Goal: Task Accomplishment & Management: Use online tool/utility

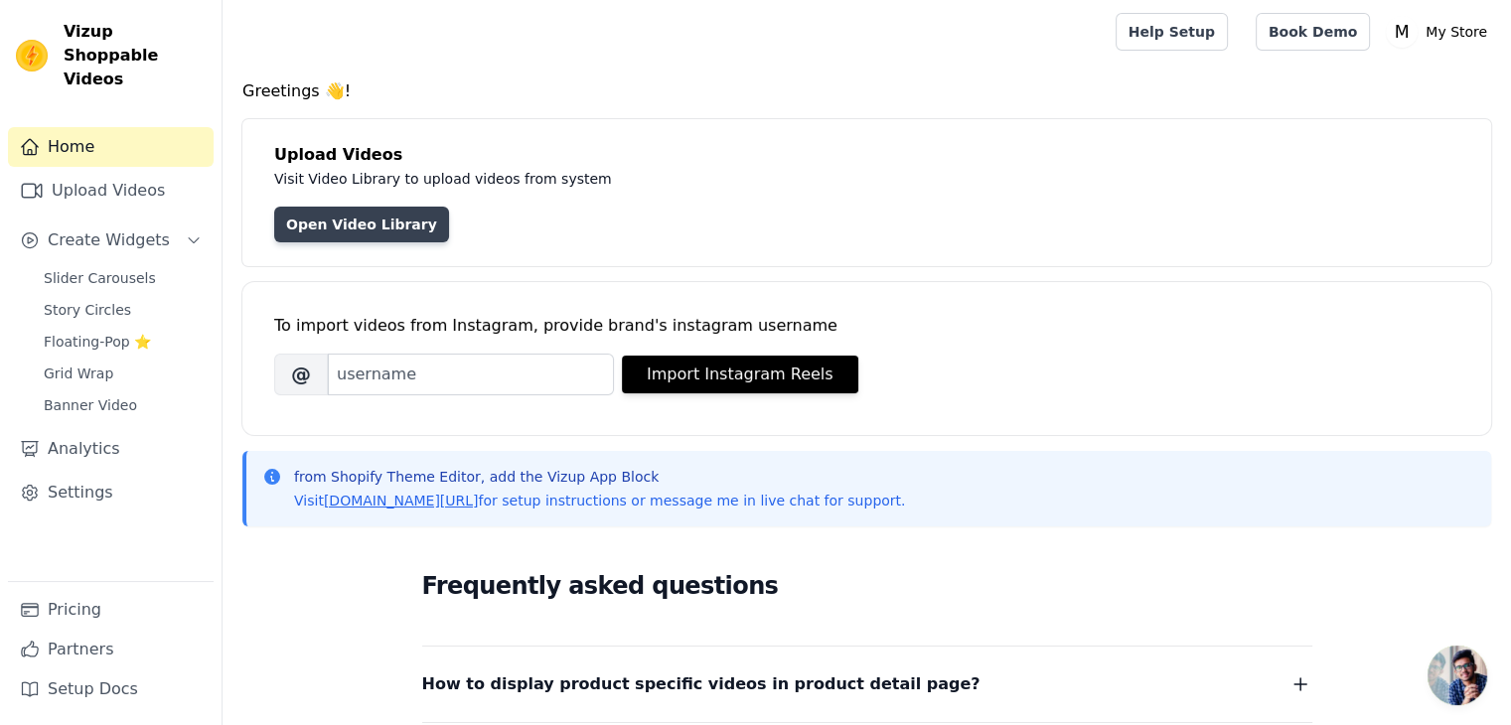
click at [343, 227] on link "Open Video Library" at bounding box center [361, 225] width 175 height 36
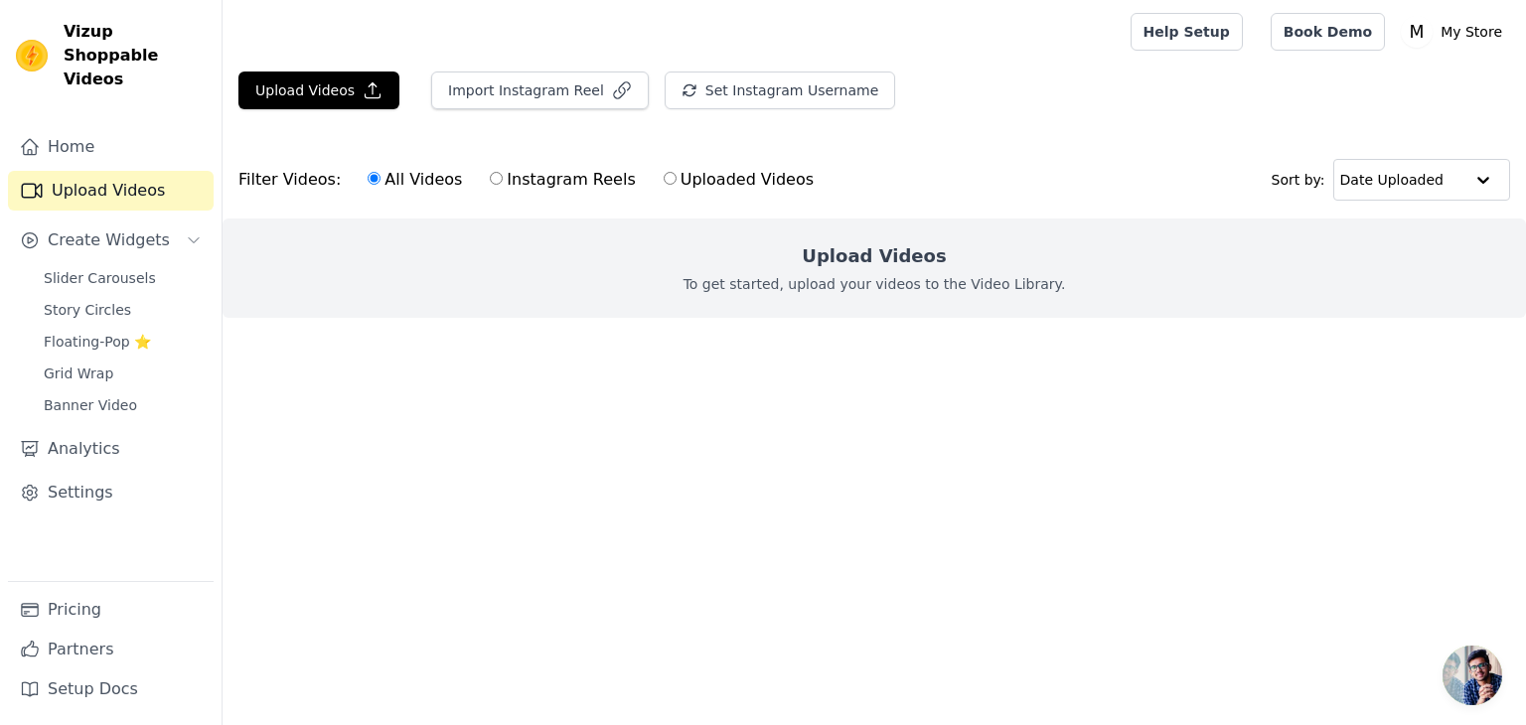
click at [664, 174] on input "Uploaded Videos" at bounding box center [670, 178] width 13 height 13
radio input "true"
click at [831, 260] on h2 "Upload Videos" at bounding box center [874, 256] width 144 height 28
click at [368, 178] on input "All Videos" at bounding box center [374, 178] width 13 height 13
radio input "true"
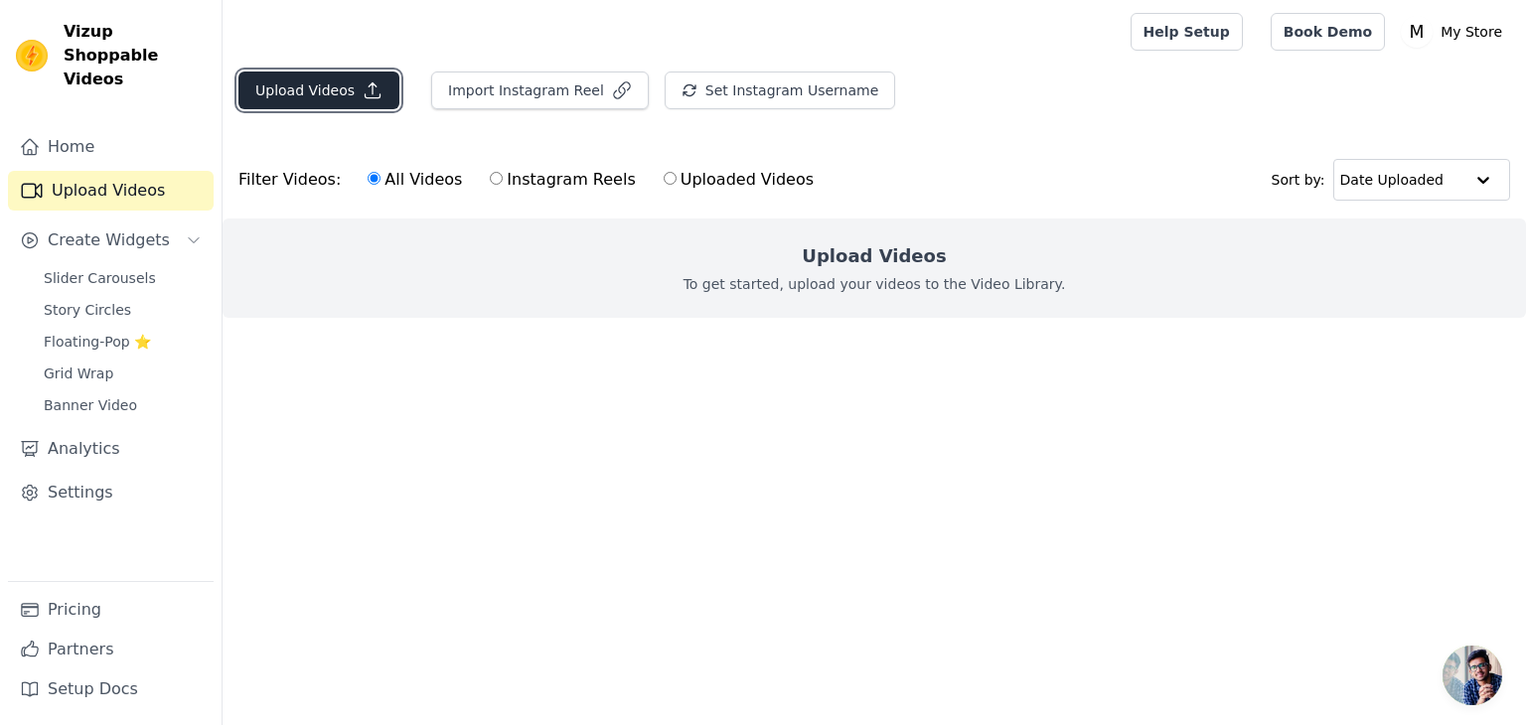
click at [320, 93] on button "Upload Videos" at bounding box center [318, 91] width 161 height 38
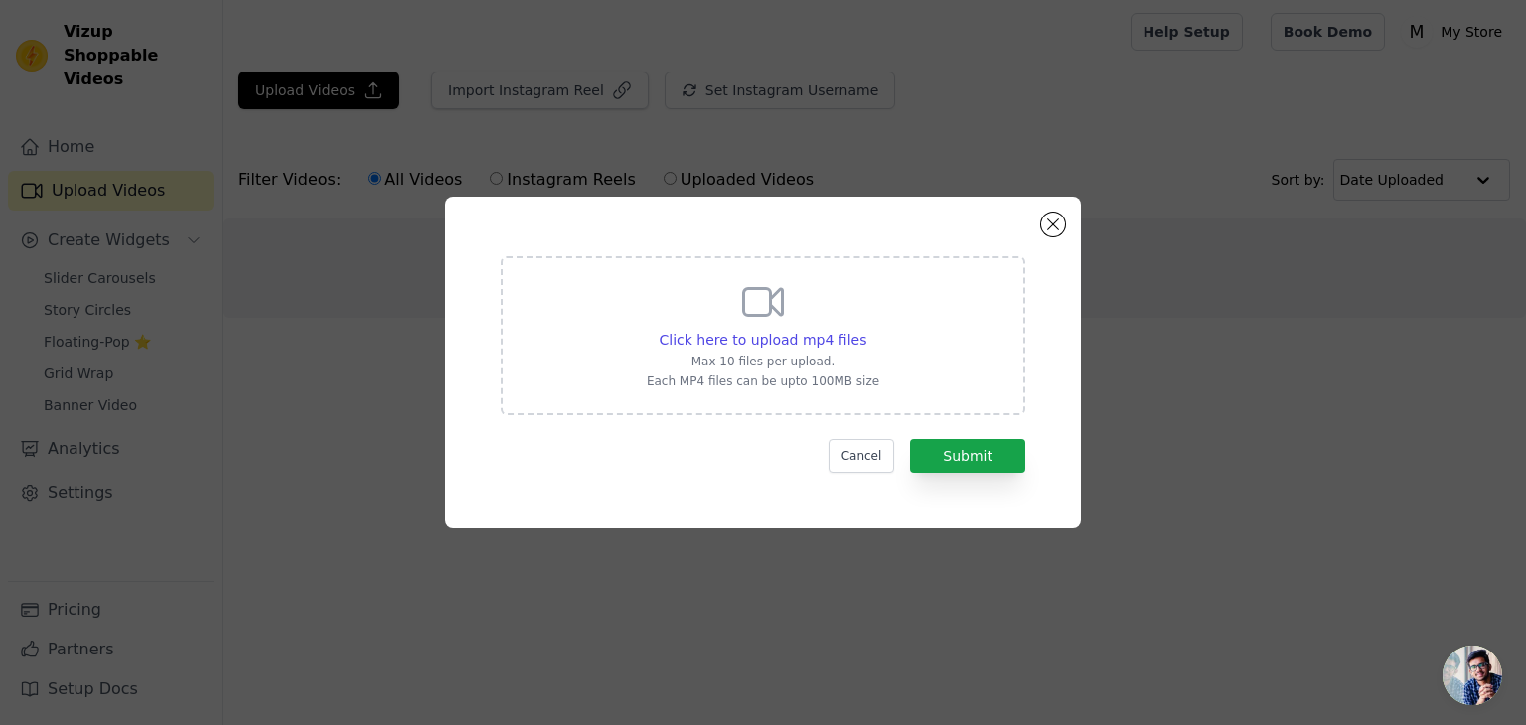
click at [800, 310] on div "Click here to upload mp4 files Max 10 files per upload. Each MP4 files can be u…" at bounding box center [763, 333] width 232 height 111
click at [865, 329] on input "Click here to upload mp4 files Max 10 files per upload. Each MP4 files can be u…" at bounding box center [865, 329] width 1 height 1
type input "C:\fakepath\ART242.mp4"
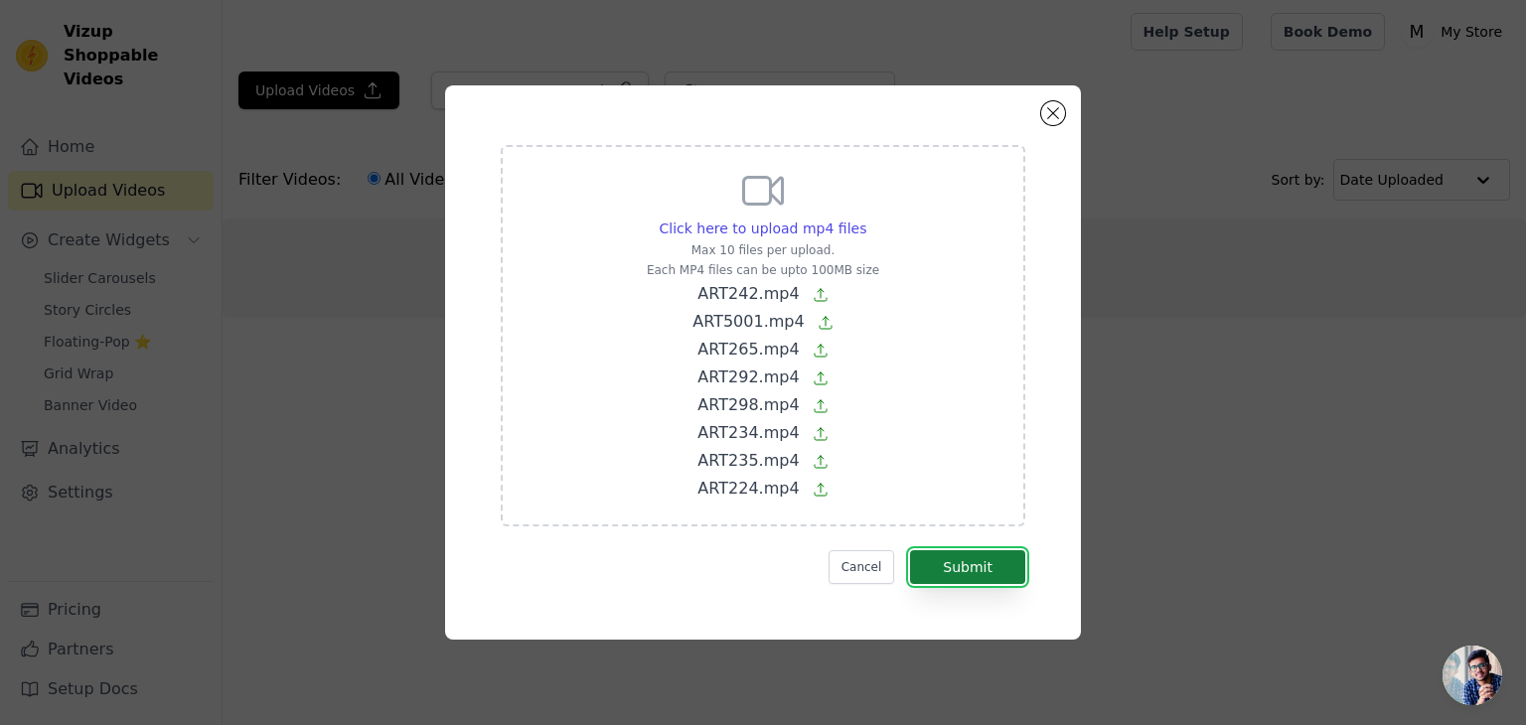
click at [982, 561] on button "Submit" at bounding box center [967, 567] width 115 height 34
click at [947, 554] on button "Submit" at bounding box center [967, 567] width 115 height 34
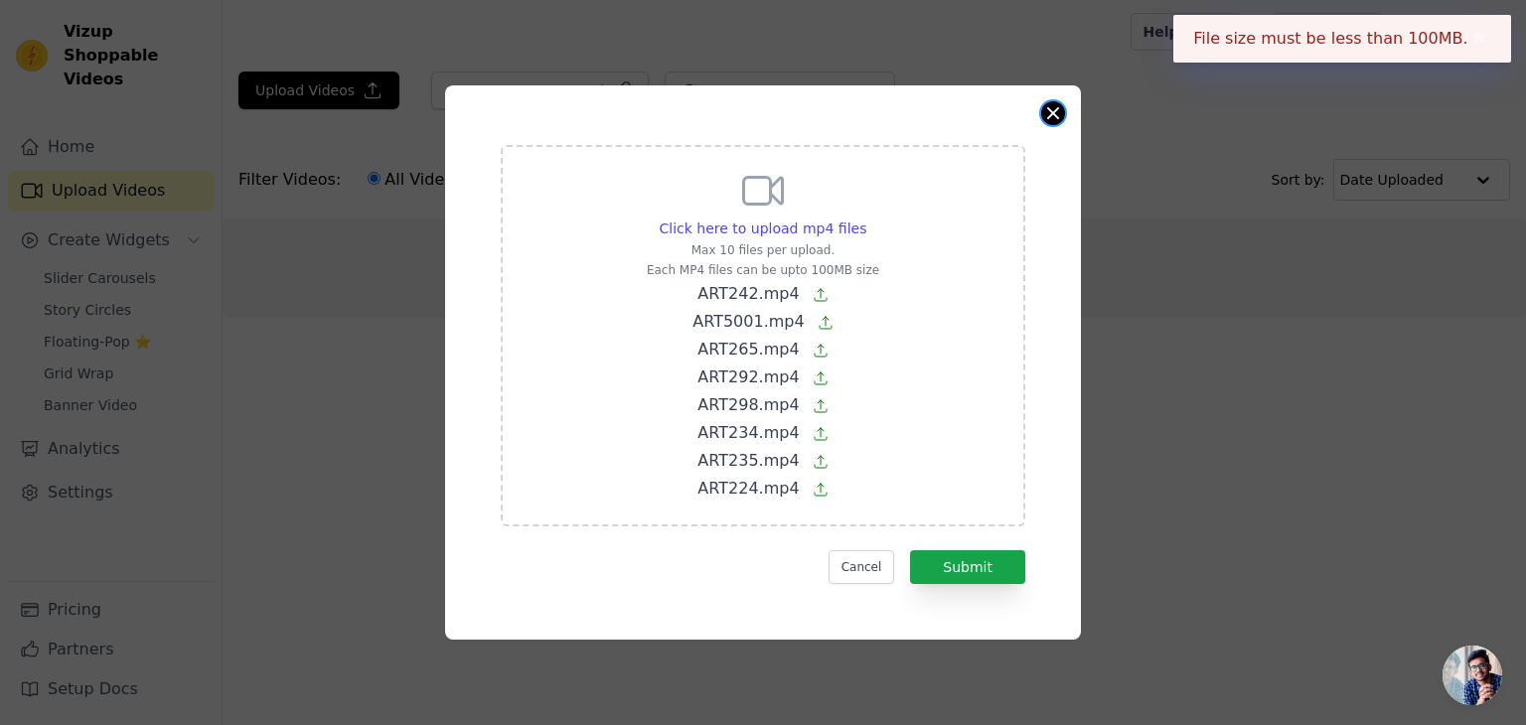
click at [1057, 109] on button "Close modal" at bounding box center [1053, 113] width 24 height 24
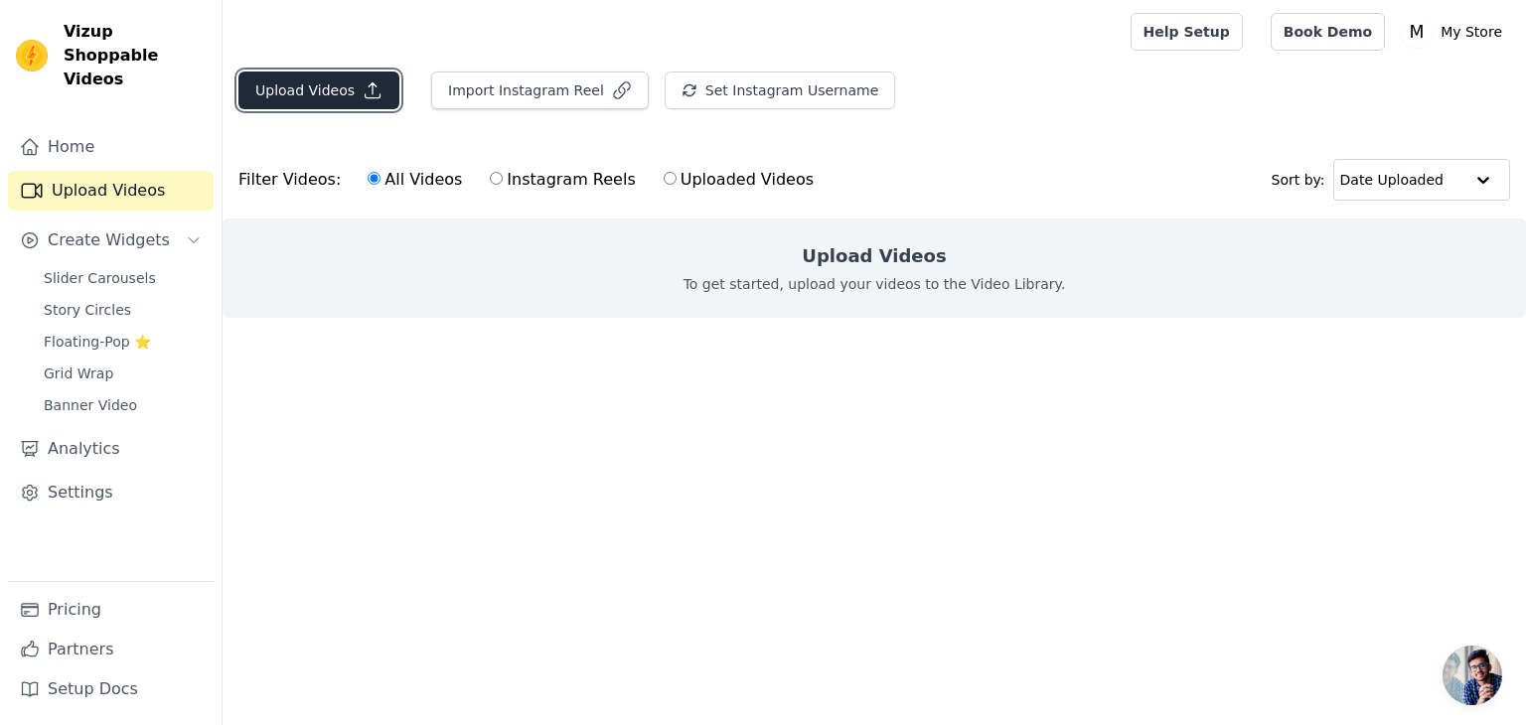
click at [326, 78] on button "Upload Videos" at bounding box center [318, 91] width 161 height 38
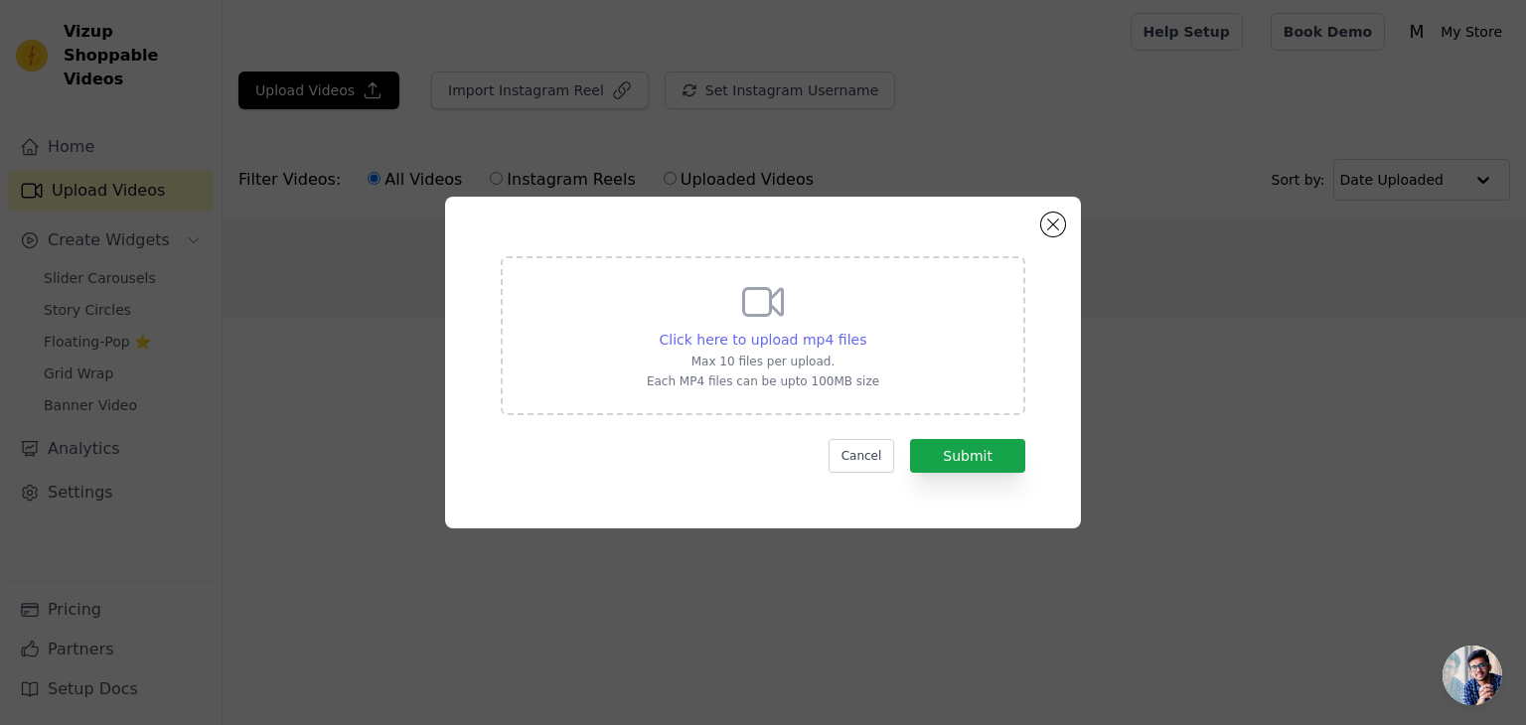
click at [826, 347] on span "Click here to upload mp4 files" at bounding box center [764, 340] width 208 height 16
click at [865, 330] on input "Click here to upload mp4 files Max 10 files per upload. Each MP4 files can be u…" at bounding box center [865, 329] width 1 height 1
type input "C:\fakepath\ART224 (2).mp4"
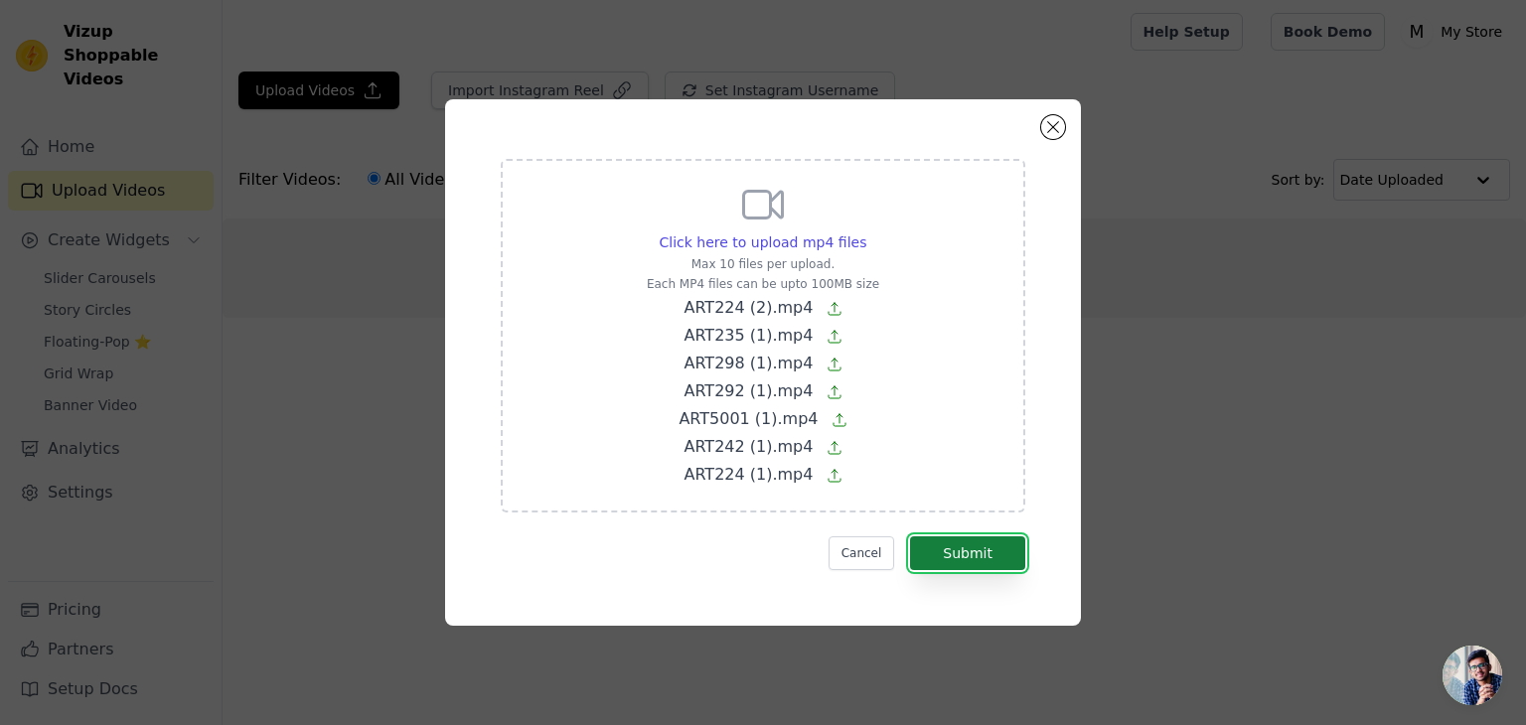
click at [966, 546] on button "Submit" at bounding box center [967, 553] width 115 height 34
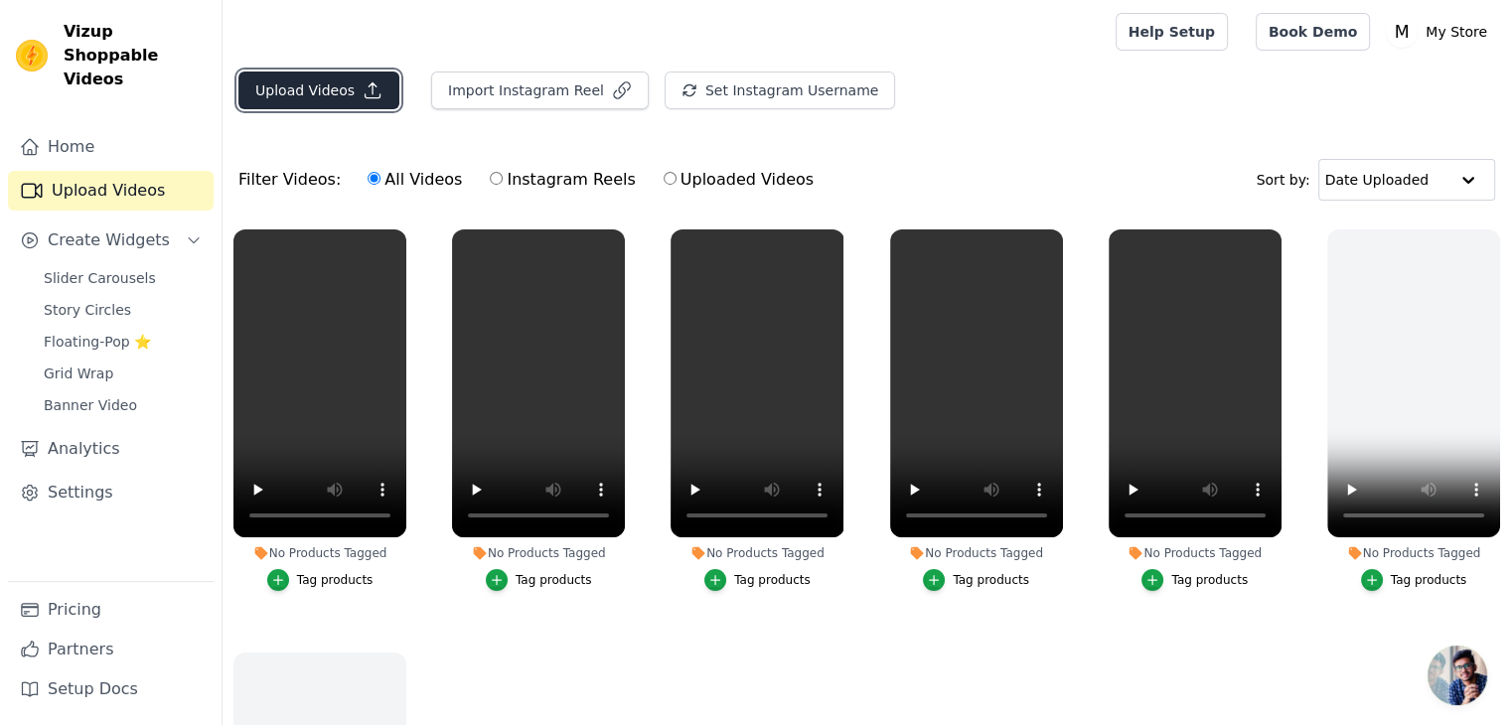
click at [347, 84] on button "Upload Videos" at bounding box center [318, 91] width 161 height 38
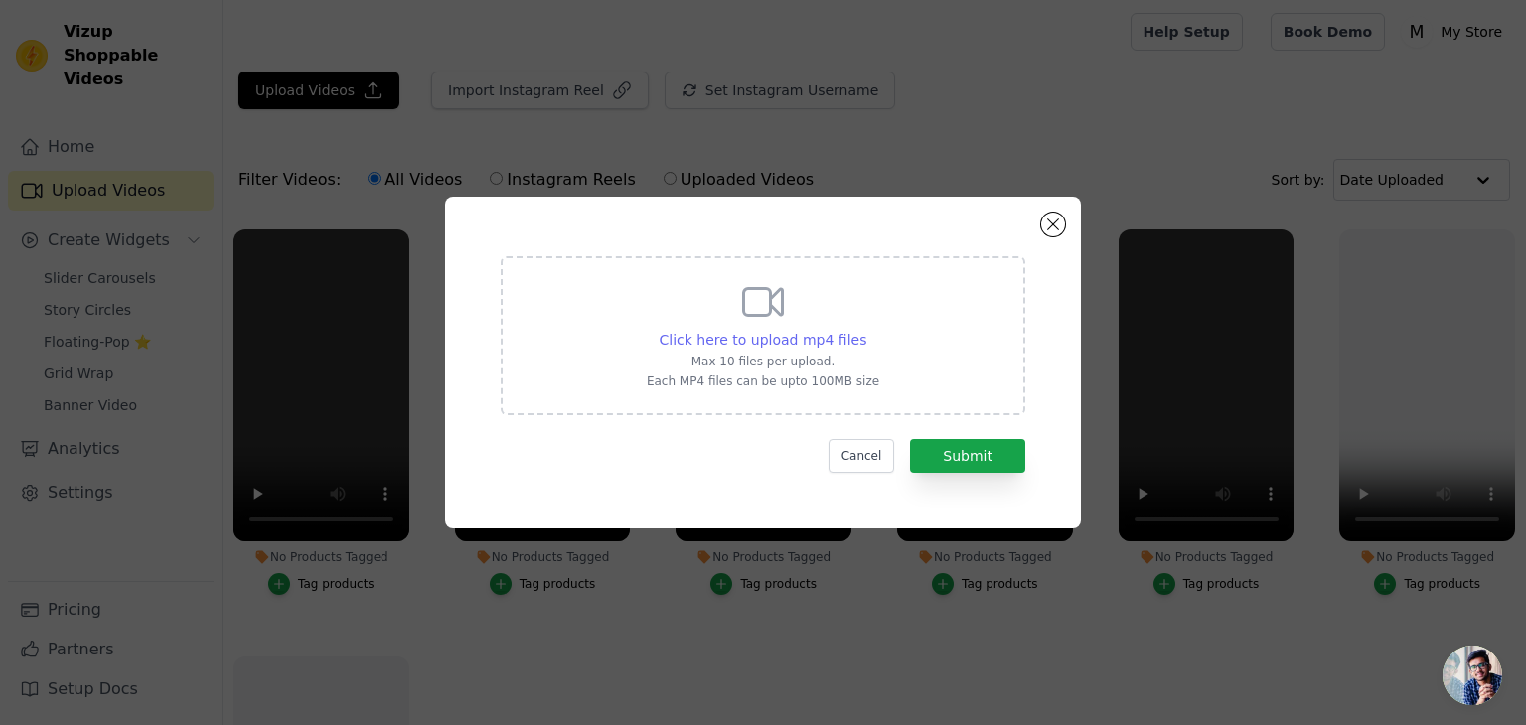
click at [814, 337] on span "Click here to upload mp4 files" at bounding box center [764, 340] width 208 height 16
click at [865, 330] on input "Click here to upload mp4 files Max 10 files per upload. Each MP4 files can be u…" at bounding box center [865, 329] width 1 height 1
type input "C:\fakepath\ART234 (1).mp4"
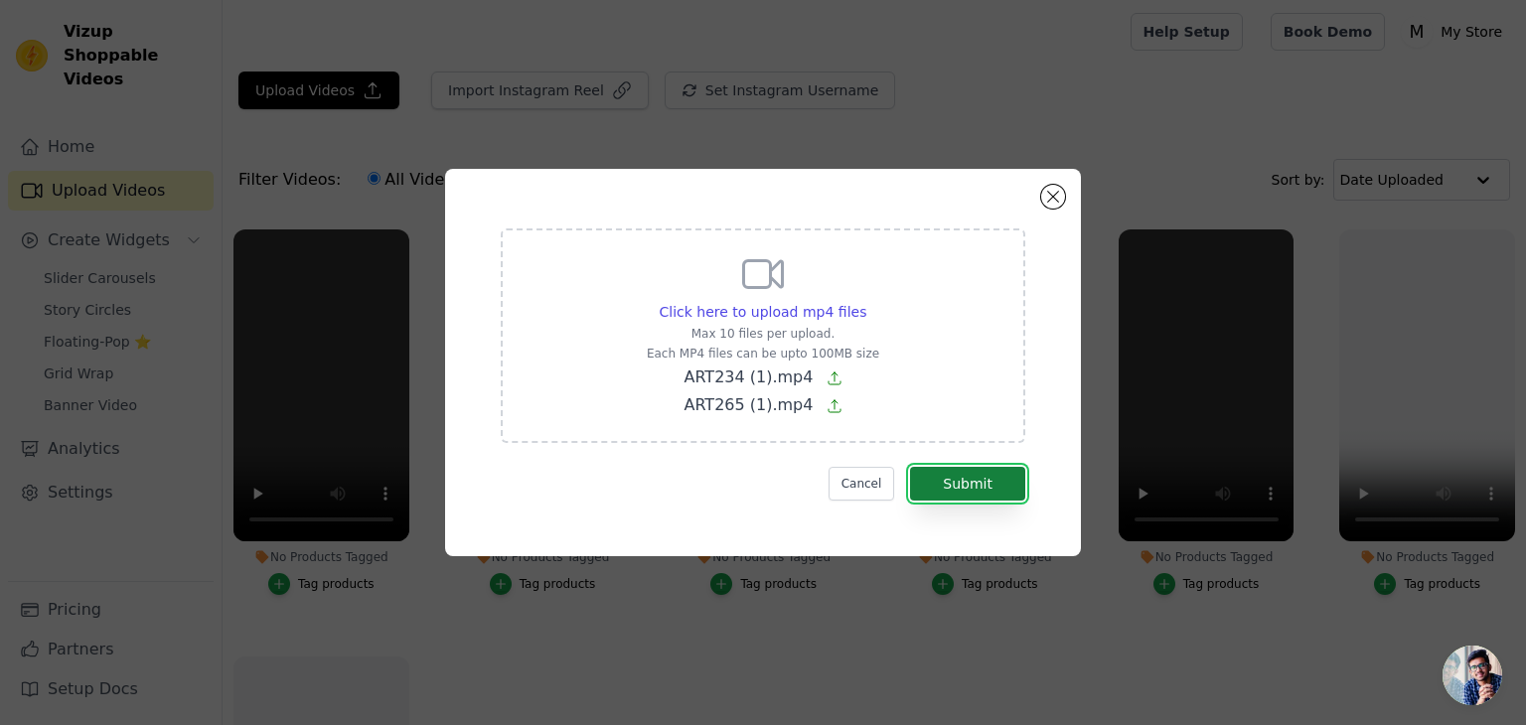
click at [947, 485] on button "Submit" at bounding box center [967, 484] width 115 height 34
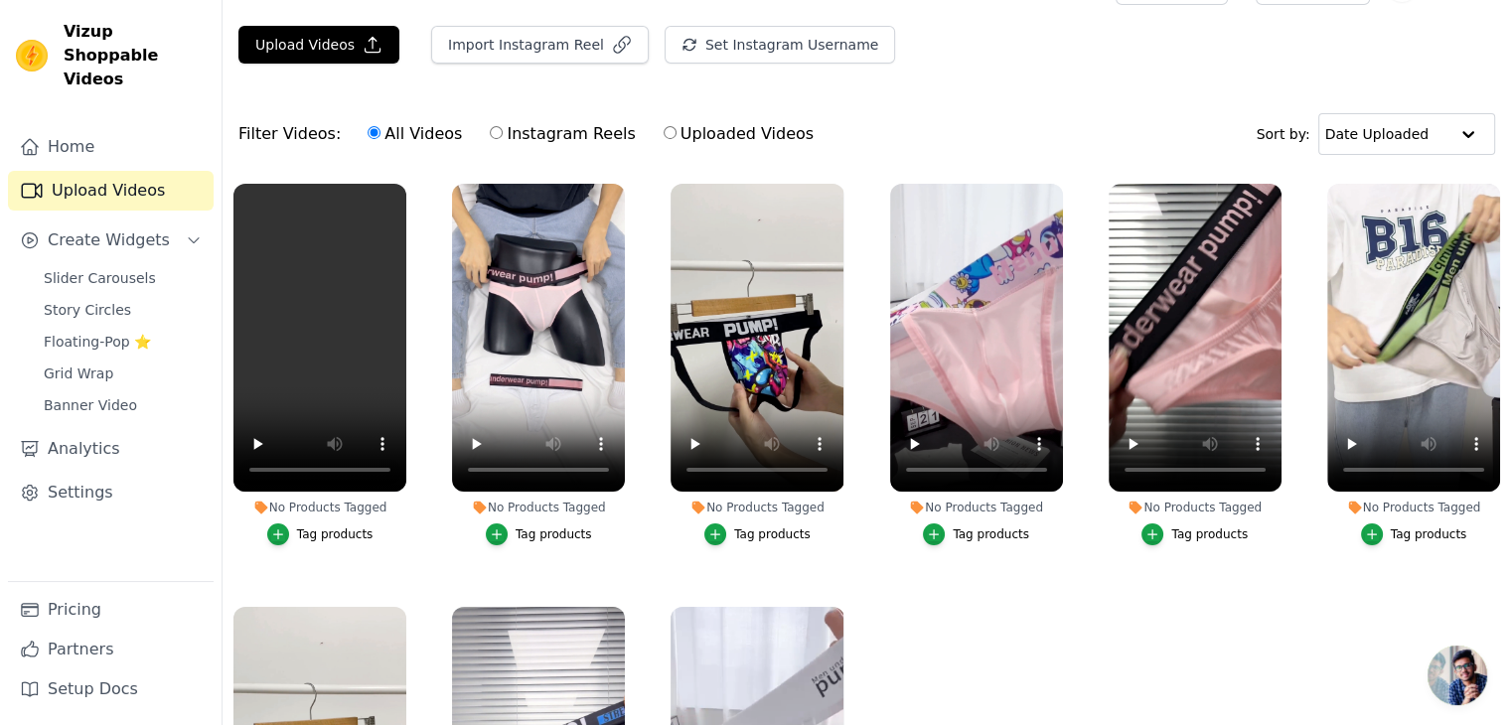
click at [946, 527] on button "Tag products" at bounding box center [976, 535] width 106 height 22
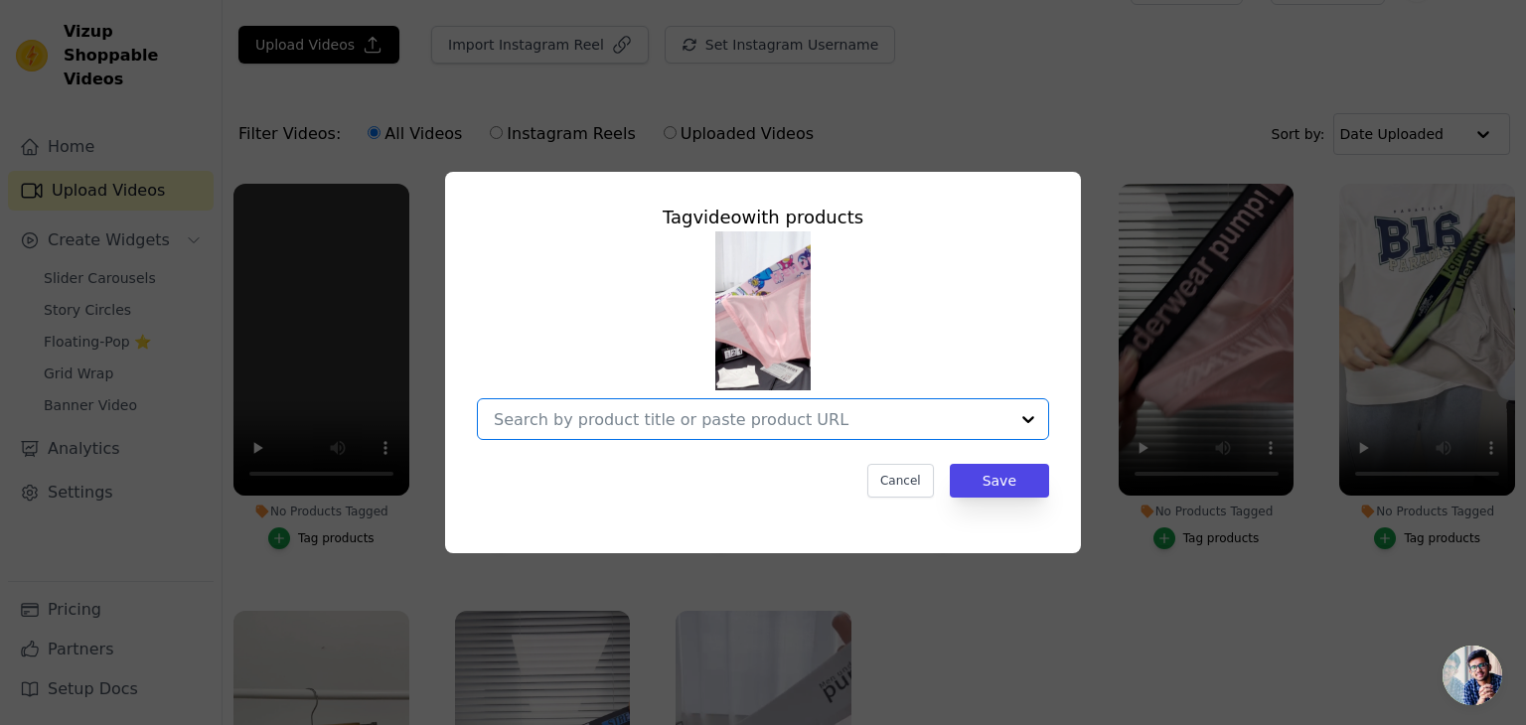
click at [803, 415] on input "No Products Tagged Tag video with products Option undefined, selected. Select i…" at bounding box center [751, 419] width 515 height 19
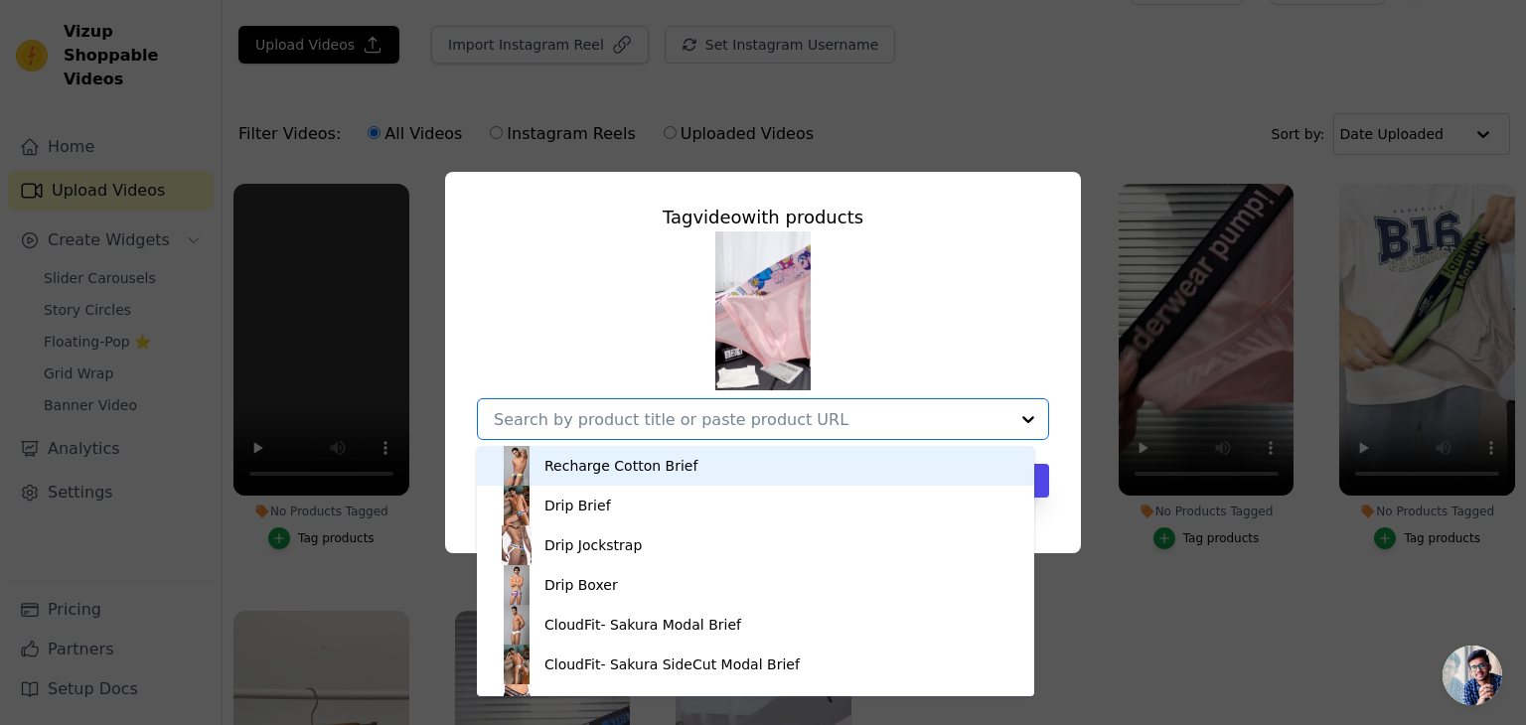
paste input "Play Net Mesh Brief"
type input "Play Net Mesh Brief"
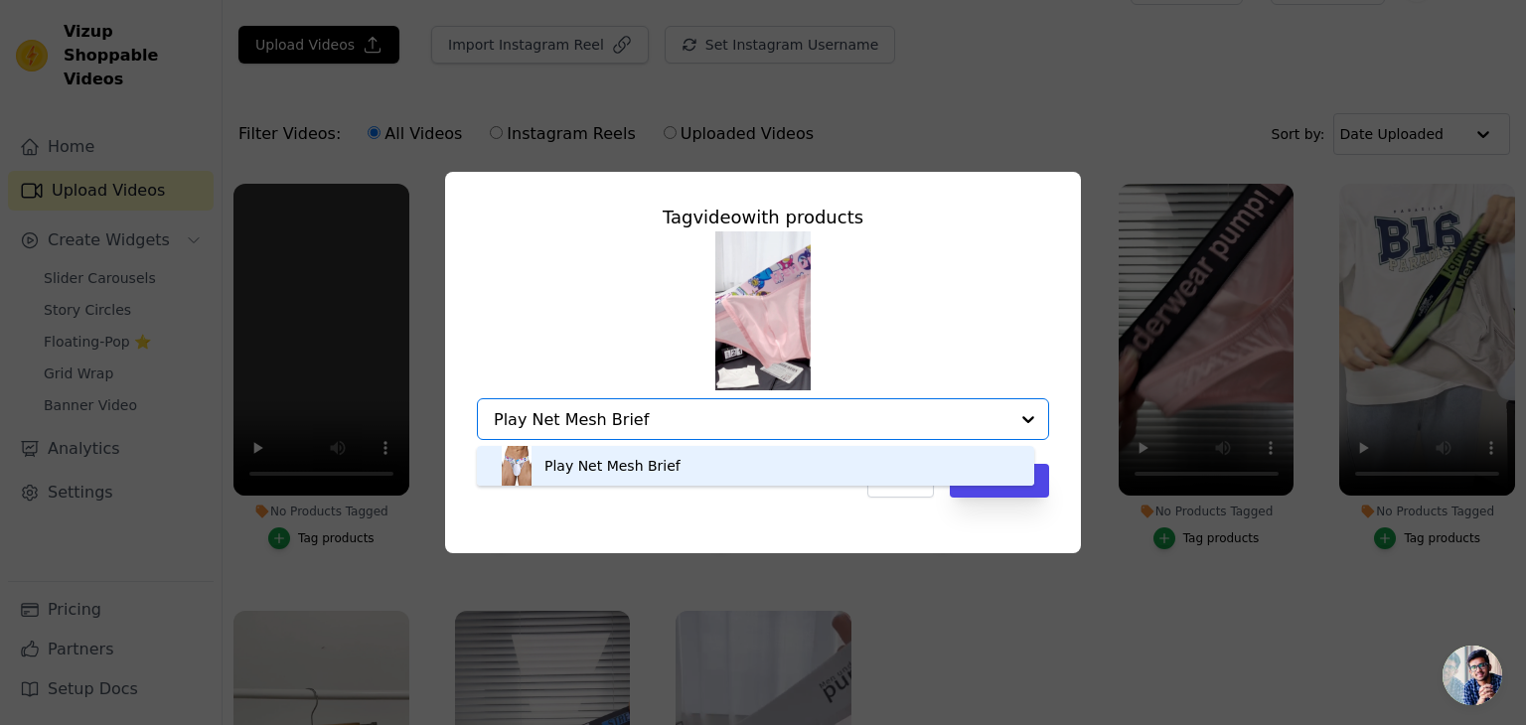
click at [621, 457] on div "Play Net Mesh Brief" at bounding box center [612, 466] width 136 height 20
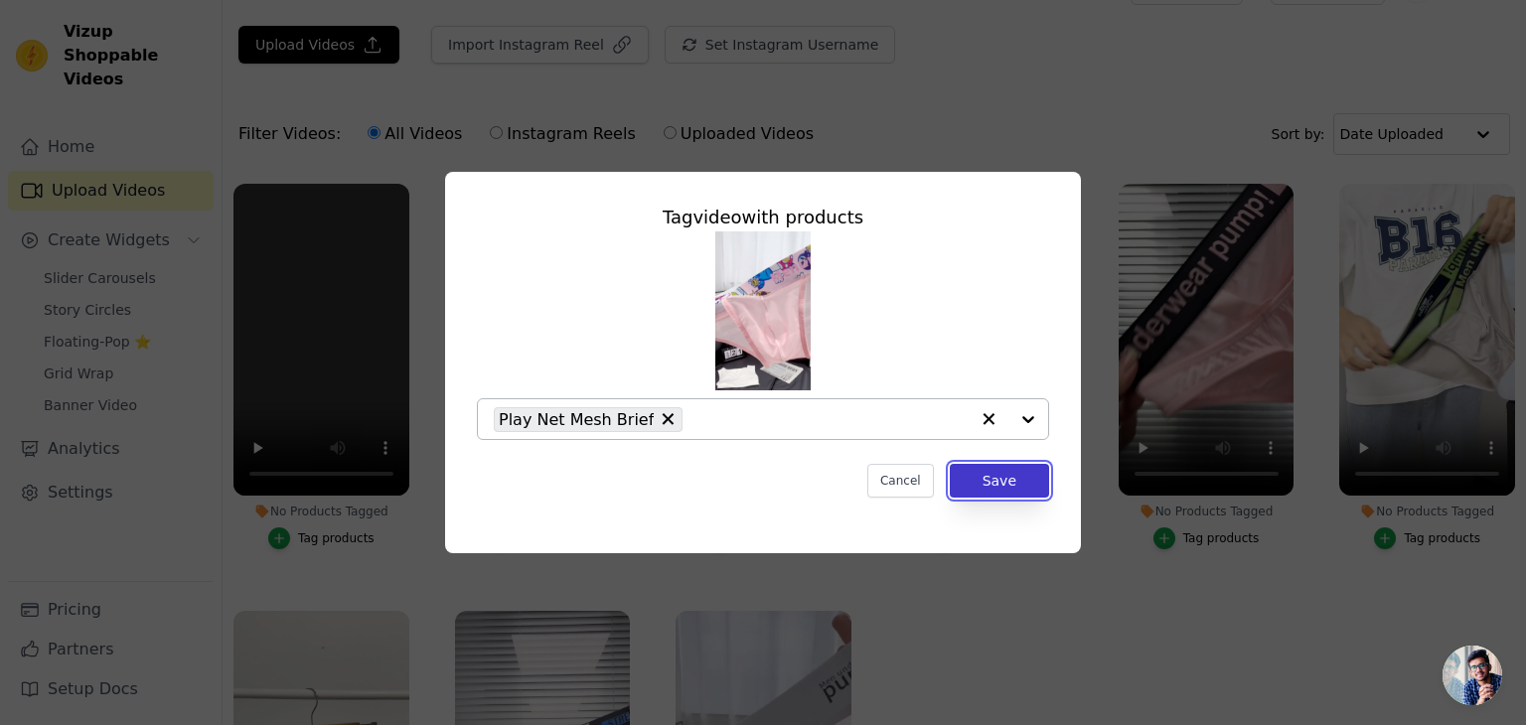
click at [1017, 481] on button "Save" at bounding box center [999, 481] width 99 height 34
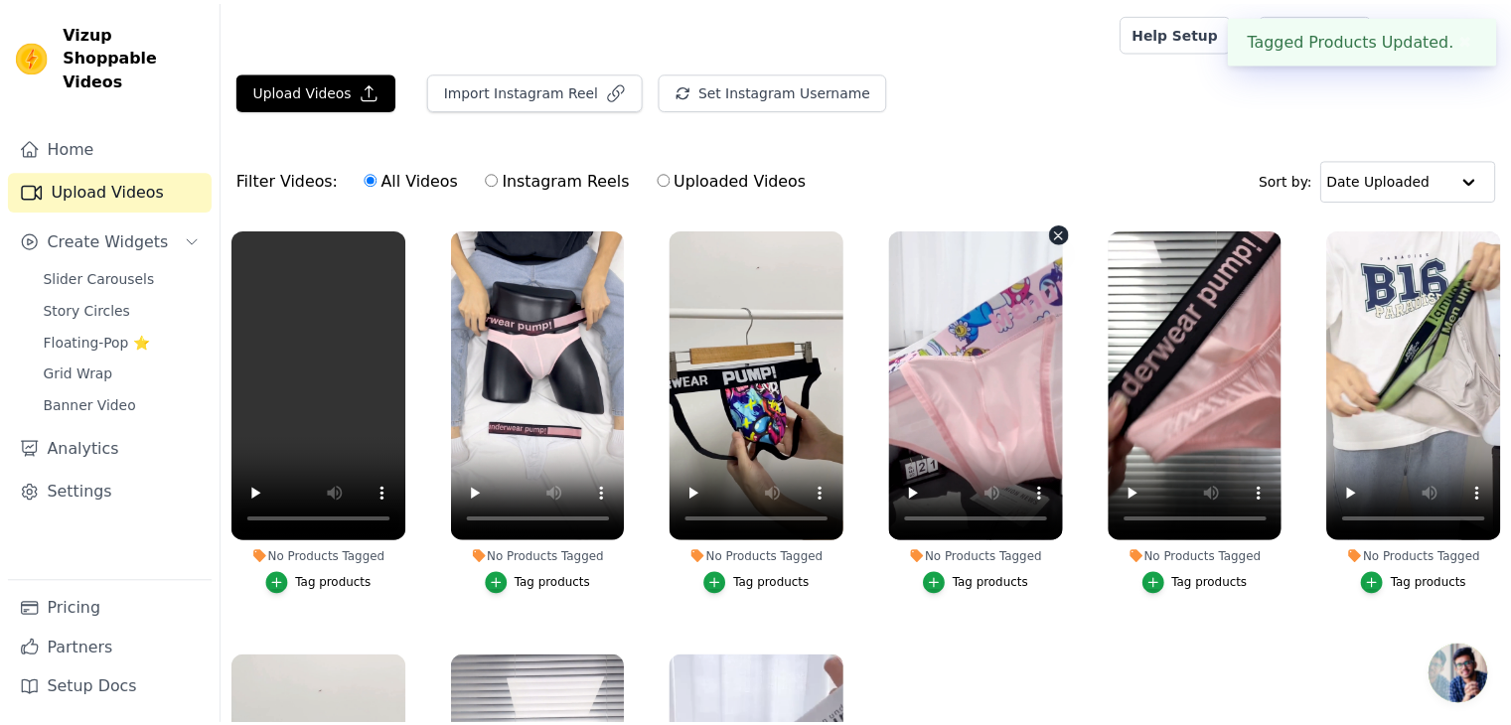
scroll to position [46, 0]
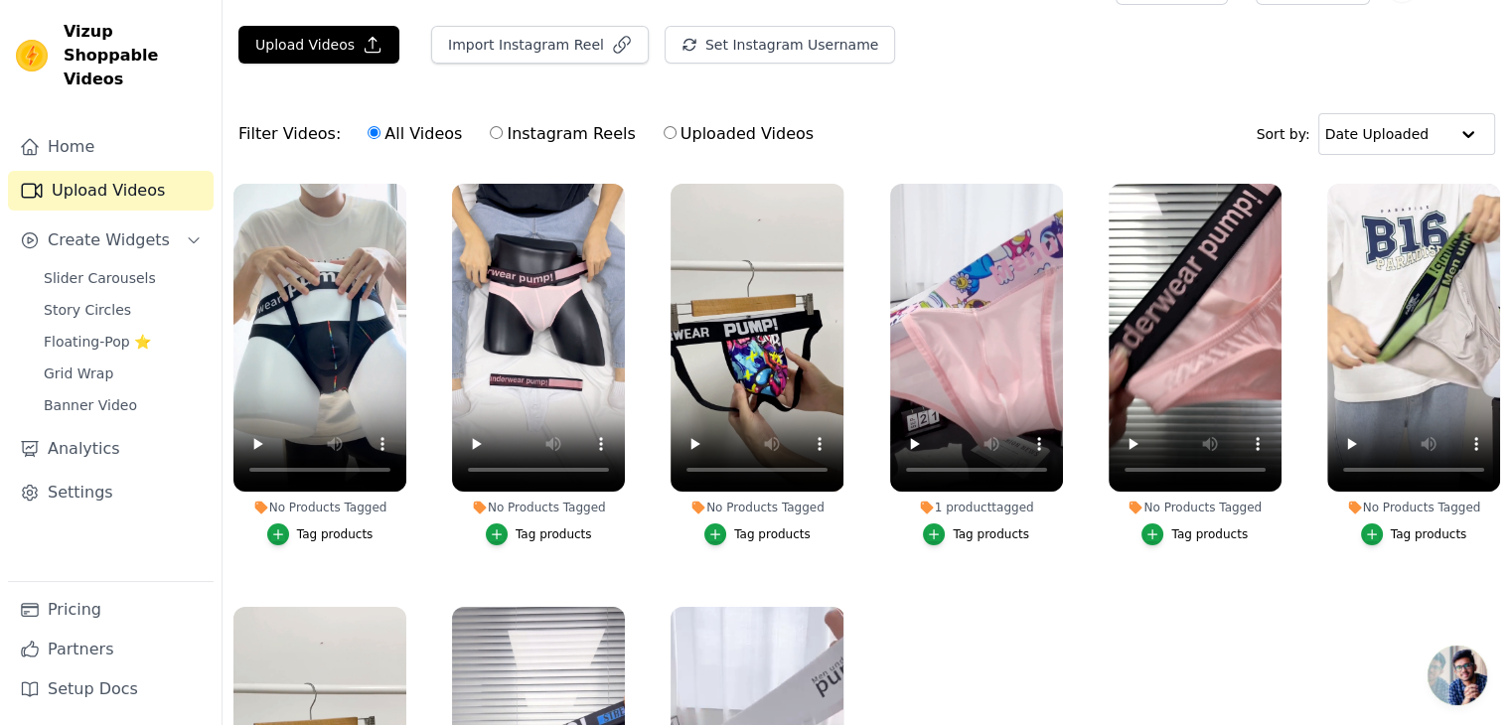
click at [314, 527] on div "Tag products" at bounding box center [335, 535] width 76 height 16
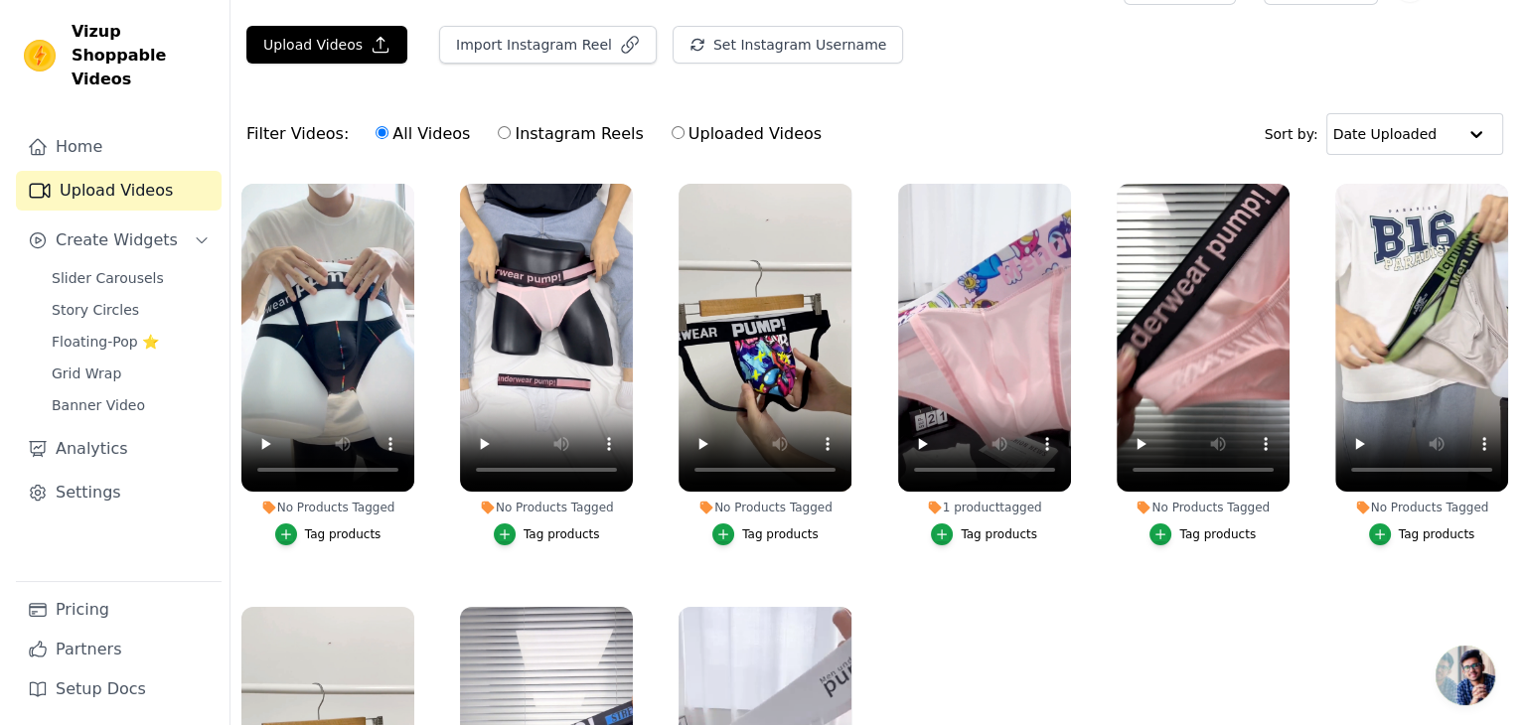
scroll to position [0, 0]
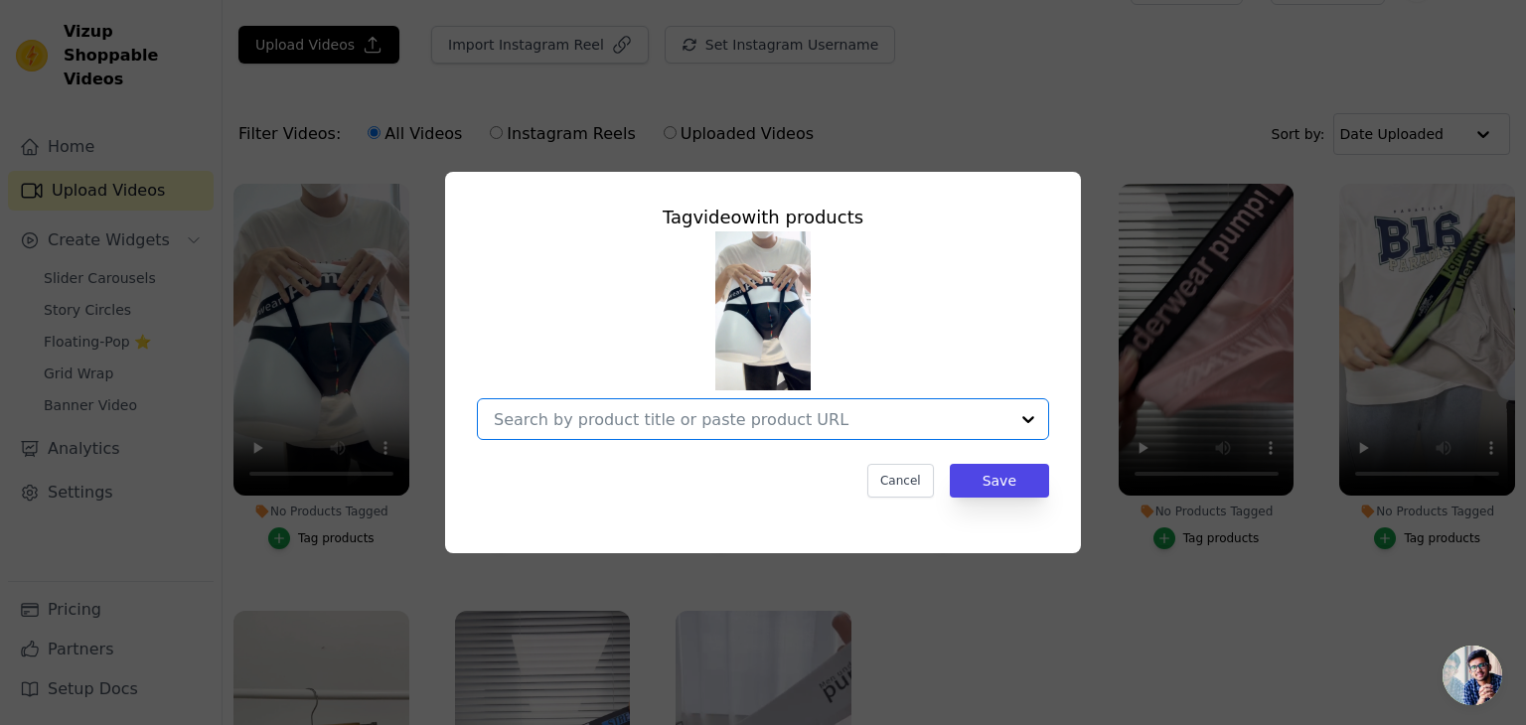
click at [707, 426] on input "No Products Tagged Tag video with products Option undefined, selected. Select i…" at bounding box center [751, 419] width 515 height 19
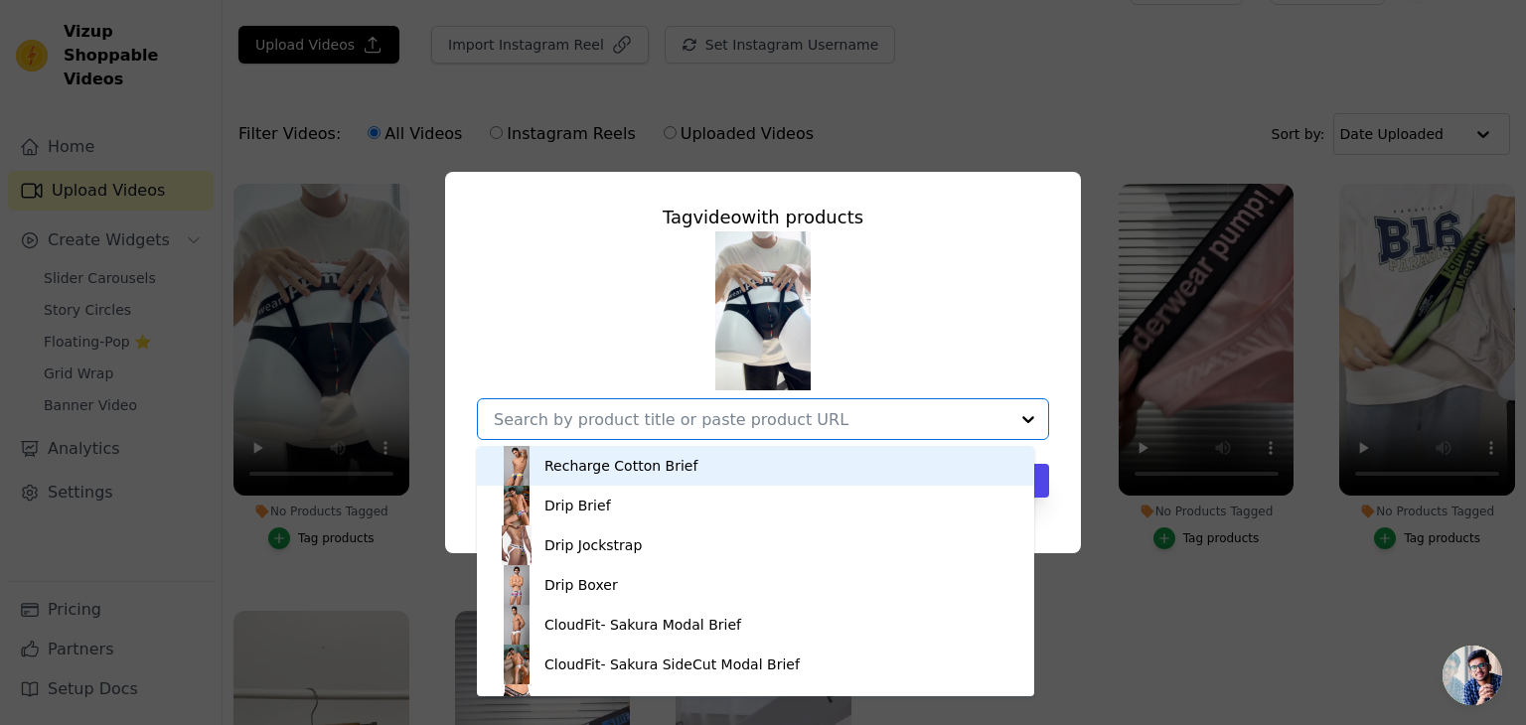
paste input "Party Street Front Cut Out Cotton Brief"
type input "Party Street Front Cut Out Cotton Brief"
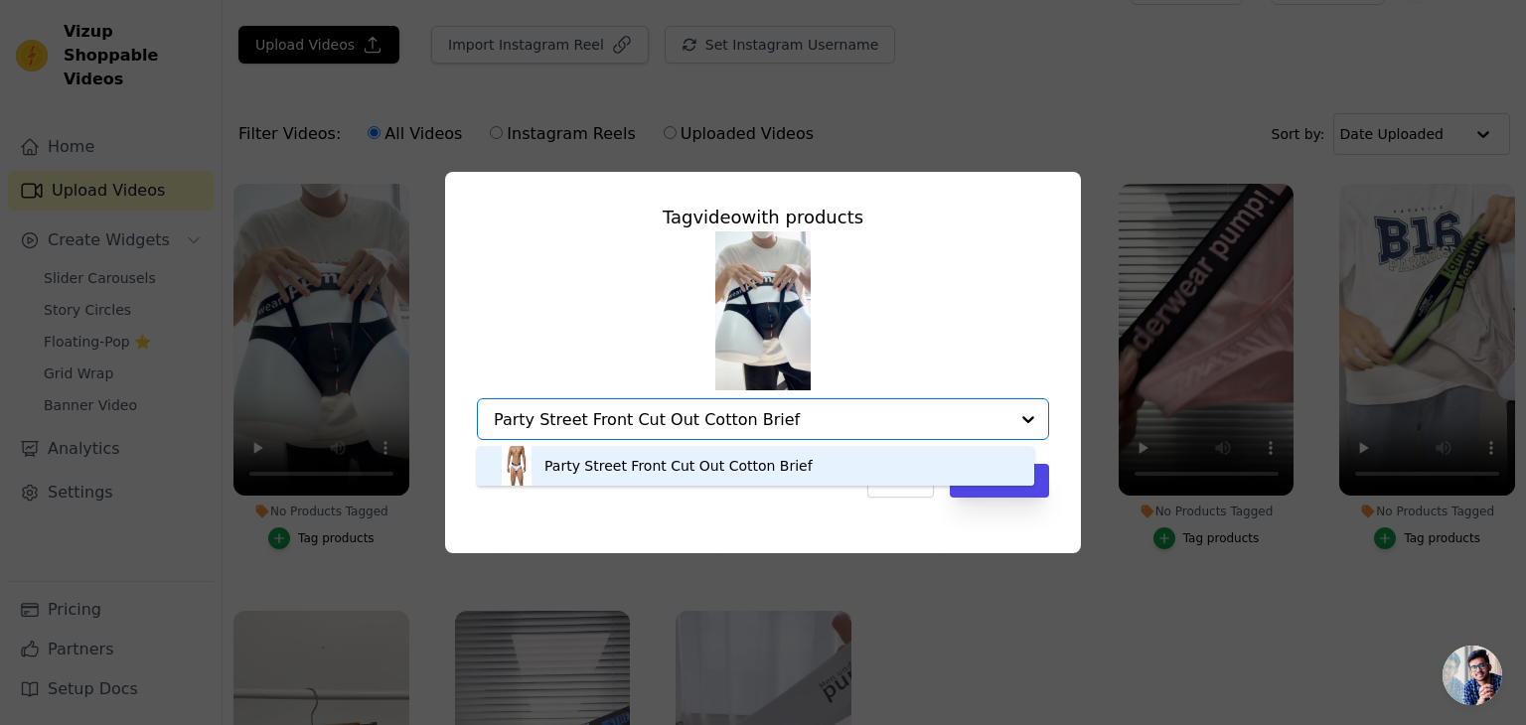
click at [695, 464] on div "Party Street Front Cut Out Cotton Brief" at bounding box center [678, 466] width 268 height 20
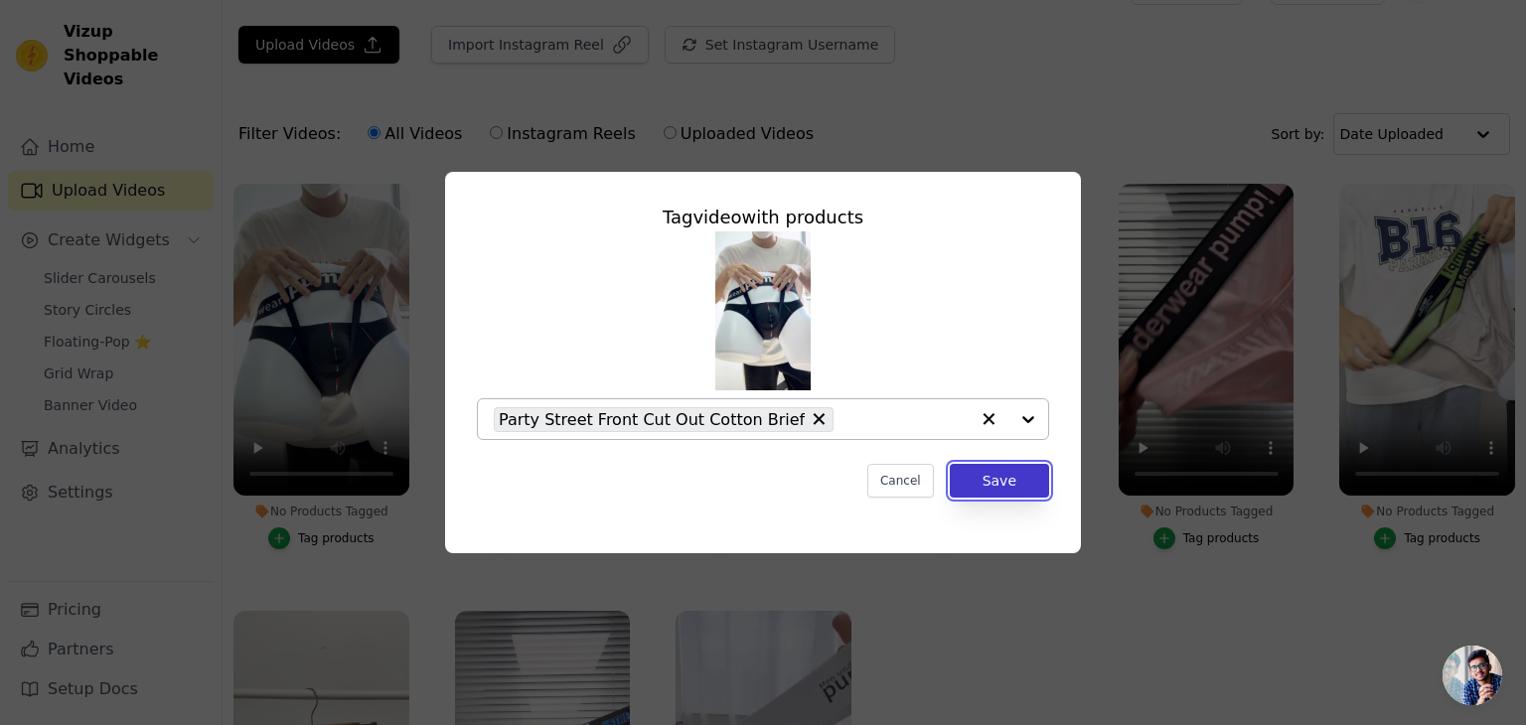
click at [1009, 489] on button "Save" at bounding box center [999, 481] width 99 height 34
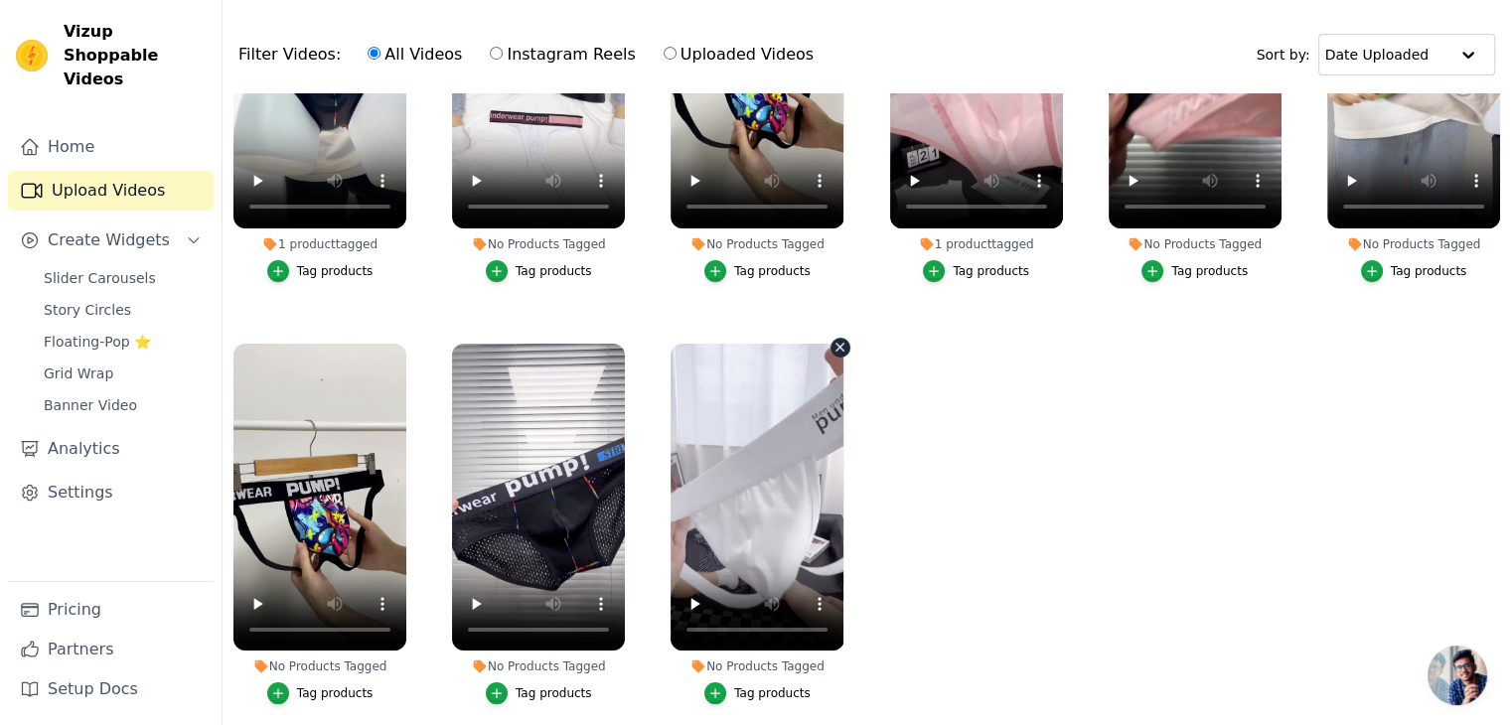
scroll to position [129, 0]
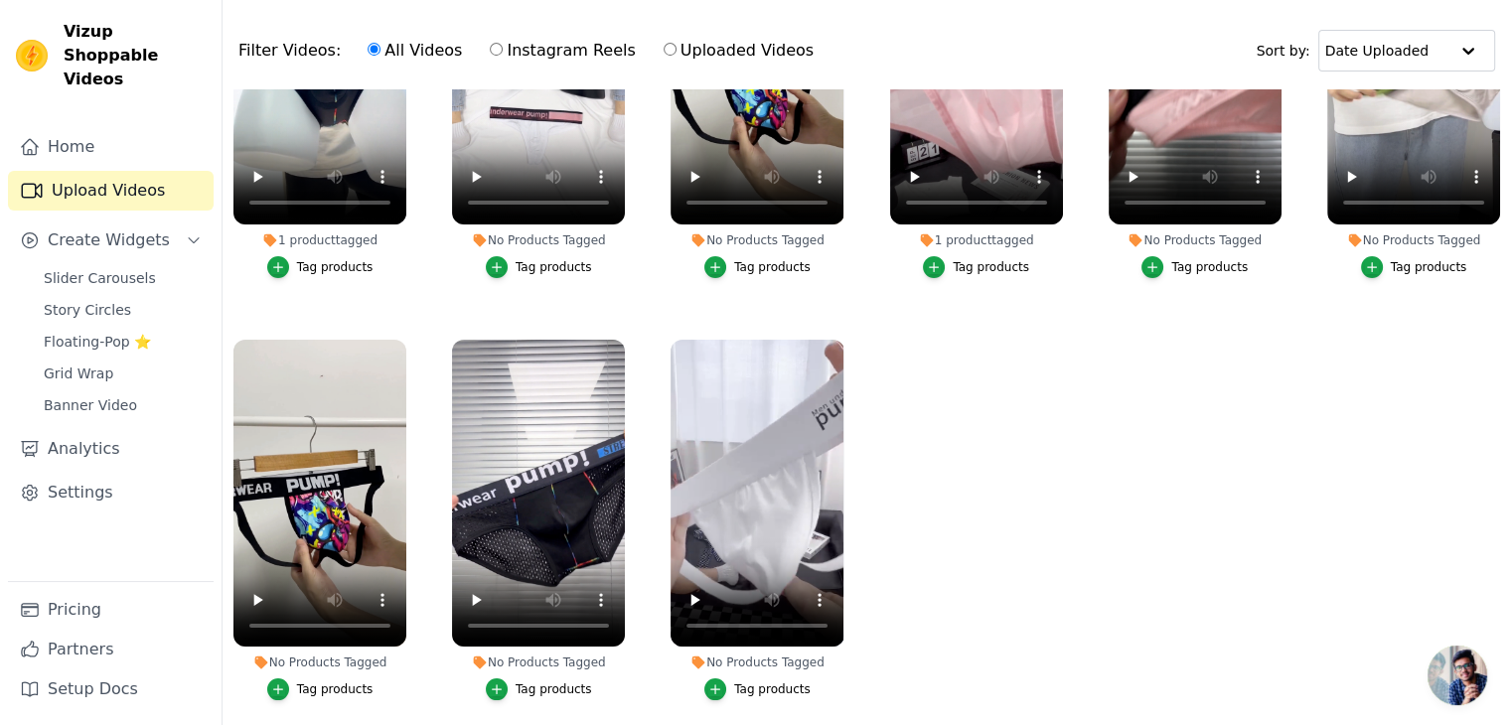
click at [749, 681] on div "Tag products" at bounding box center [772, 689] width 76 height 16
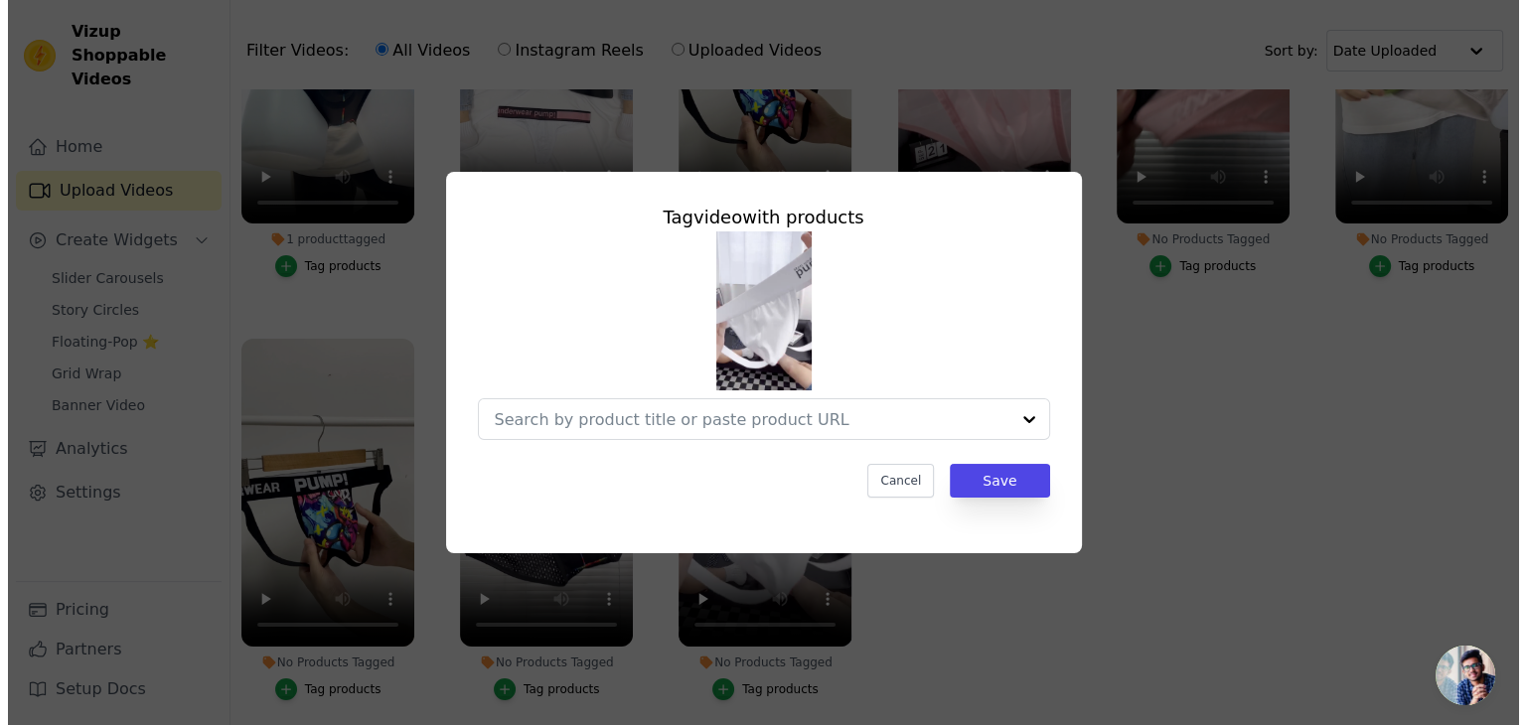
scroll to position [0, 0]
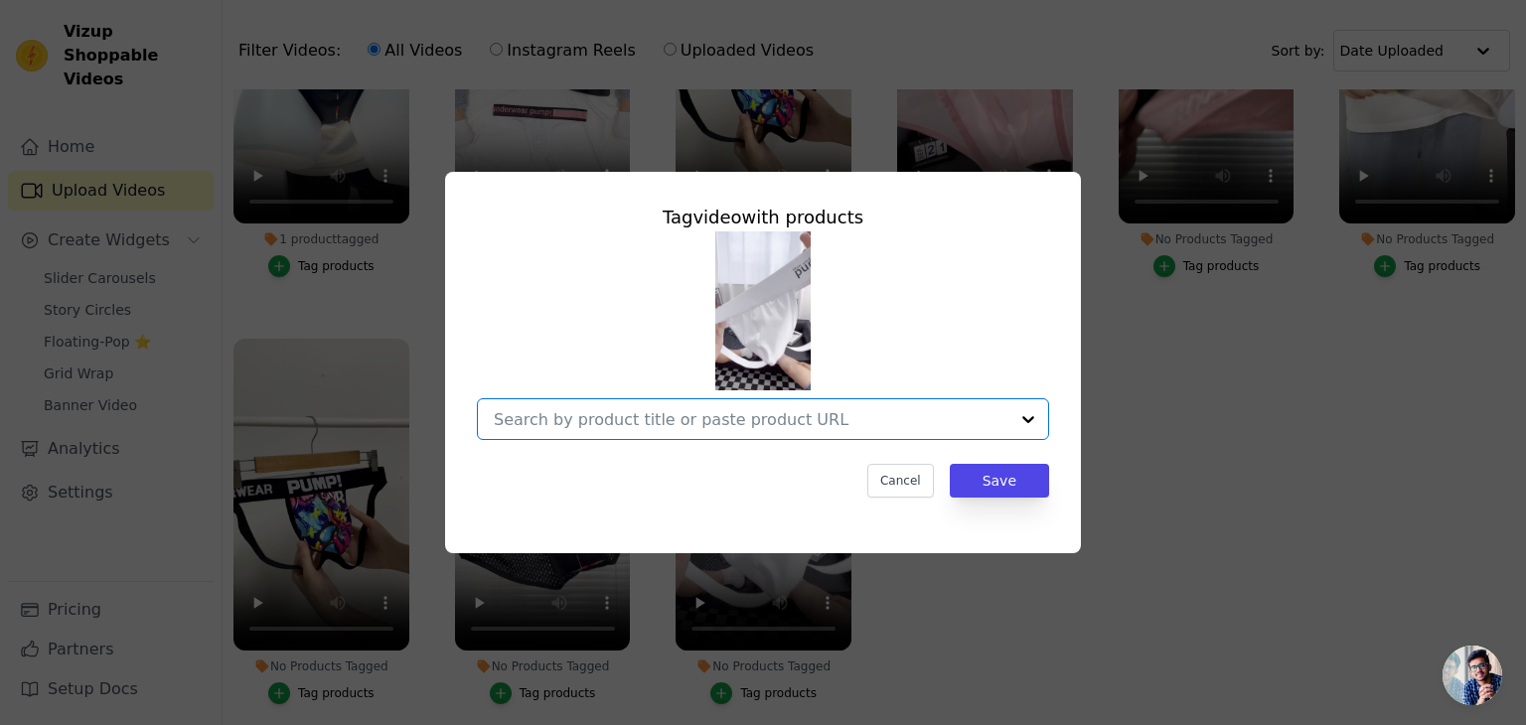
click at [695, 410] on input "No Products Tagged Tag video with products Option undefined, selected. Select i…" at bounding box center [751, 419] width 515 height 19
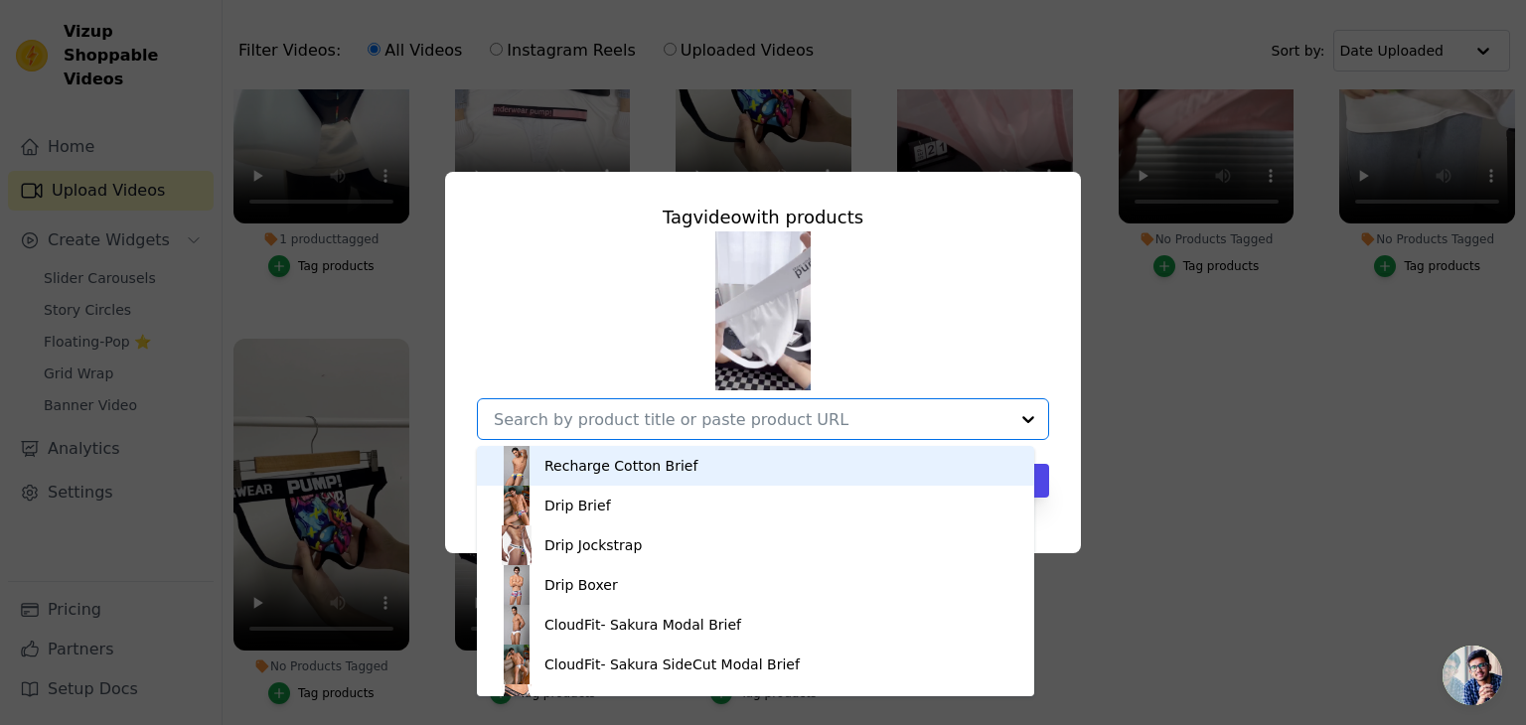
paste input "Classic Cotton Jockstrap"
type input "Classic Cotton Jockstrap"
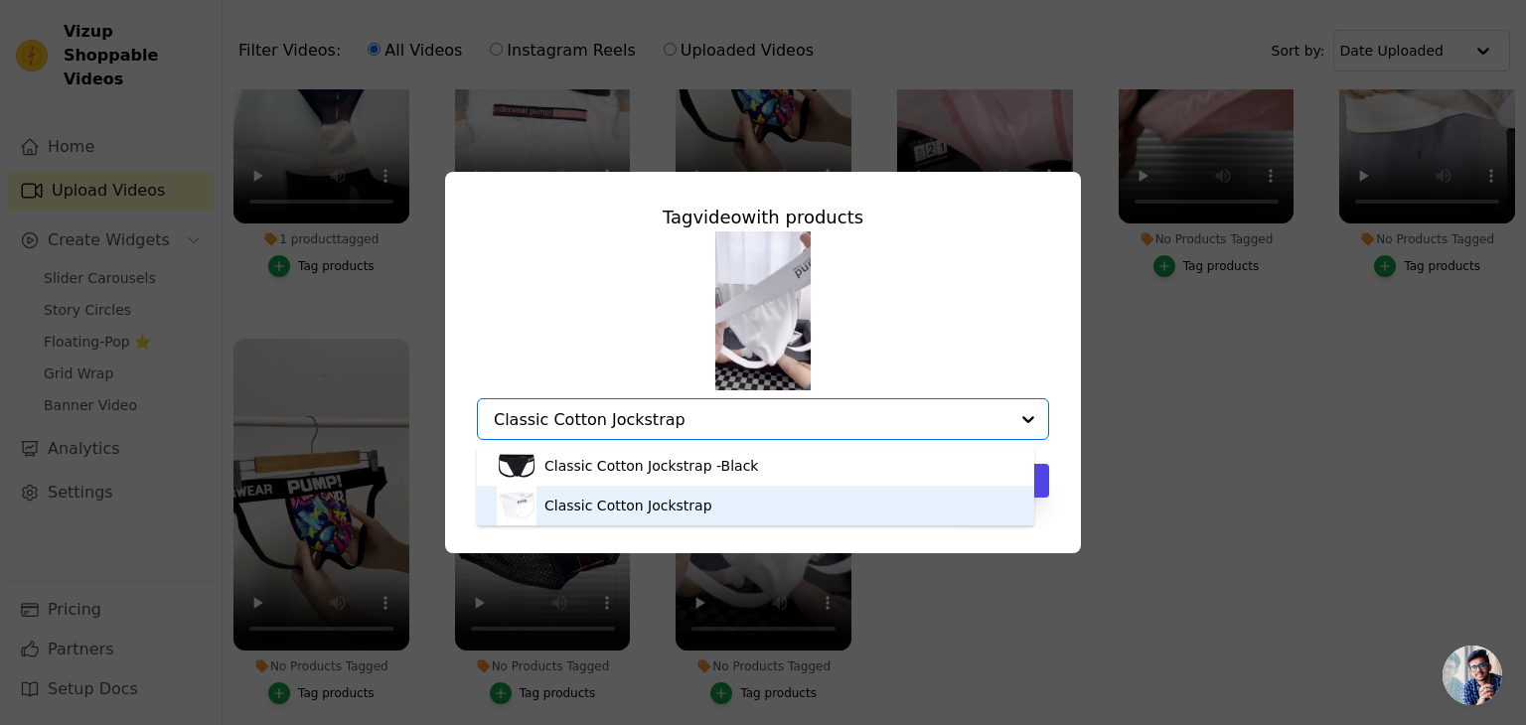
click at [645, 504] on div "Classic Cotton Jockstrap" at bounding box center [628, 506] width 168 height 20
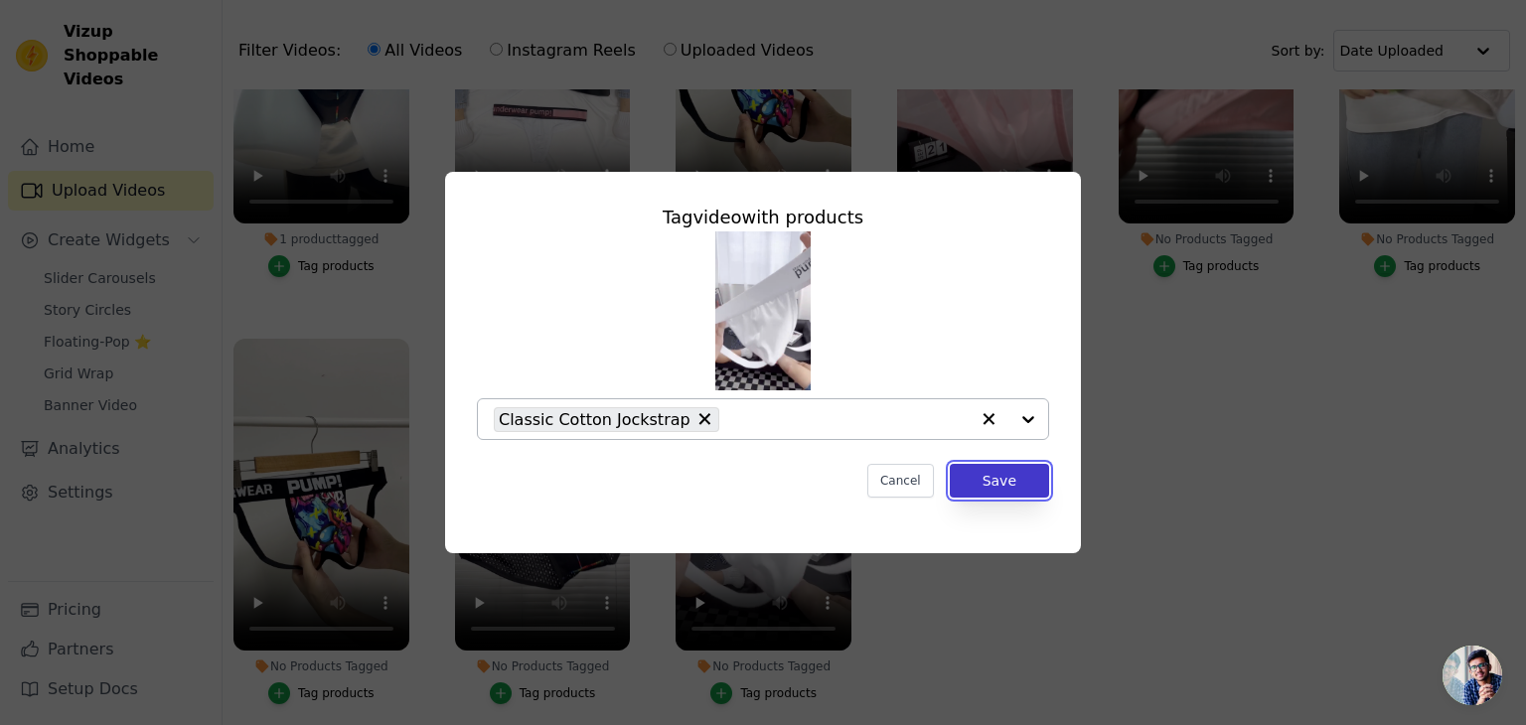
click at [1026, 485] on button "Save" at bounding box center [999, 481] width 99 height 34
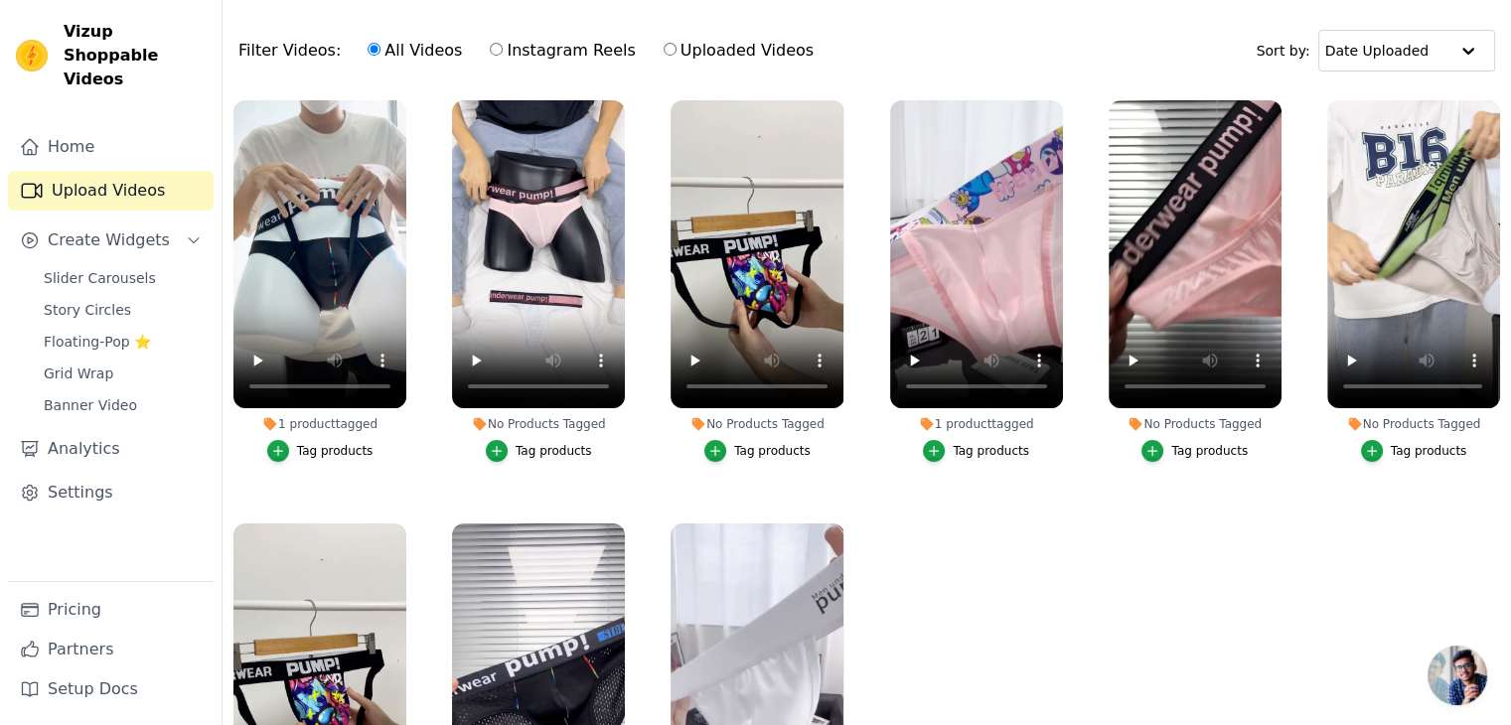
scroll to position [24, 0]
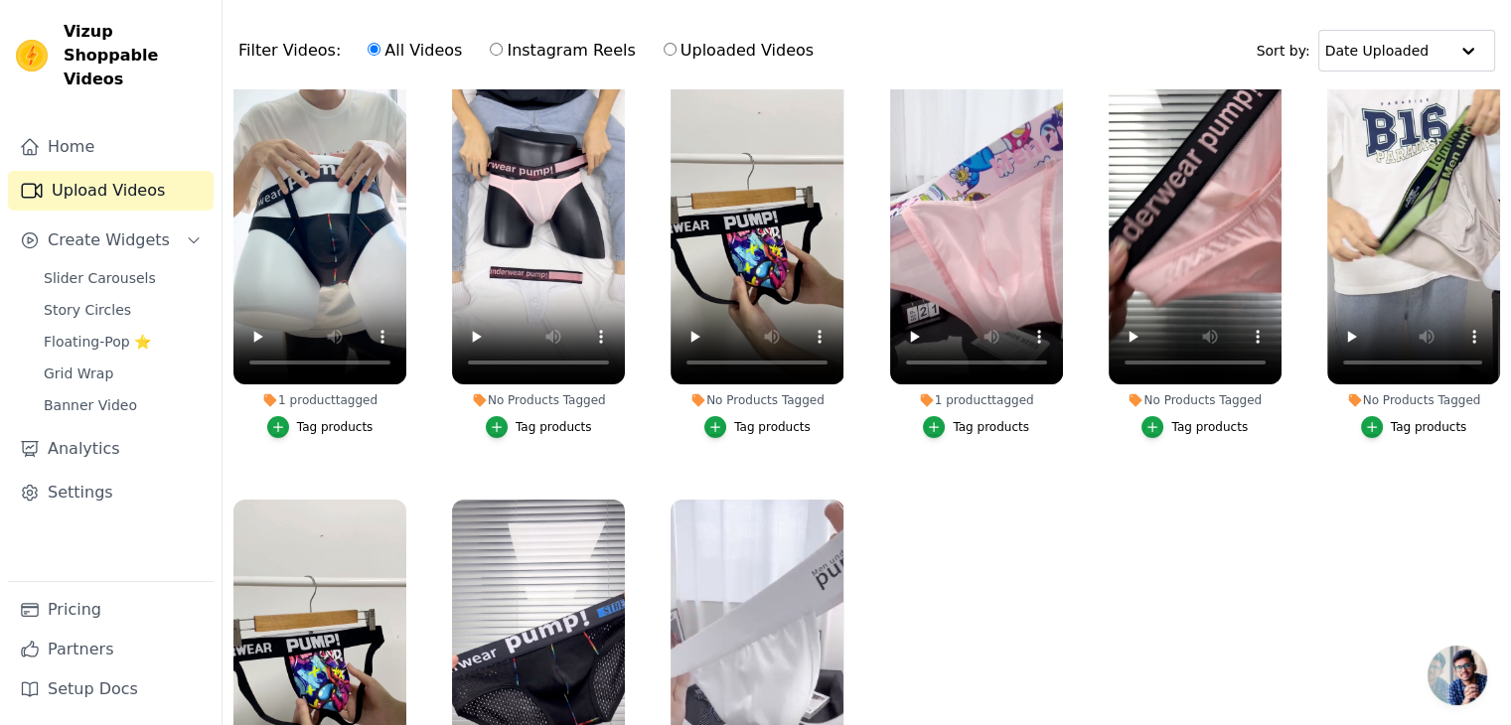
click at [1425, 427] on div "Tag products" at bounding box center [1429, 427] width 76 height 16
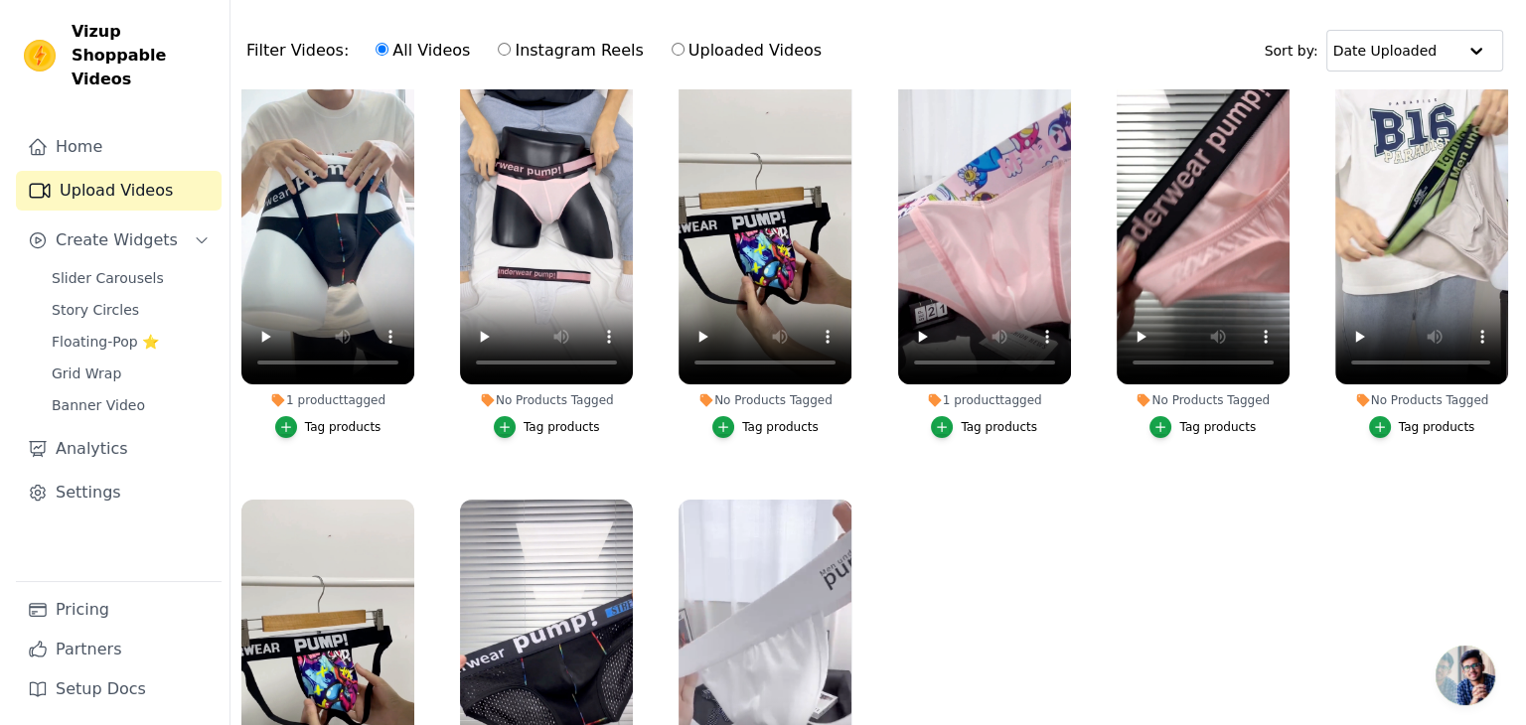
scroll to position [0, 0]
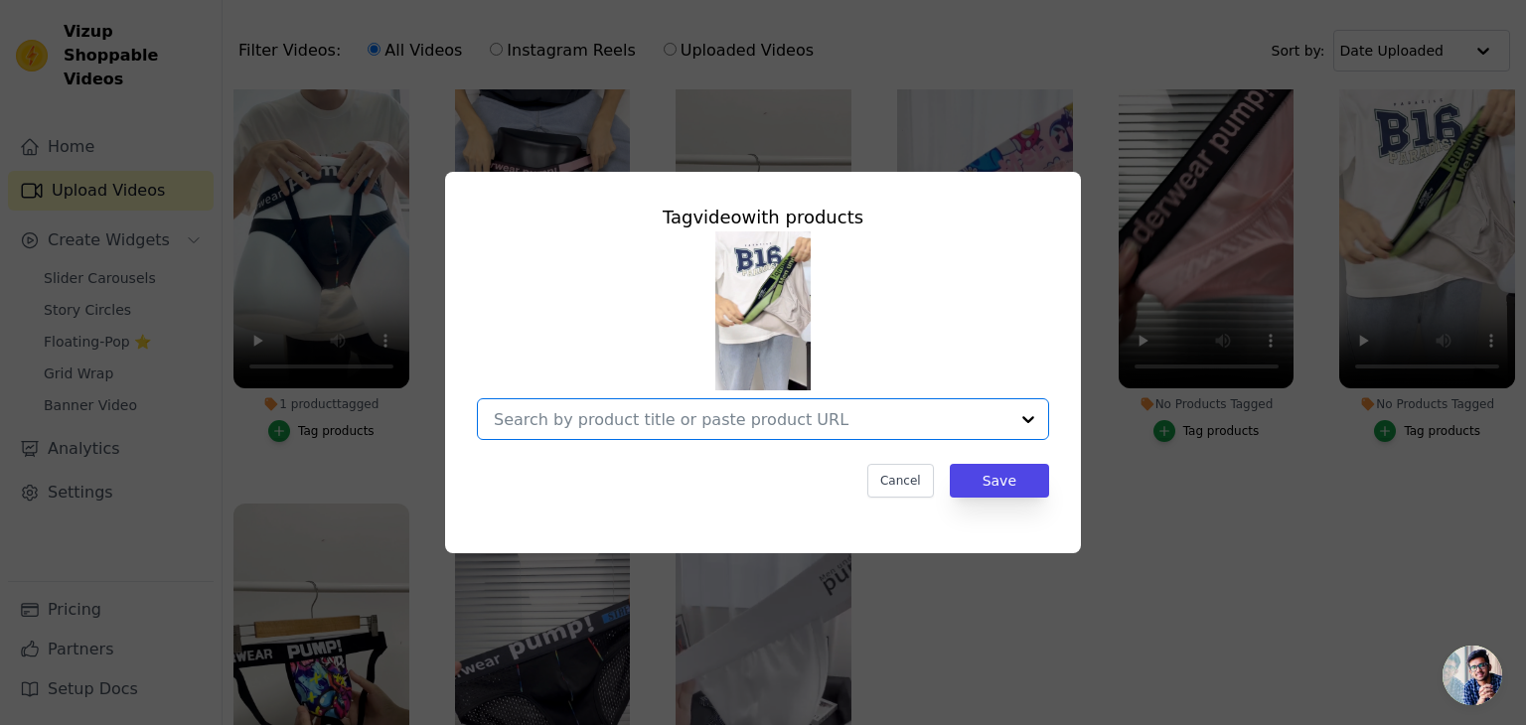
click at [731, 424] on input "No Products Tagged Tag video with products Option undefined, selected. Select i…" at bounding box center [751, 419] width 515 height 19
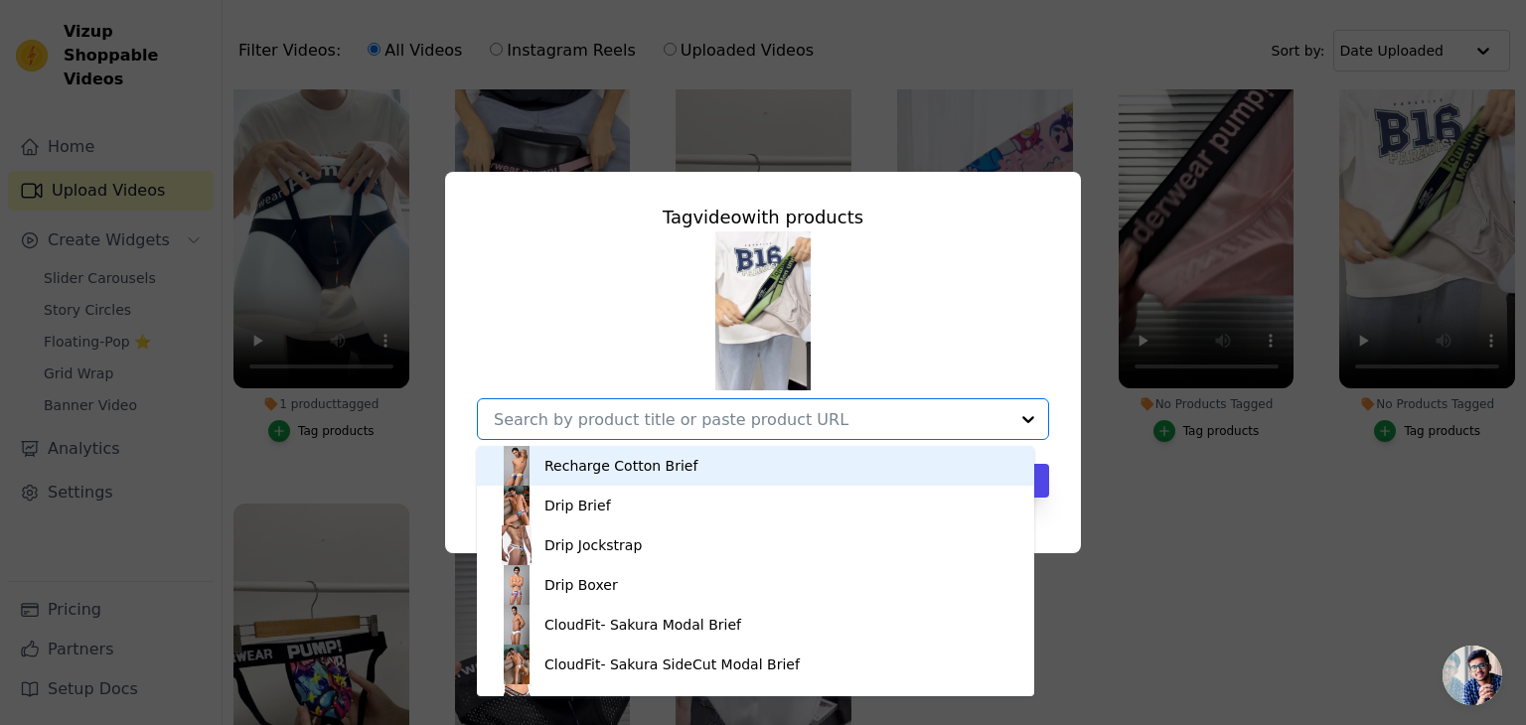
paste input "CloudFit- Flight Side-cut Modal Brief"
type input "CloudFit- Flight Side-cut Modal Brief"
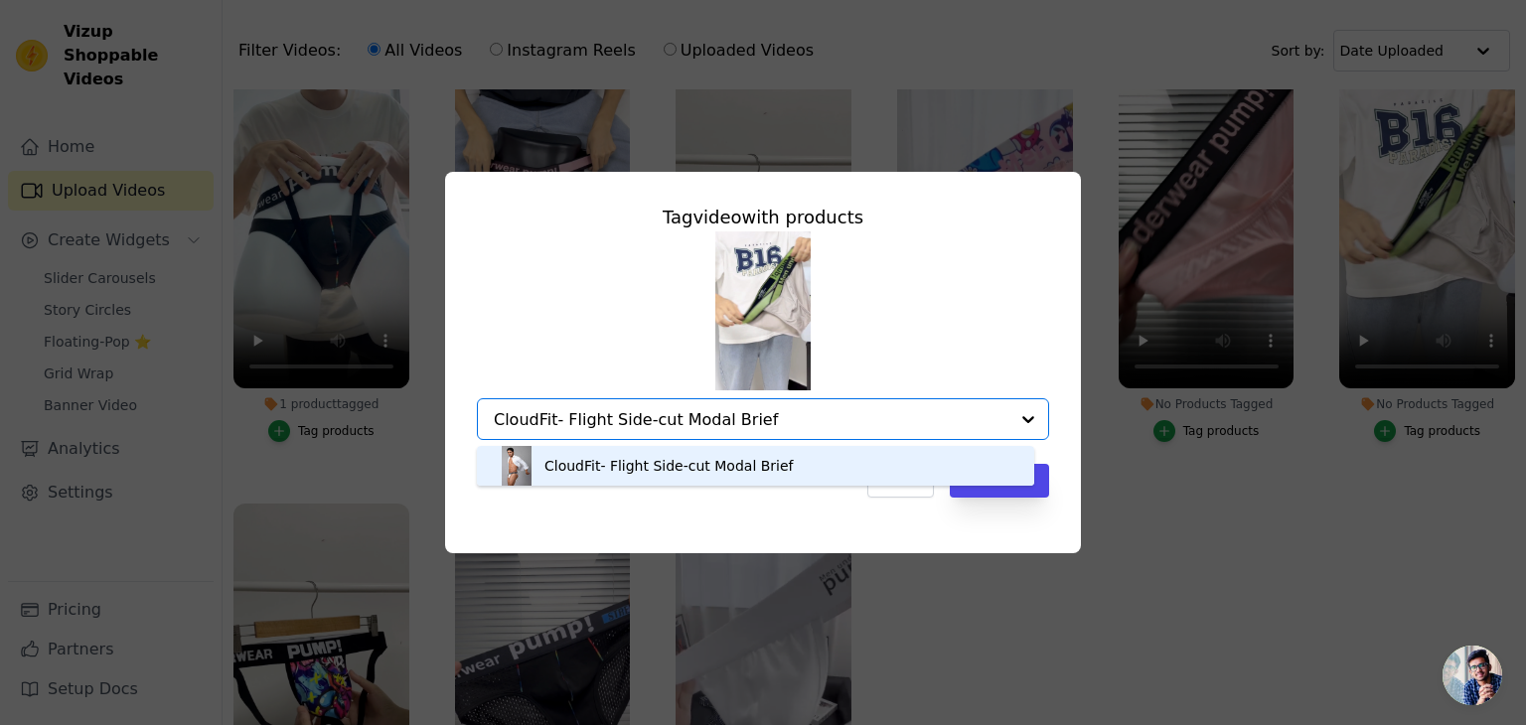
click at [743, 474] on div "CloudFit- Flight Side-cut Modal Brief" at bounding box center [668, 466] width 249 height 20
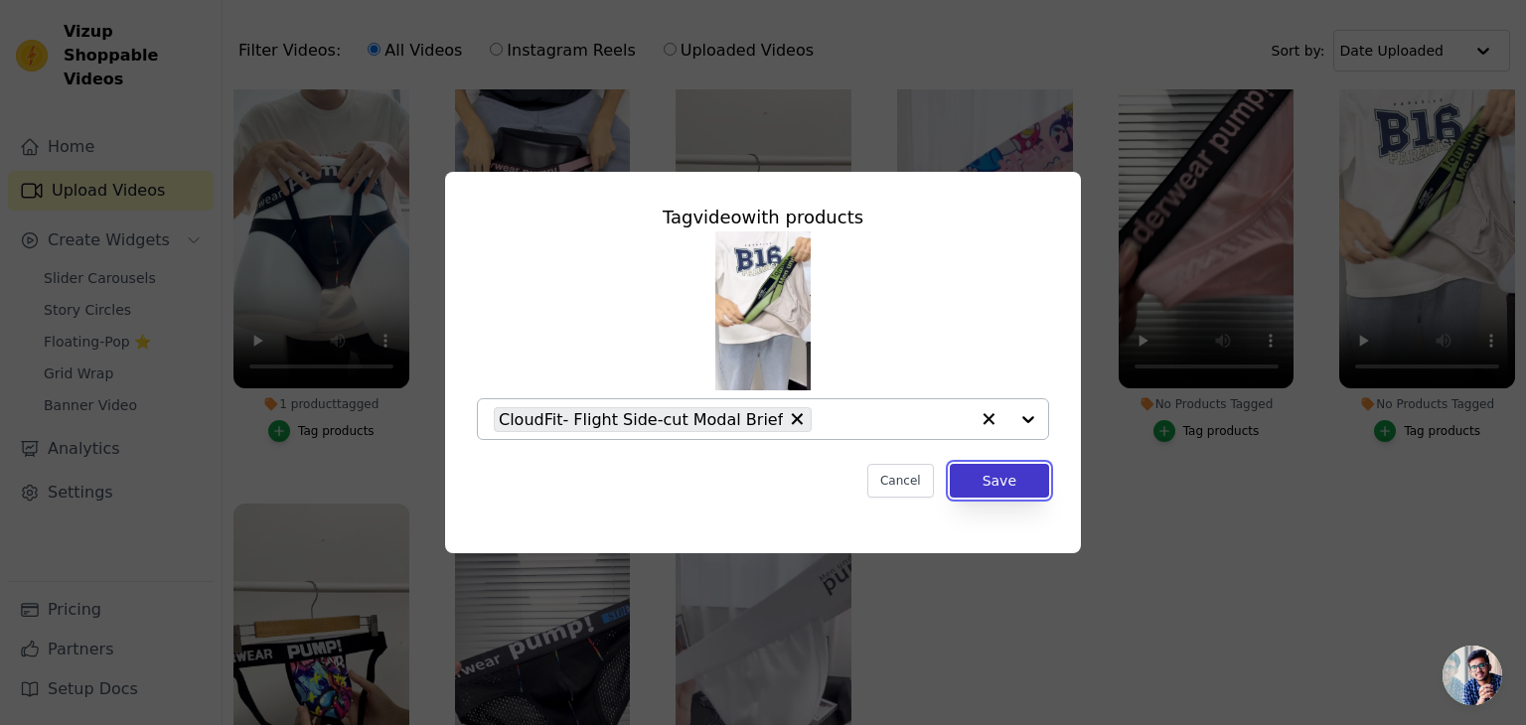
click at [985, 488] on button "Save" at bounding box center [999, 481] width 99 height 34
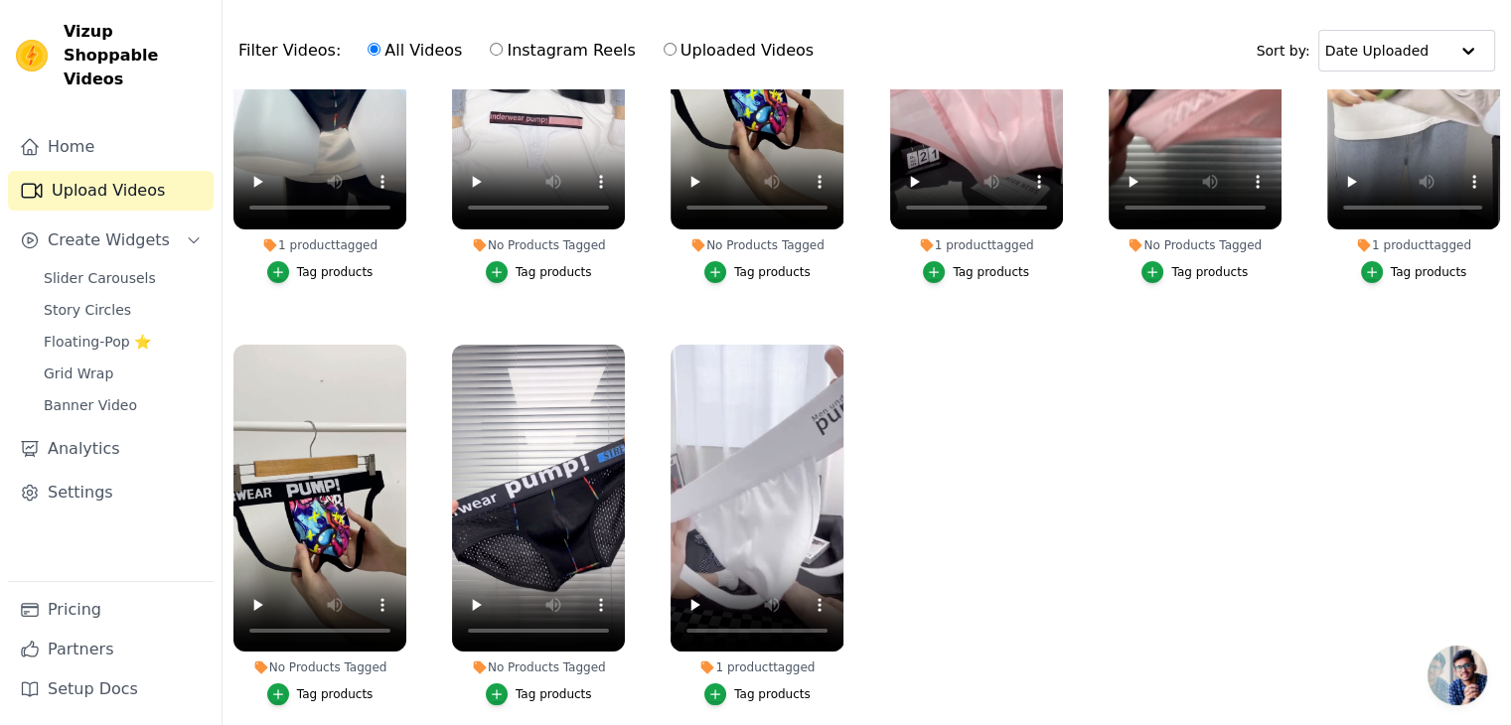
scroll to position [179, 0]
click at [318, 692] on div "Tag products" at bounding box center [335, 694] width 76 height 16
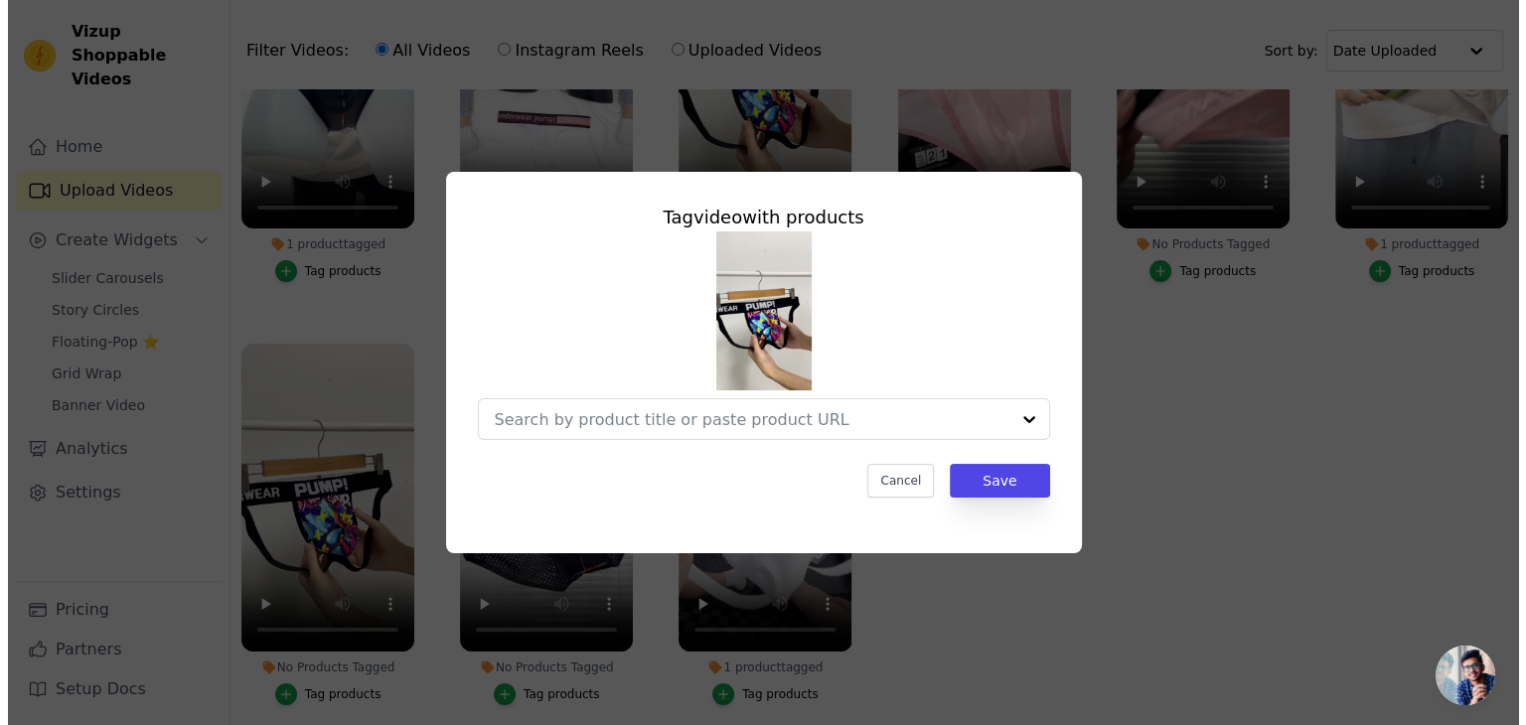
scroll to position [0, 0]
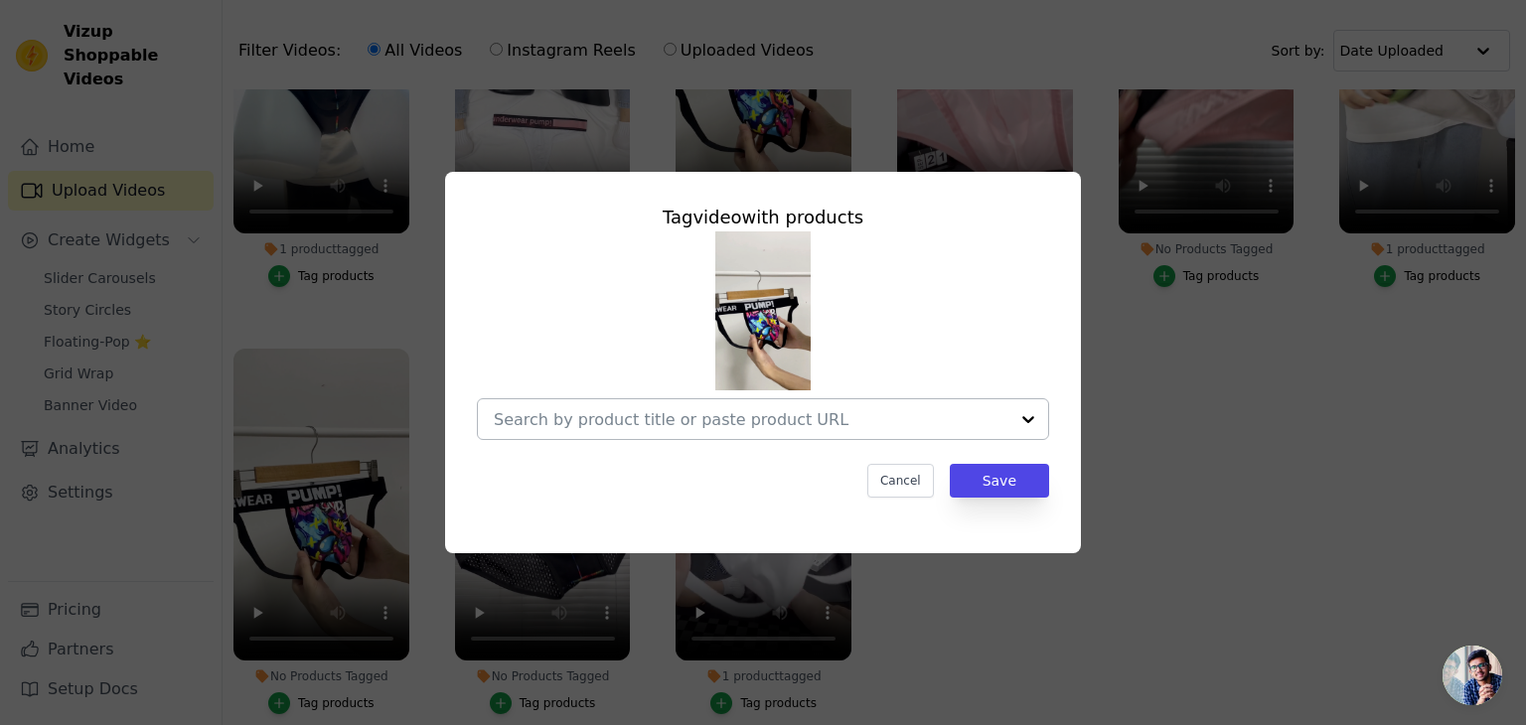
click at [643, 432] on div at bounding box center [751, 419] width 515 height 40
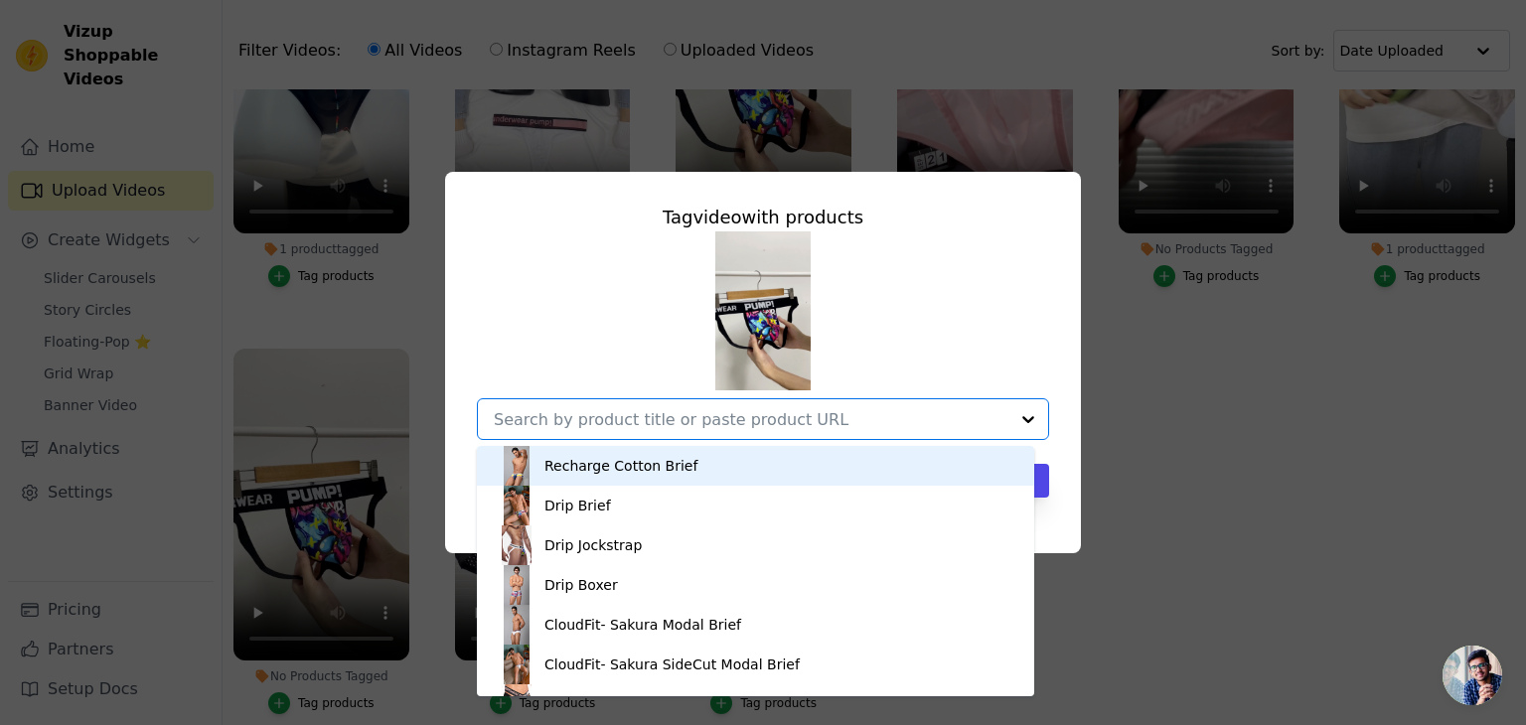
paste input "Drip Jockstrap"
type input "Drip Jockstrap"
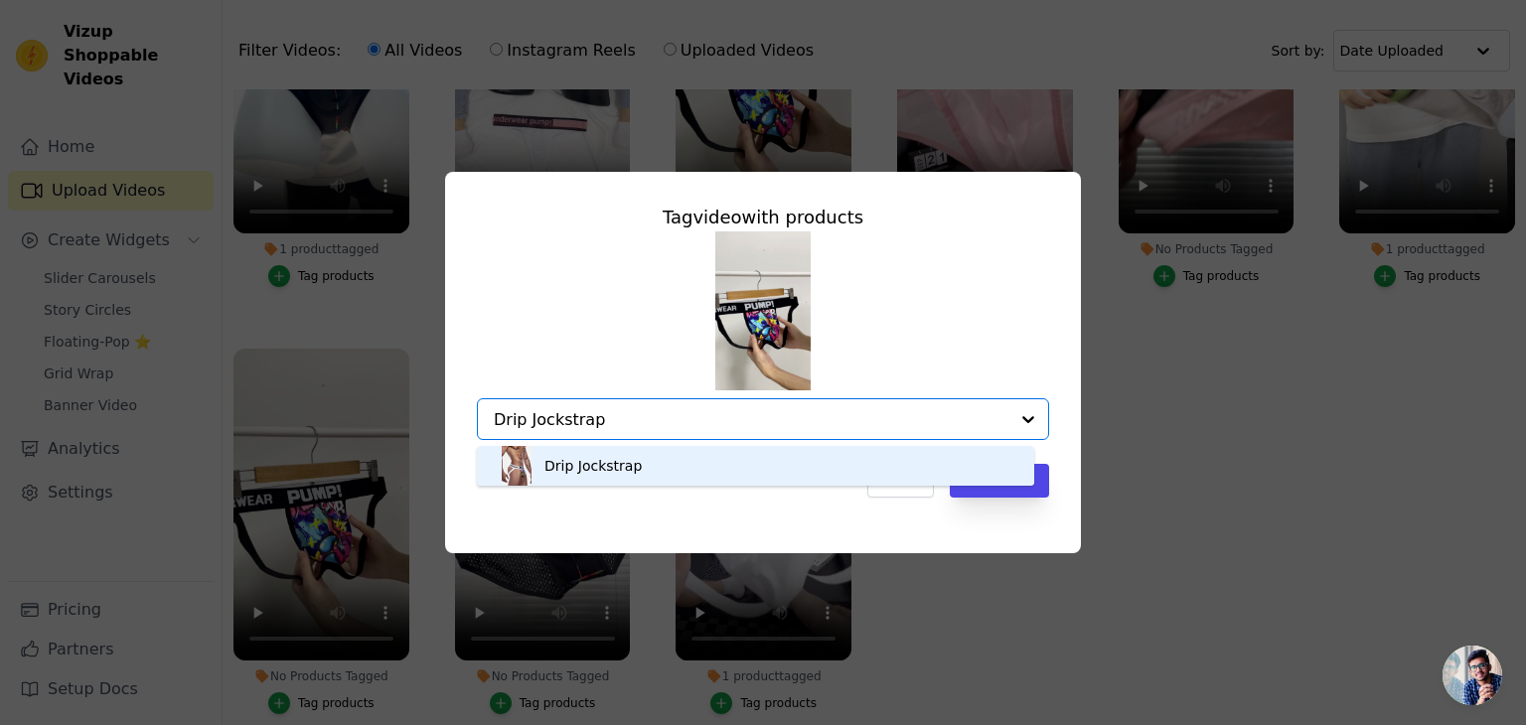
click at [600, 465] on div "Drip Jockstrap" at bounding box center [592, 466] width 97 height 20
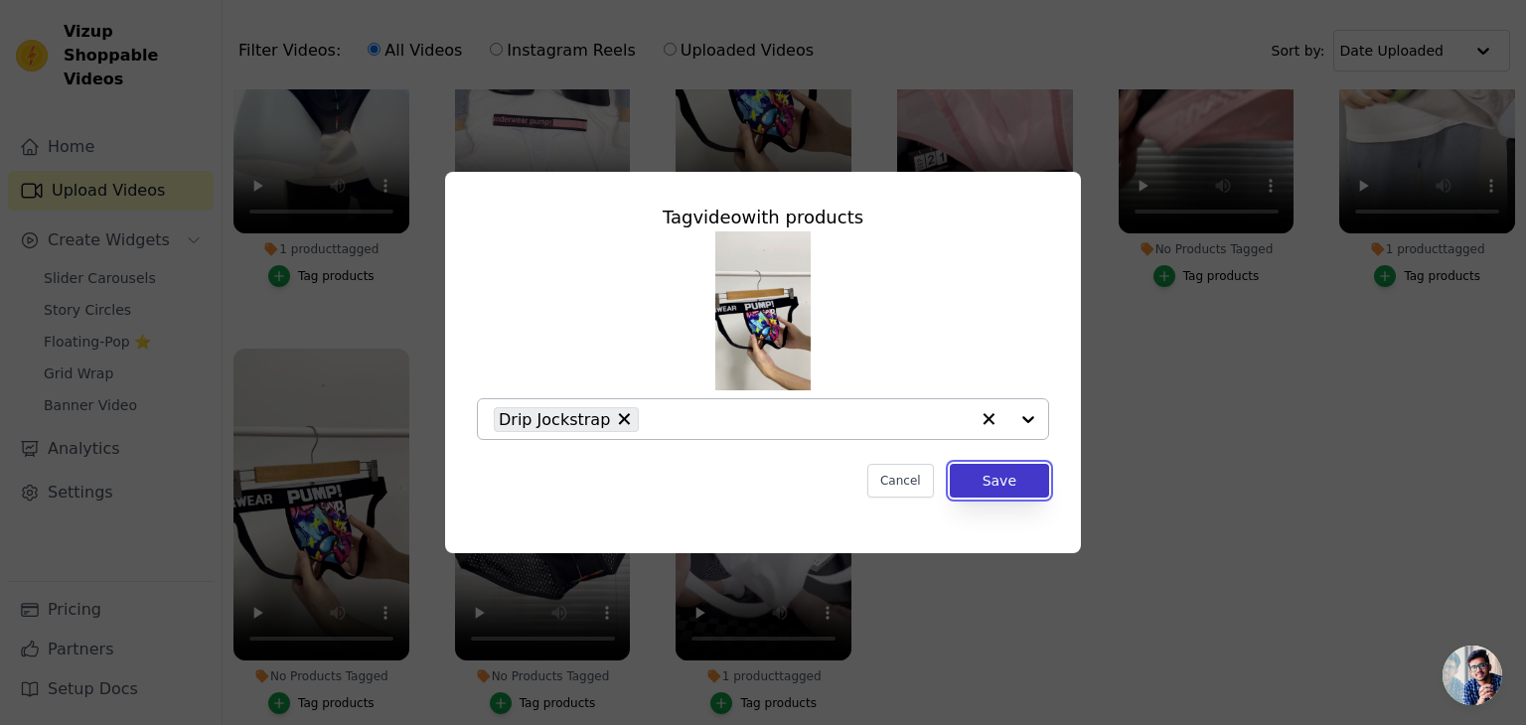
click at [1005, 485] on button "Save" at bounding box center [999, 481] width 99 height 34
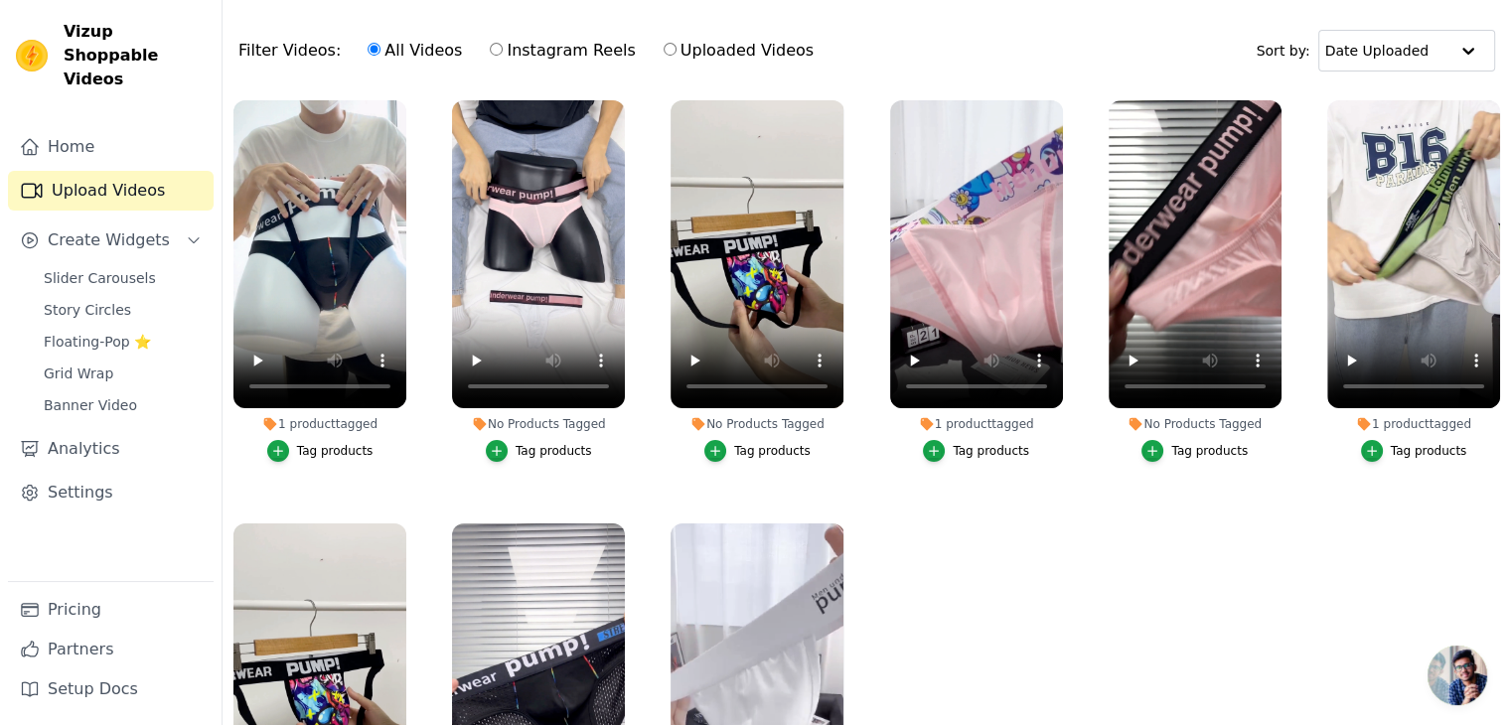
click at [1181, 448] on div "Tag products" at bounding box center [1209, 451] width 76 height 16
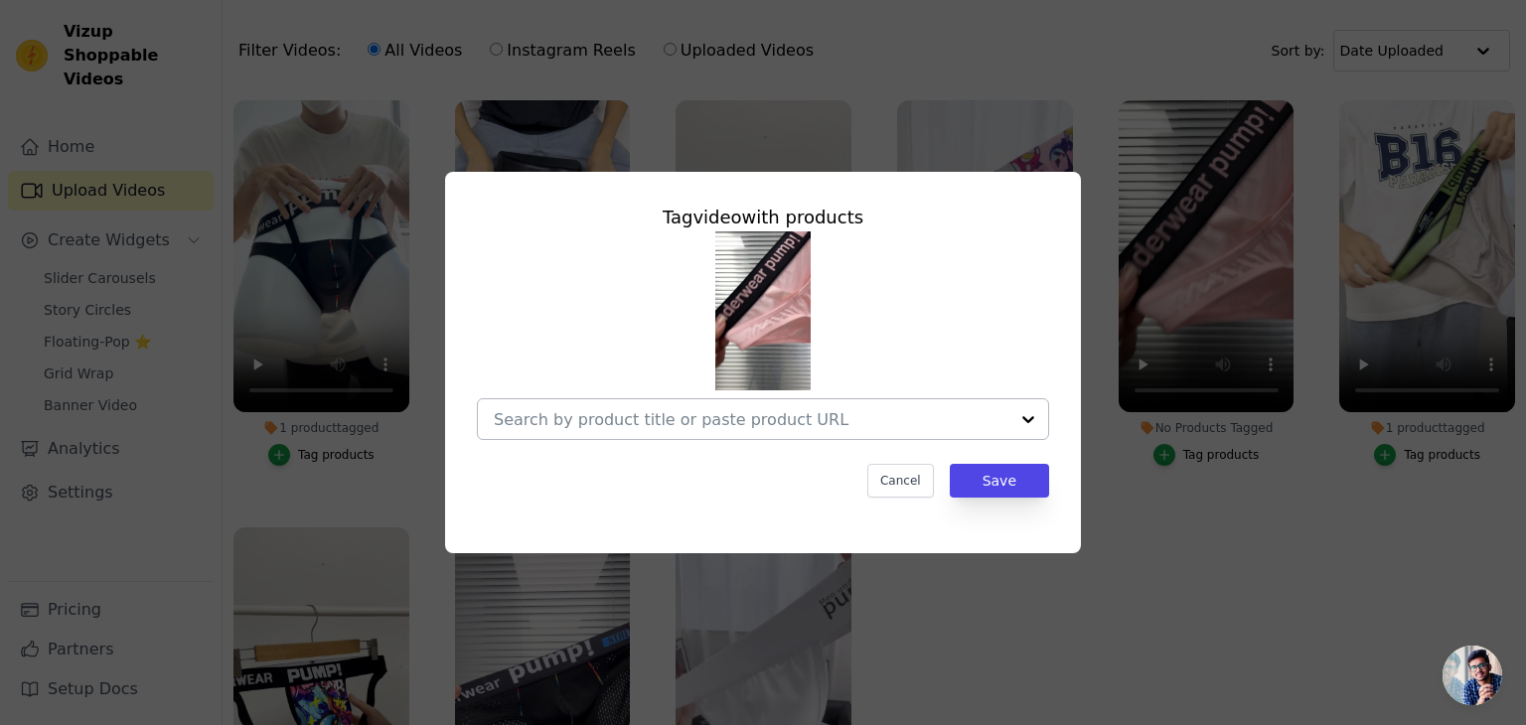
click at [796, 430] on div at bounding box center [751, 419] width 515 height 40
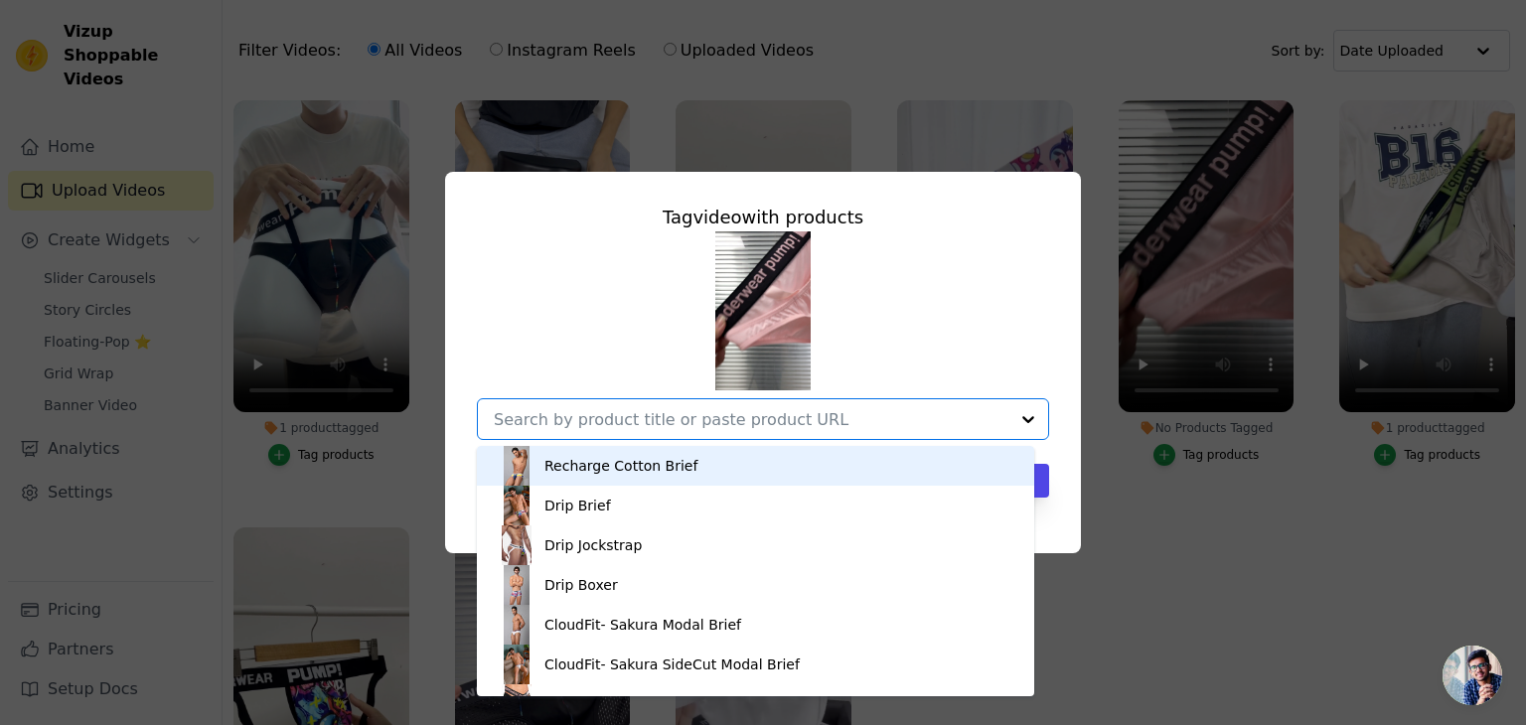
paste input "CloudFit- Sakura Hammock Modal Brief"
type input "CloudFit- Sakura Hammock Modal Brief"
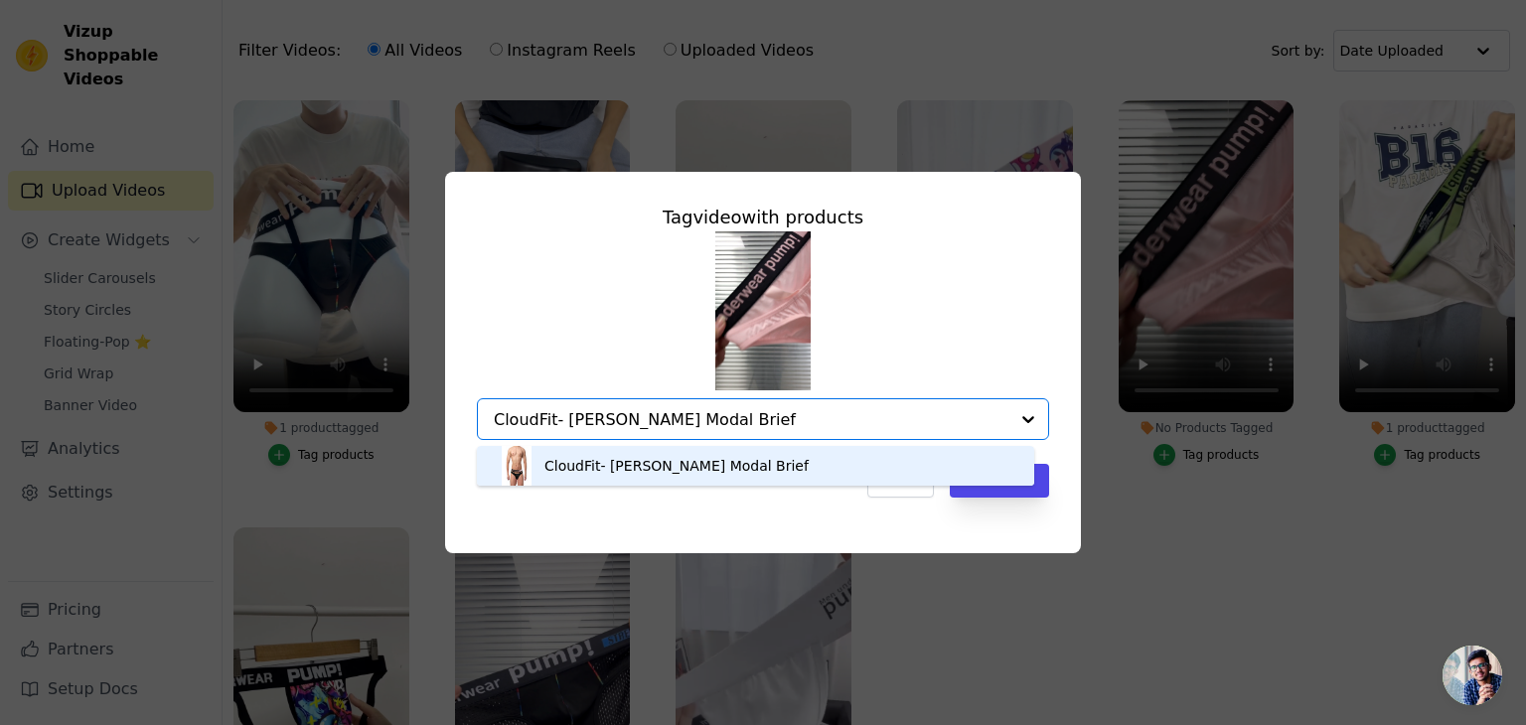
click at [730, 469] on div "CloudFit- Sakura Hammock Modal Brief" at bounding box center [676, 466] width 264 height 20
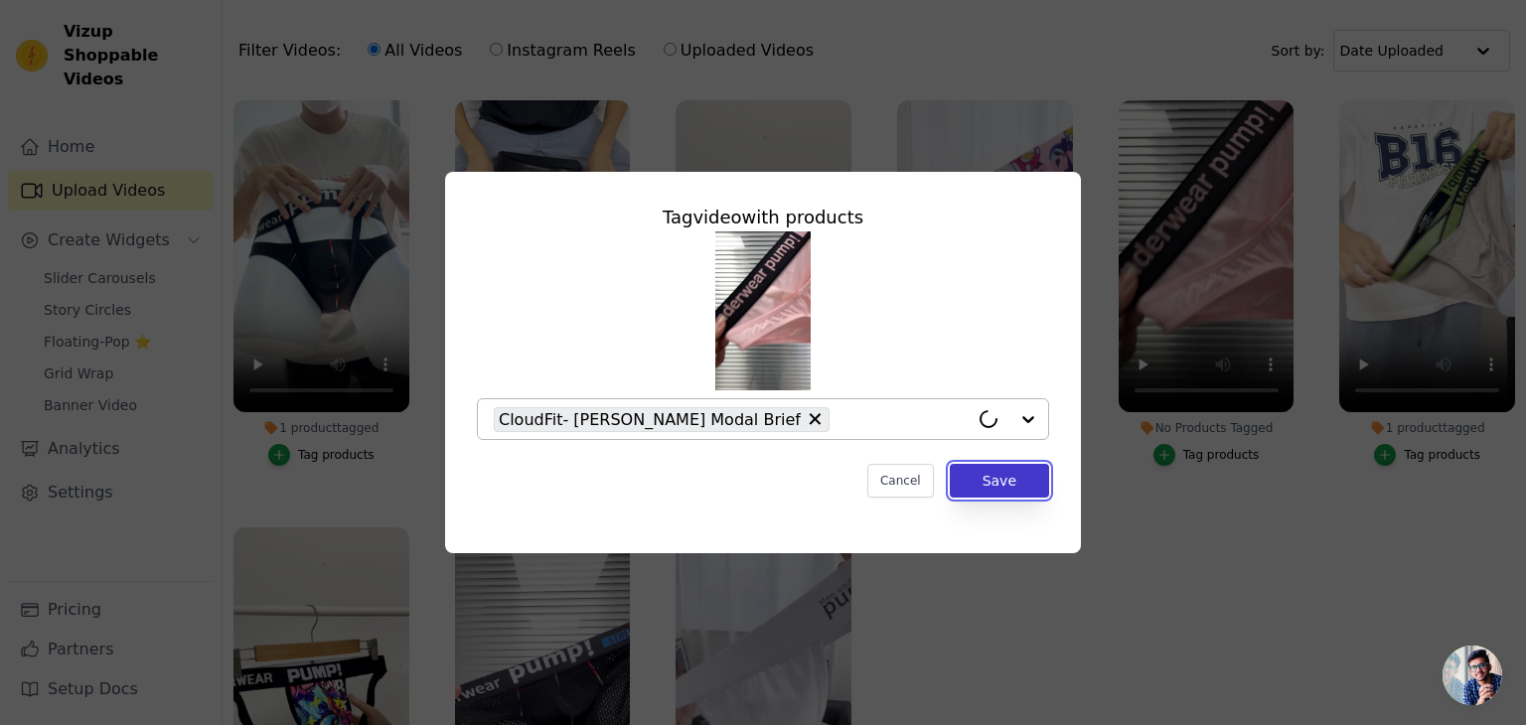
click at [1006, 491] on button "Save" at bounding box center [999, 481] width 99 height 34
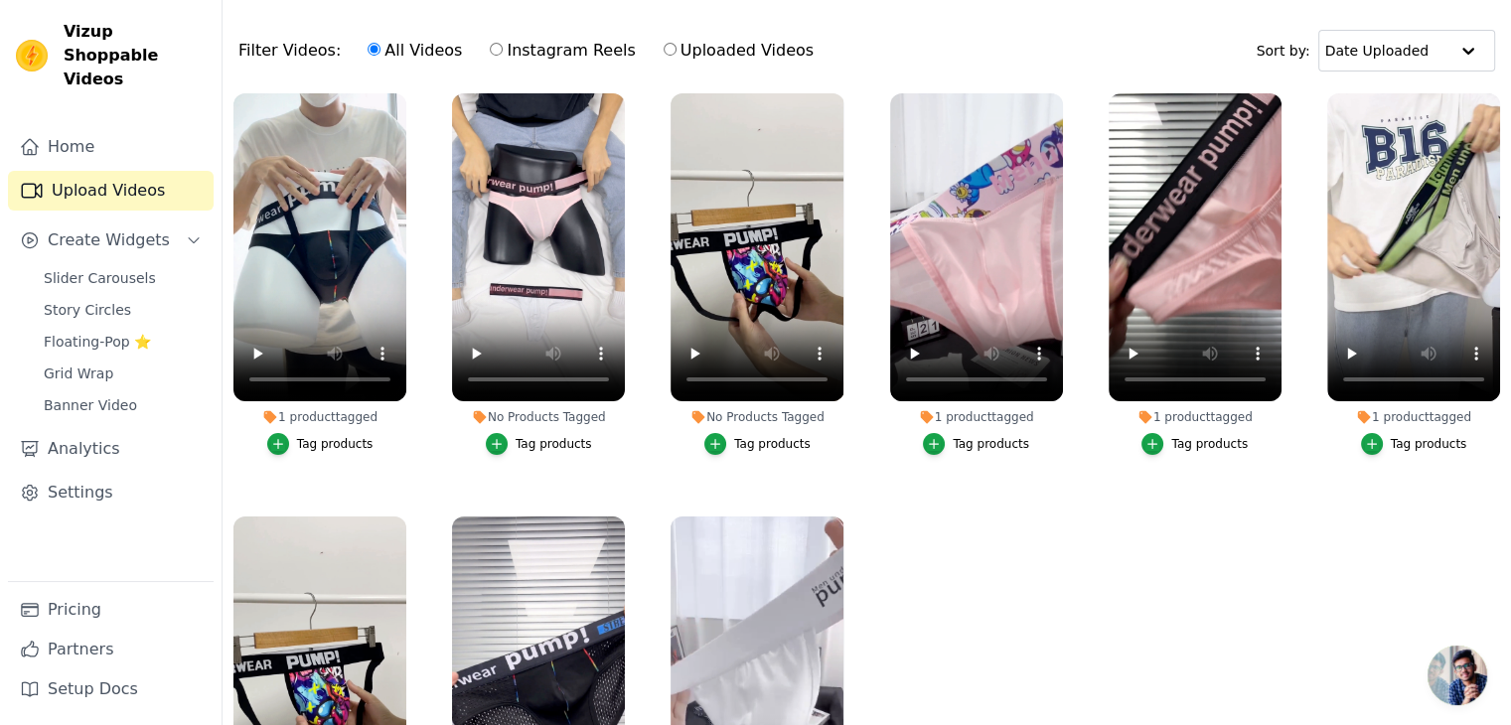
scroll to position [8, 0]
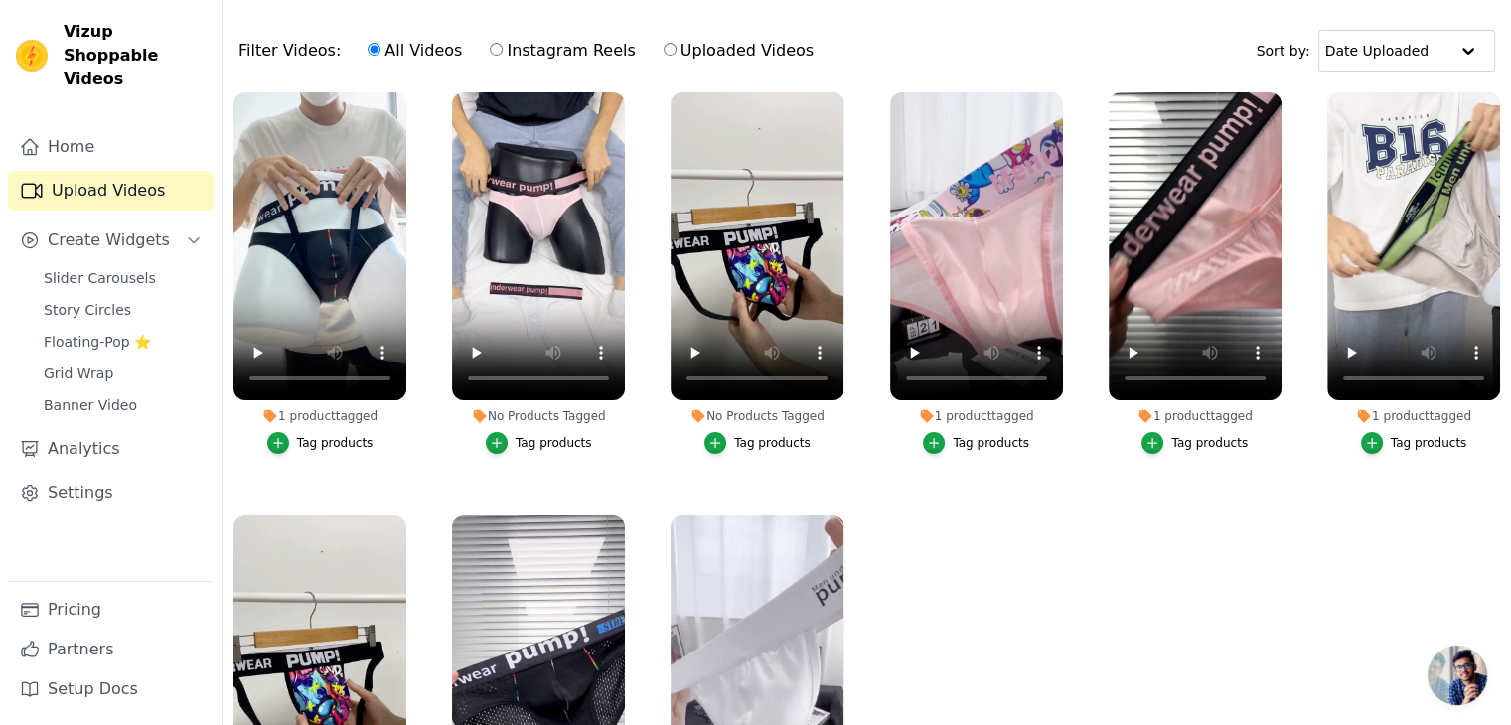
click at [530, 441] on div "Tag products" at bounding box center [554, 443] width 76 height 16
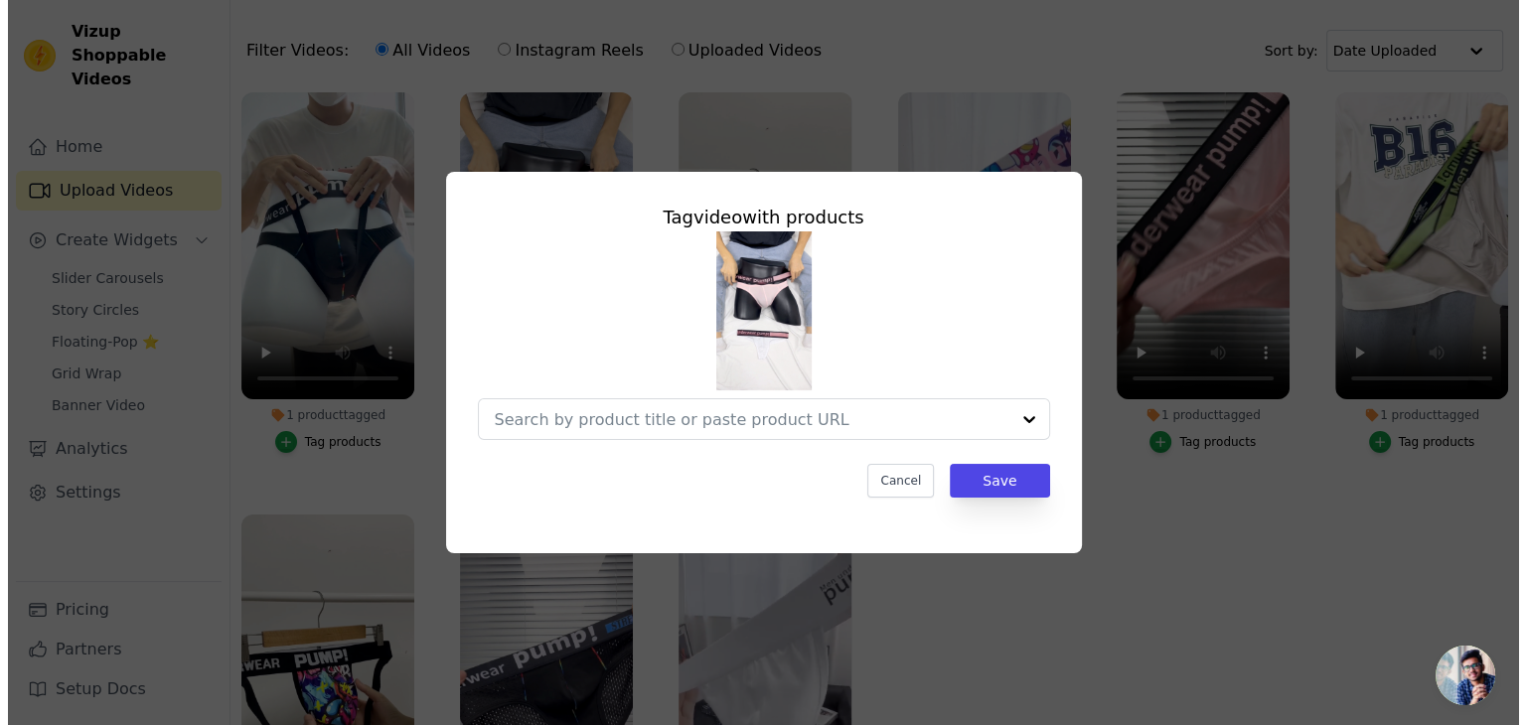
scroll to position [0, 0]
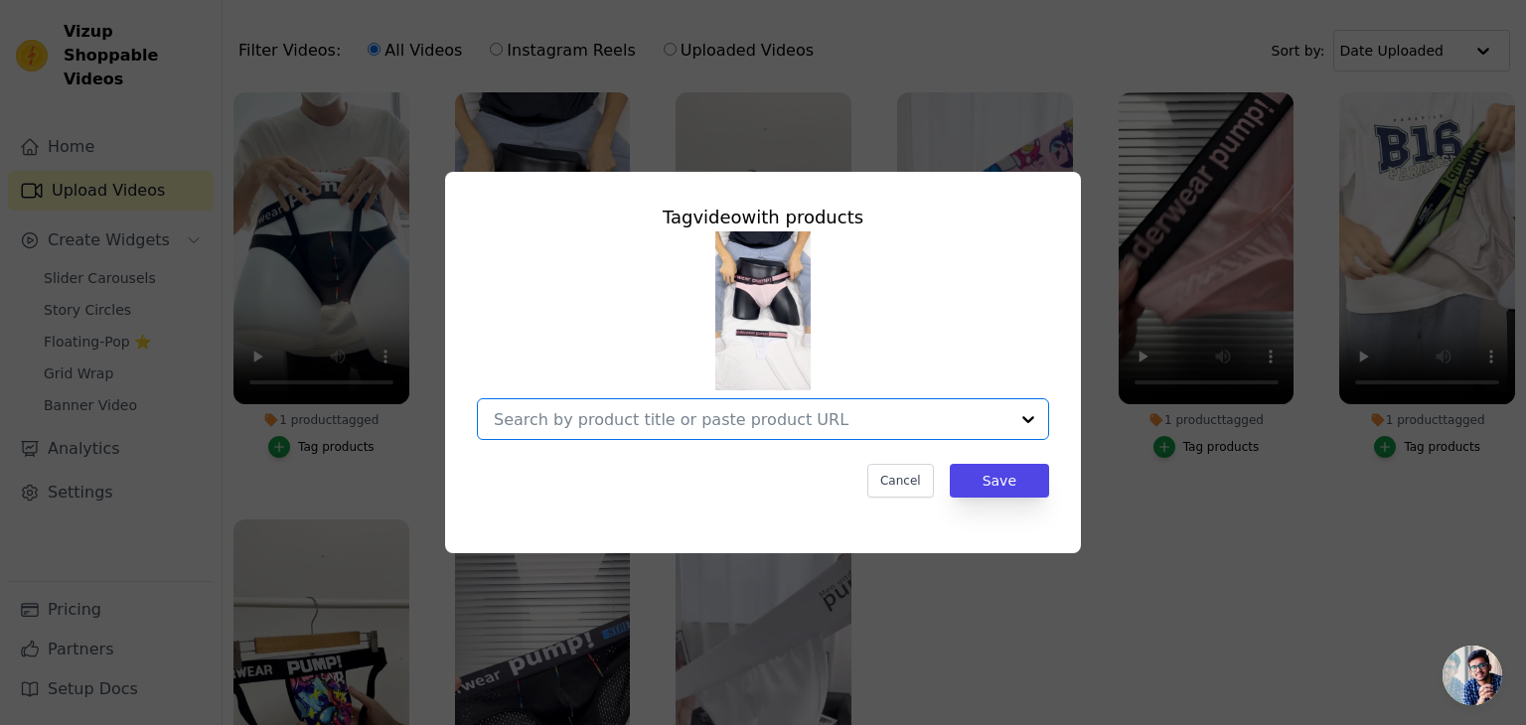
click at [691, 423] on input "No Products Tagged Tag video with products Option undefined, selected. Select i…" at bounding box center [751, 419] width 515 height 19
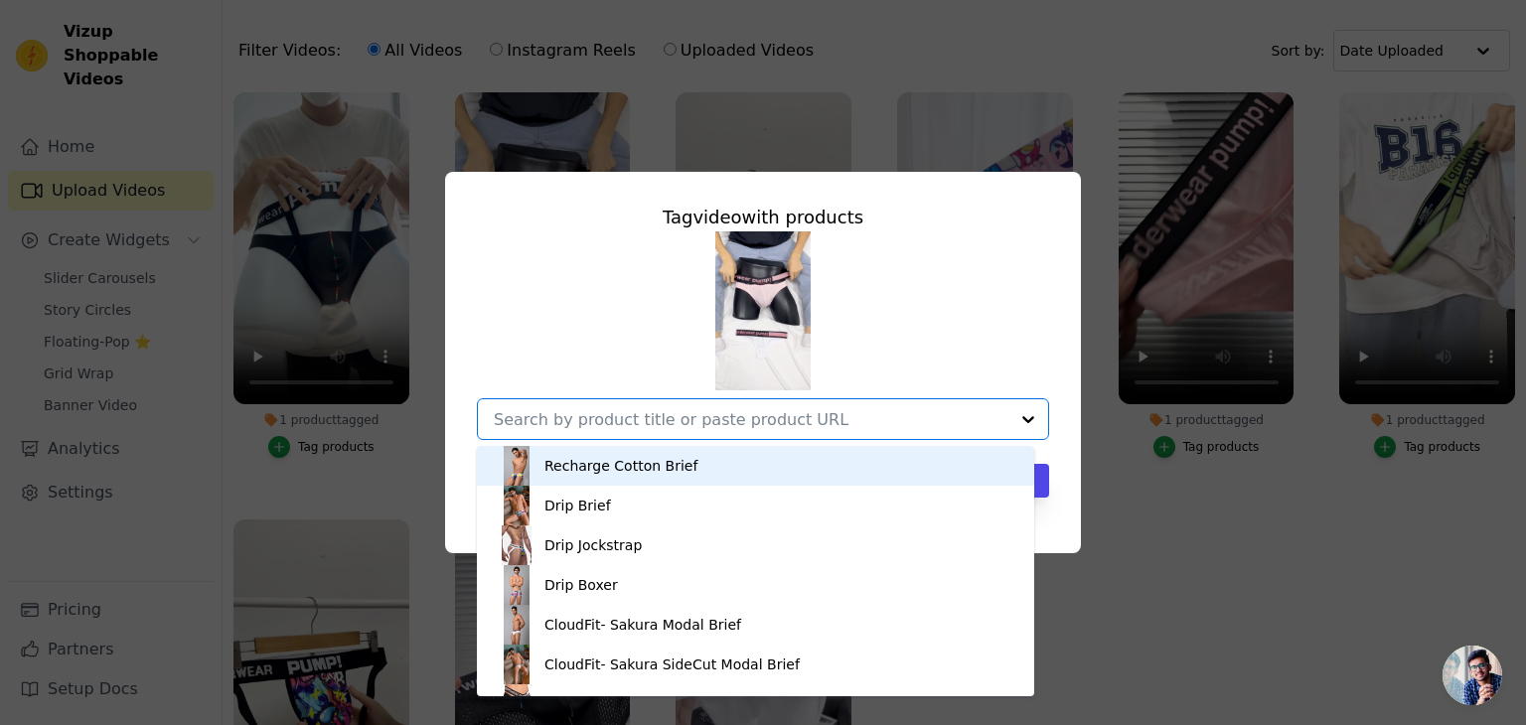
paste input "CloudFit- Sakura Halo Modal Thong"
type input "CloudFit- Sakura Halo Modal Thong"
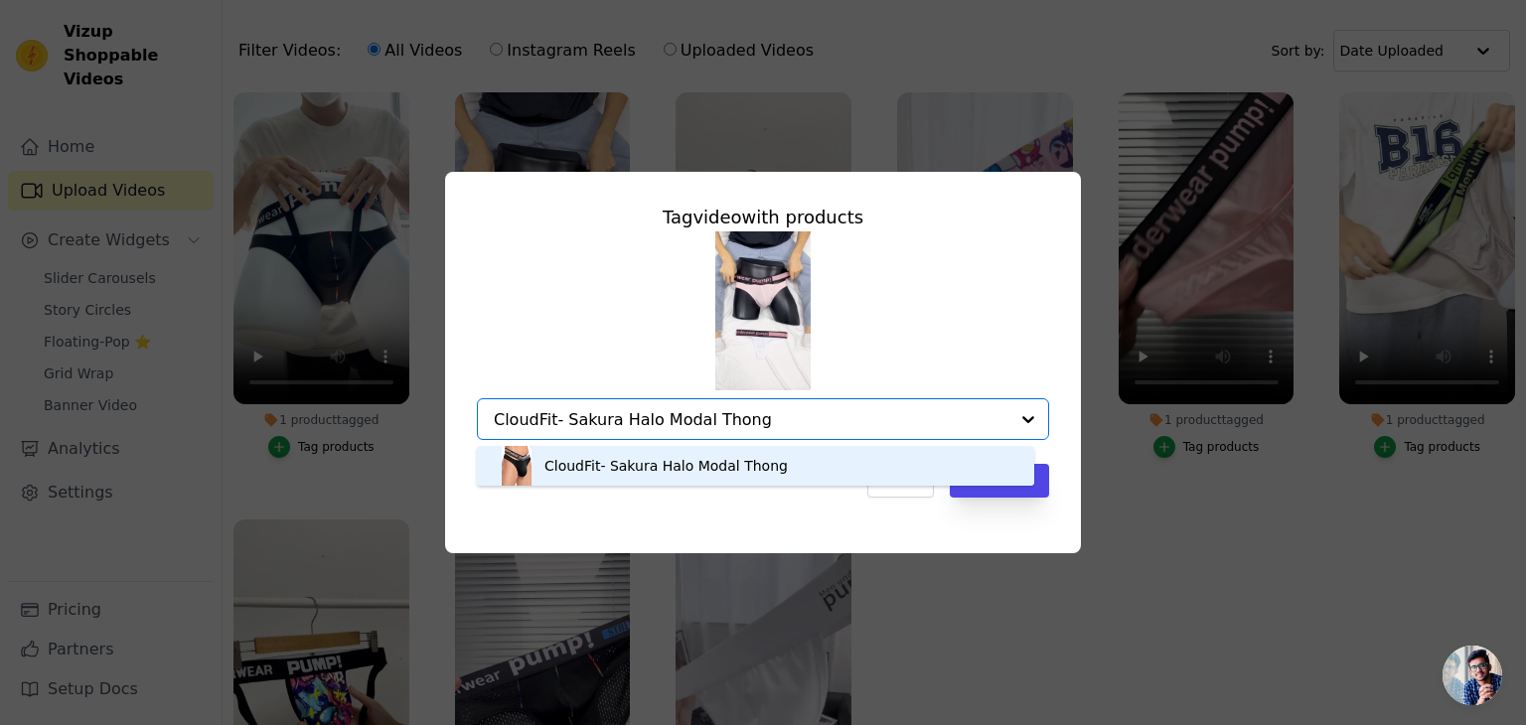
click at [671, 456] on div "CloudFit- Sakura Halo Modal Thong" at bounding box center [665, 466] width 243 height 20
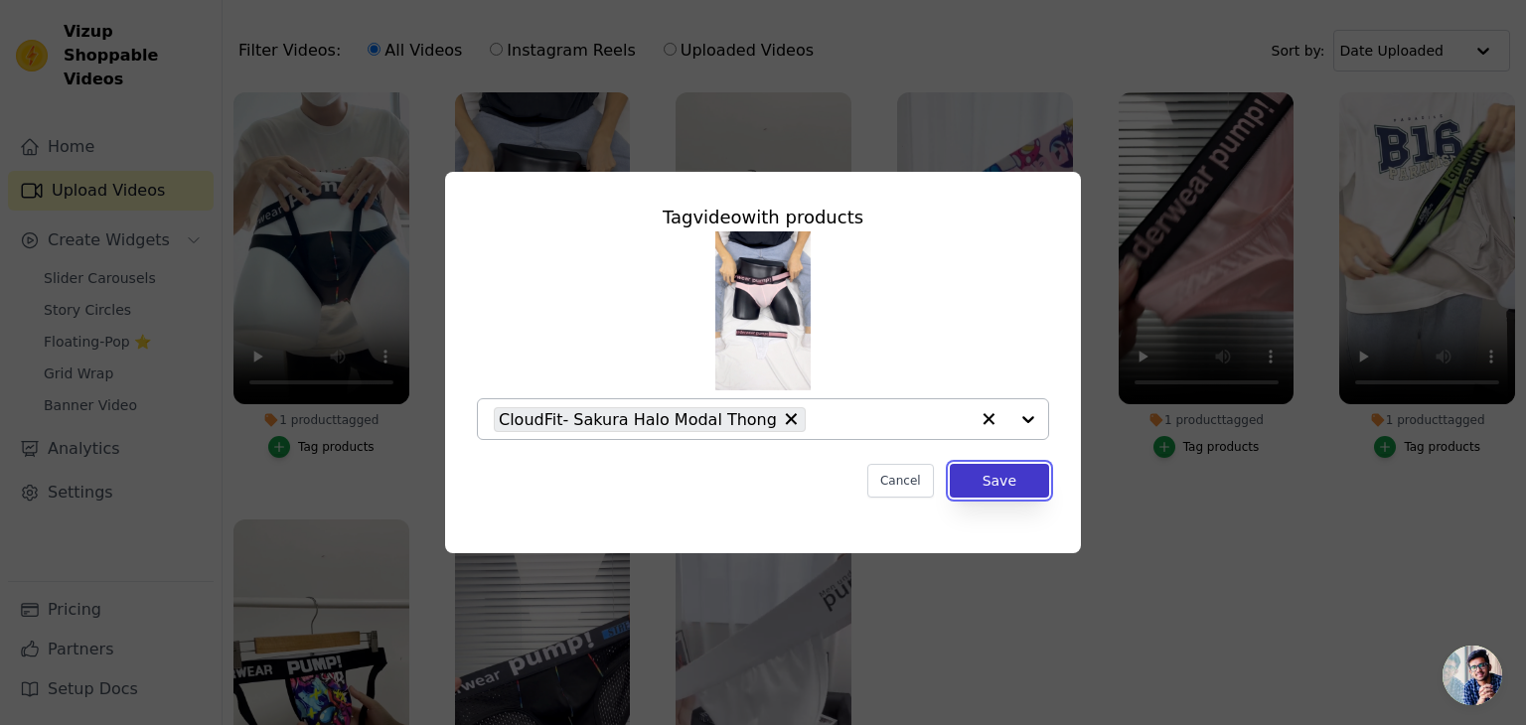
click at [997, 481] on button "Save" at bounding box center [999, 481] width 99 height 34
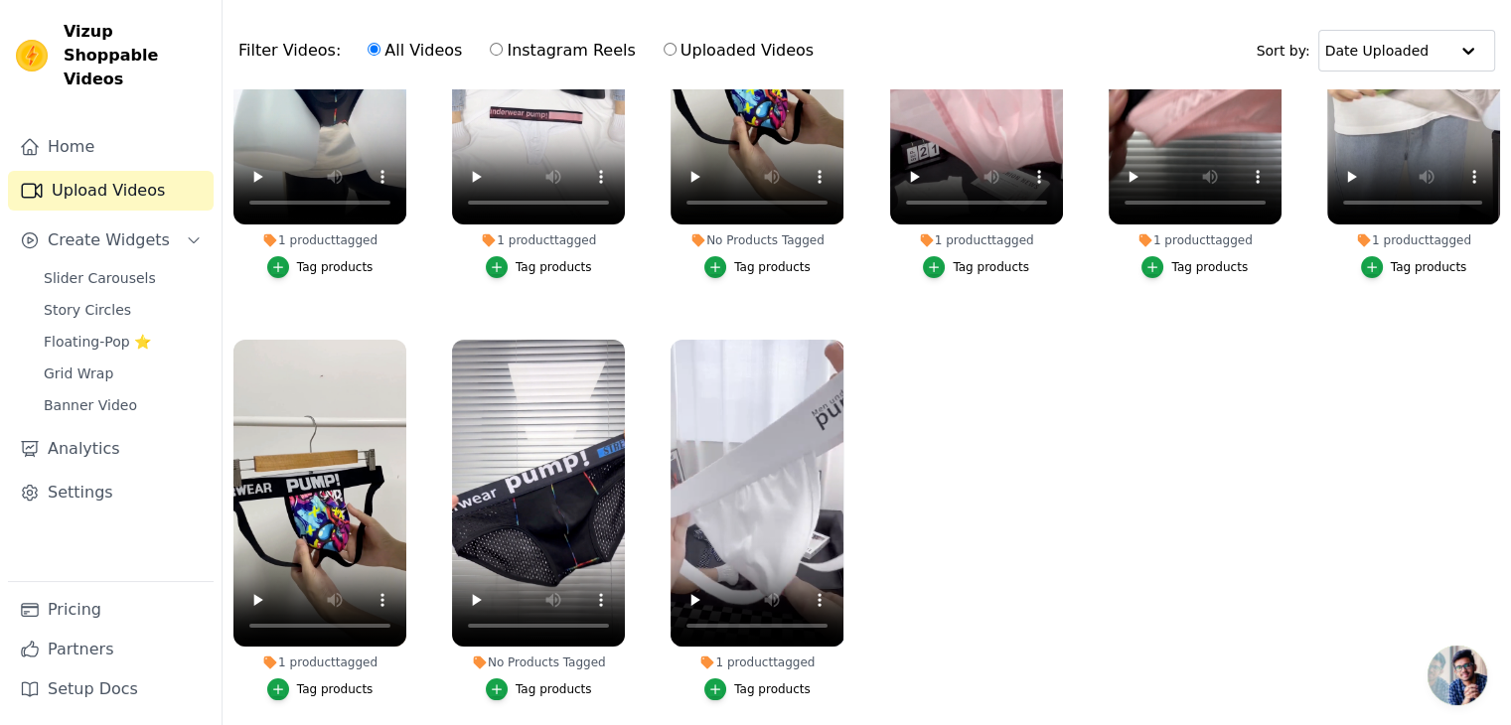
scroll to position [188, 0]
click at [529, 681] on div "Tag products" at bounding box center [554, 689] width 76 height 16
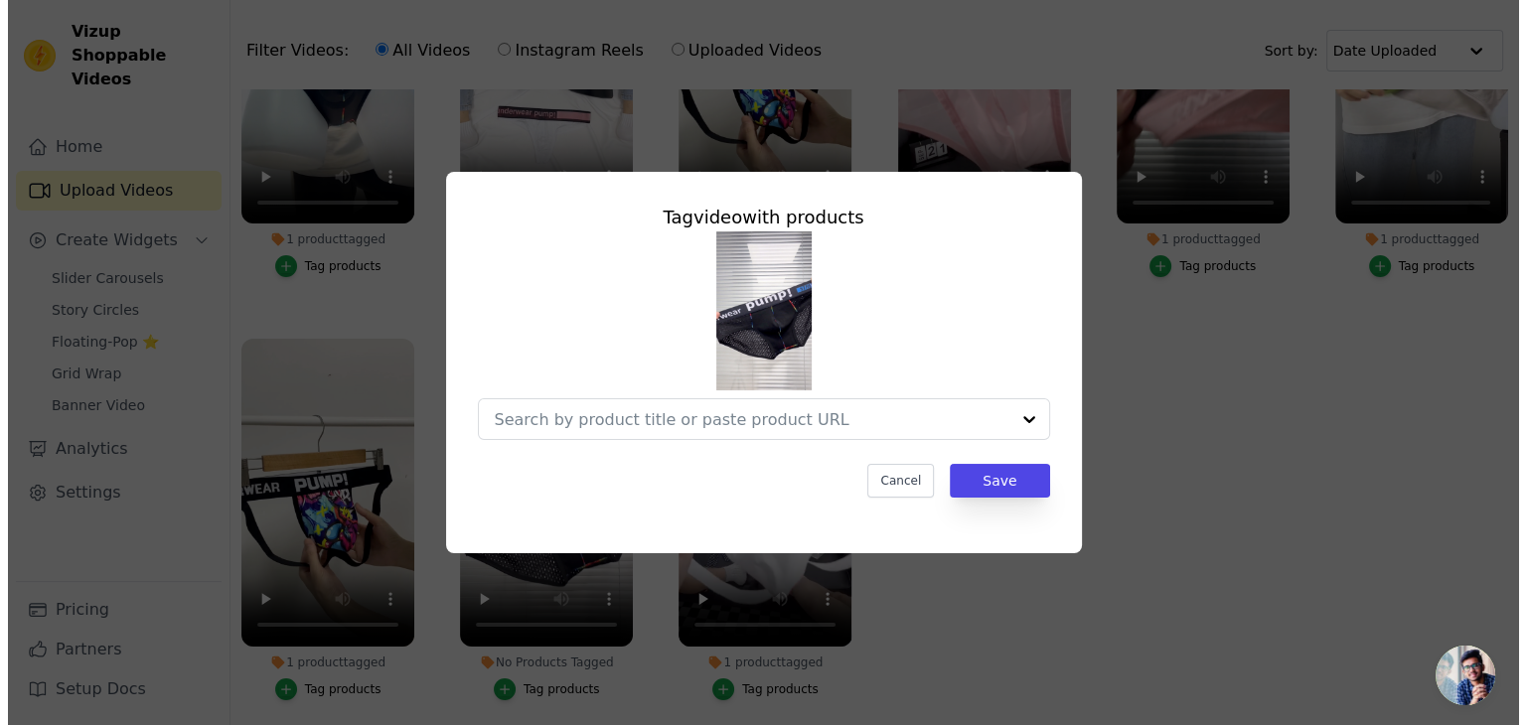
scroll to position [0, 0]
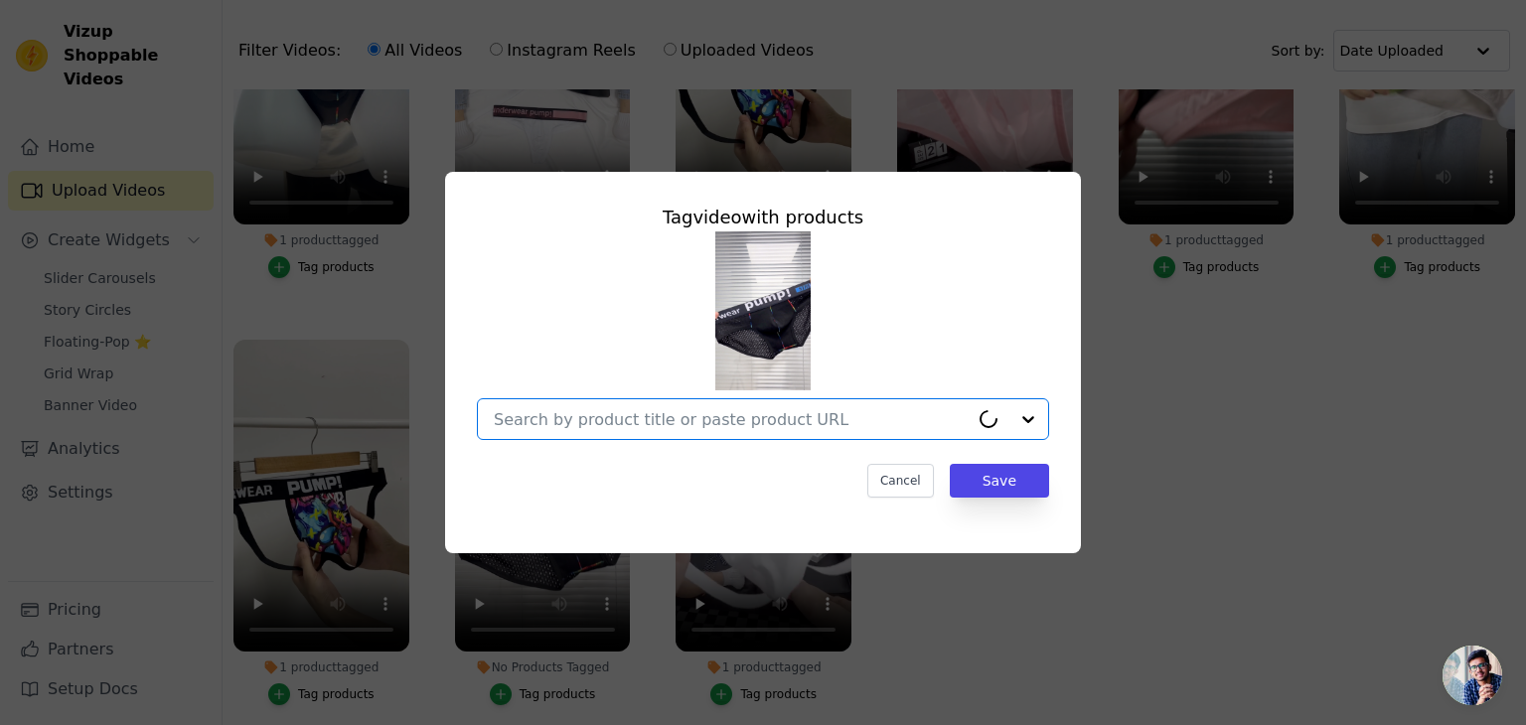
click at [618, 410] on input "No Products Tagged Tag video with products Option undefined, selected. Select i…" at bounding box center [731, 419] width 475 height 19
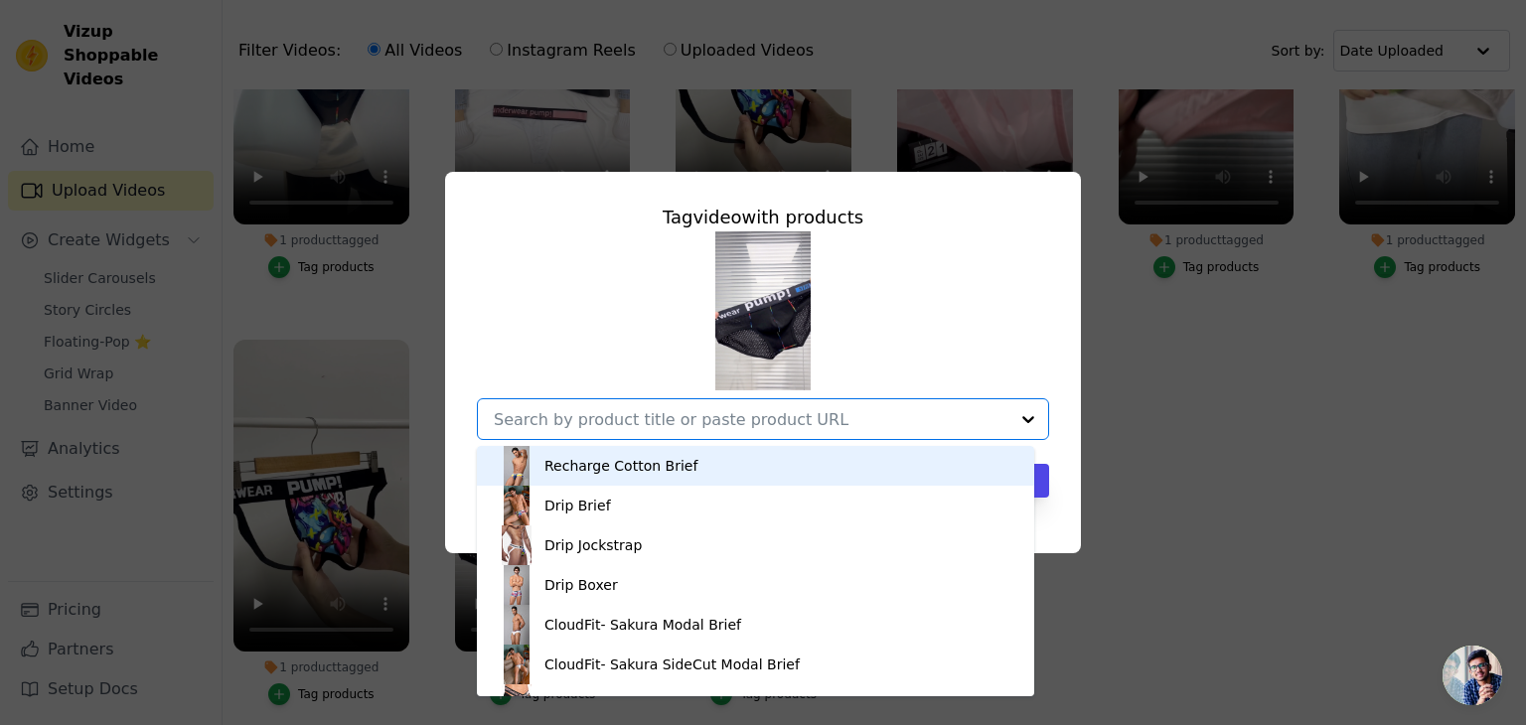
paste input "Party Street Mesh Brief"
type input "Party Street Mesh Brief"
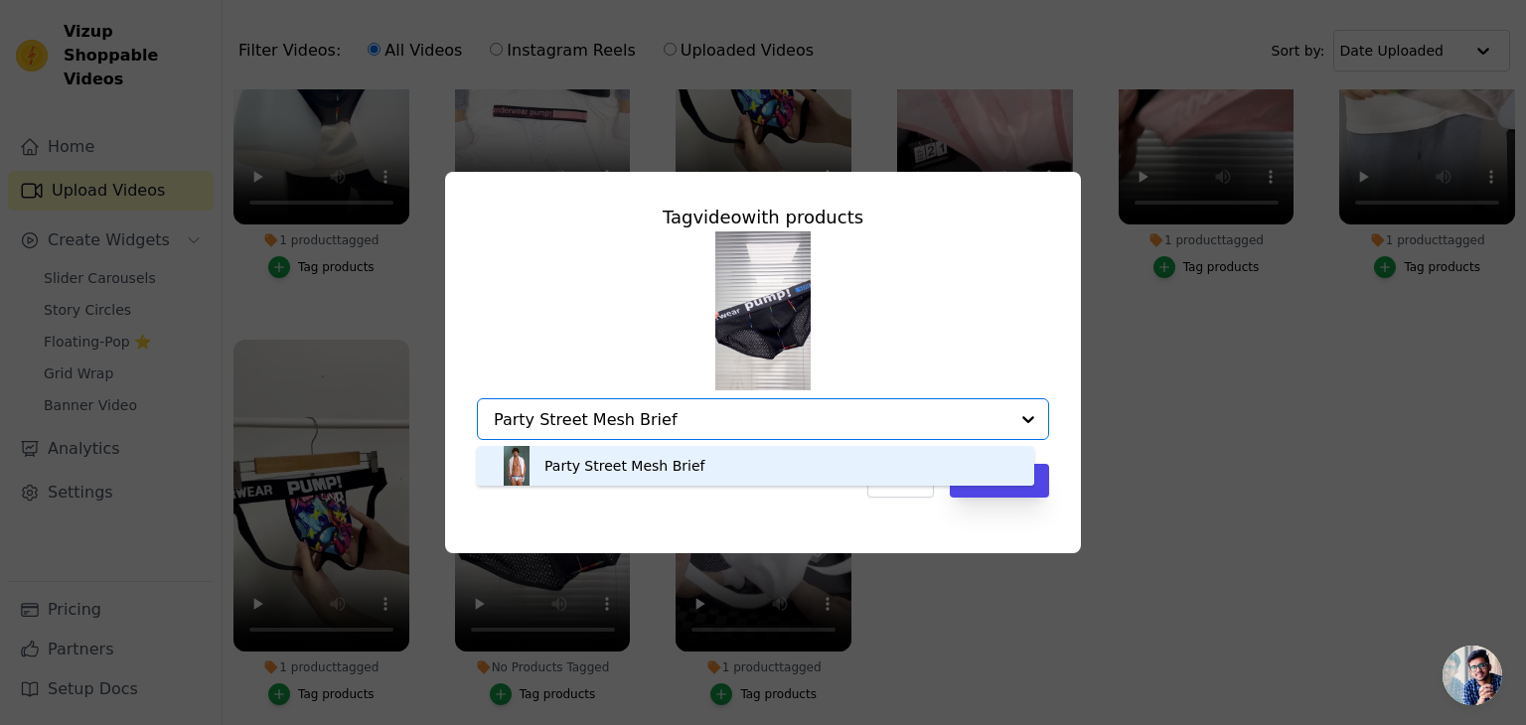
click at [596, 458] on div "Party Street Mesh Brief" at bounding box center [624, 466] width 160 height 20
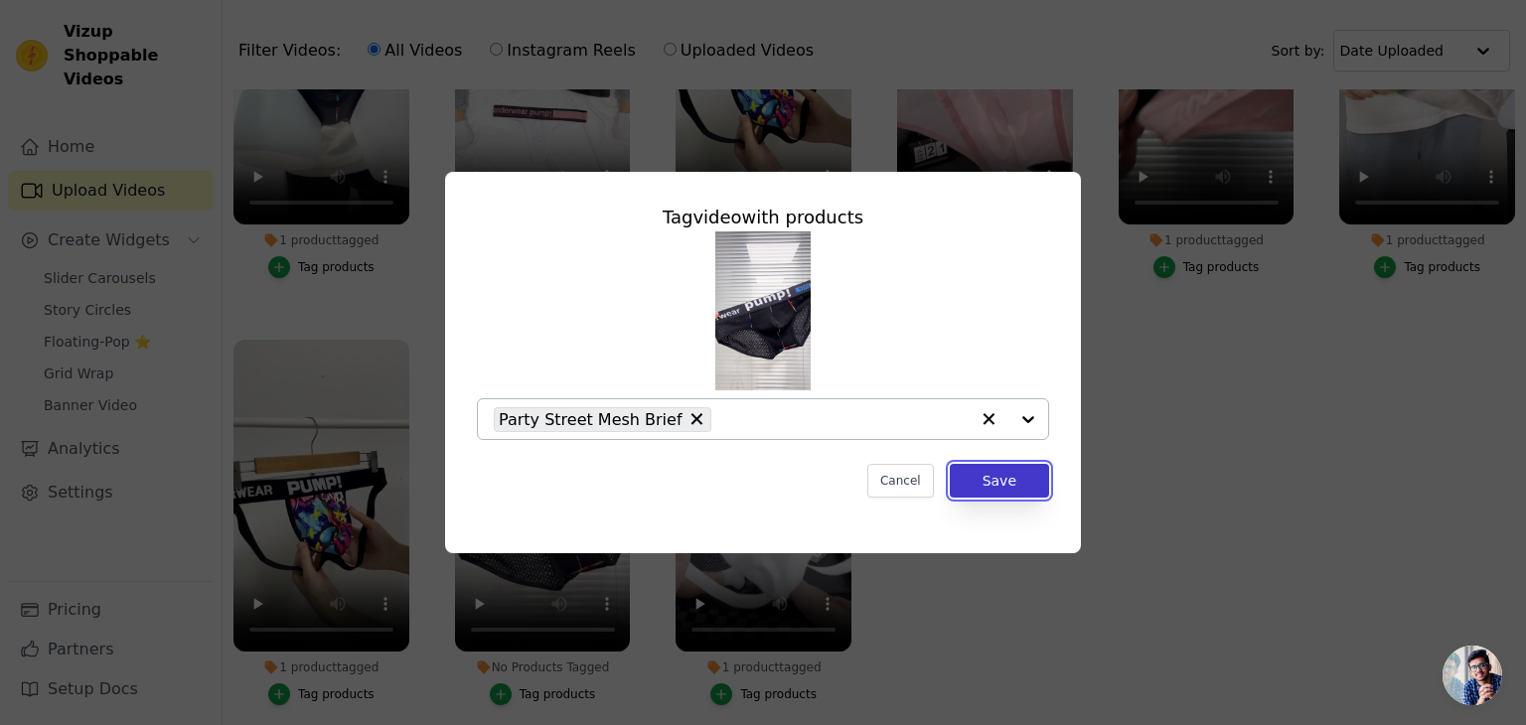
click at [1001, 482] on button "Save" at bounding box center [999, 481] width 99 height 34
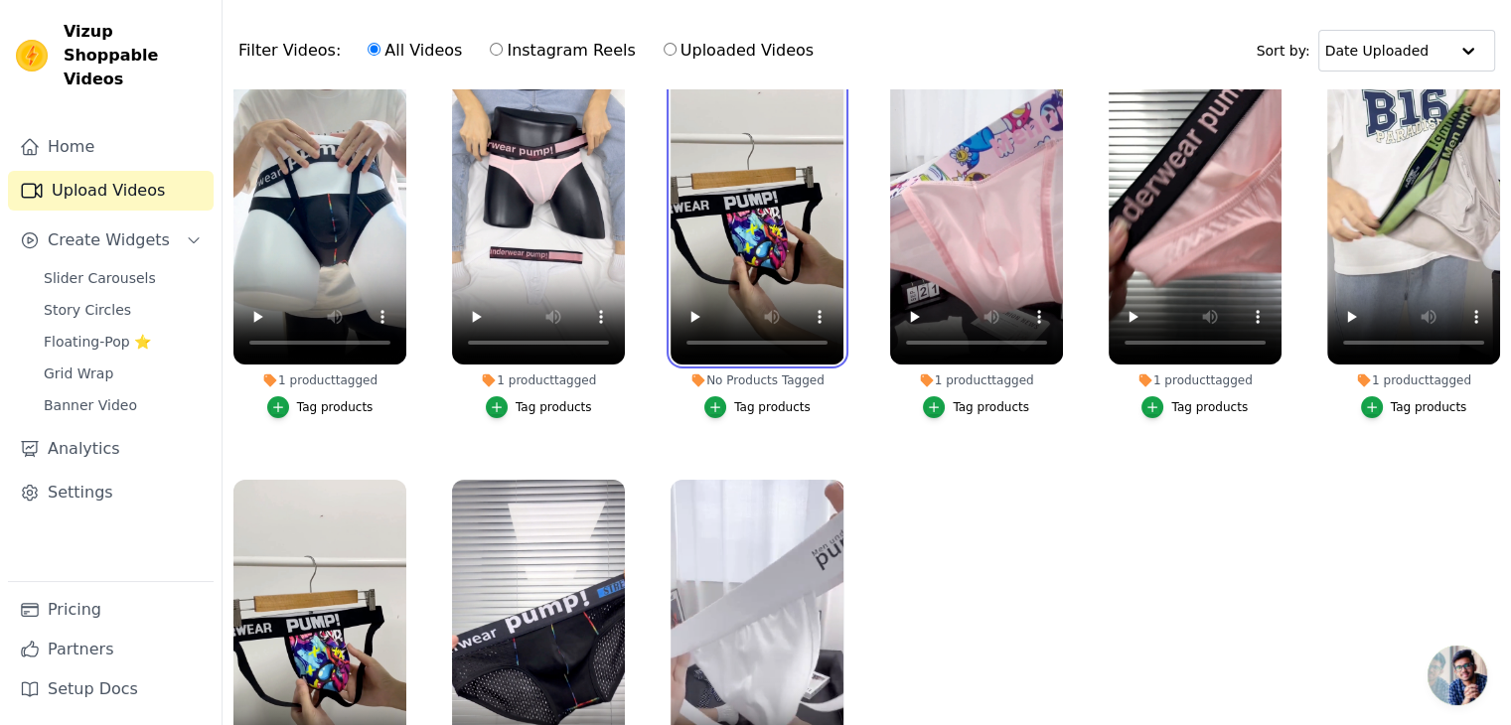
scroll to position [47, 0]
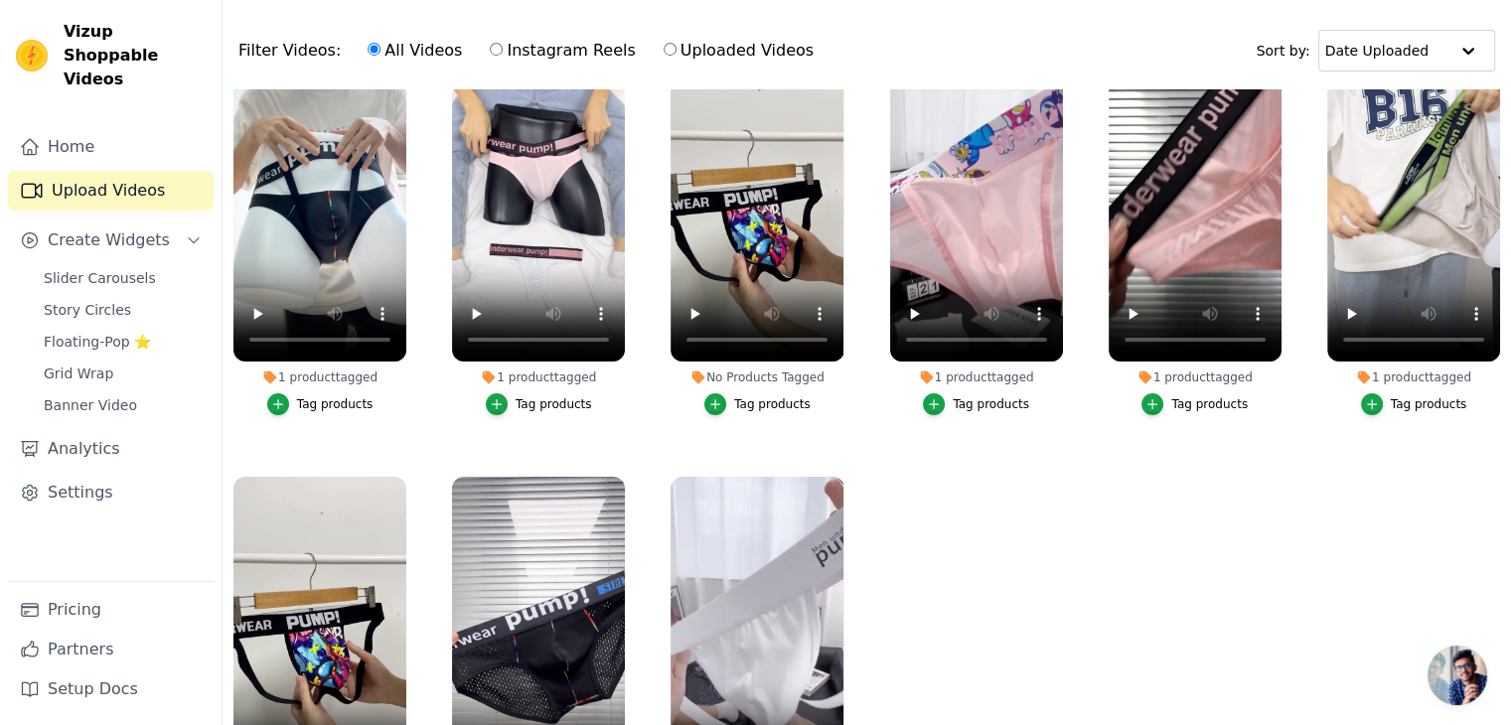
click at [743, 398] on div "Tag products" at bounding box center [772, 404] width 76 height 16
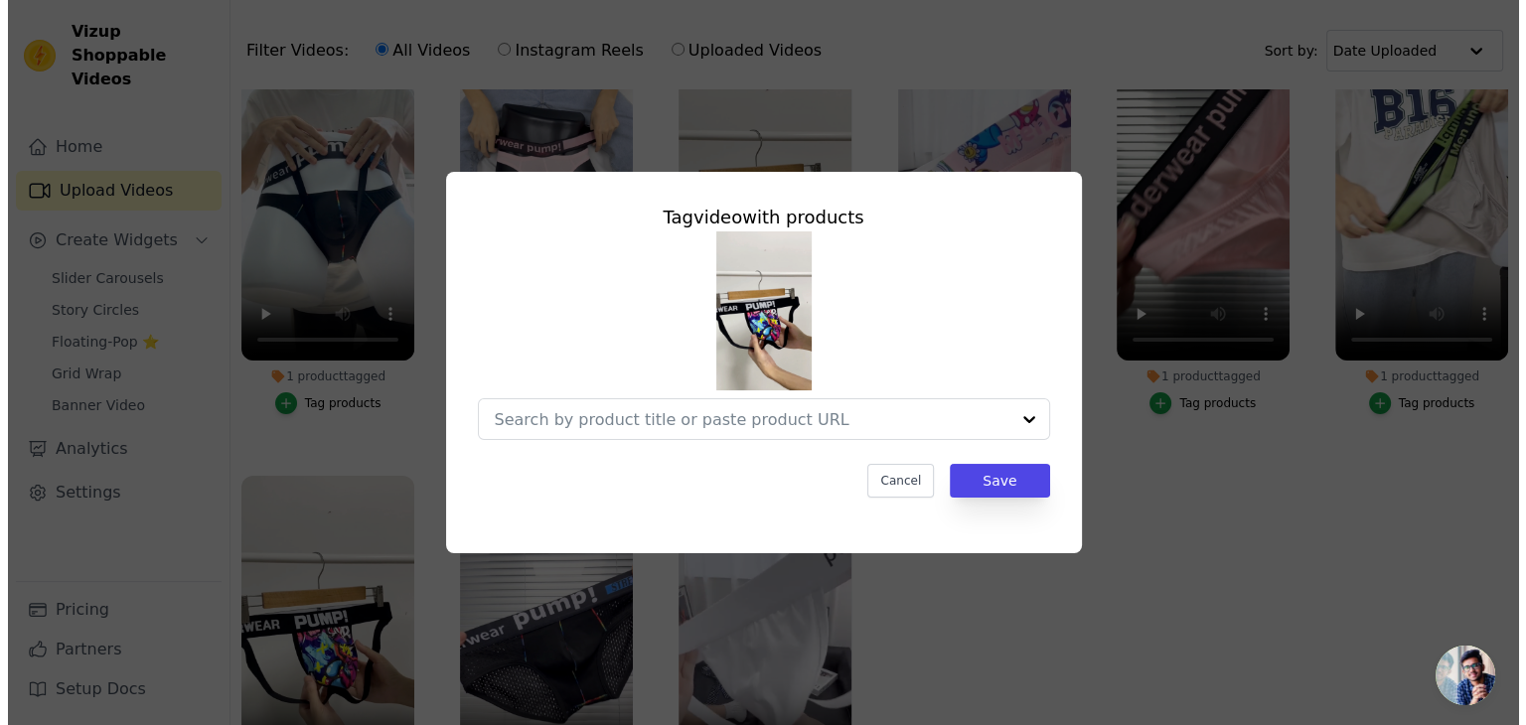
scroll to position [0, 0]
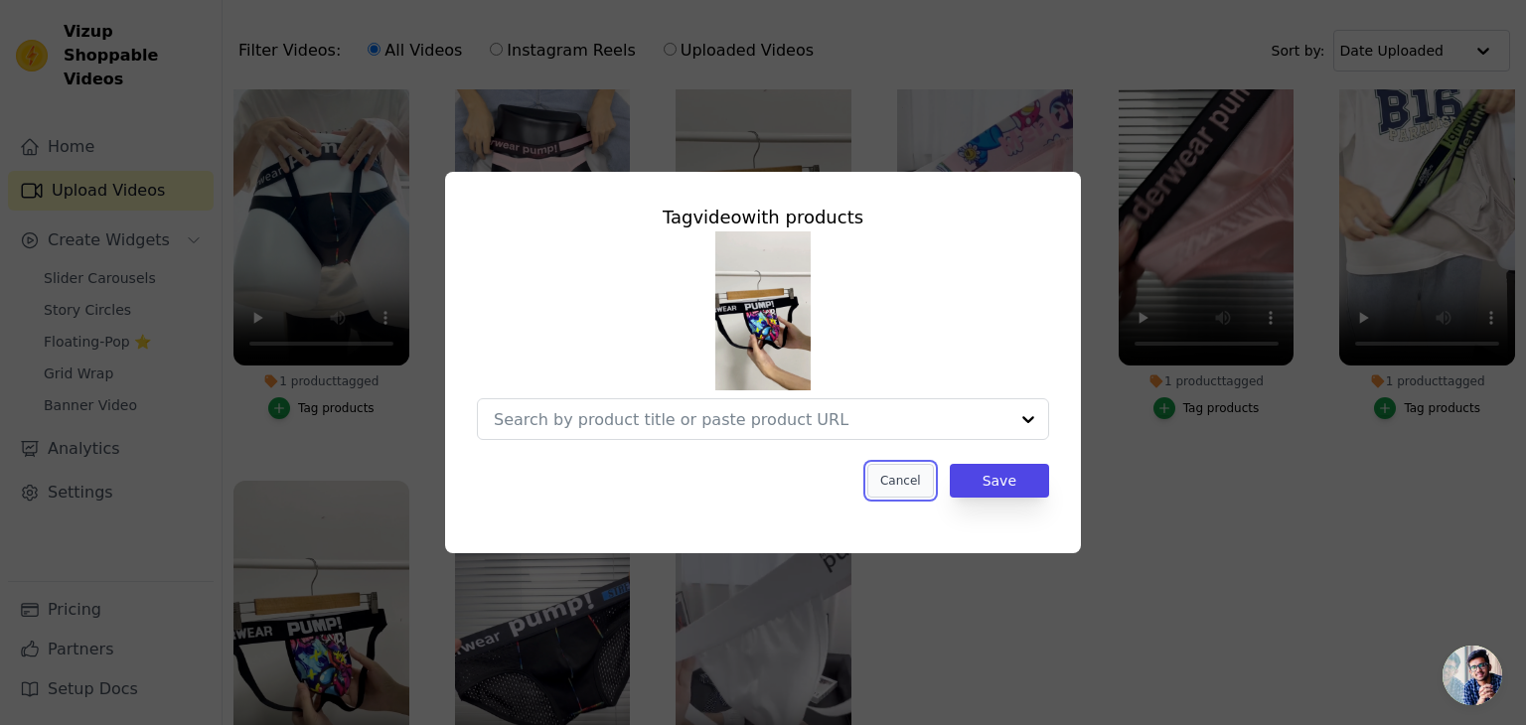
click at [913, 485] on button "Cancel" at bounding box center [900, 481] width 67 height 34
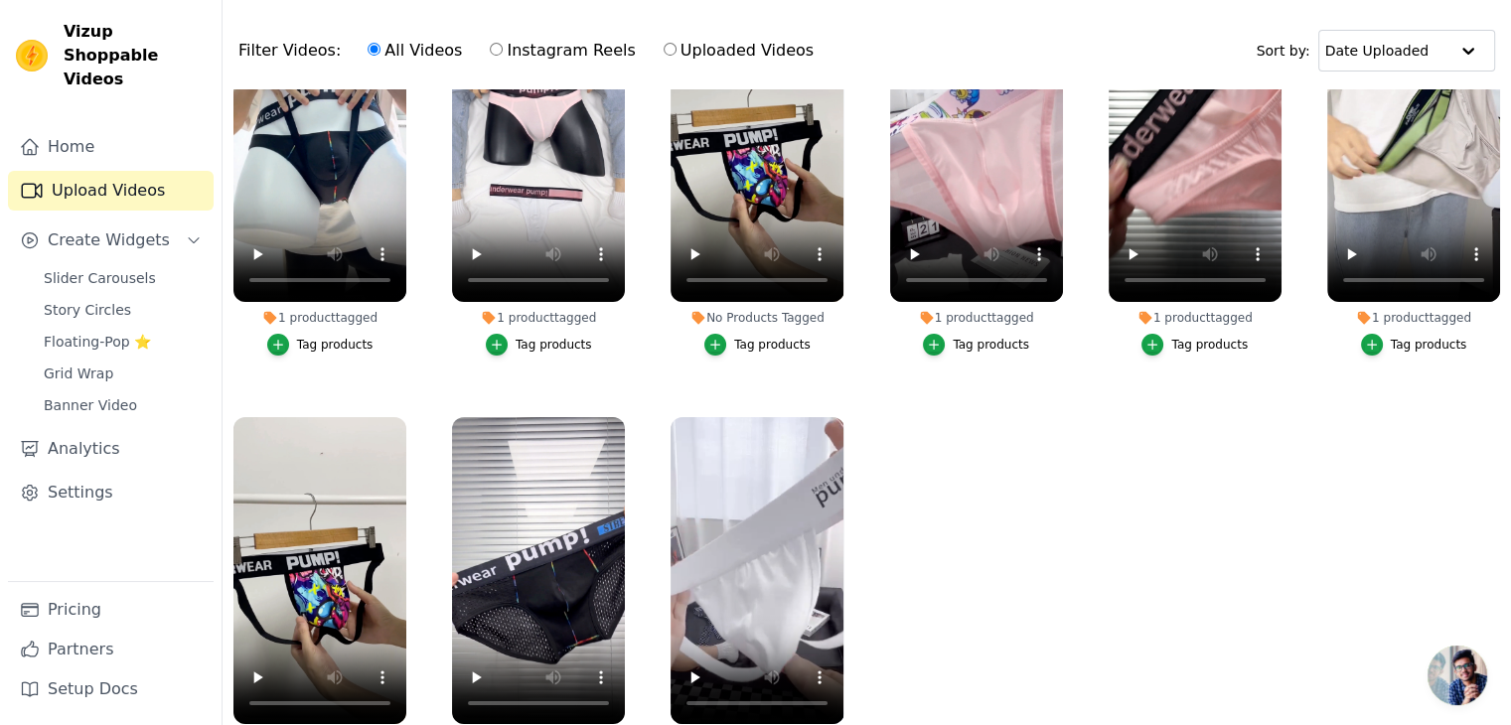
scroll to position [104, 0]
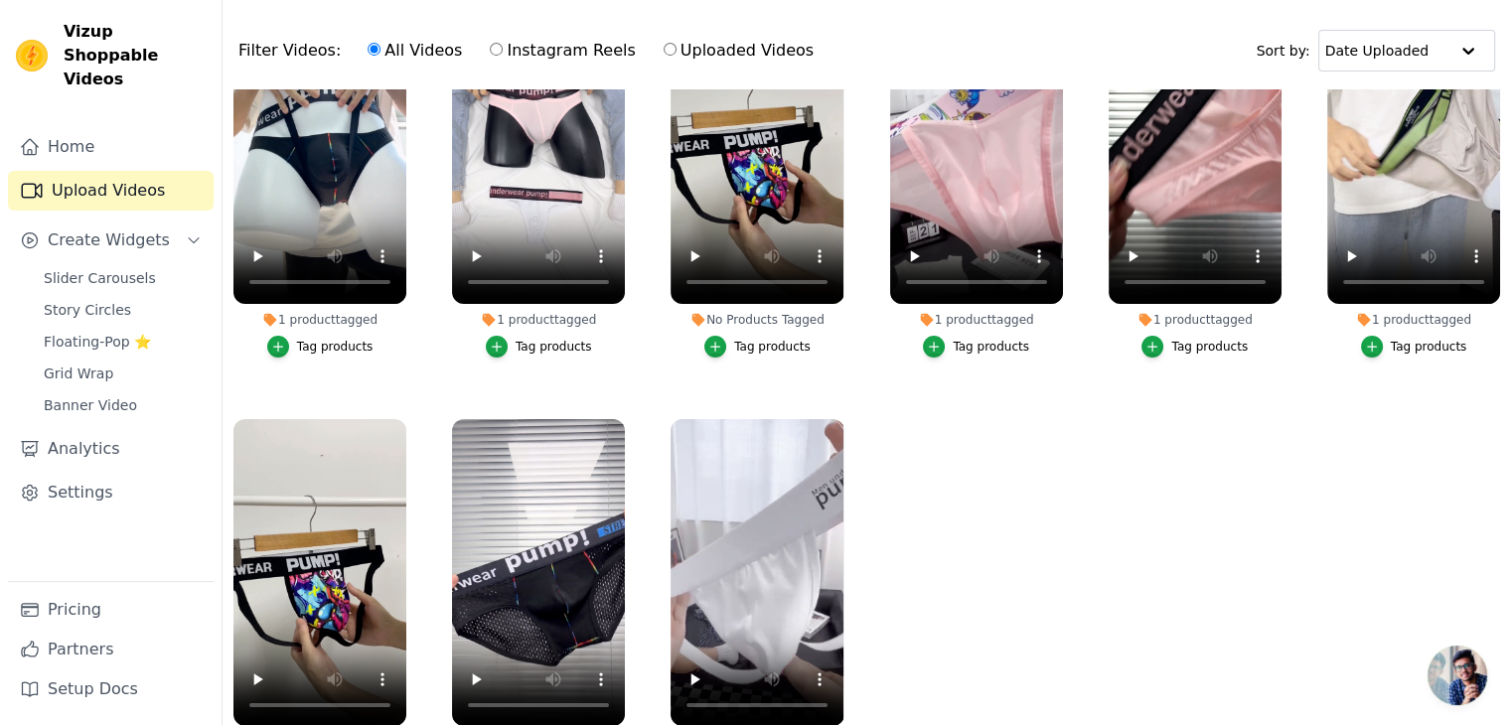
click at [865, 387] on ul "1 product tagged Tag products 1 product tagged Tag products No Products Tagged …" at bounding box center [867, 420] width 1288 height 662
click at [771, 336] on button "Tag products" at bounding box center [757, 347] width 106 height 22
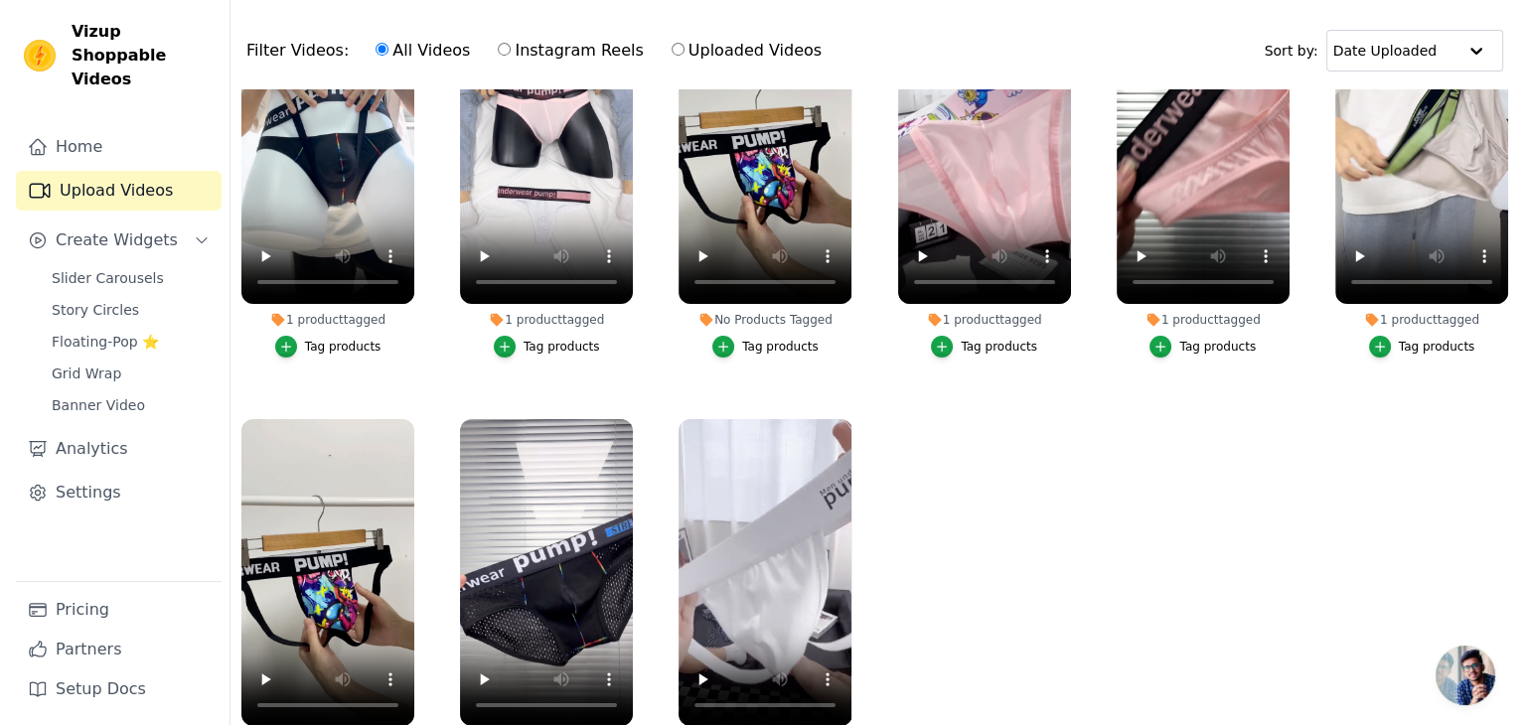
scroll to position [0, 0]
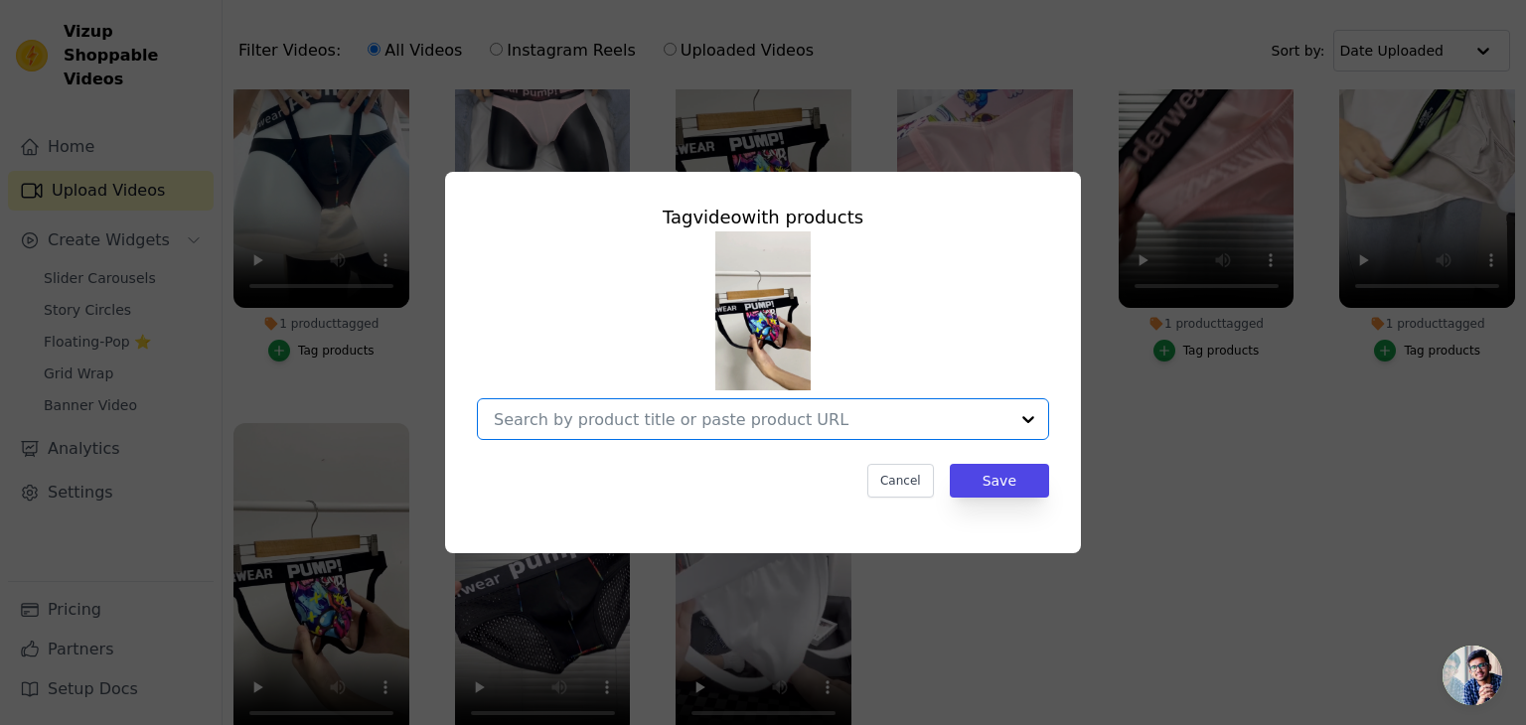
click at [711, 418] on input "No Products Tagged Tag video with products Option undefined, selected. Select i…" at bounding box center [751, 419] width 515 height 19
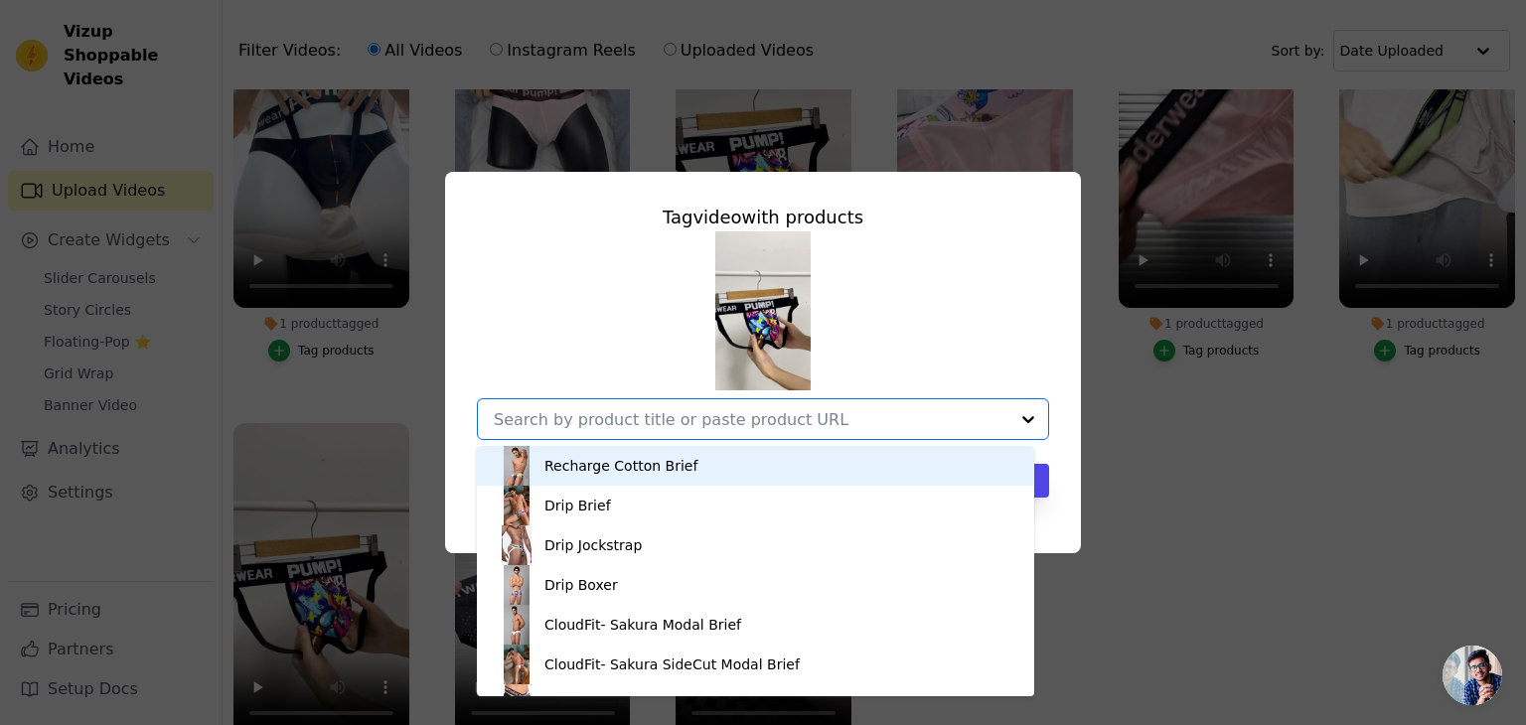
paste input "Drip Jockstrap"
type input "Drip Jockstrap"
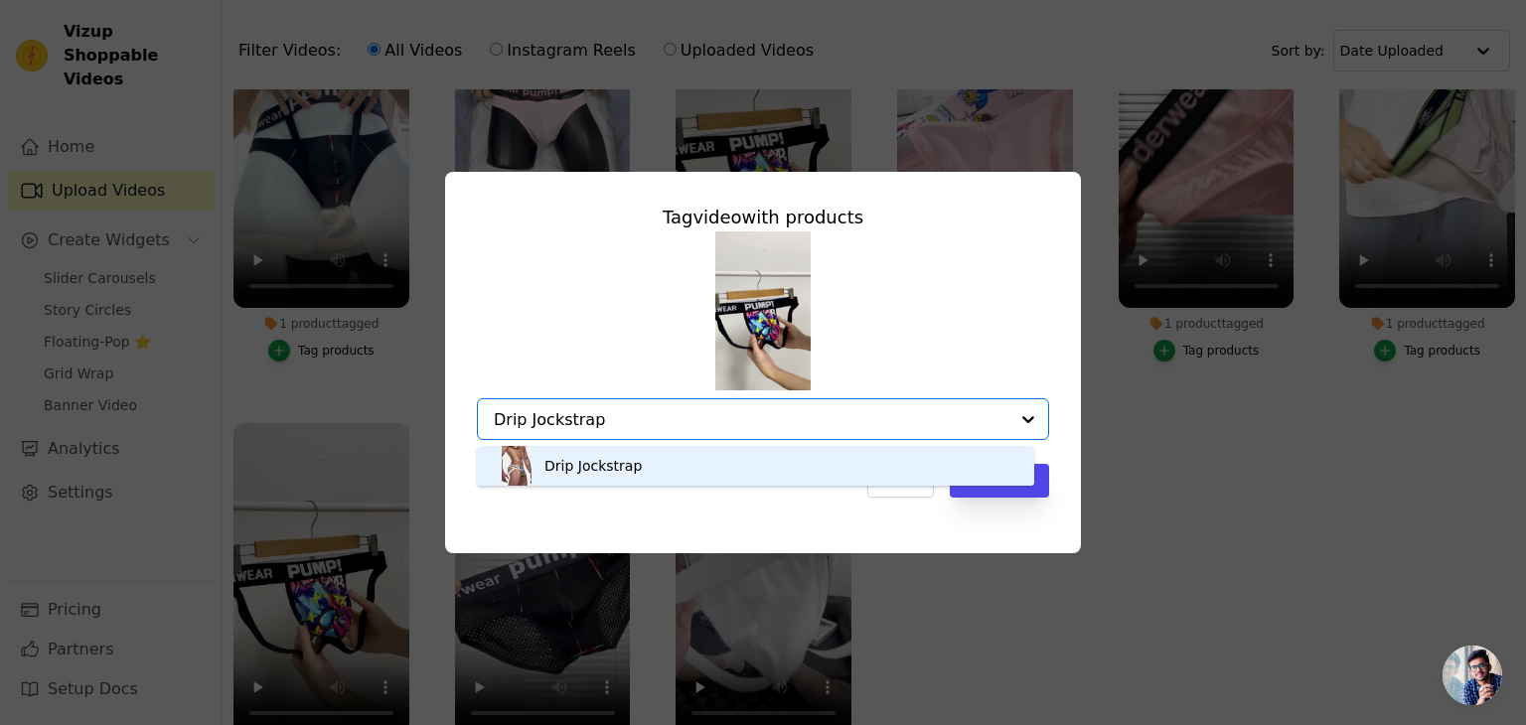
click at [630, 456] on div "Drip Jockstrap" at bounding box center [592, 466] width 97 height 20
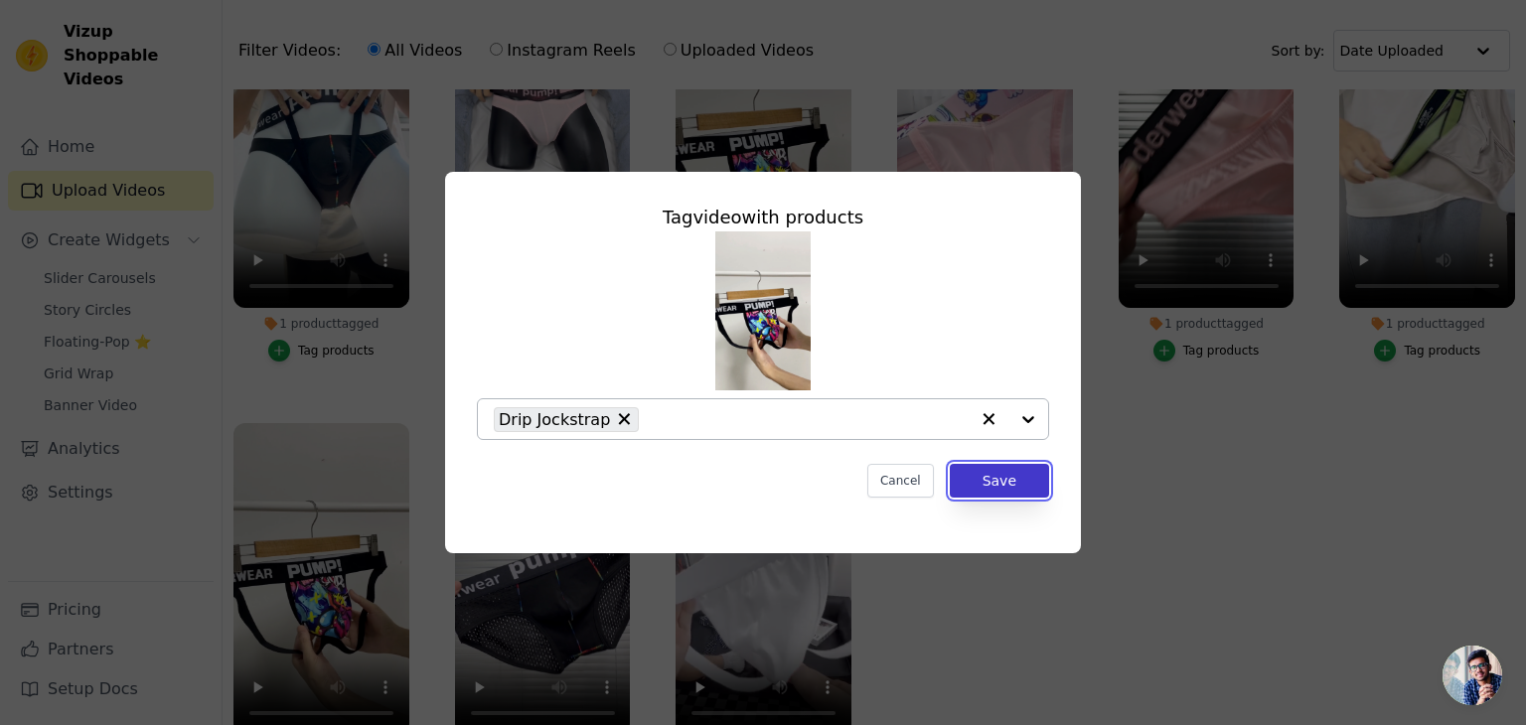
click at [1000, 478] on button "Save" at bounding box center [999, 481] width 99 height 34
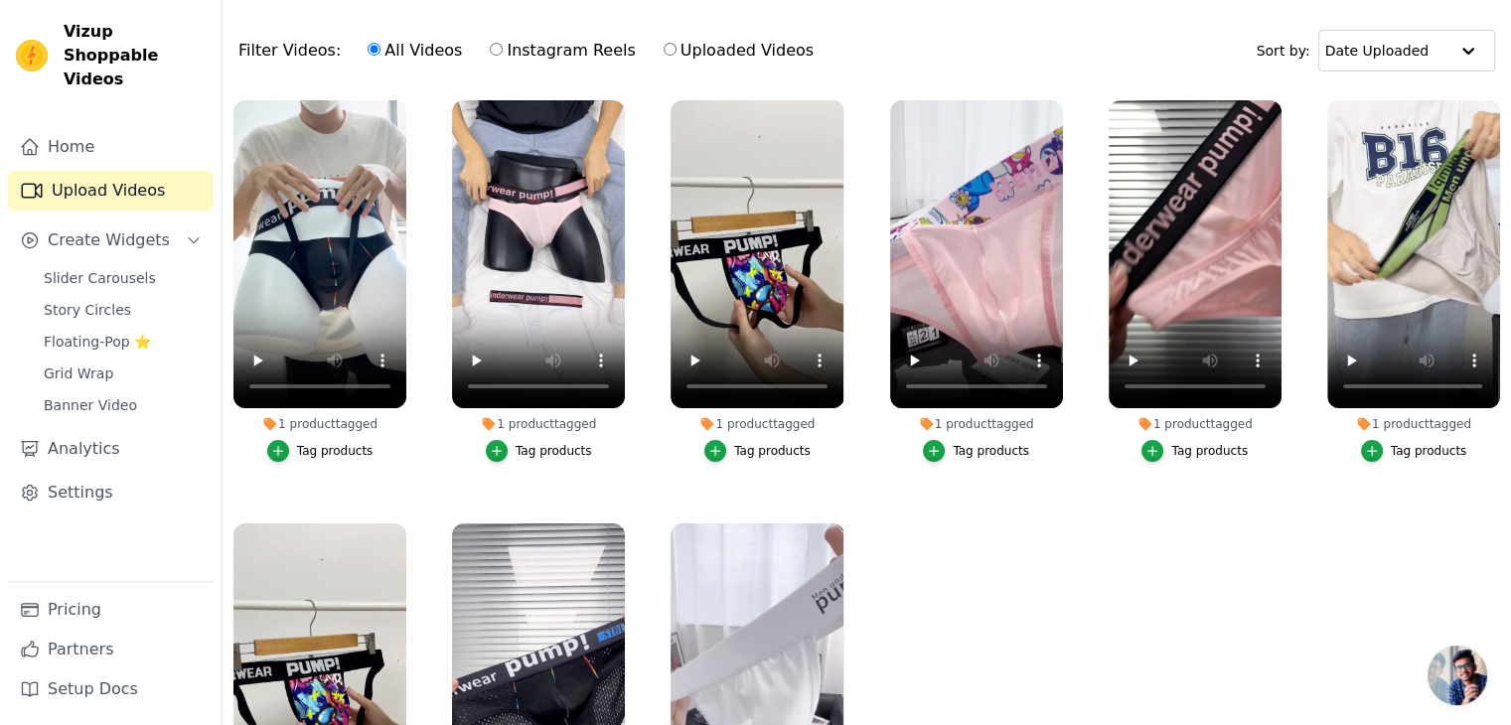
scroll to position [189, 0]
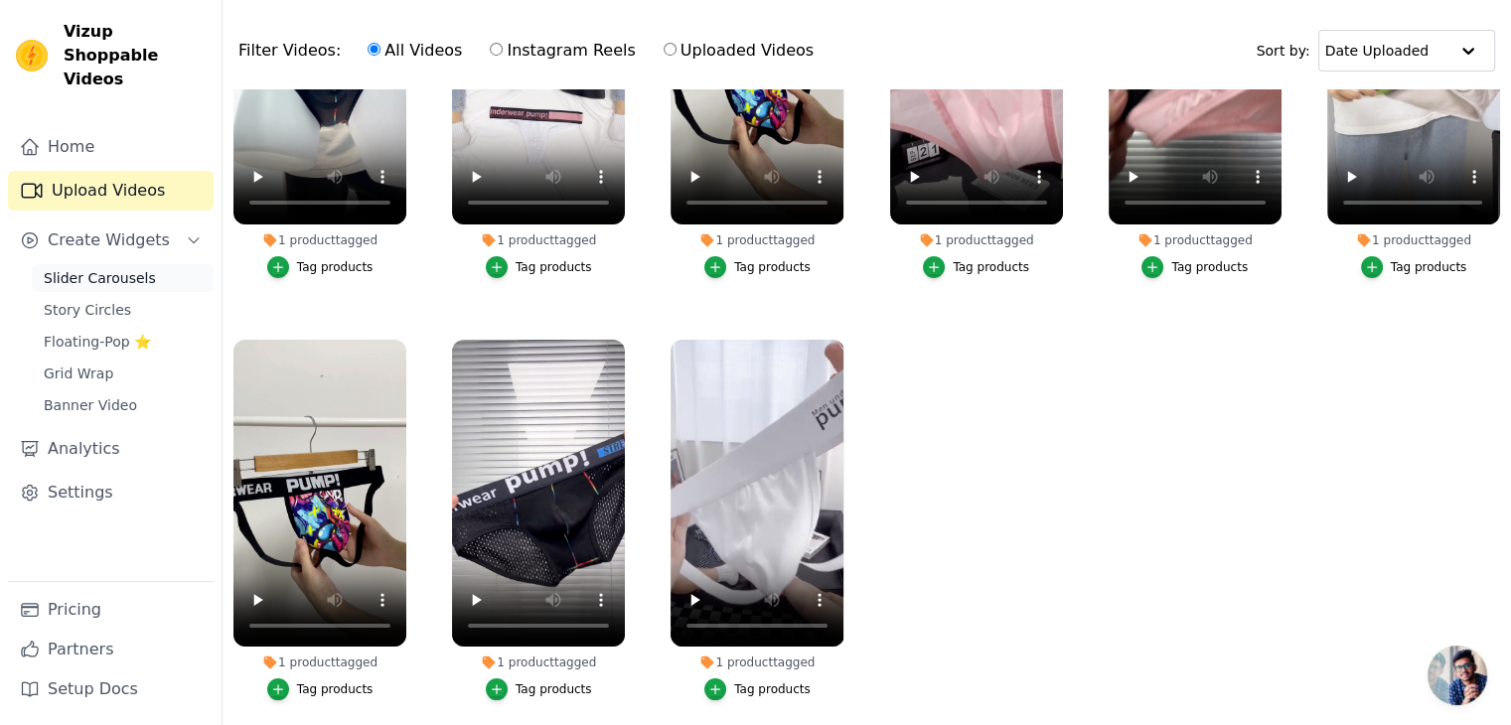
click at [98, 265] on link "Slider Carousels" at bounding box center [123, 278] width 182 height 28
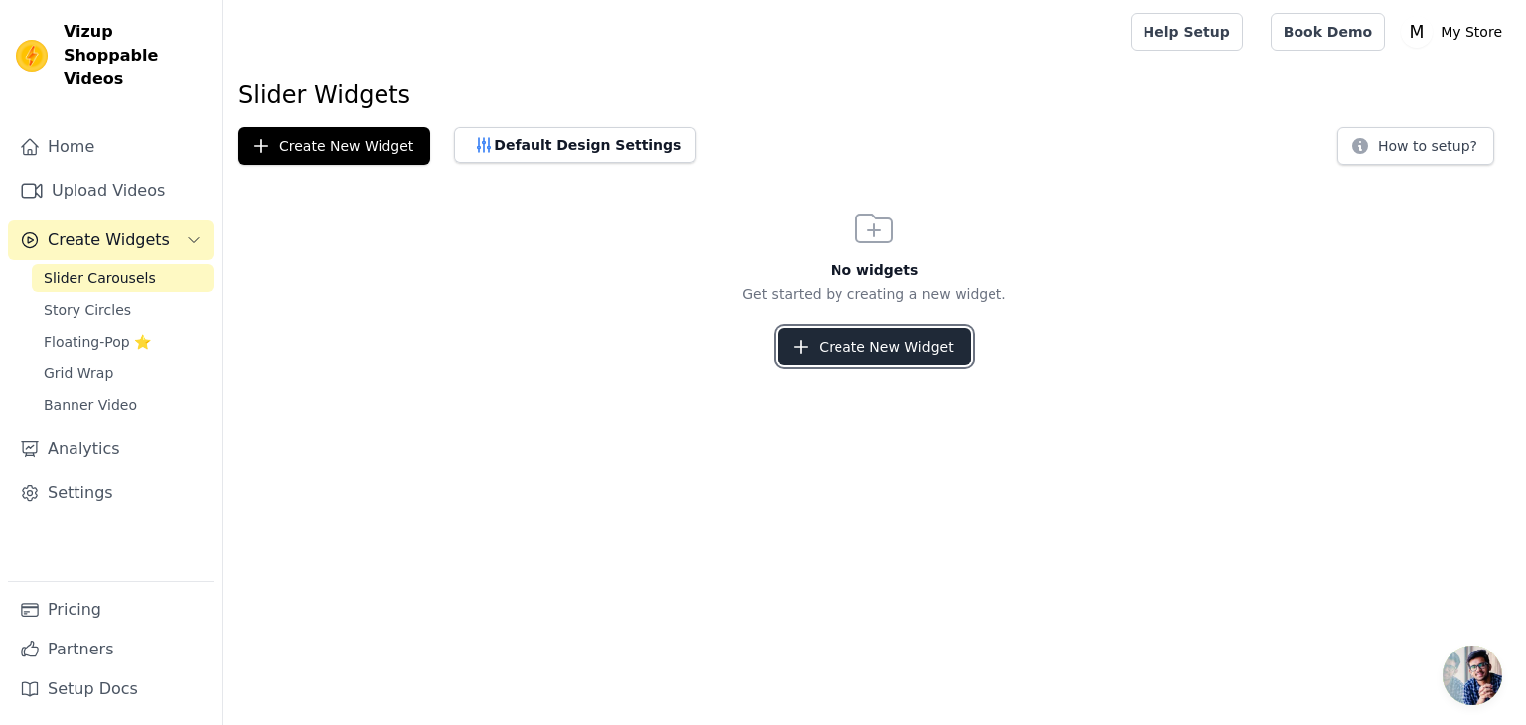
click at [848, 348] on button "Create New Widget" at bounding box center [874, 347] width 192 height 38
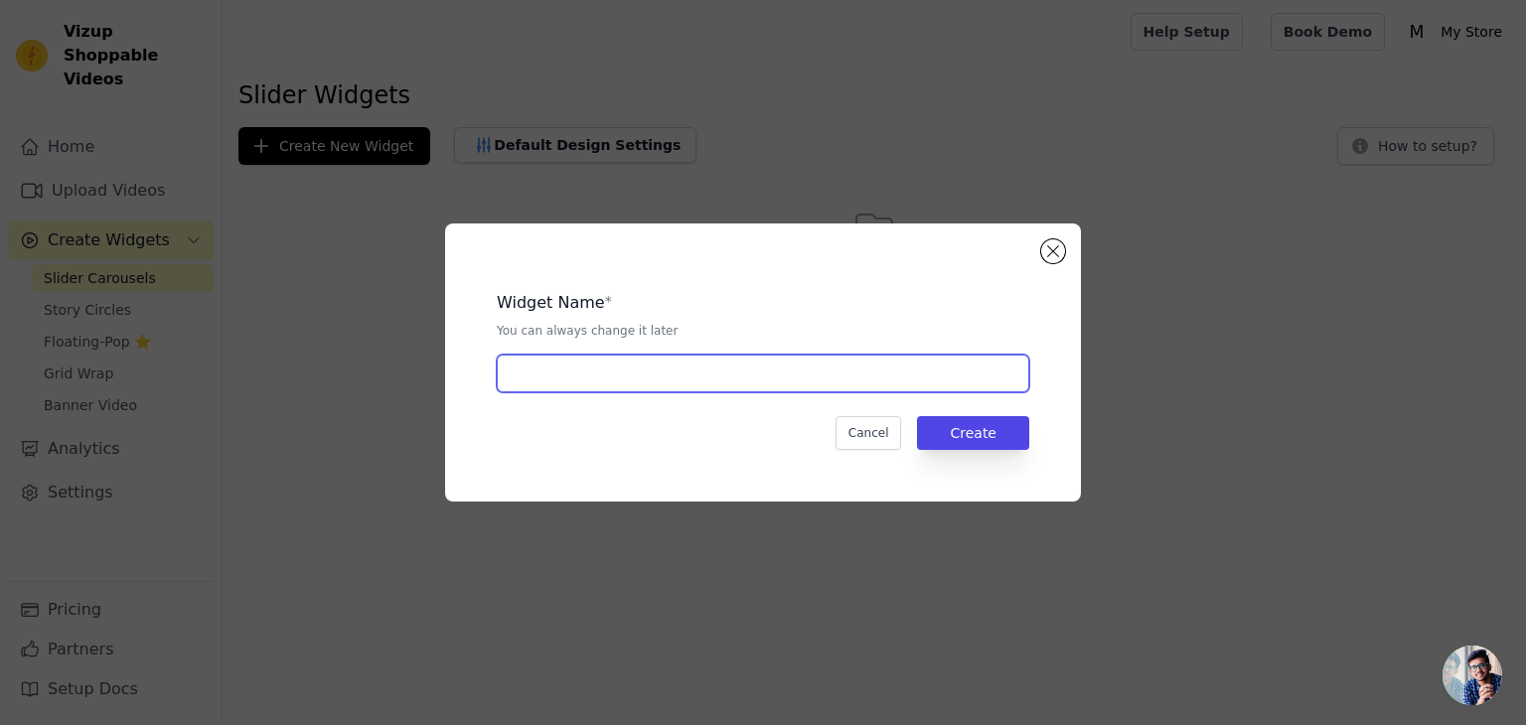
click at [704, 382] on input "text" at bounding box center [763, 374] width 532 height 38
type input "slider 1"
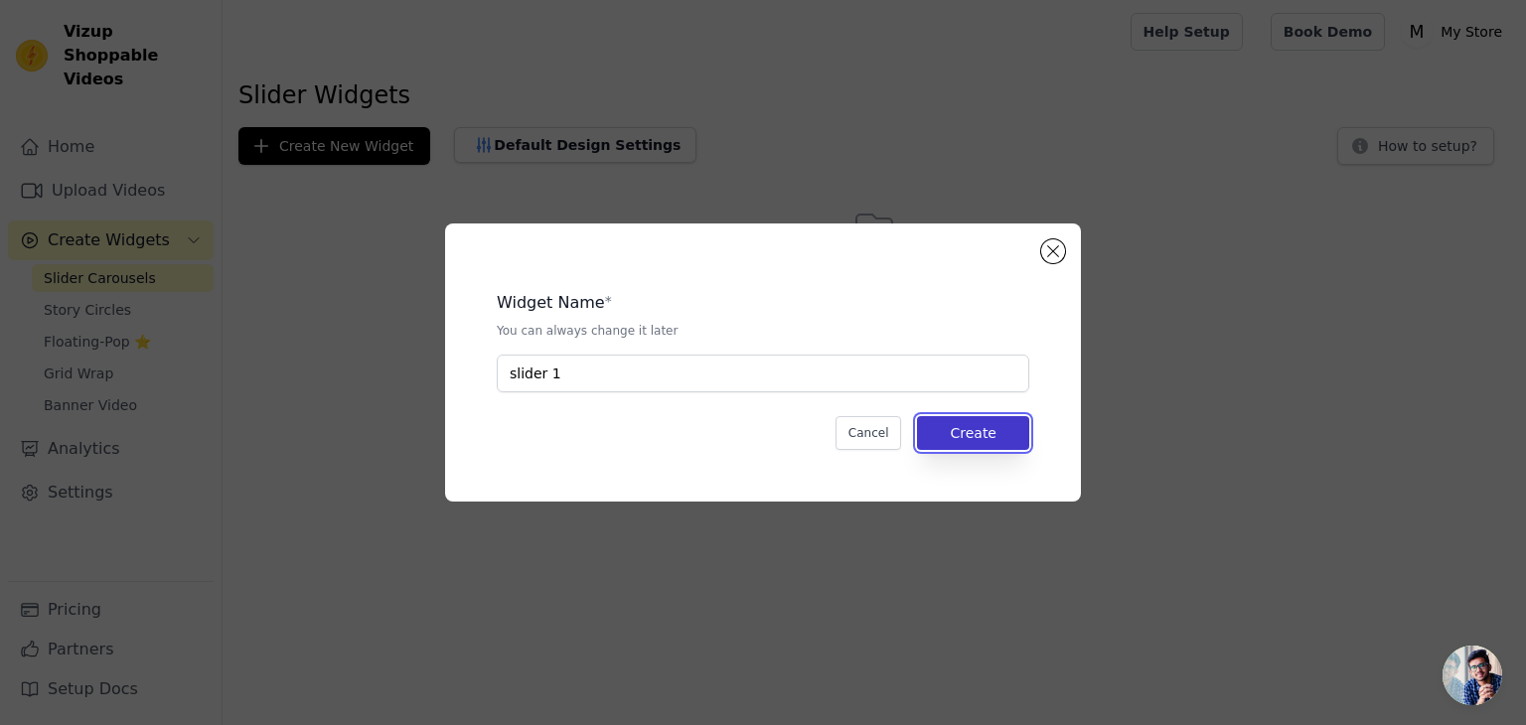
click at [984, 433] on button "Create" at bounding box center [973, 433] width 112 height 34
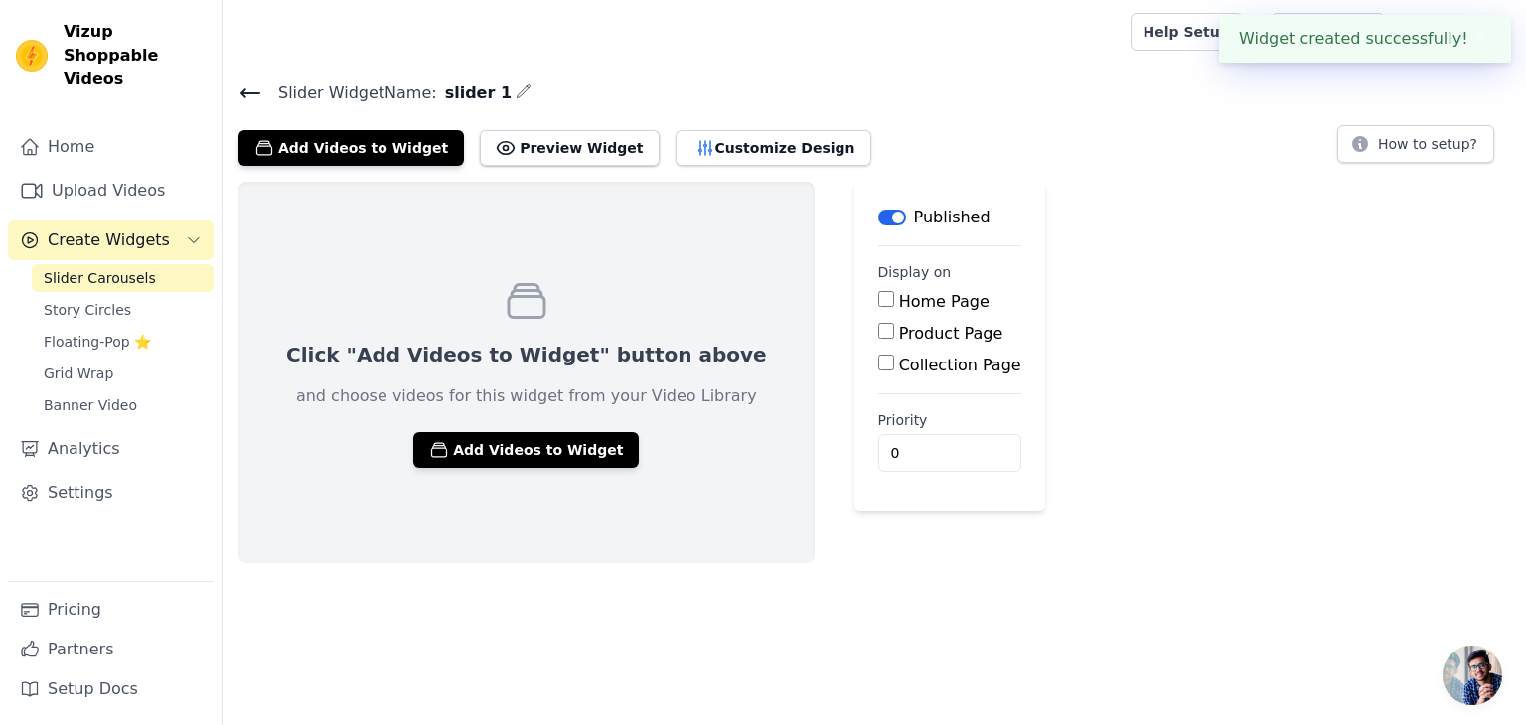
click at [878, 299] on input "Home Page" at bounding box center [886, 299] width 16 height 16
checkbox input "true"
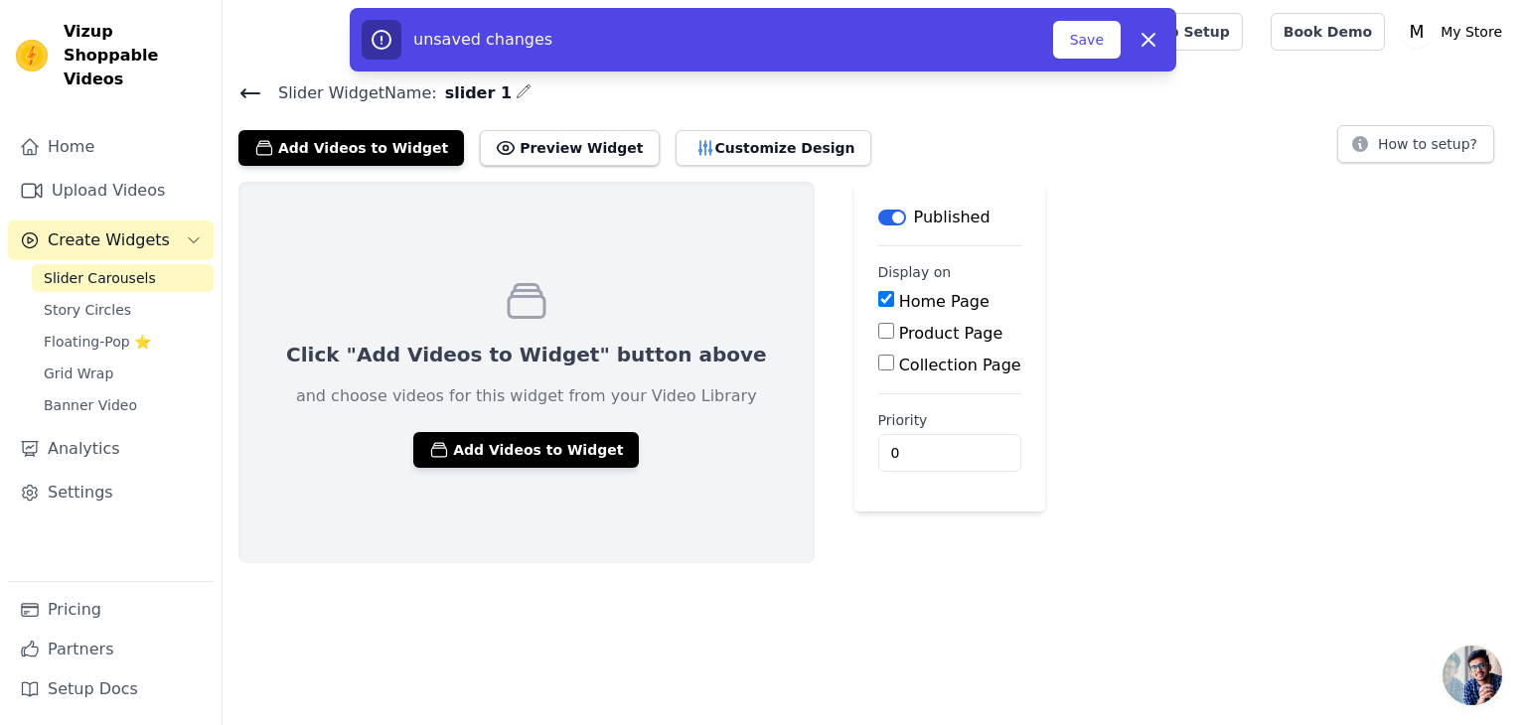
click at [878, 329] on input "Product Page" at bounding box center [886, 331] width 16 height 16
checkbox input "true"
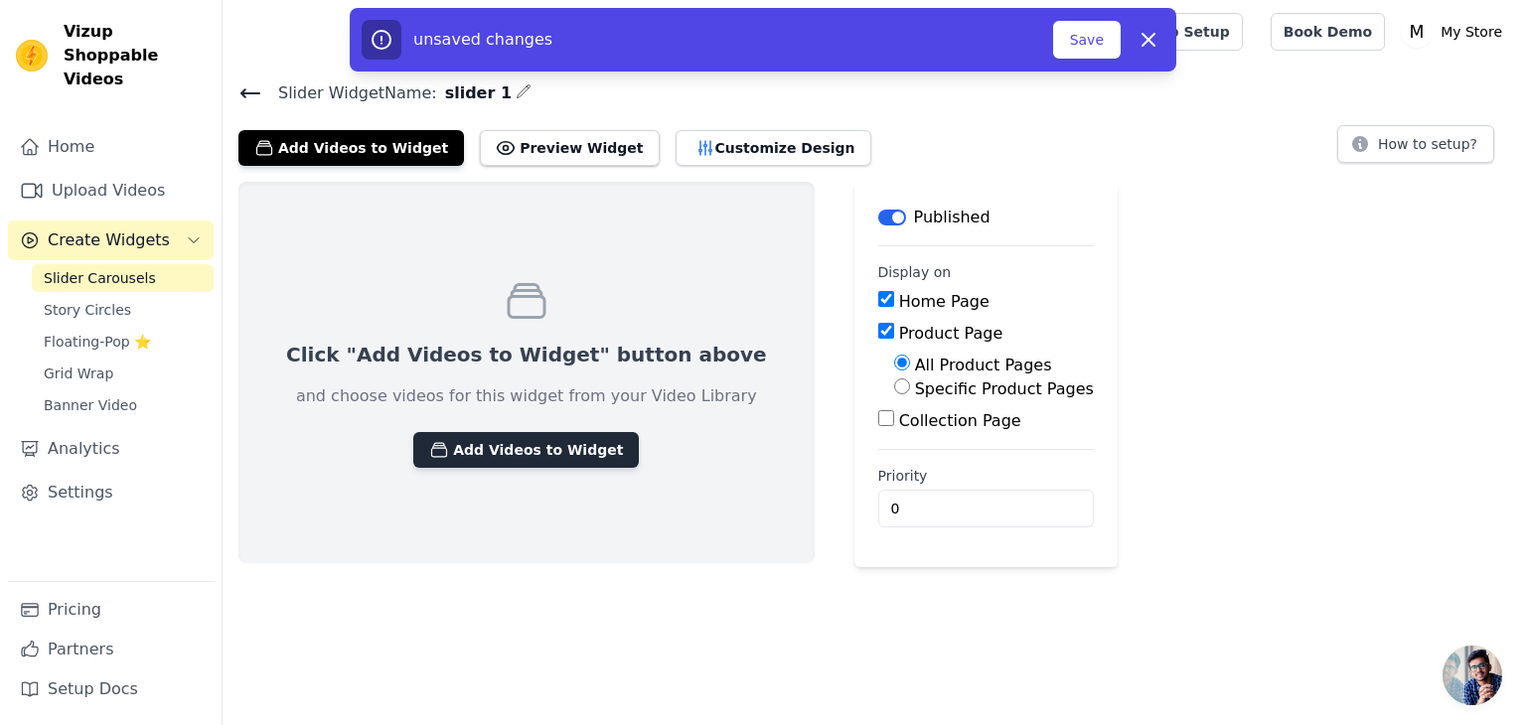
click at [520, 452] on button "Add Videos to Widget" at bounding box center [526, 450] width 226 height 36
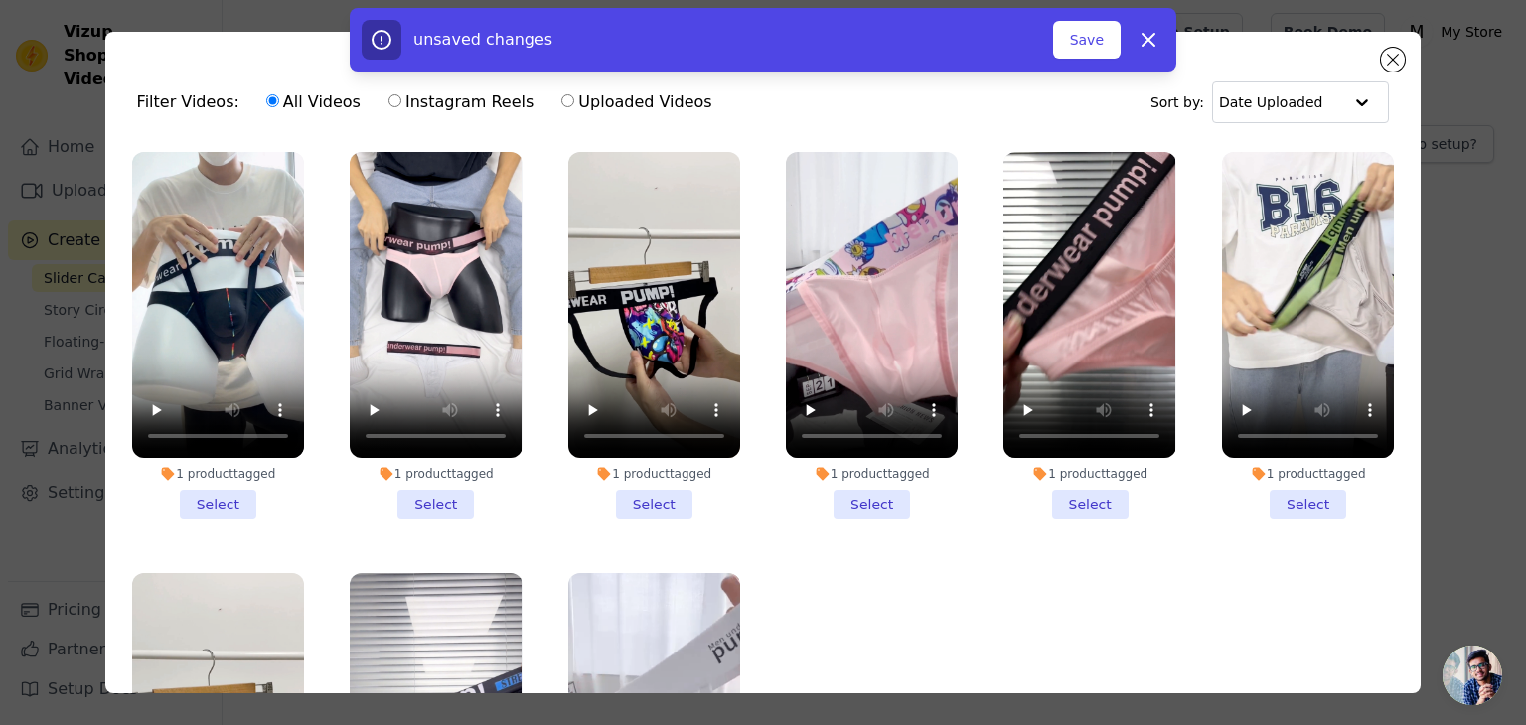
click at [220, 498] on li "1 product tagged Select" at bounding box center [218, 336] width 172 height 368
click at [0, 0] on input "1 product tagged Select" at bounding box center [0, 0] width 0 height 0
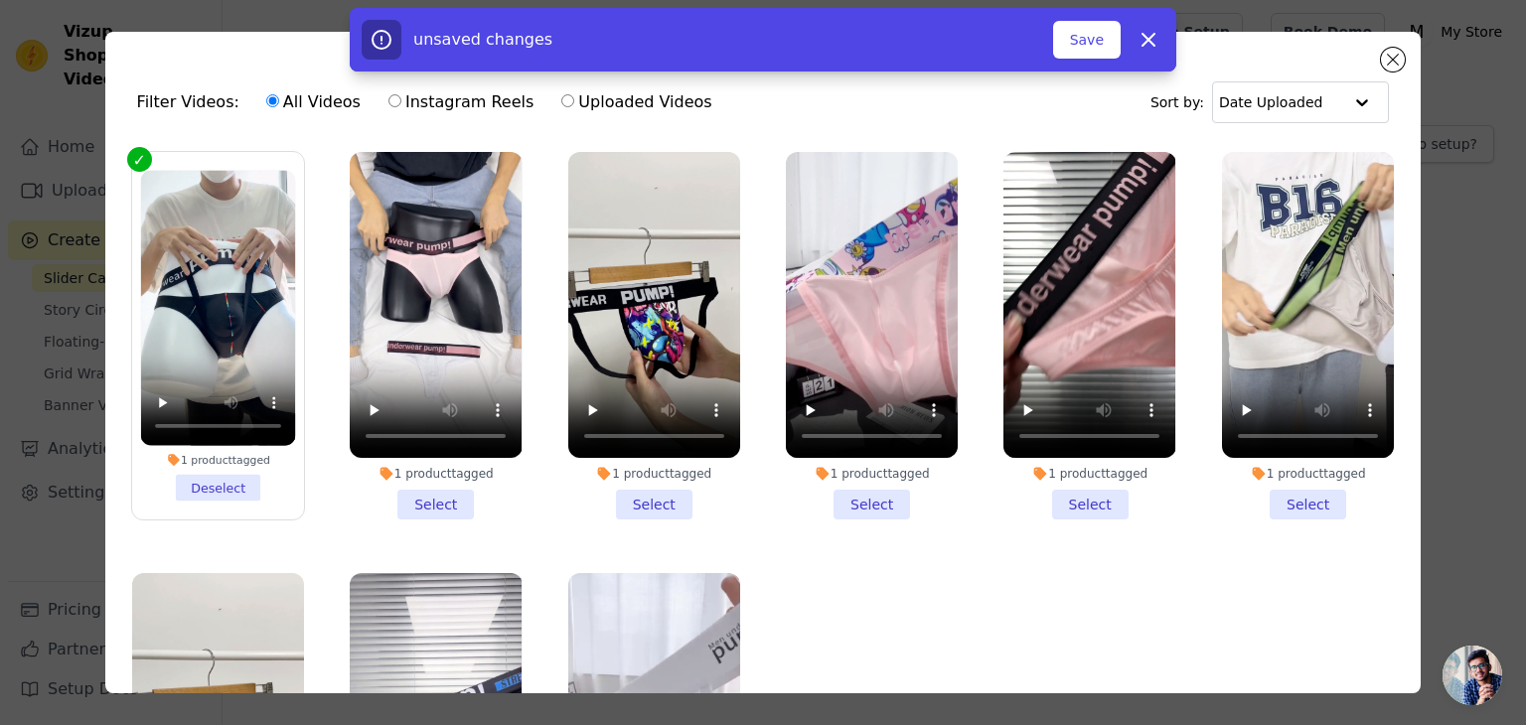
click at [426, 494] on li "1 product tagged Select" at bounding box center [436, 336] width 172 height 368
click at [0, 0] on input "1 product tagged Select" at bounding box center [0, 0] width 0 height 0
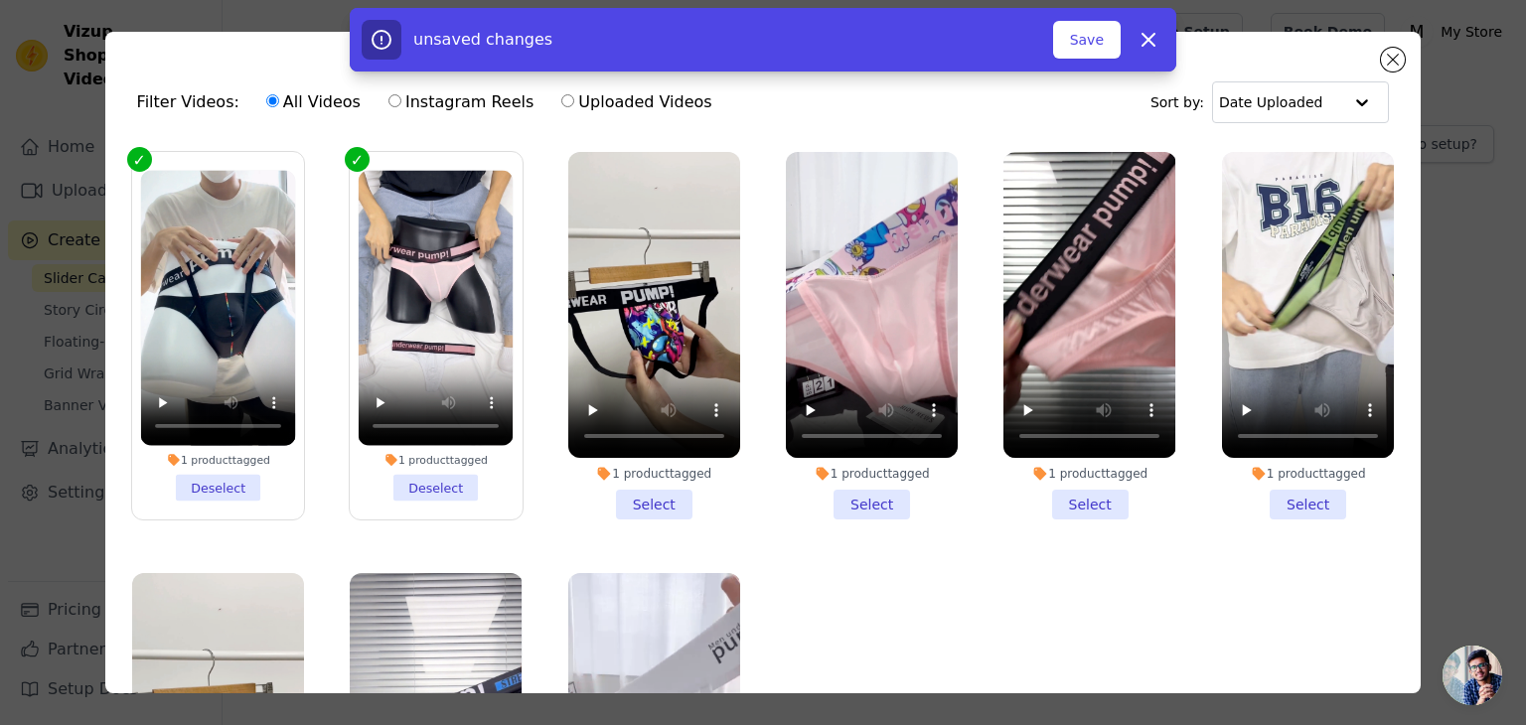
click at [638, 502] on li "1 product tagged Select" at bounding box center [654, 336] width 172 height 368
click at [0, 0] on input "1 product tagged Select" at bounding box center [0, 0] width 0 height 0
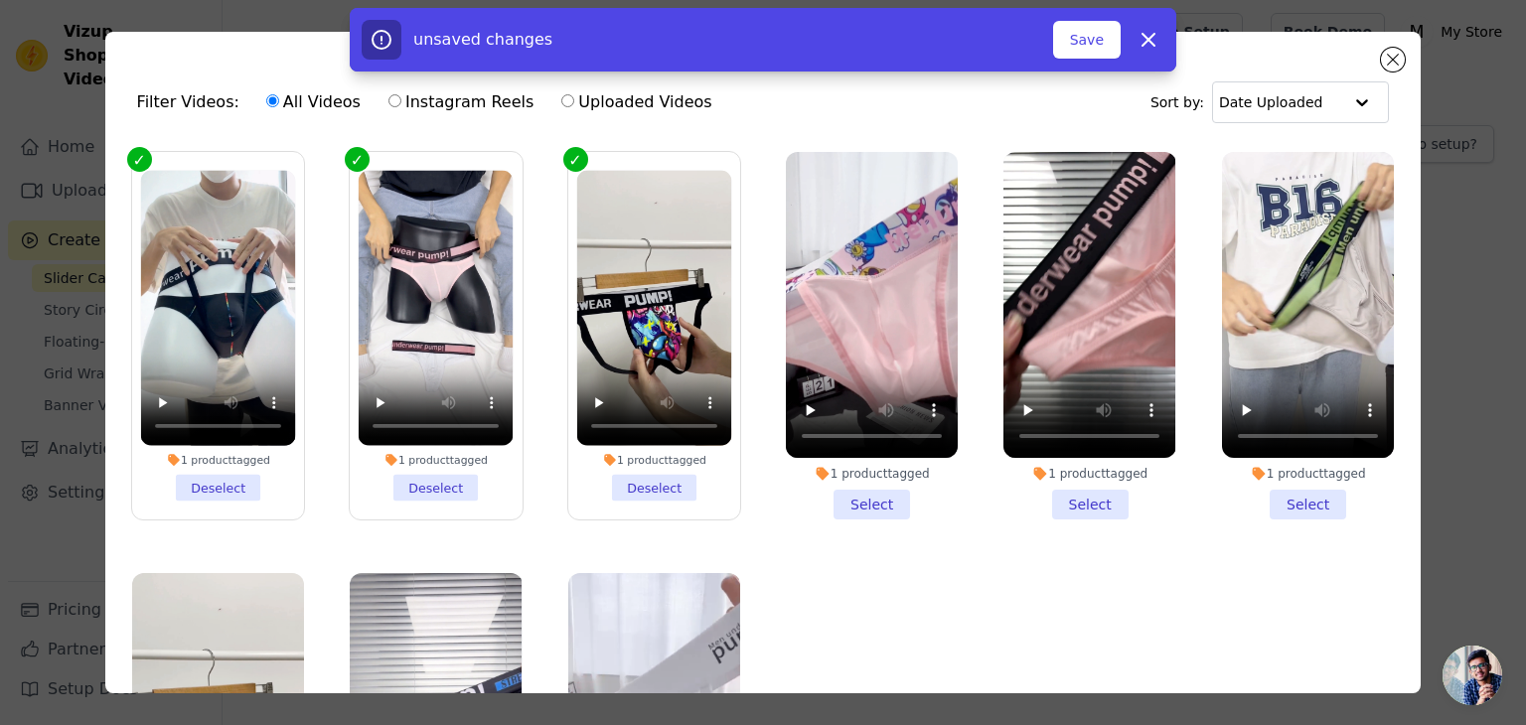
click at [863, 506] on li "1 product tagged Select" at bounding box center [872, 336] width 172 height 368
click at [0, 0] on input "1 product tagged Select" at bounding box center [0, 0] width 0 height 0
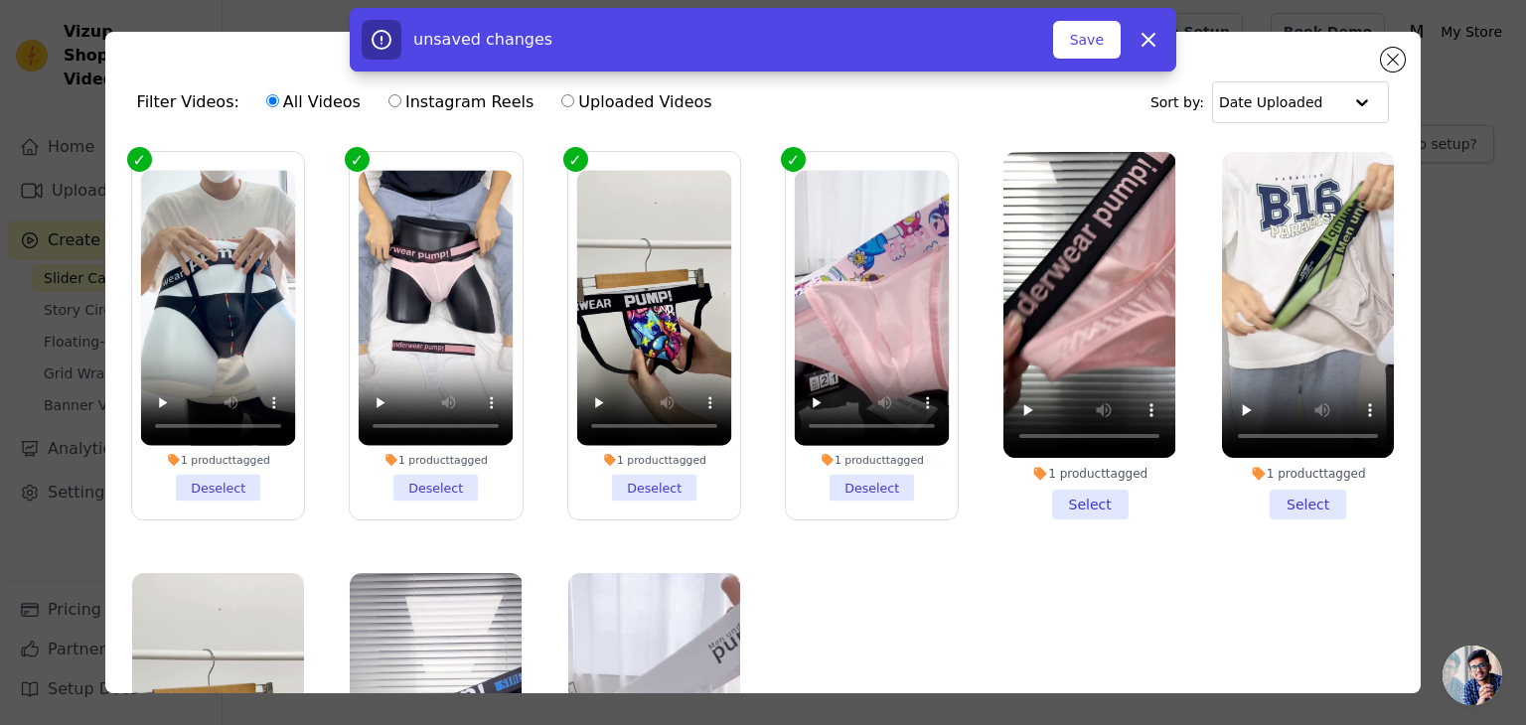
click at [1085, 509] on li "1 product tagged Select" at bounding box center [1089, 336] width 172 height 368
click at [0, 0] on input "1 product tagged Select" at bounding box center [0, 0] width 0 height 0
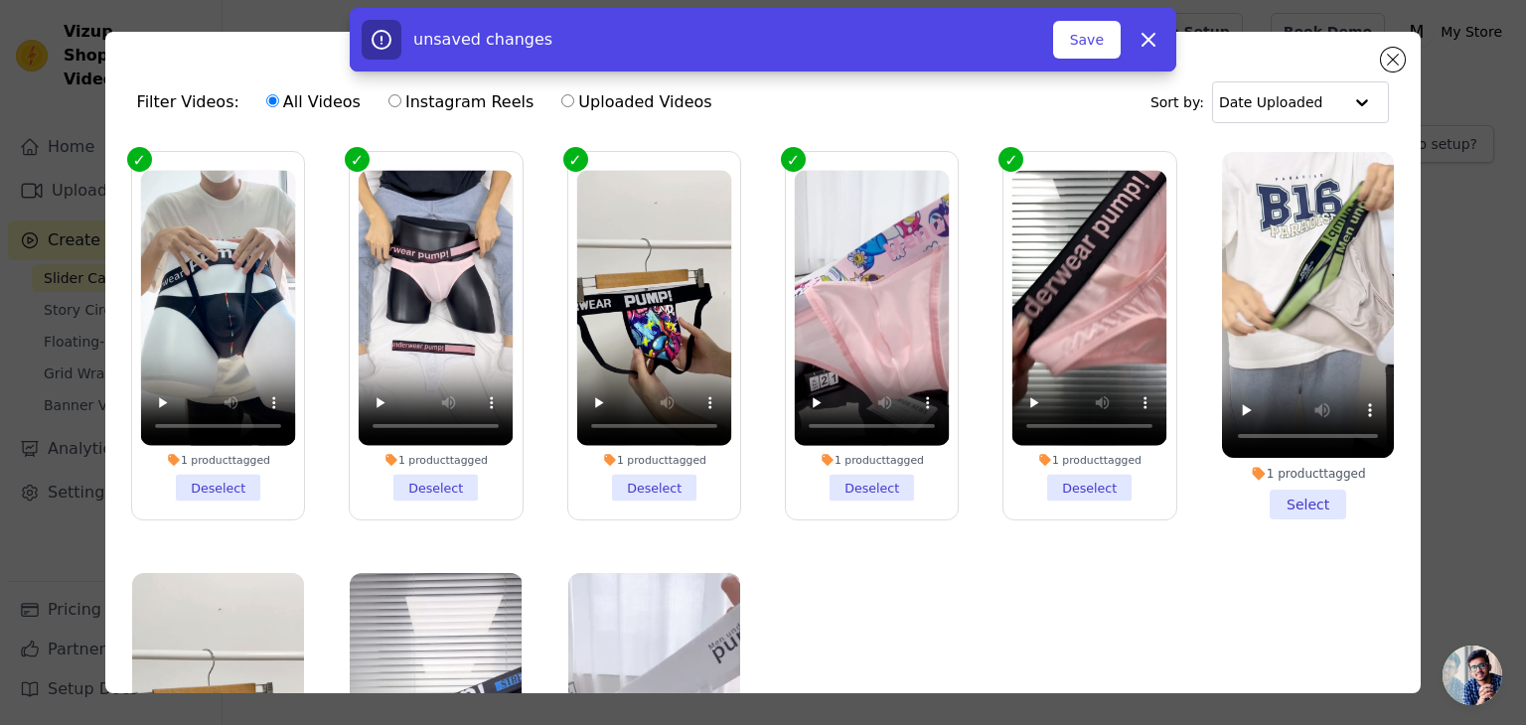
click at [1286, 496] on li "1 product tagged Select" at bounding box center [1308, 336] width 172 height 368
click at [0, 0] on input "1 product tagged Select" at bounding box center [0, 0] width 0 height 0
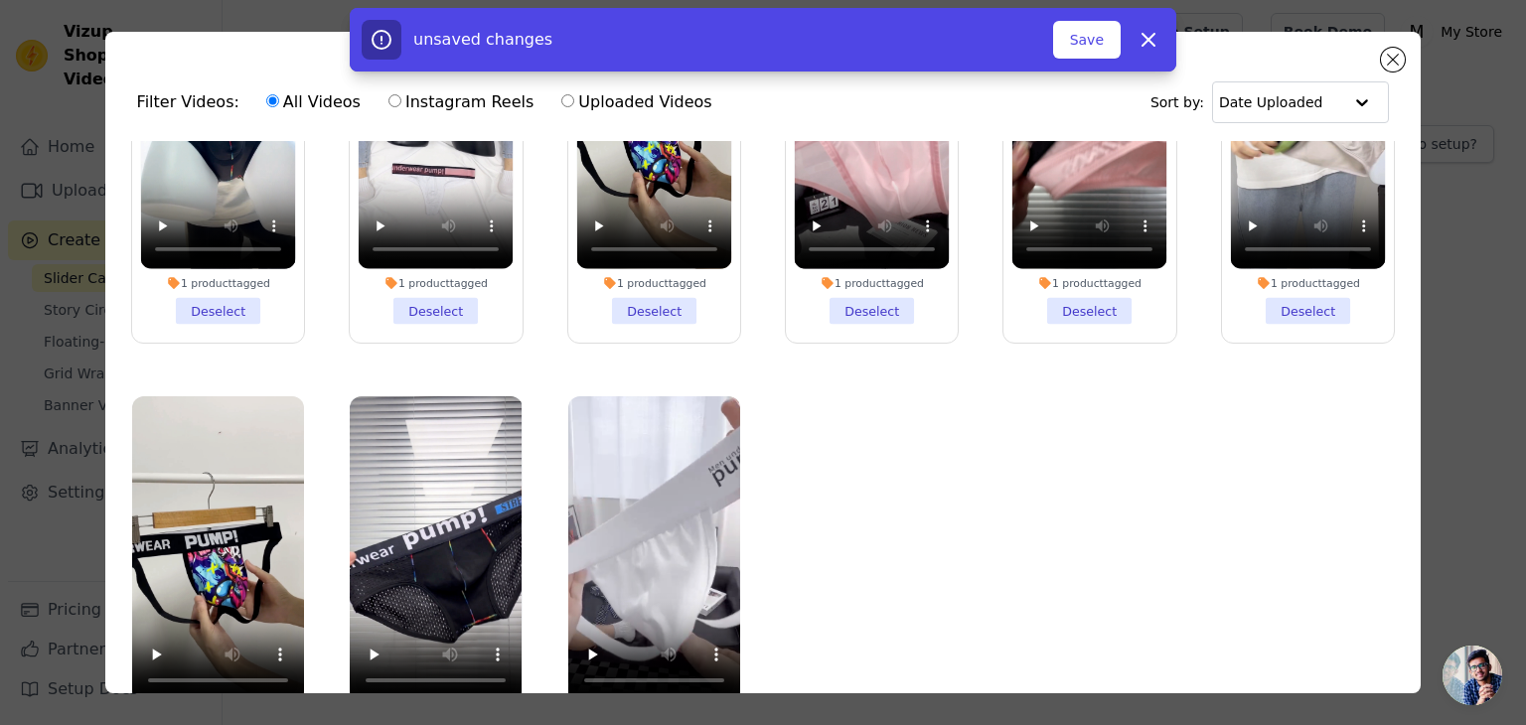
scroll to position [176, 0]
click at [256, 470] on video at bounding box center [218, 550] width 172 height 306
click at [410, 462] on video at bounding box center [436, 550] width 172 height 306
click at [611, 485] on video at bounding box center [654, 550] width 172 height 306
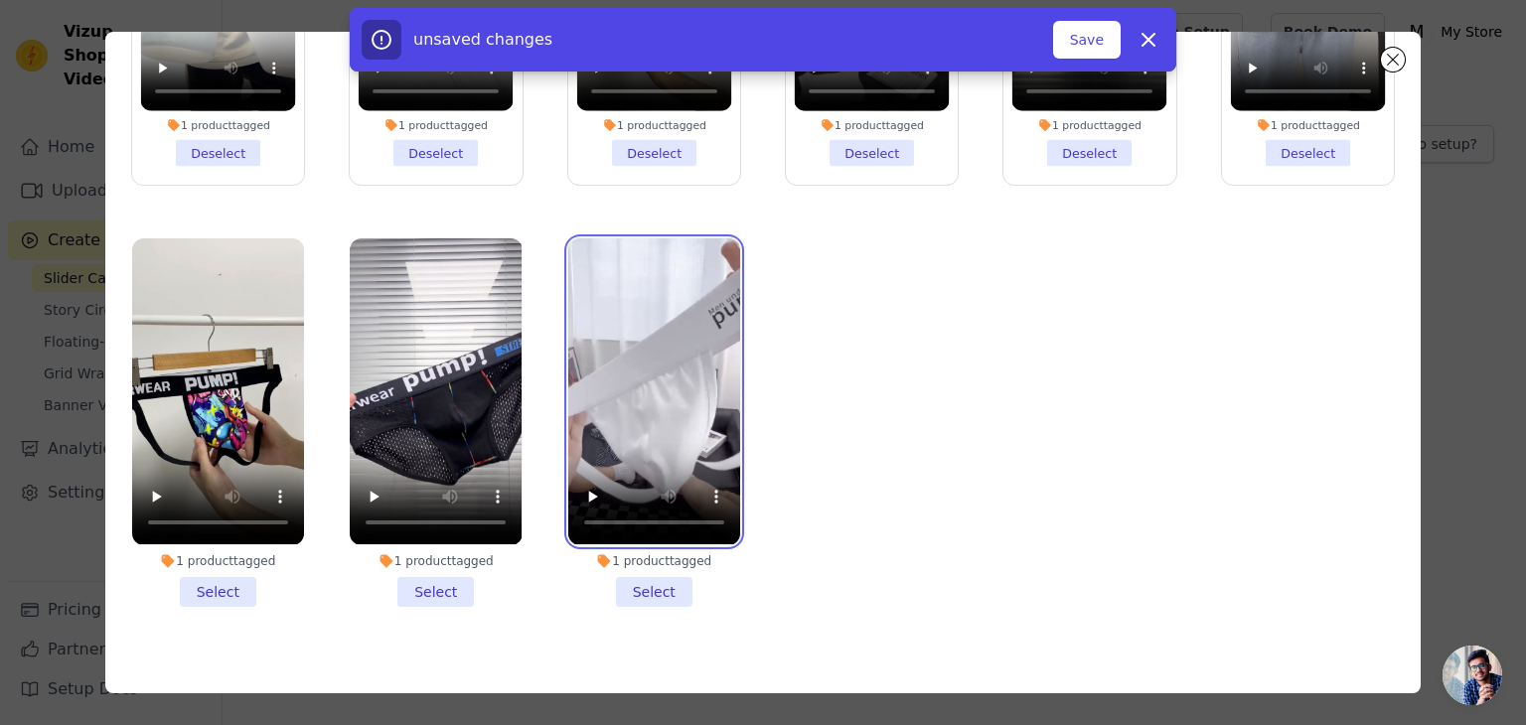
scroll to position [172, 0]
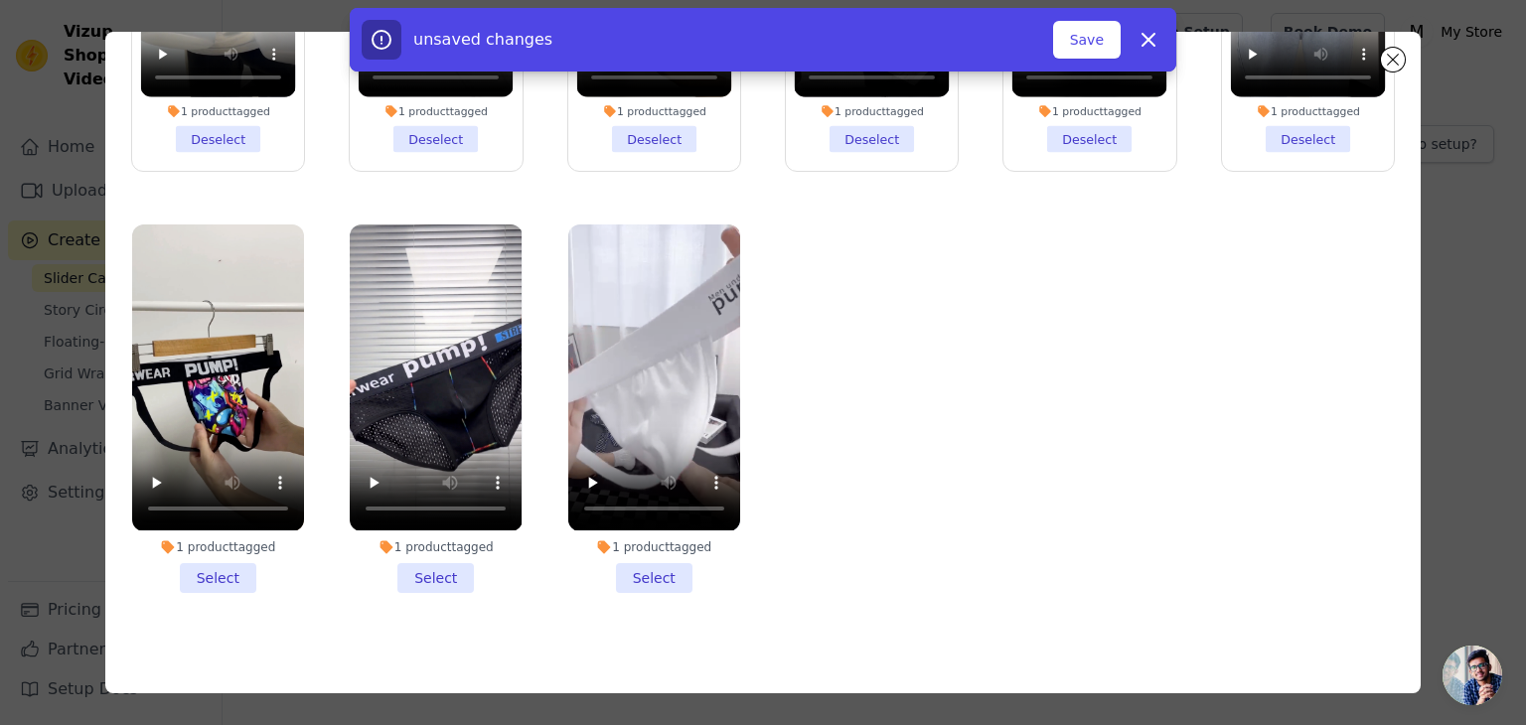
click at [248, 561] on li "1 product tagged Select" at bounding box center [218, 409] width 172 height 368
click at [0, 0] on input "1 product tagged Select" at bounding box center [0, 0] width 0 height 0
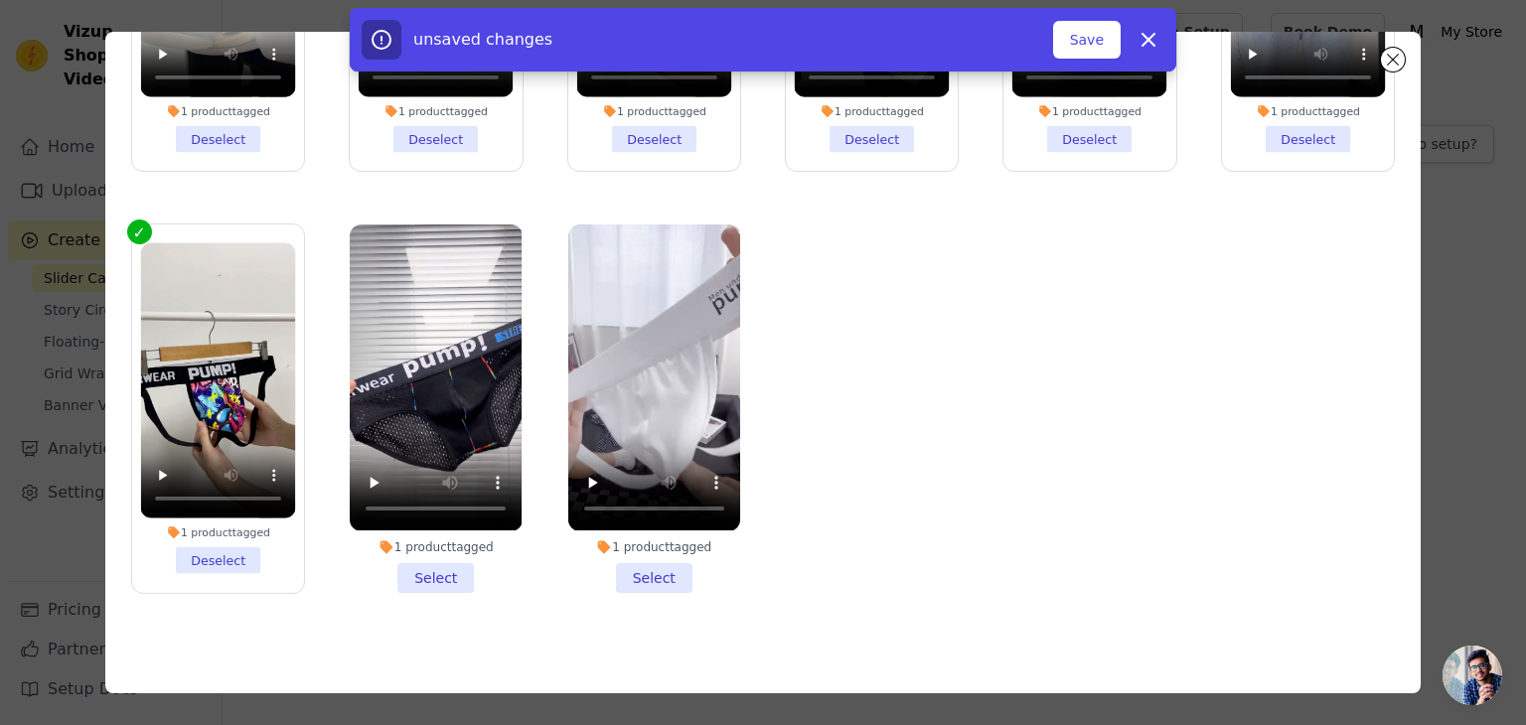
click at [439, 561] on li "1 product tagged Select" at bounding box center [436, 409] width 172 height 368
click at [0, 0] on input "1 product tagged Select" at bounding box center [0, 0] width 0 height 0
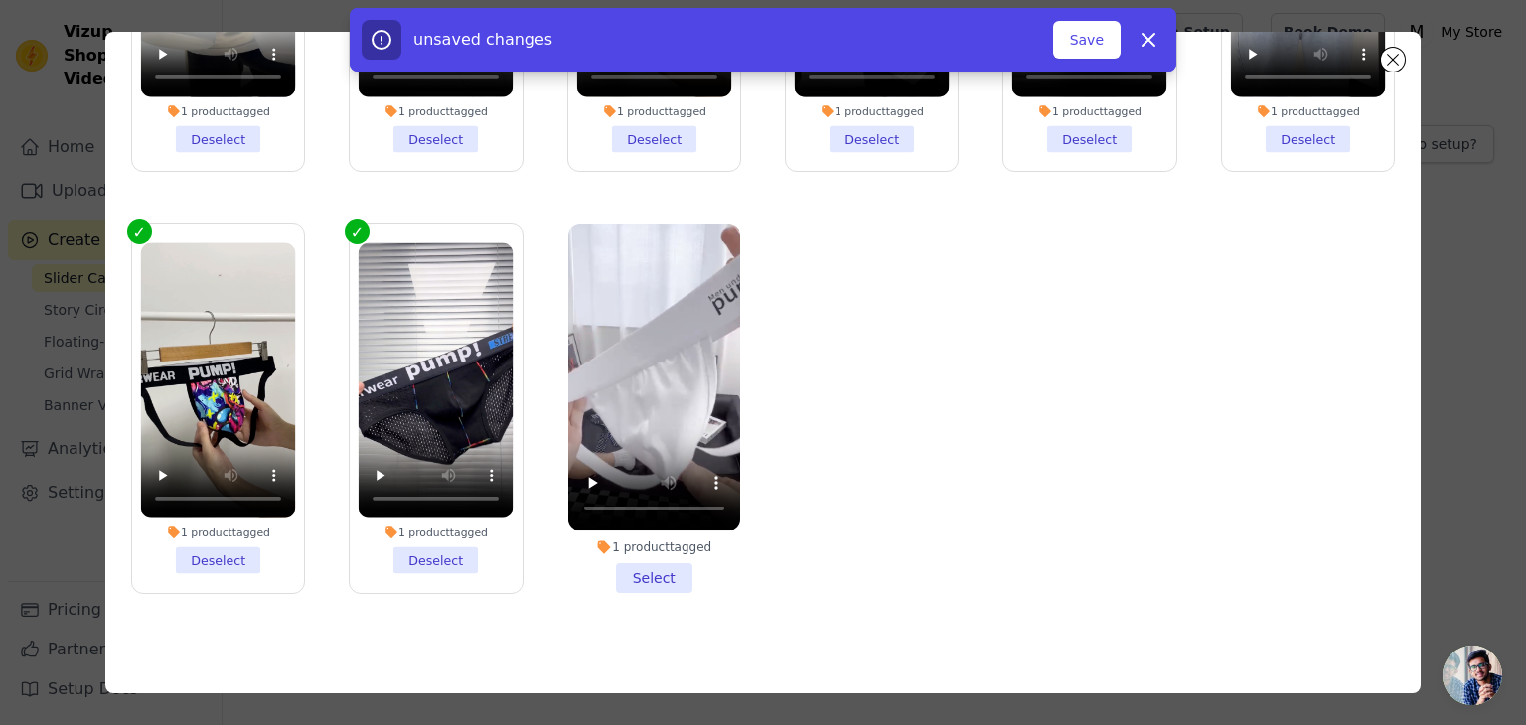
click at [648, 569] on li "1 product tagged Select" at bounding box center [654, 409] width 172 height 368
click at [0, 0] on input "1 product tagged Select" at bounding box center [0, 0] width 0 height 0
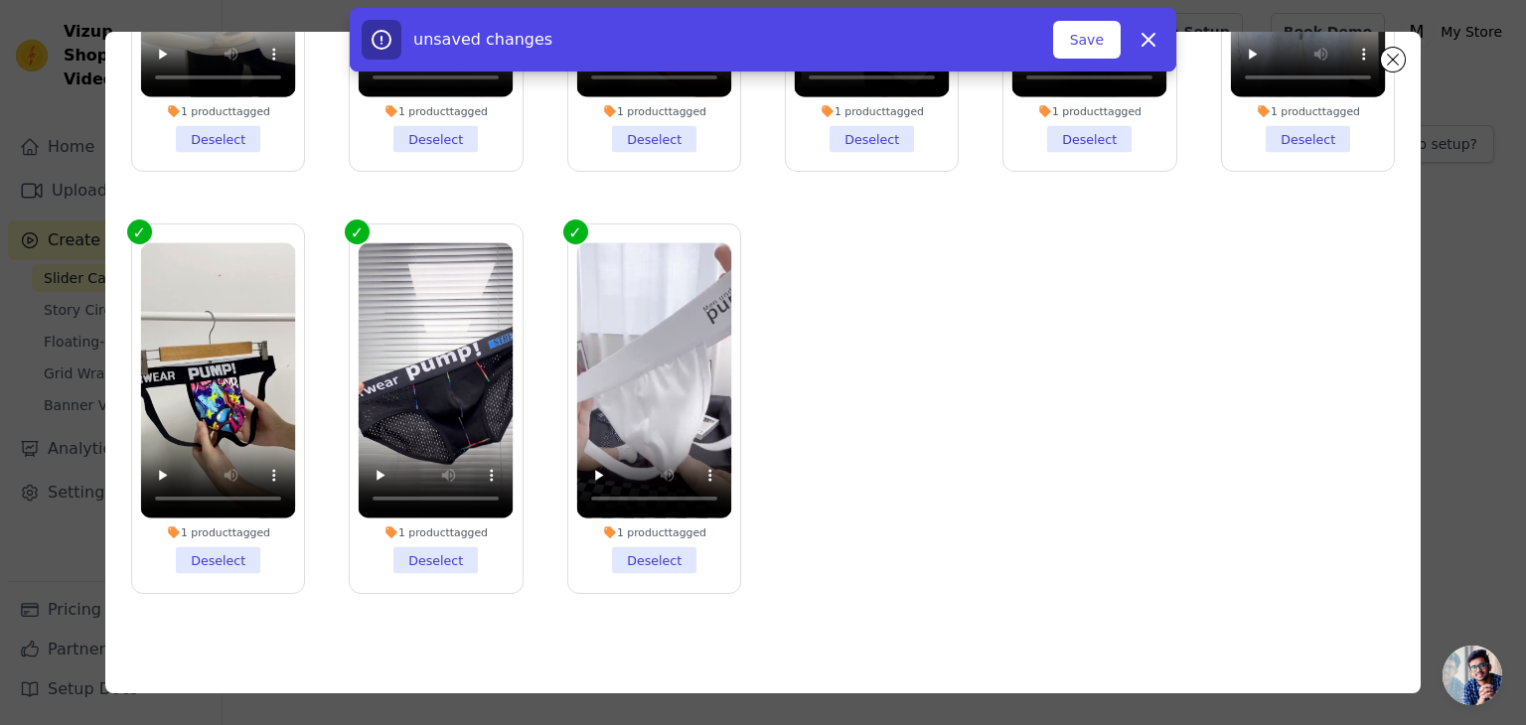
scroll to position [0, 0]
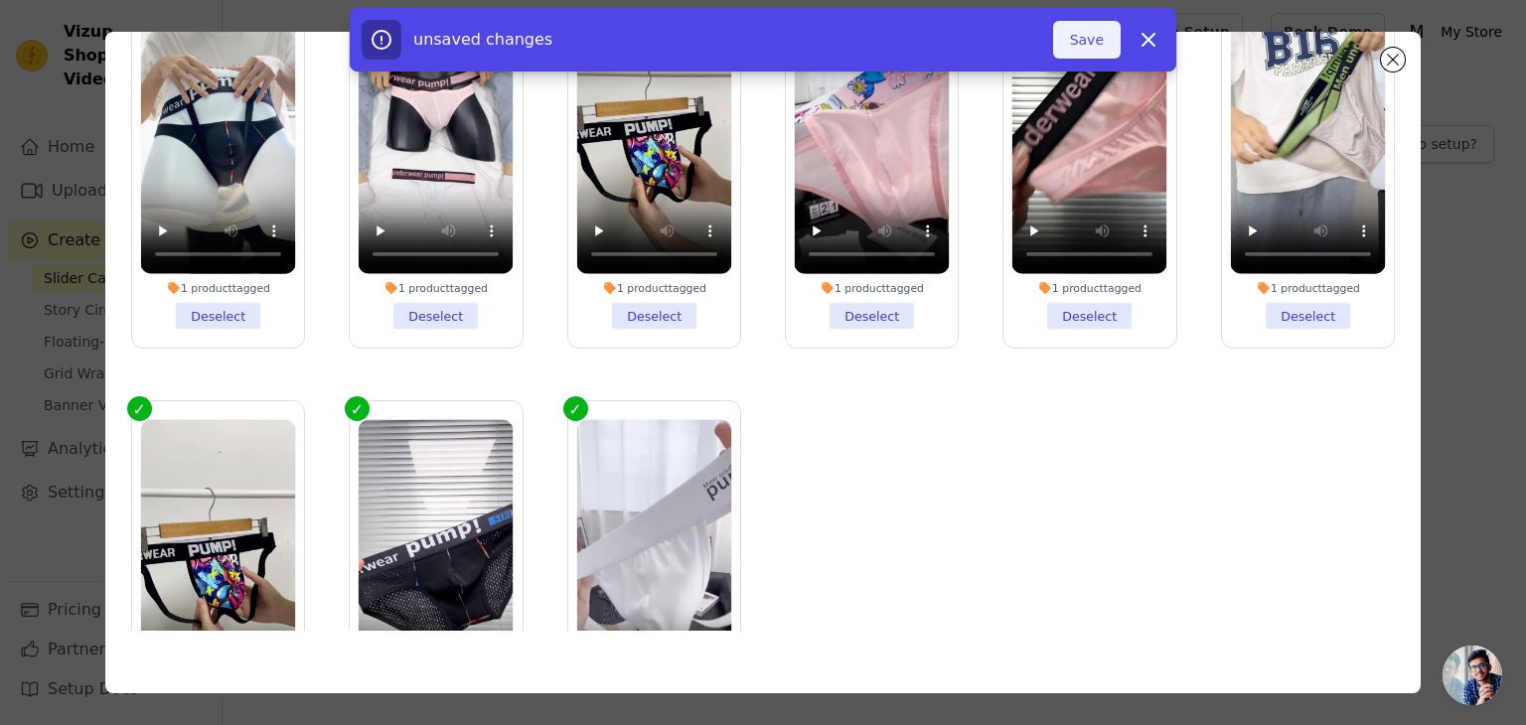
click at [1093, 39] on button "Save" at bounding box center [1087, 40] width 68 height 38
click at [1070, 49] on button "Add To Widget" at bounding box center [1053, 40] width 133 height 38
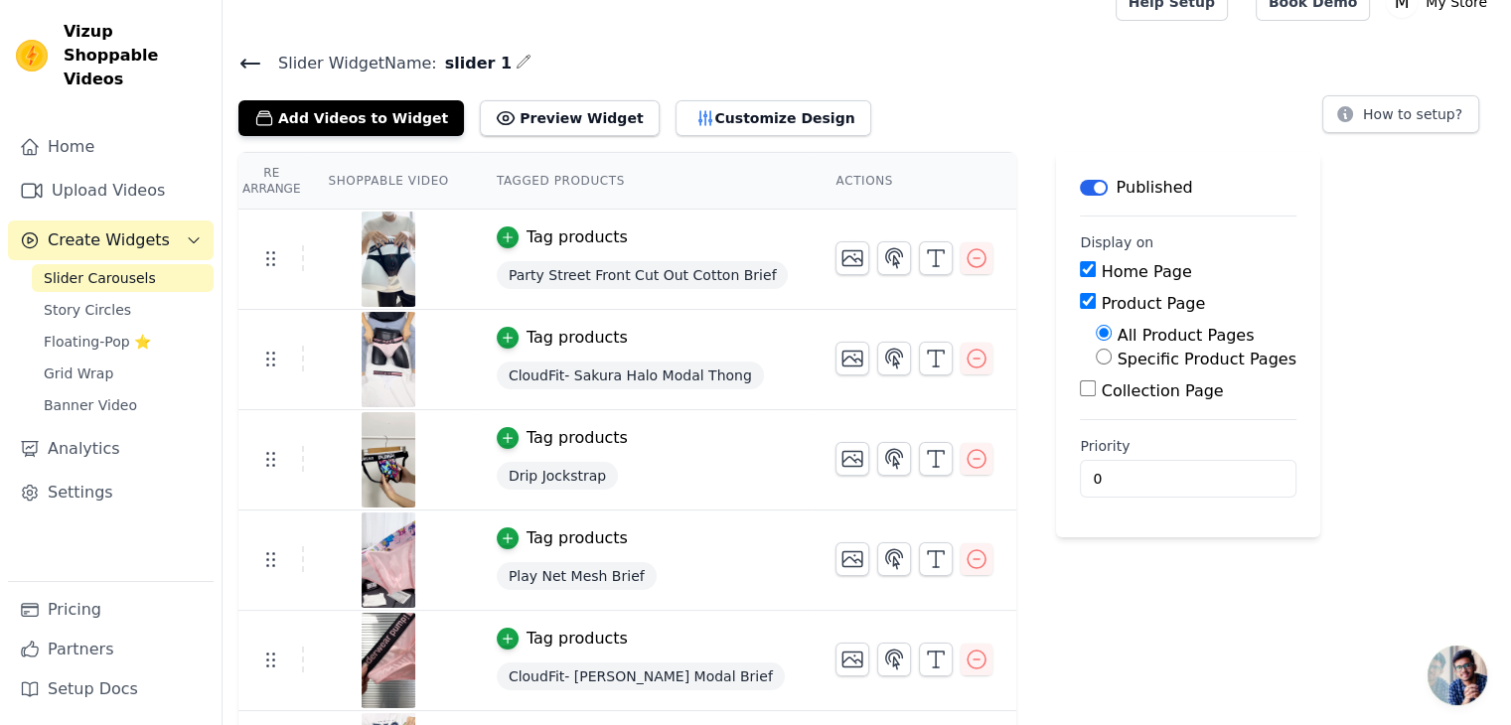
scroll to position [31, 0]
click at [353, 109] on button "Add Videos to Widget" at bounding box center [351, 117] width 226 height 36
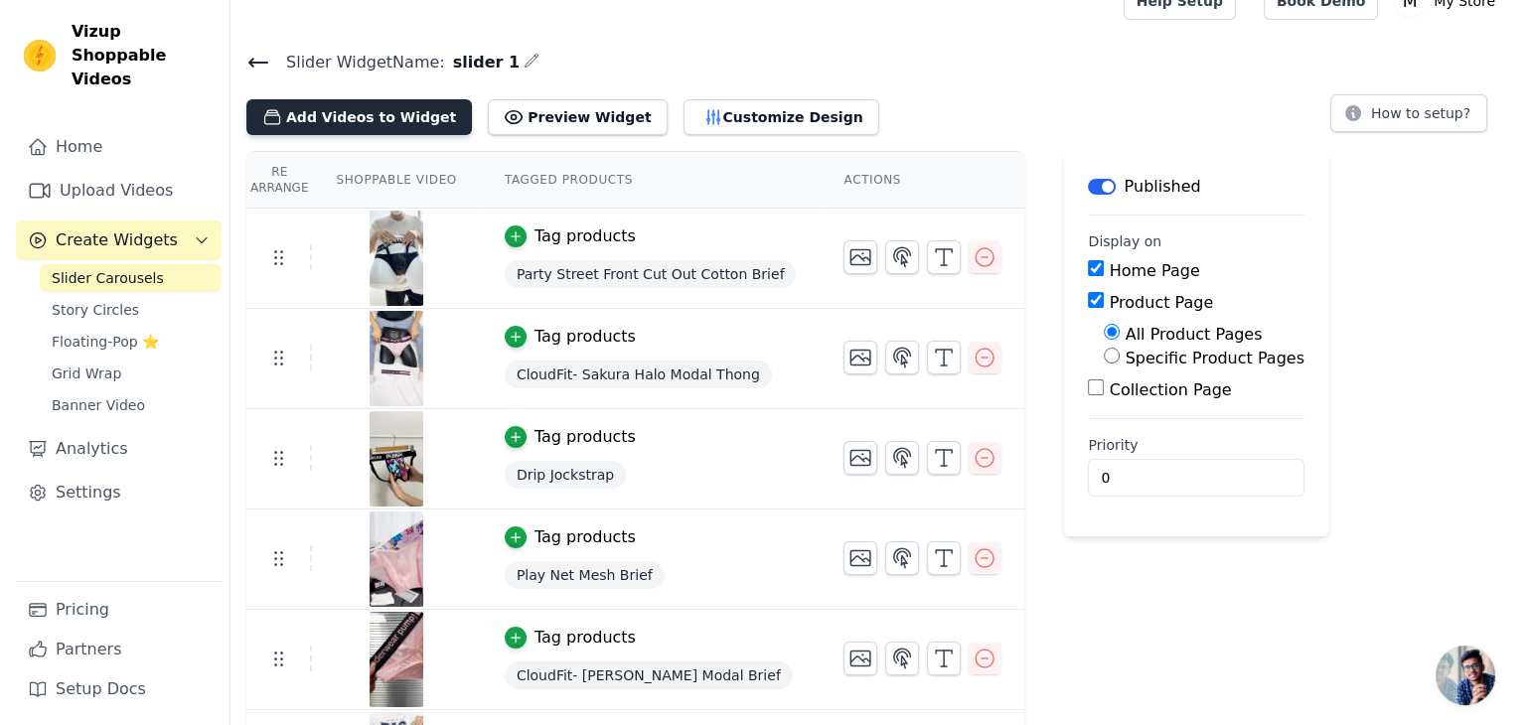
scroll to position [0, 0]
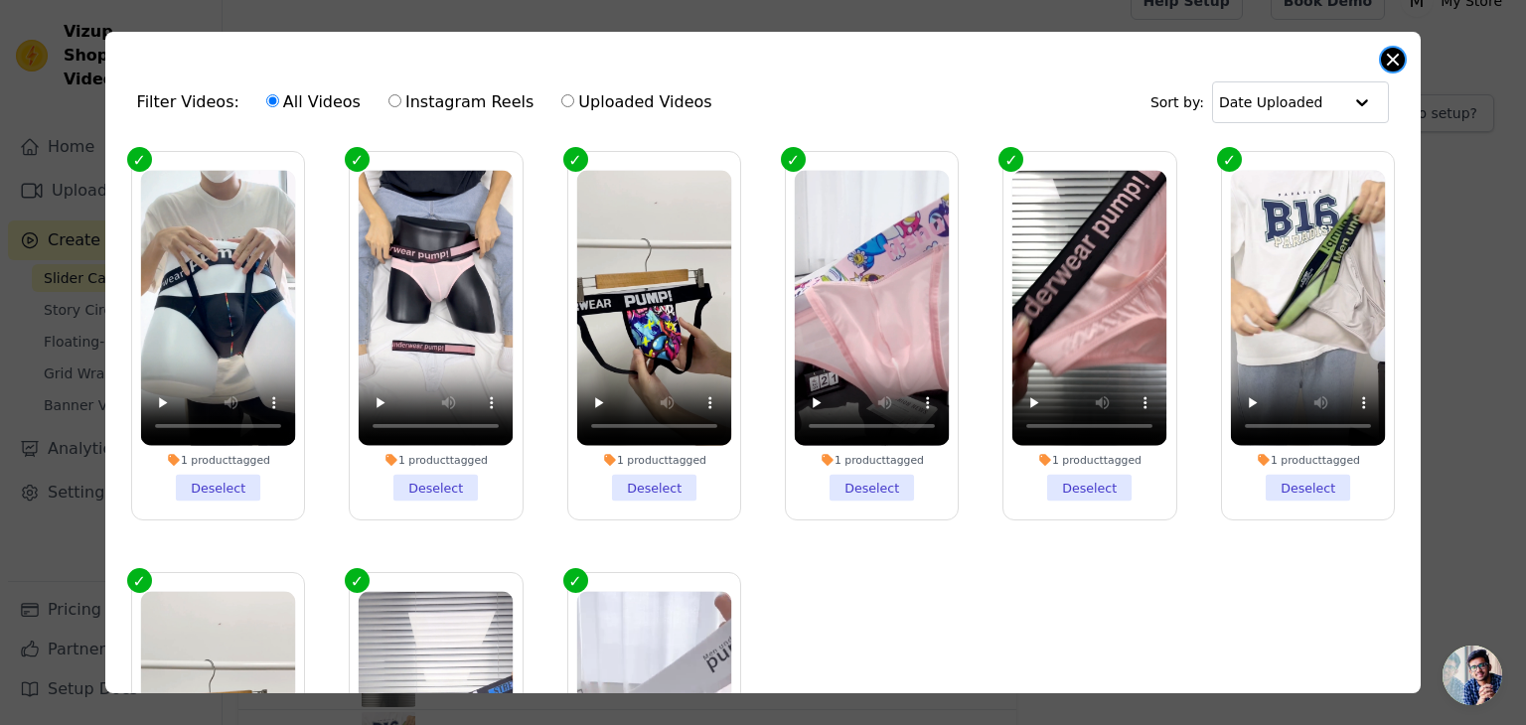
click at [1397, 57] on button "Close modal" at bounding box center [1393, 60] width 24 height 24
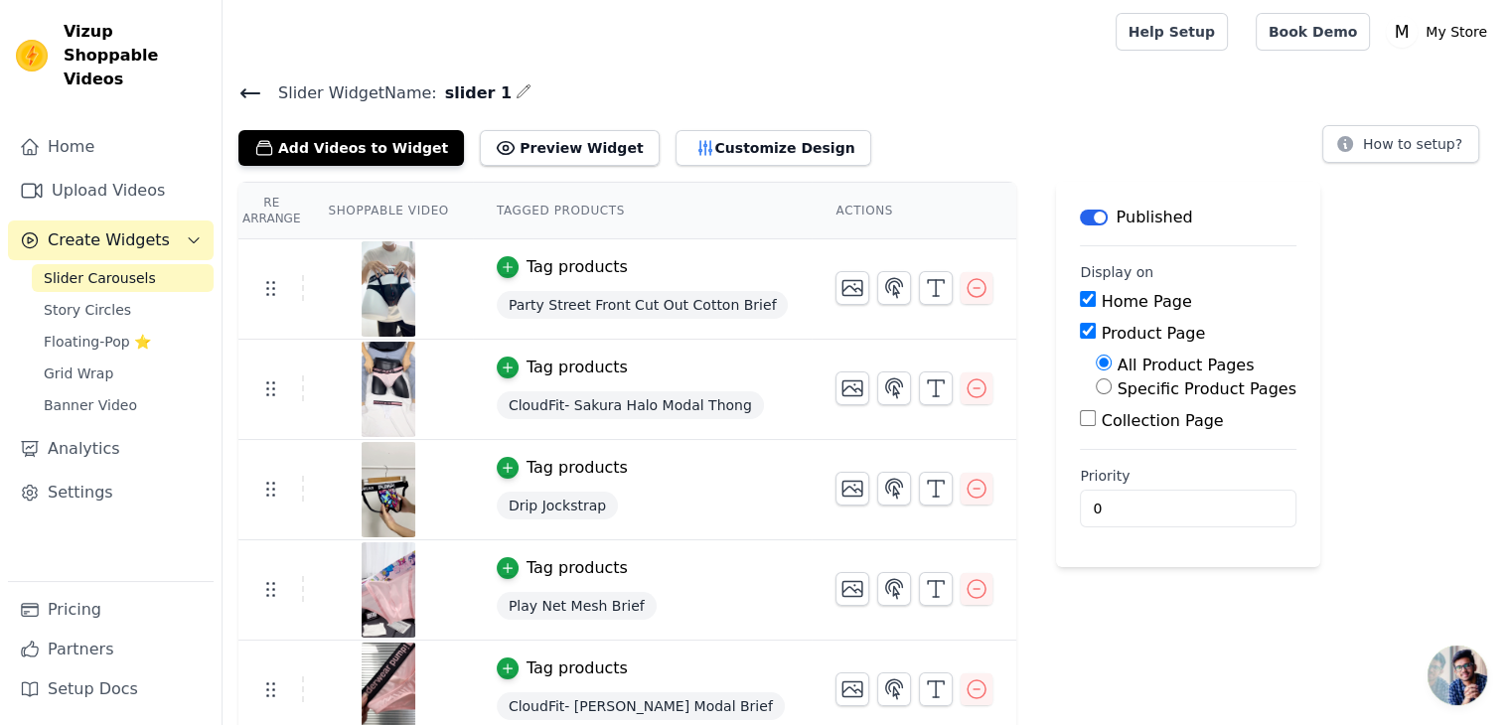
click at [242, 96] on icon at bounding box center [250, 93] width 24 height 24
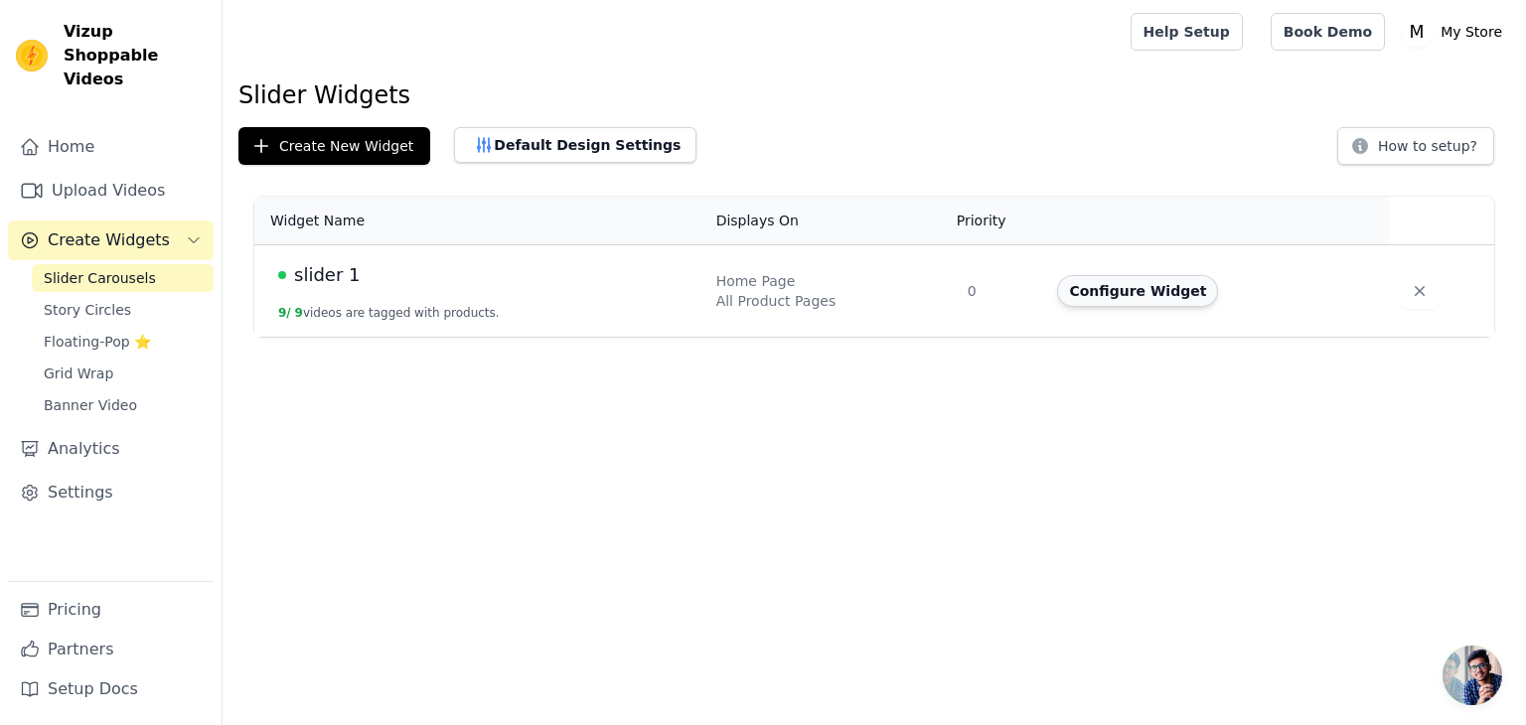
click at [1126, 284] on button "Configure Widget" at bounding box center [1137, 291] width 161 height 32
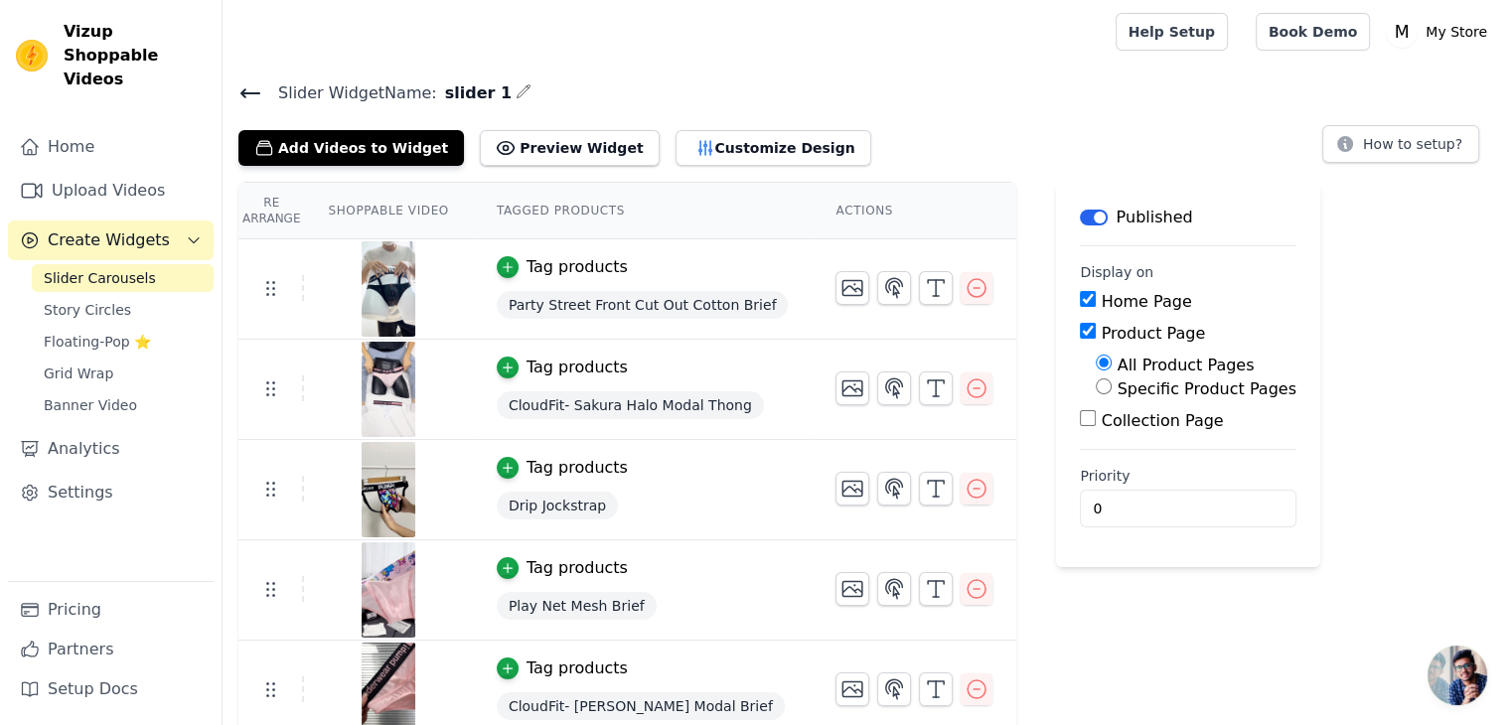
click at [240, 84] on icon at bounding box center [250, 93] width 24 height 24
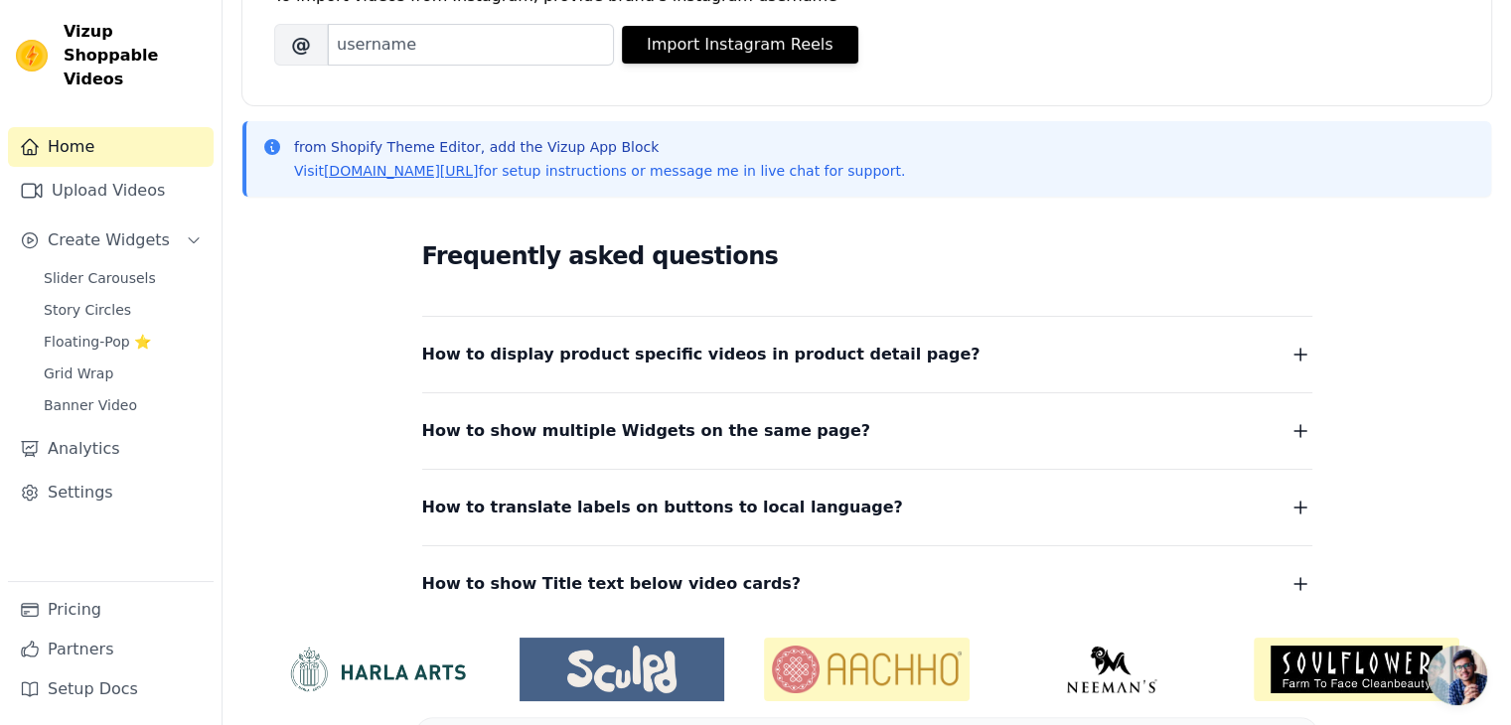
scroll to position [328, 0]
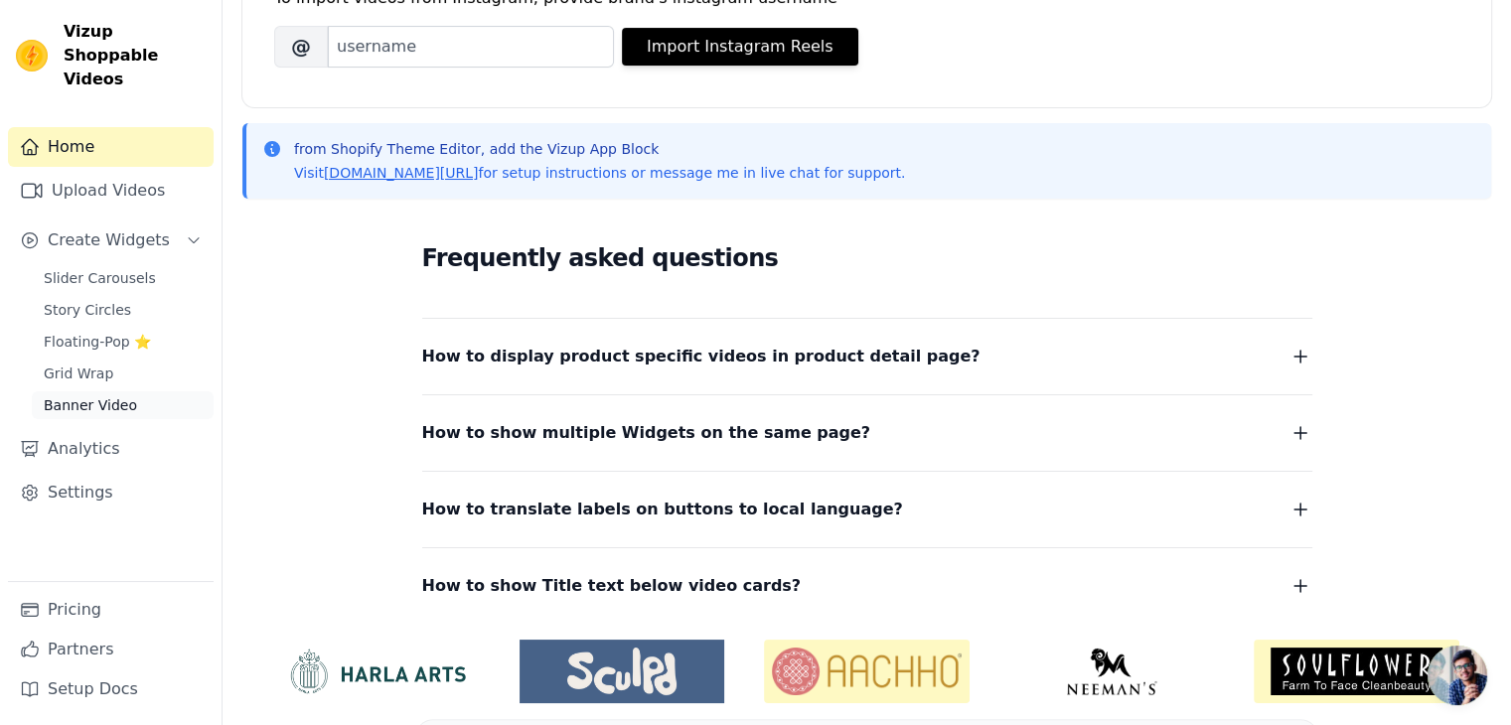
click at [84, 395] on span "Banner Video" at bounding box center [90, 405] width 93 height 20
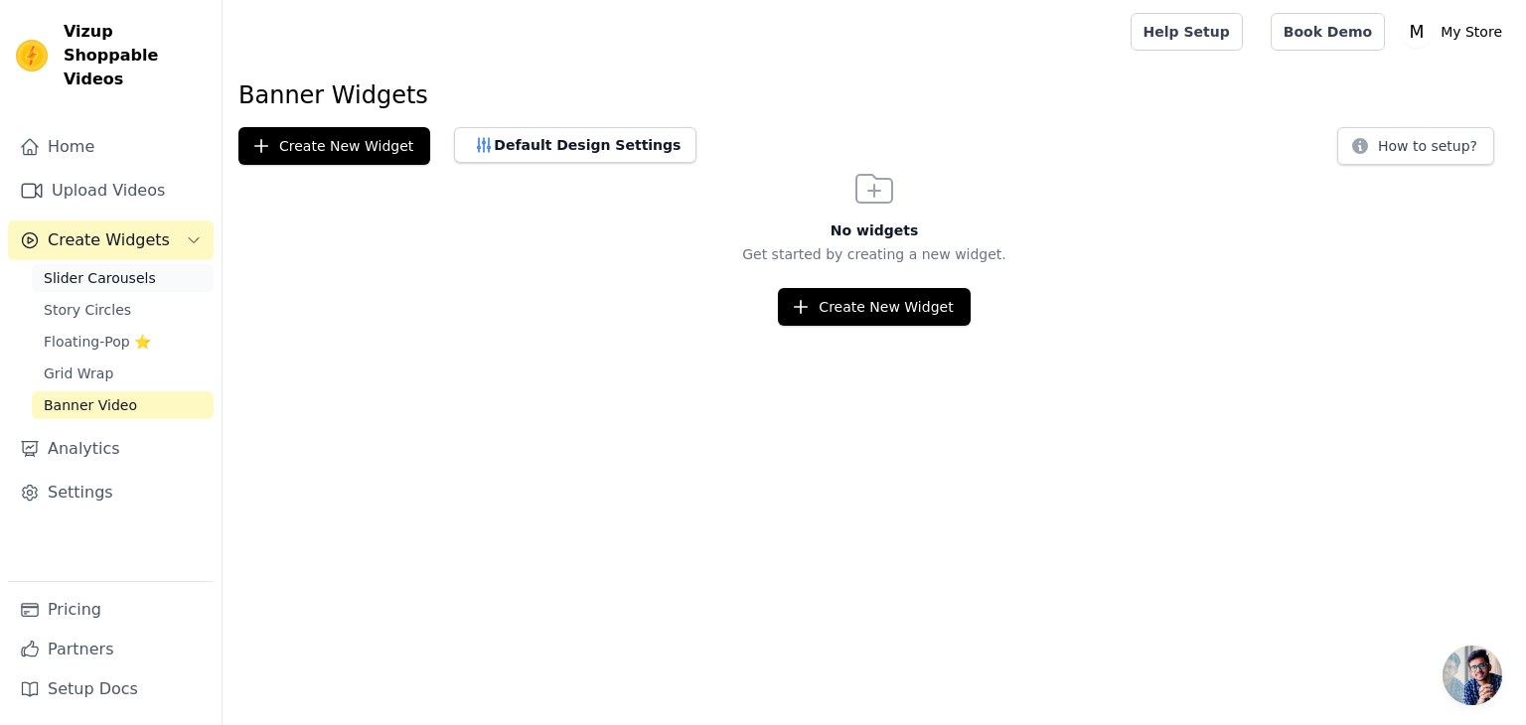
click at [106, 268] on span "Slider Carousels" at bounding box center [100, 278] width 112 height 20
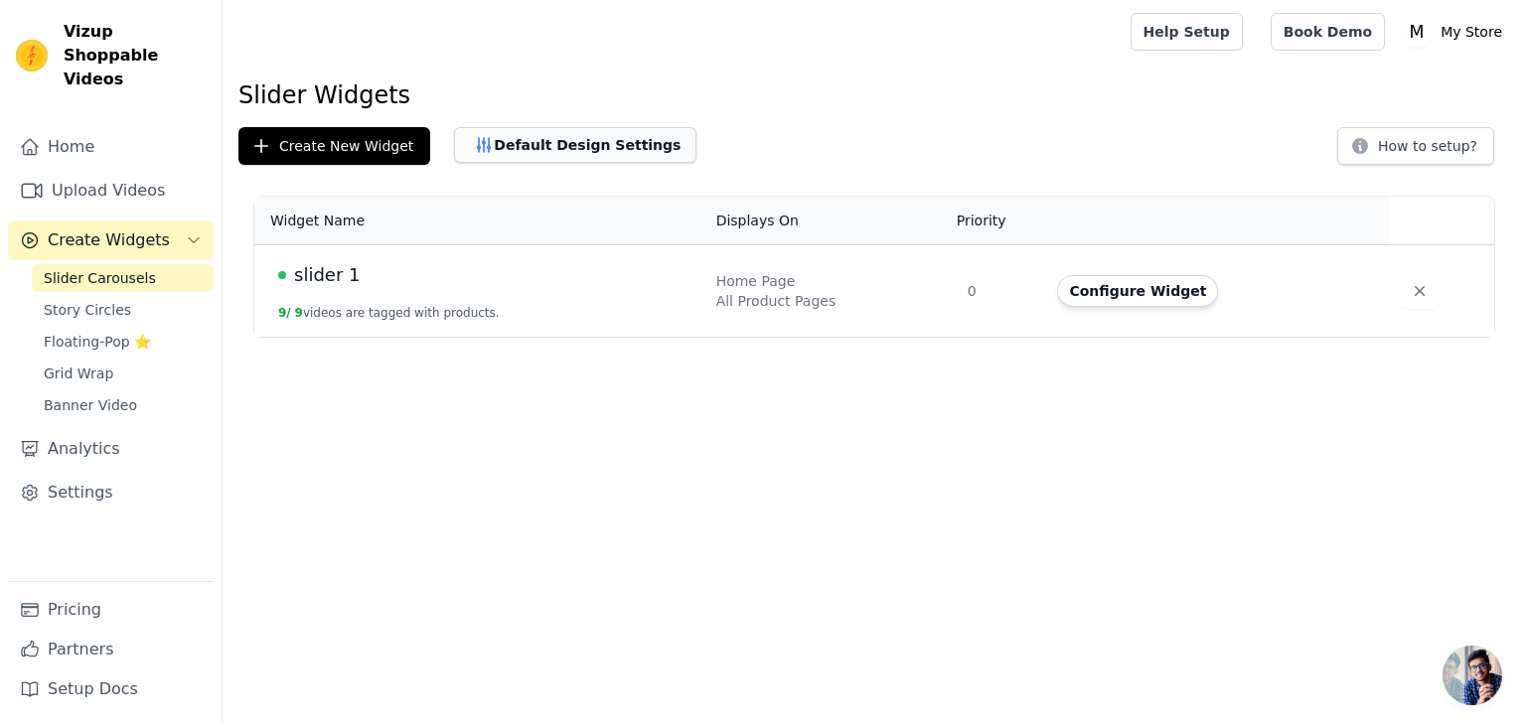
click at [581, 143] on button "Default Design Settings" at bounding box center [575, 145] width 242 height 36
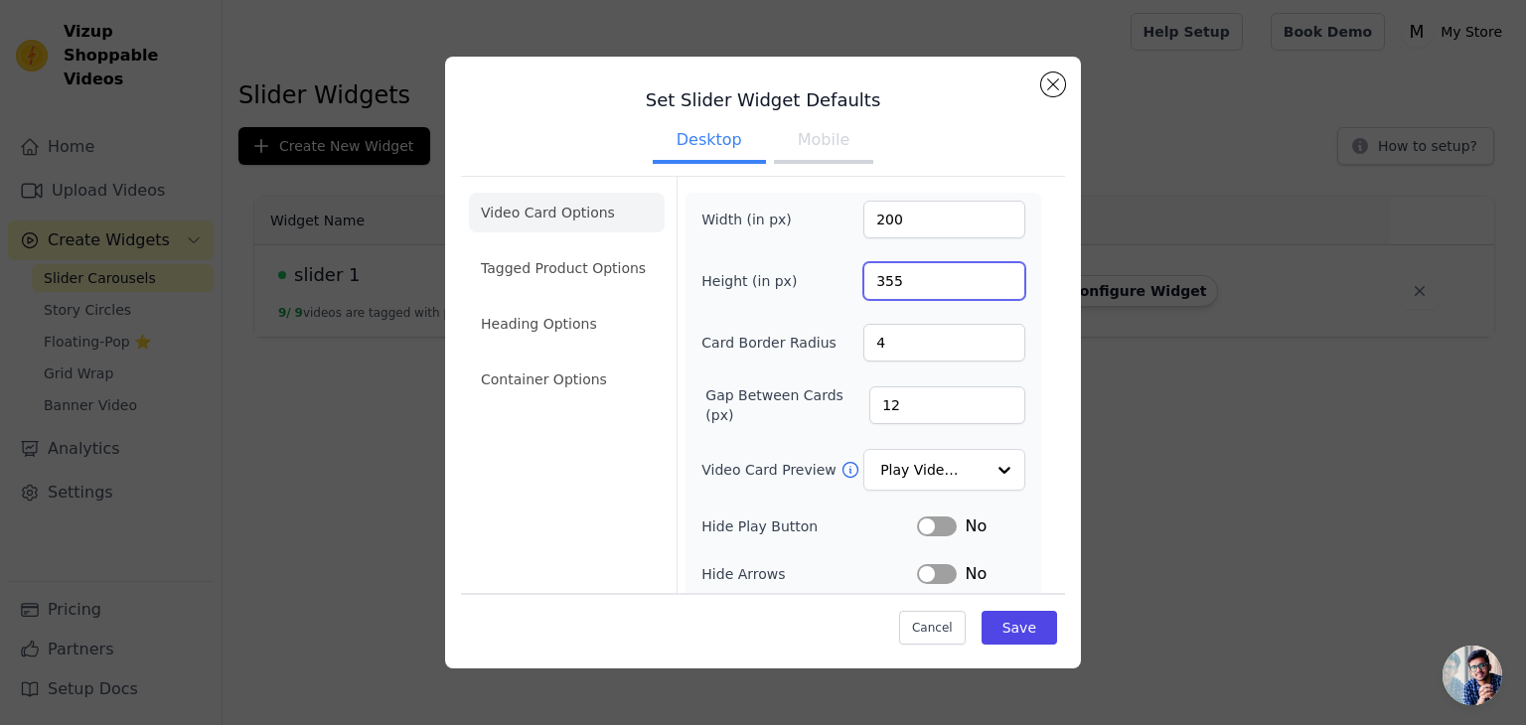
click at [888, 275] on input "355" at bounding box center [944, 281] width 162 height 38
type input "480"
click at [1022, 629] on button "Save" at bounding box center [1020, 628] width 76 height 34
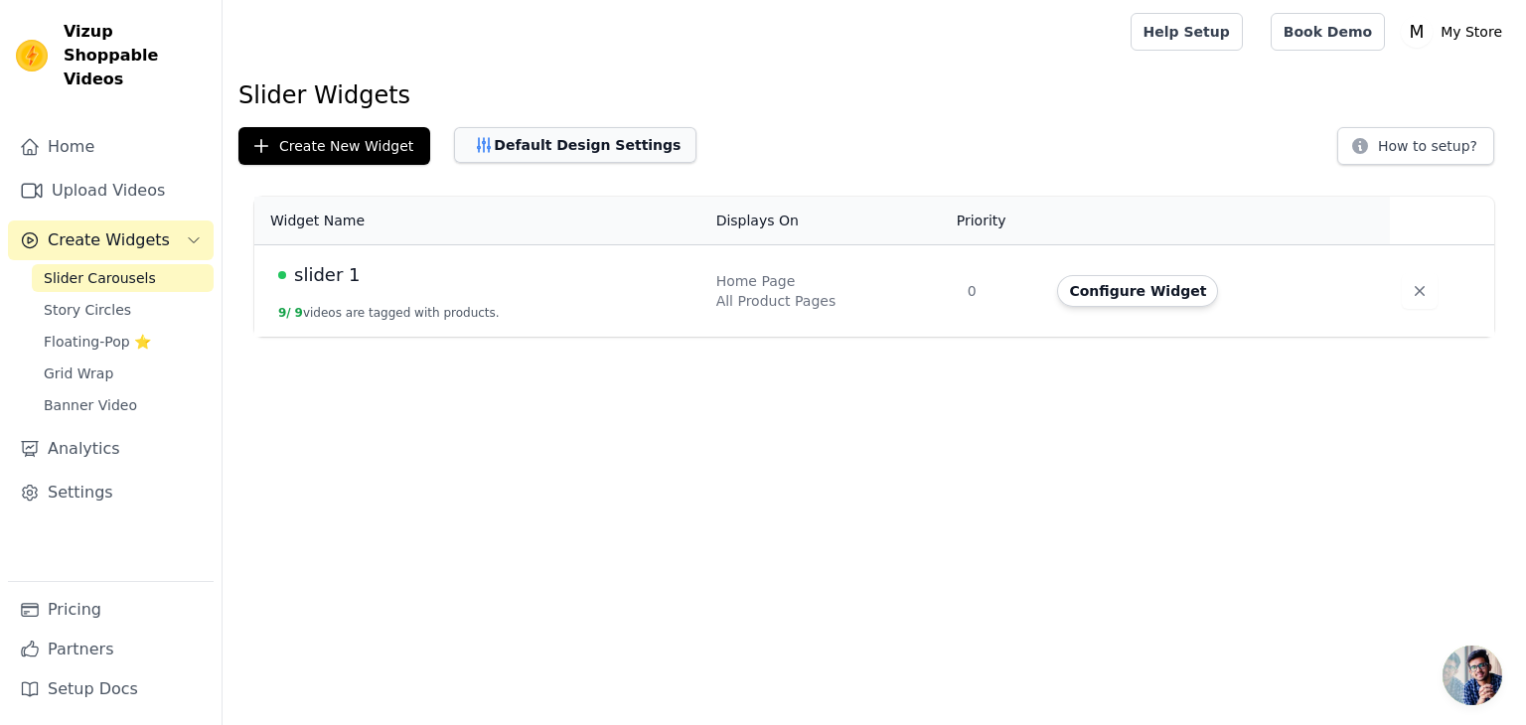
click at [580, 136] on button "Default Design Settings" at bounding box center [575, 145] width 242 height 36
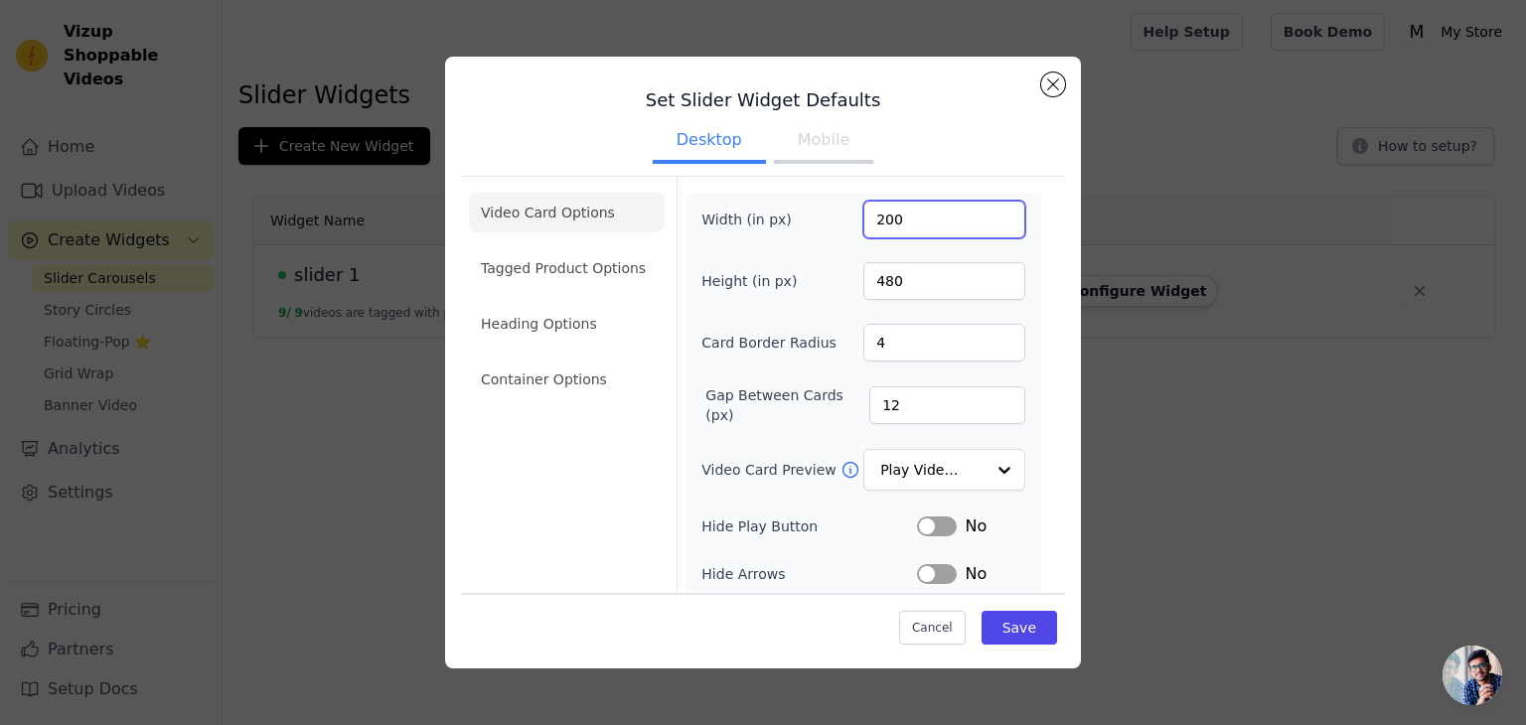
click at [872, 221] on input "200" at bounding box center [944, 220] width 162 height 38
type input "270"
click at [1025, 245] on div "Width (in px) 270 Height (in px) 480 Card Border Radius 4 Gap Between Cards (px…" at bounding box center [863, 497] width 356 height 608
click at [1003, 626] on button "Save" at bounding box center [1020, 628] width 76 height 34
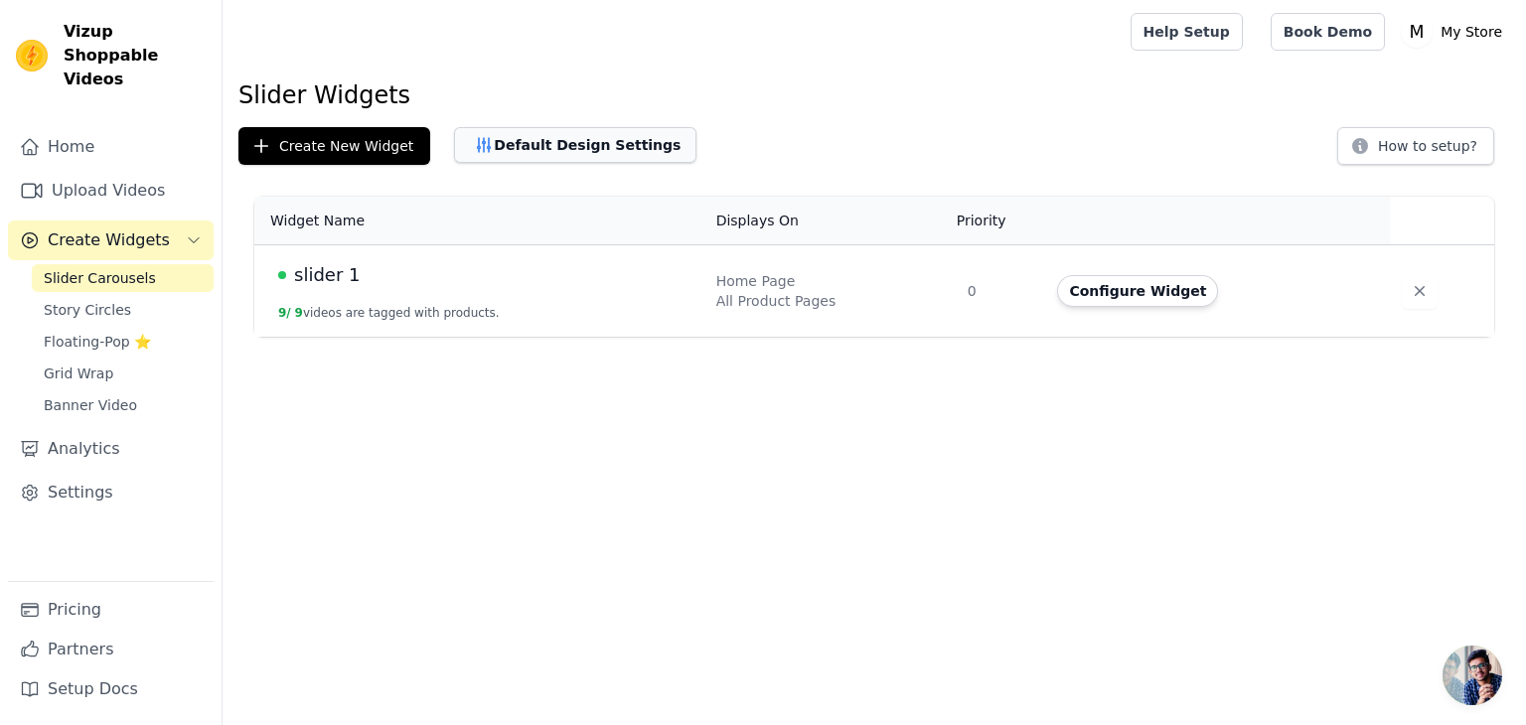
click at [584, 138] on button "Default Design Settings" at bounding box center [575, 145] width 242 height 36
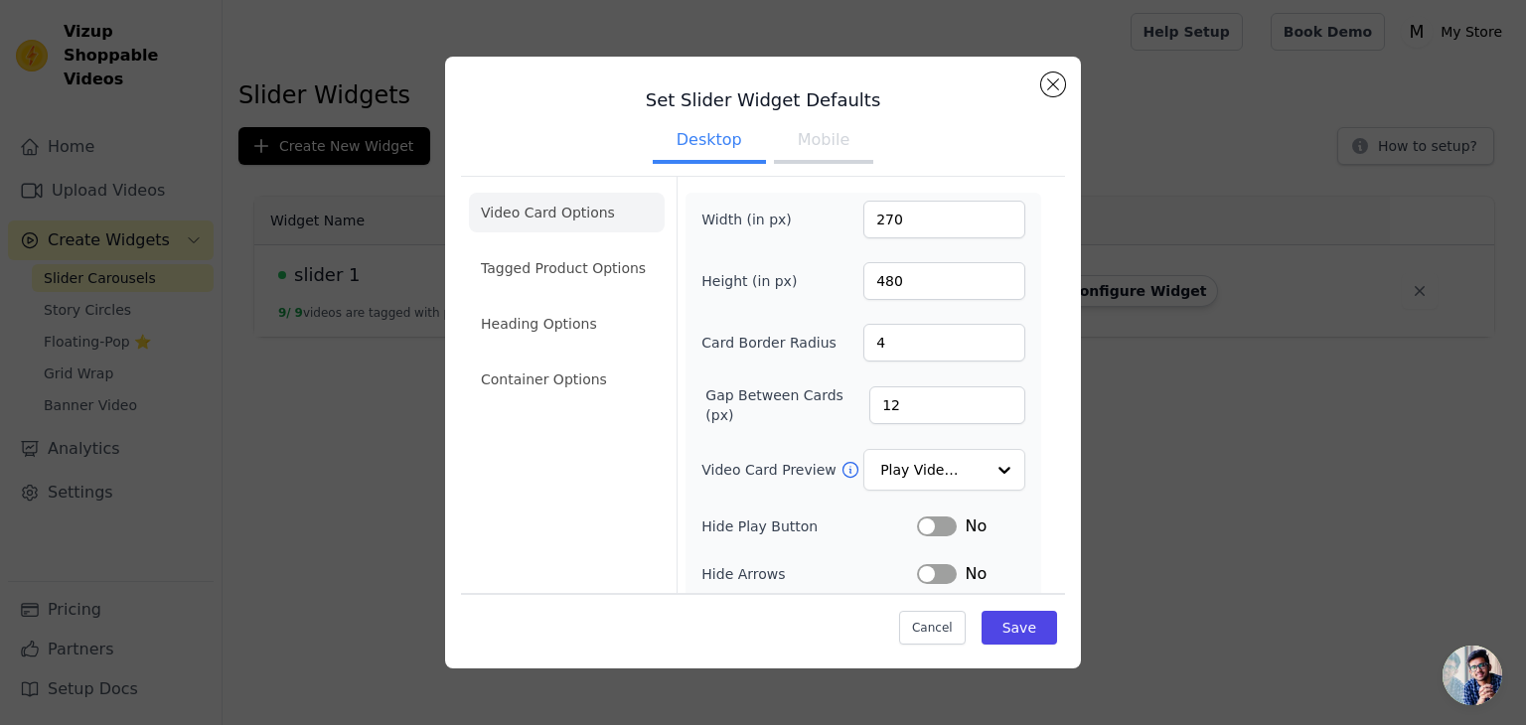
click at [827, 154] on button "Mobile" at bounding box center [823, 142] width 99 height 44
click at [735, 142] on button "Desktop" at bounding box center [709, 142] width 113 height 44
click at [795, 144] on button "Mobile" at bounding box center [823, 142] width 99 height 44
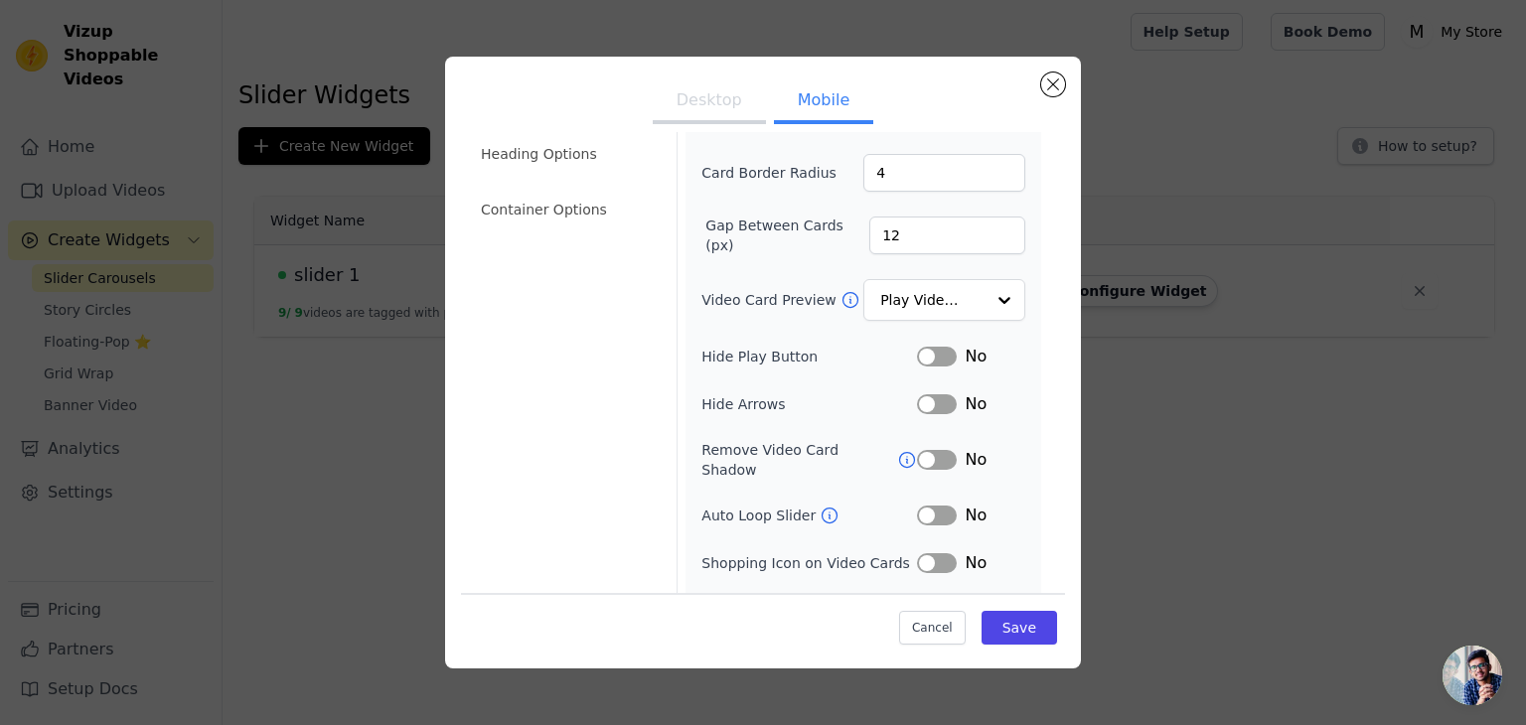
scroll to position [242, 0]
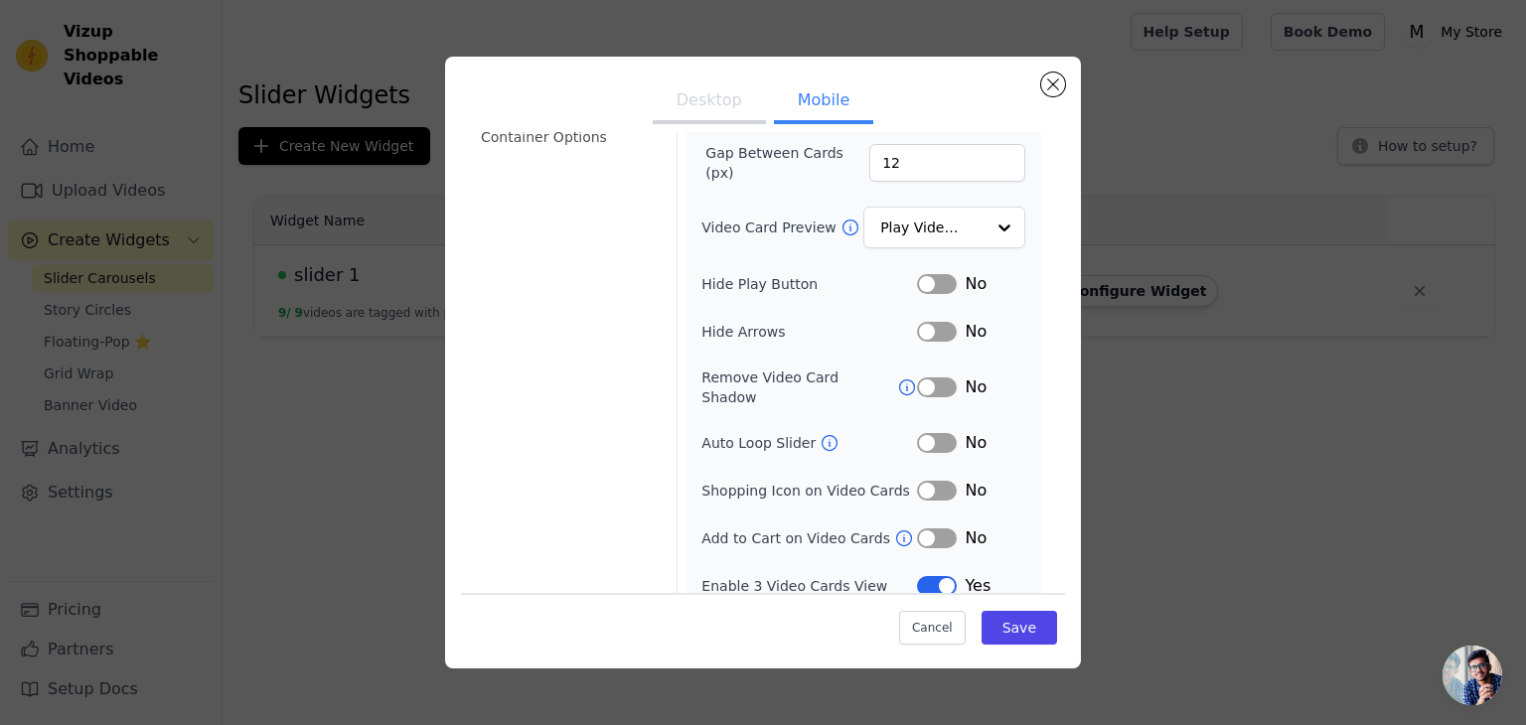
click at [919, 529] on button "Label" at bounding box center [937, 539] width 40 height 20
click at [993, 629] on button "Save" at bounding box center [1020, 628] width 76 height 34
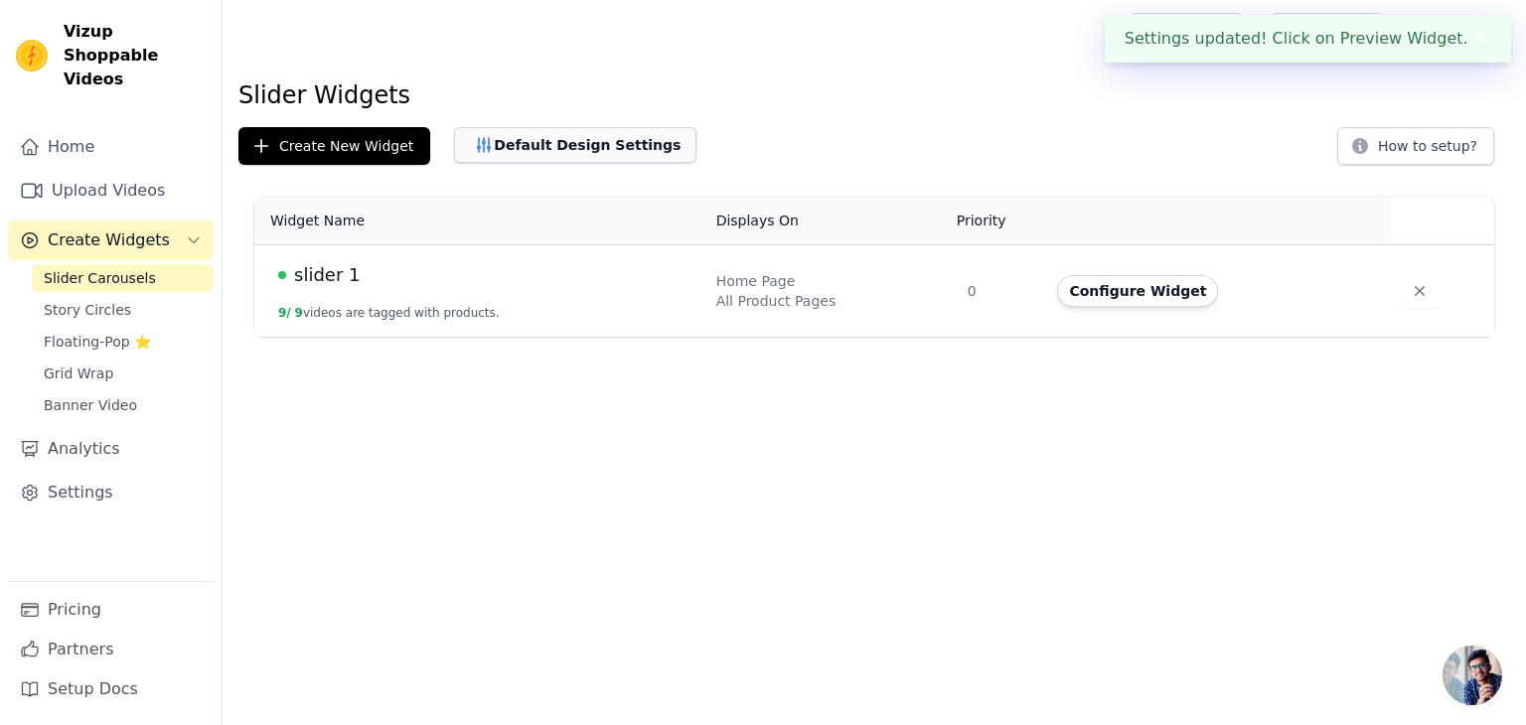
click at [545, 144] on button "Default Design Settings" at bounding box center [575, 145] width 242 height 36
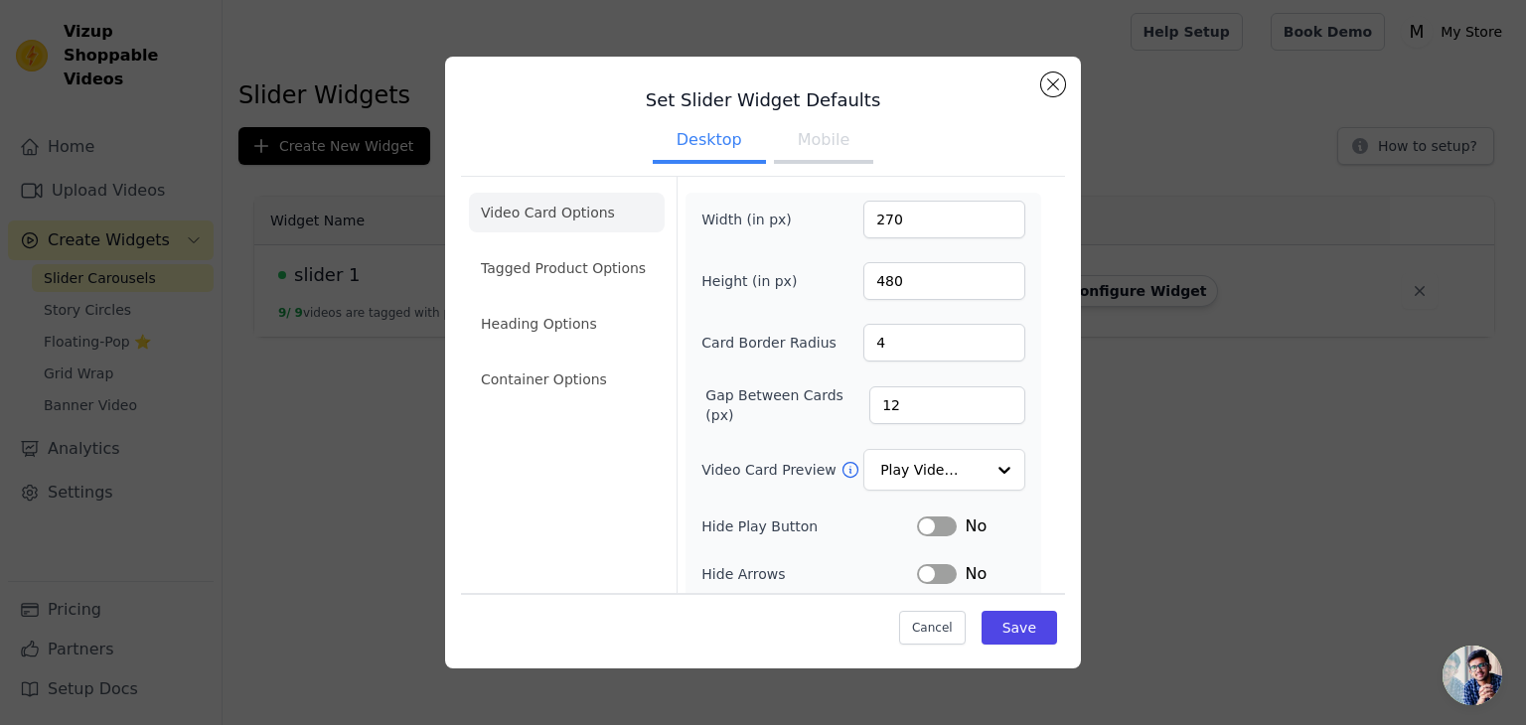
click at [784, 151] on button "Mobile" at bounding box center [823, 142] width 99 height 44
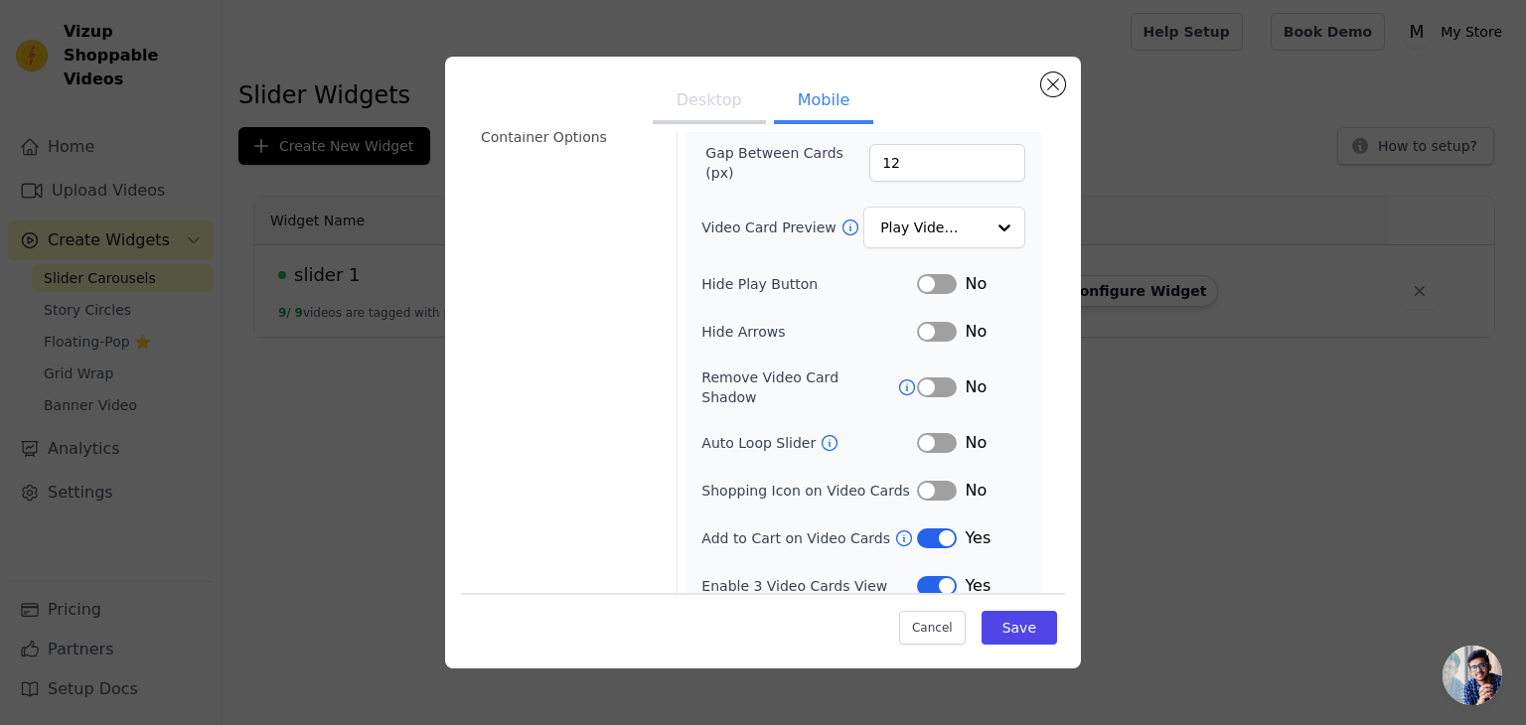
click at [711, 115] on button "Desktop" at bounding box center [709, 102] width 113 height 44
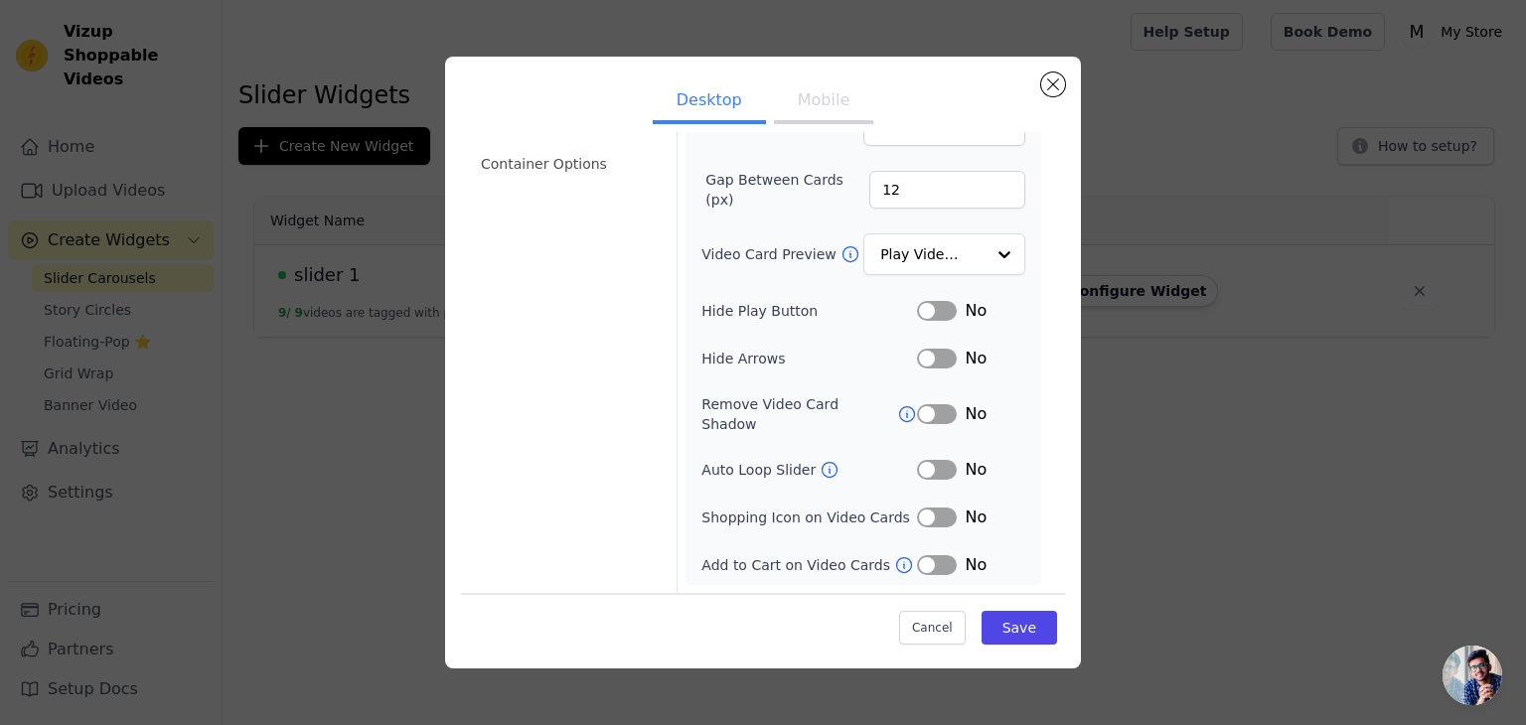
scroll to position [195, 0]
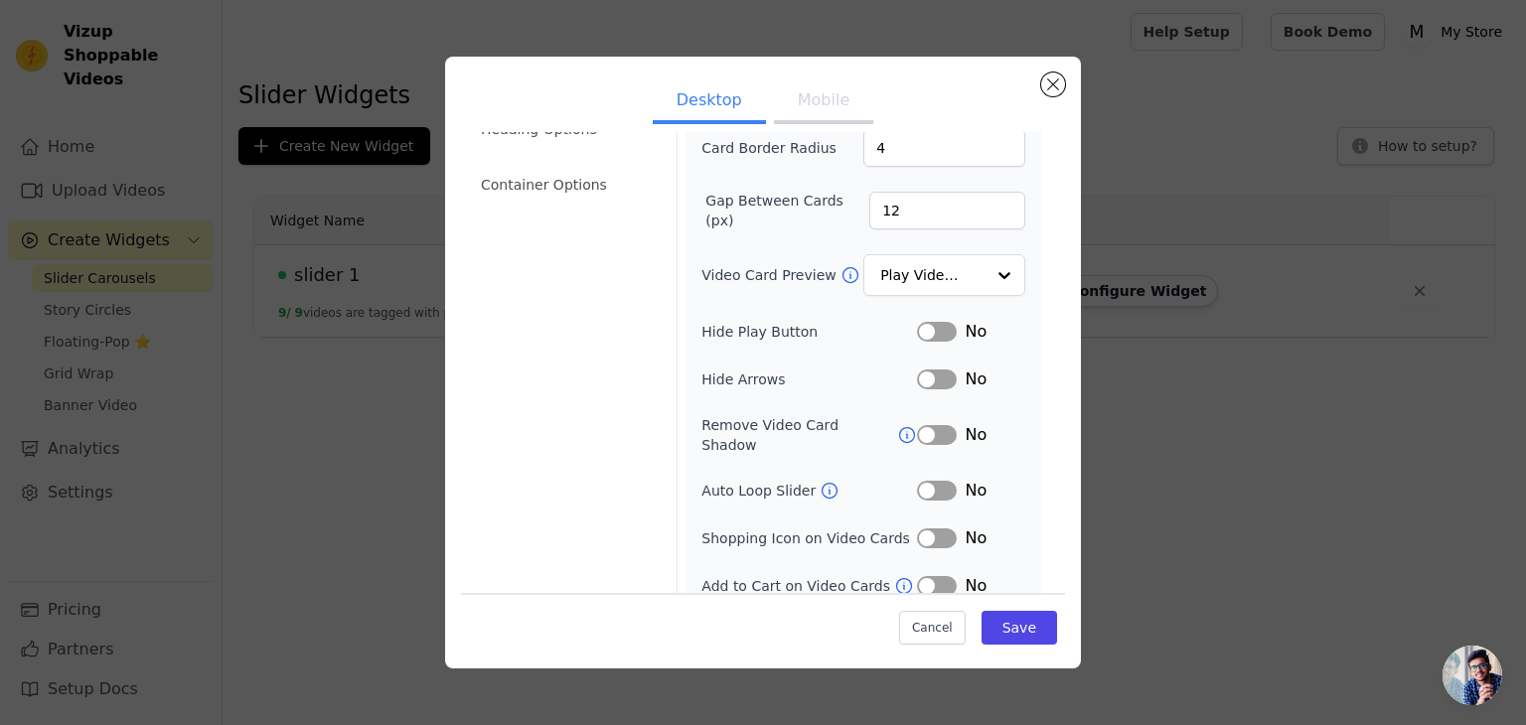
click at [918, 576] on button "Label" at bounding box center [937, 586] width 40 height 20
click at [1021, 631] on button "Save" at bounding box center [1020, 628] width 76 height 34
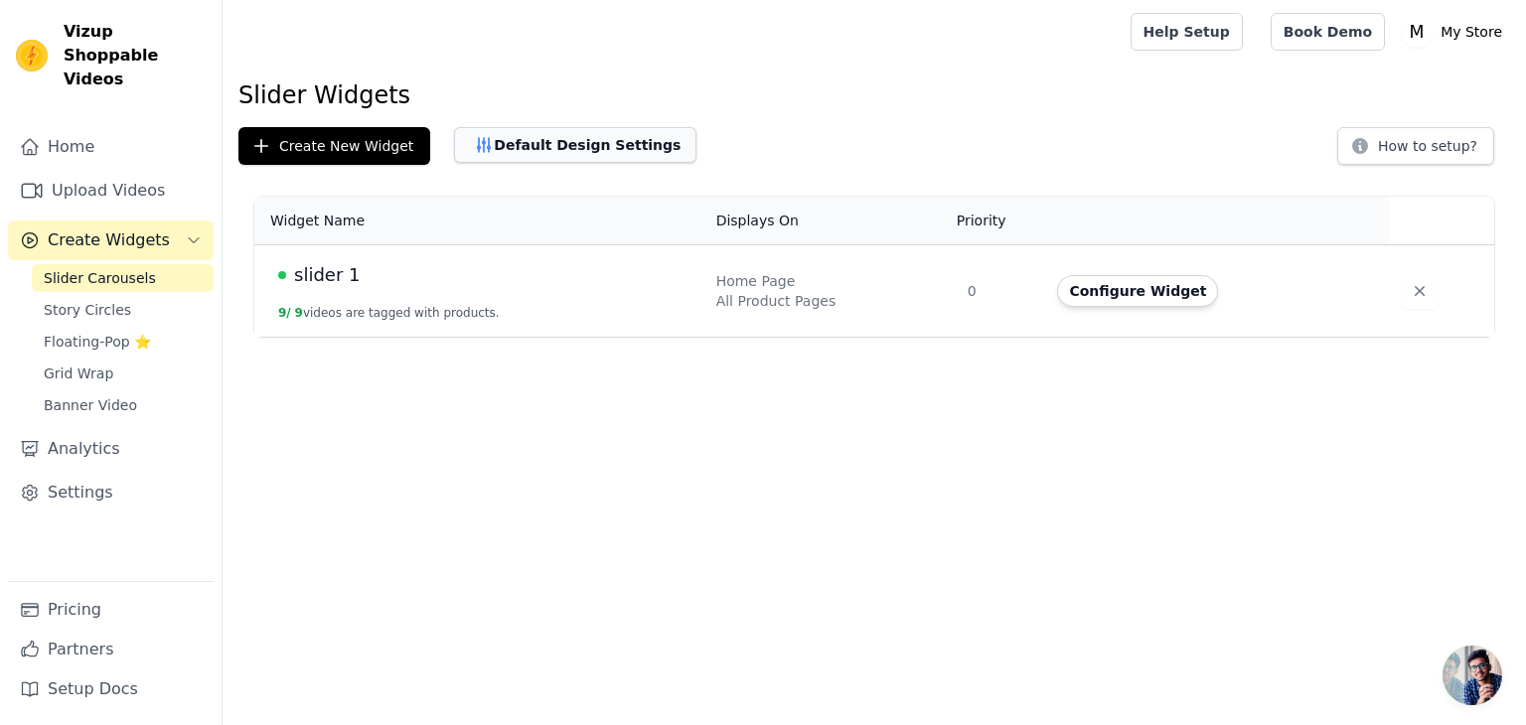
click at [578, 154] on button "Default Design Settings" at bounding box center [575, 145] width 242 height 36
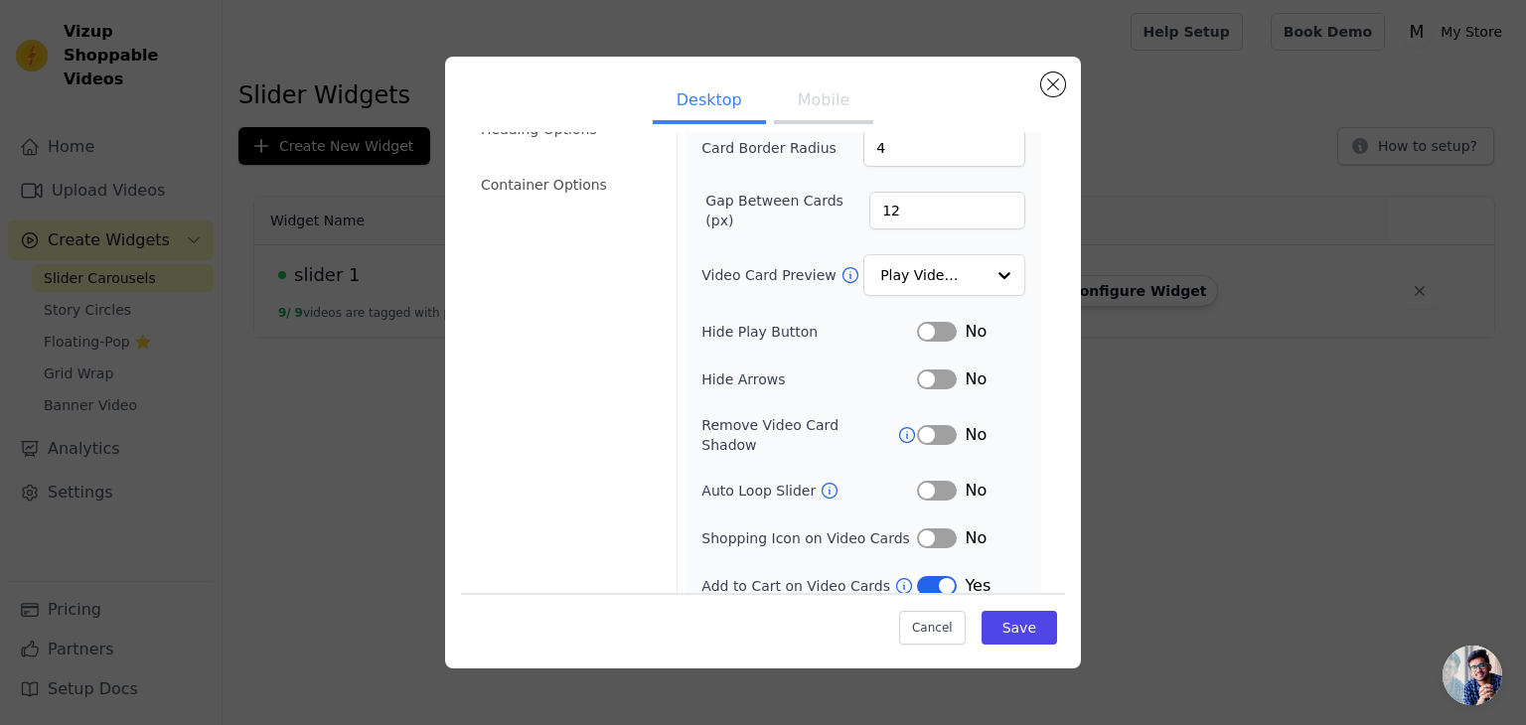
click at [931, 576] on button "Label" at bounding box center [937, 586] width 40 height 20
click at [1001, 627] on button "Save" at bounding box center [1020, 628] width 76 height 34
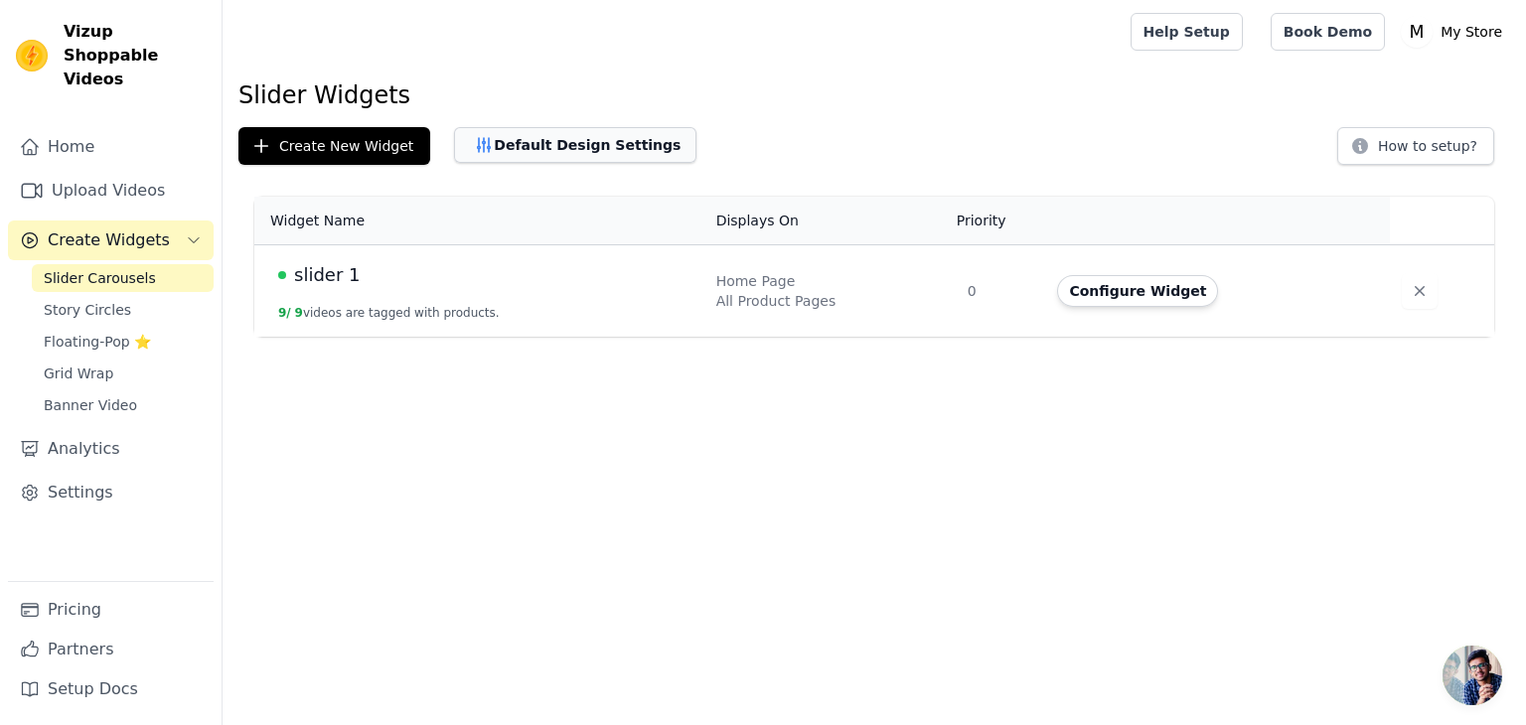
click at [583, 148] on button "Default Design Settings" at bounding box center [575, 145] width 242 height 36
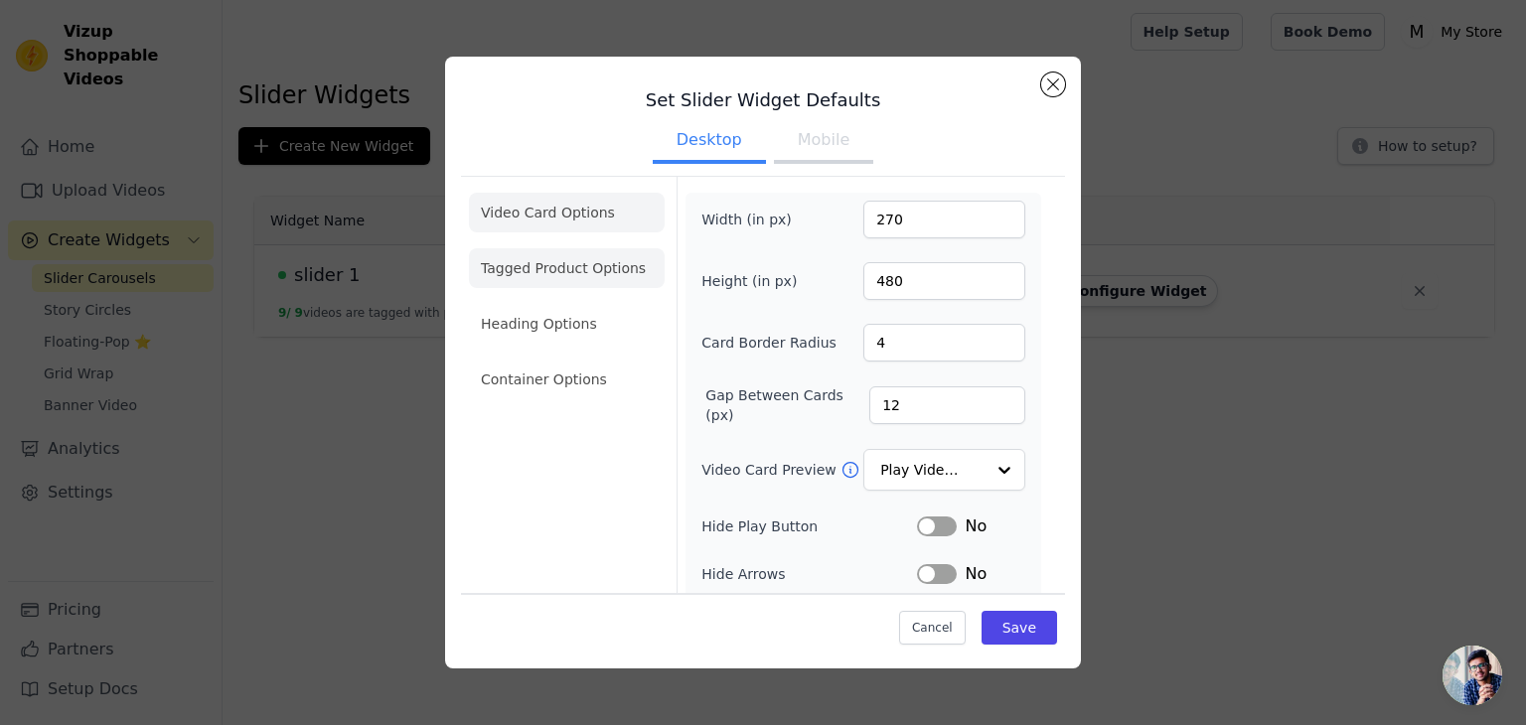
click at [585, 263] on li "Tagged Product Options" at bounding box center [567, 268] width 196 height 40
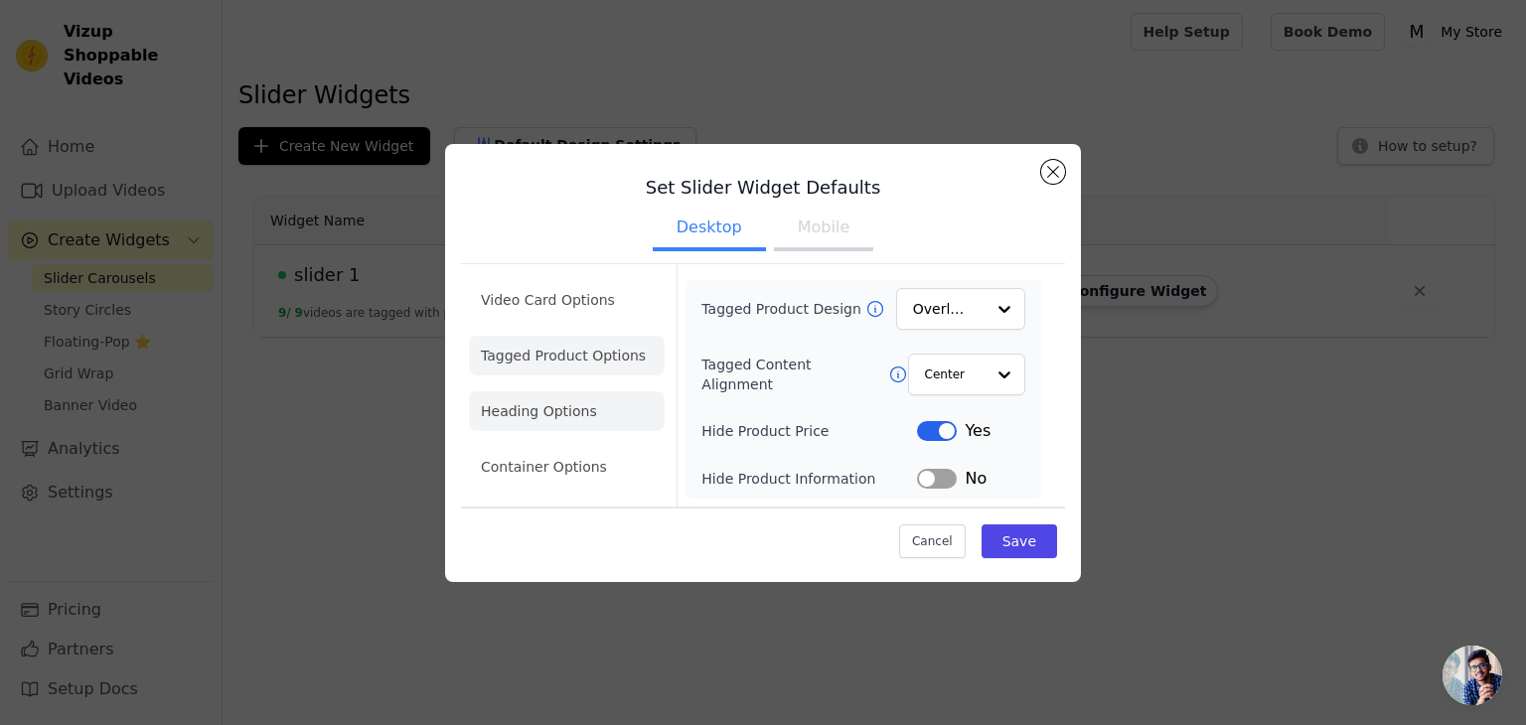
click at [574, 414] on li "Heading Options" at bounding box center [567, 411] width 196 height 40
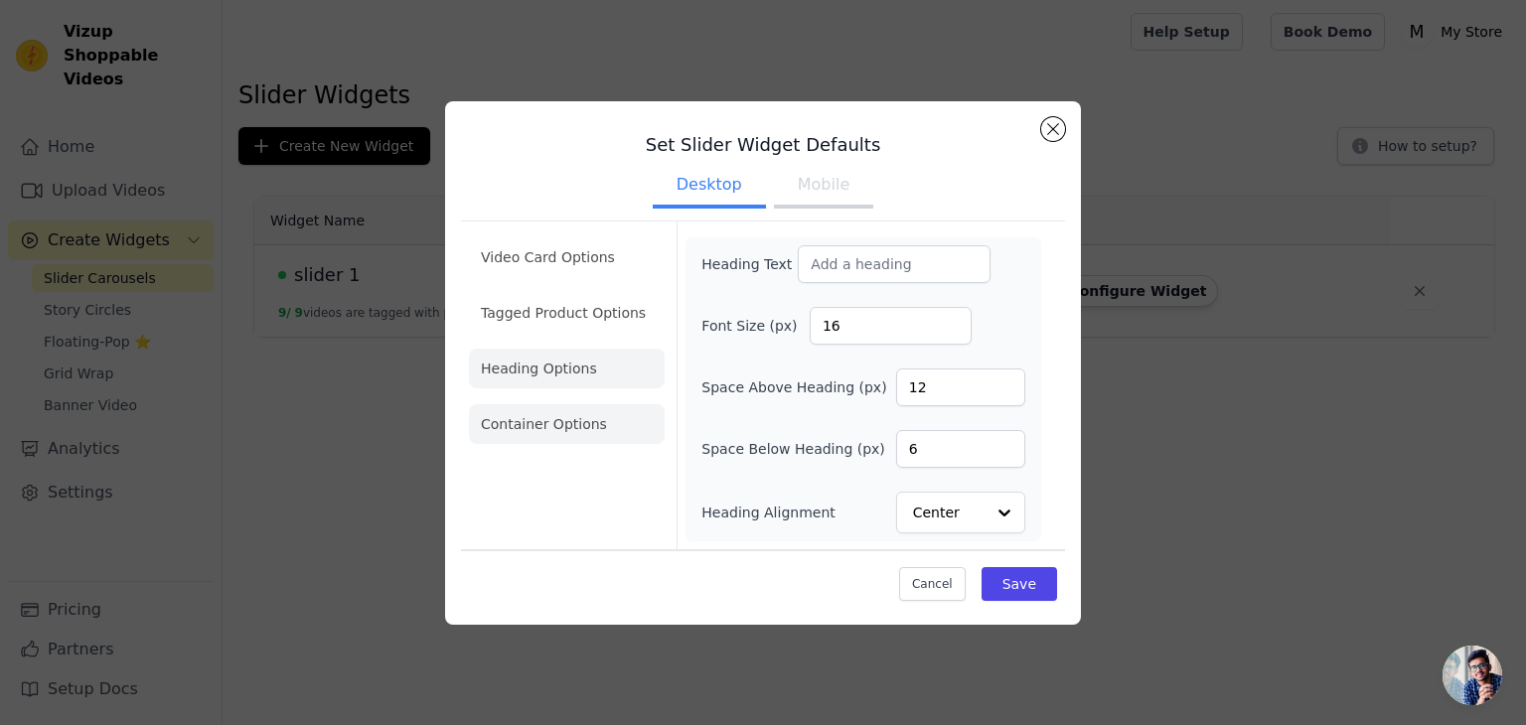
click at [586, 420] on li "Container Options" at bounding box center [567, 424] width 196 height 40
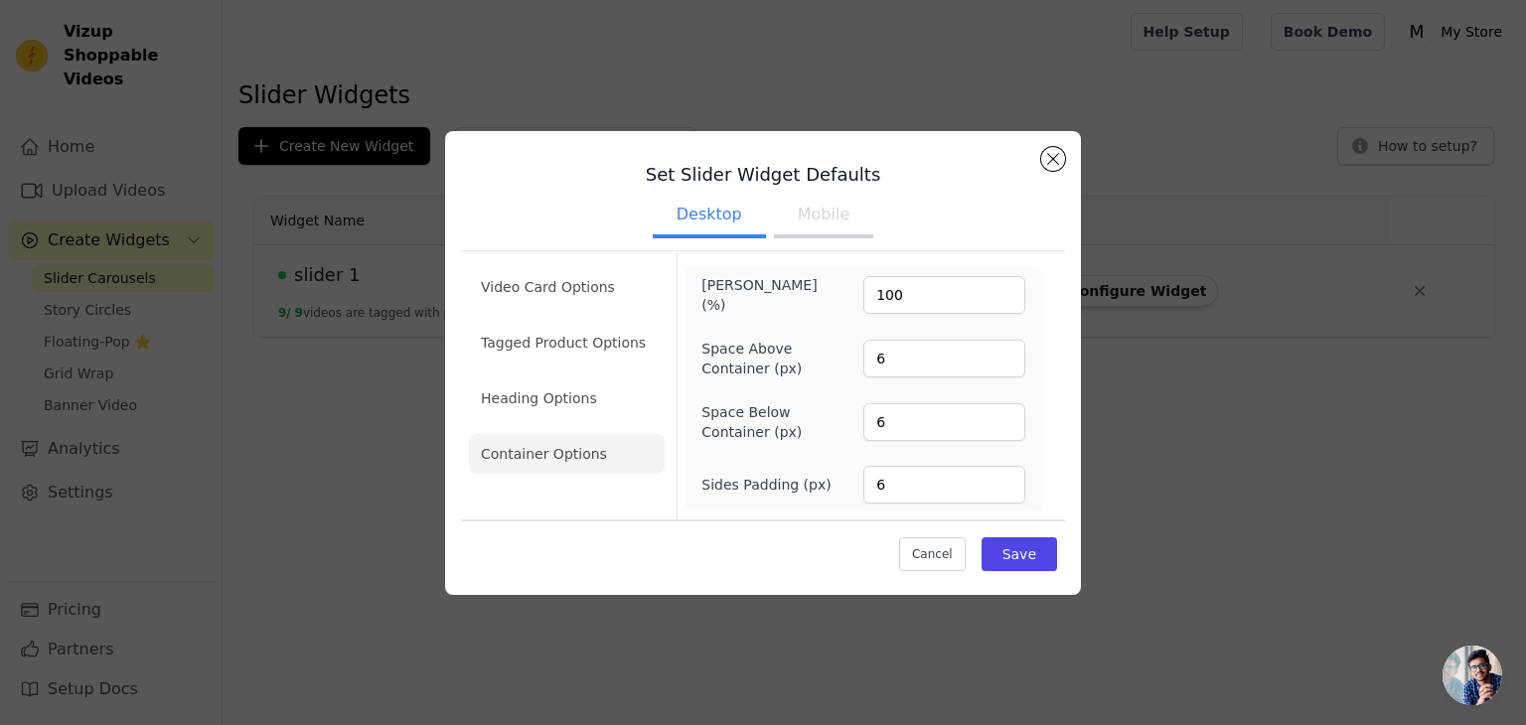
click at [568, 314] on ul "Video Card Options Tagged Product Options Heading Options Container Options" at bounding box center [567, 370] width 196 height 223
click at [574, 295] on li "Video Card Options" at bounding box center [567, 287] width 196 height 40
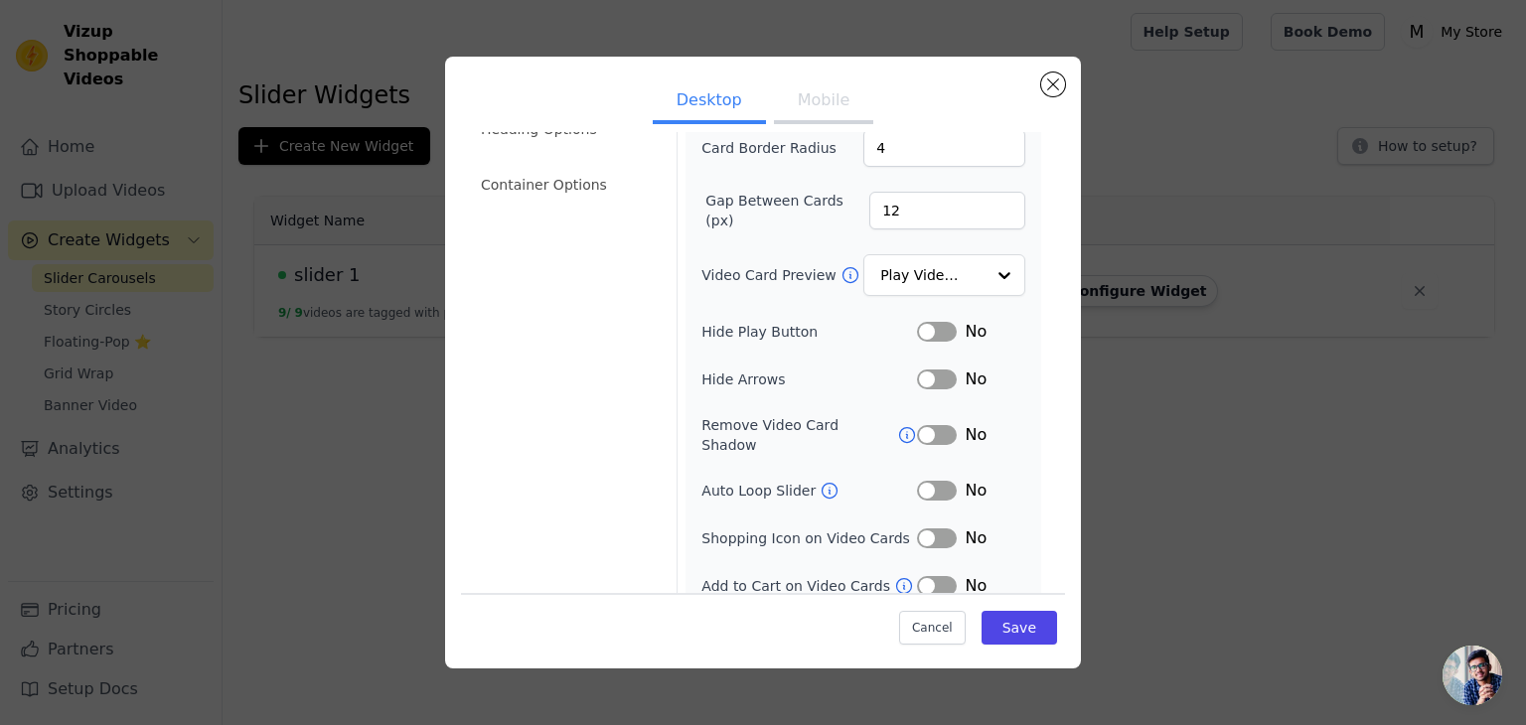
click at [934, 299] on div "Width (in px) 270 Height (in px) 480 Card Border Radius 4 Gap Between Cards (px…" at bounding box center [863, 302] width 324 height 592
click at [983, 280] on div at bounding box center [1003, 276] width 40 height 40
click at [984, 271] on div at bounding box center [1003, 276] width 40 height 40
click at [998, 625] on button "Save" at bounding box center [1020, 628] width 76 height 34
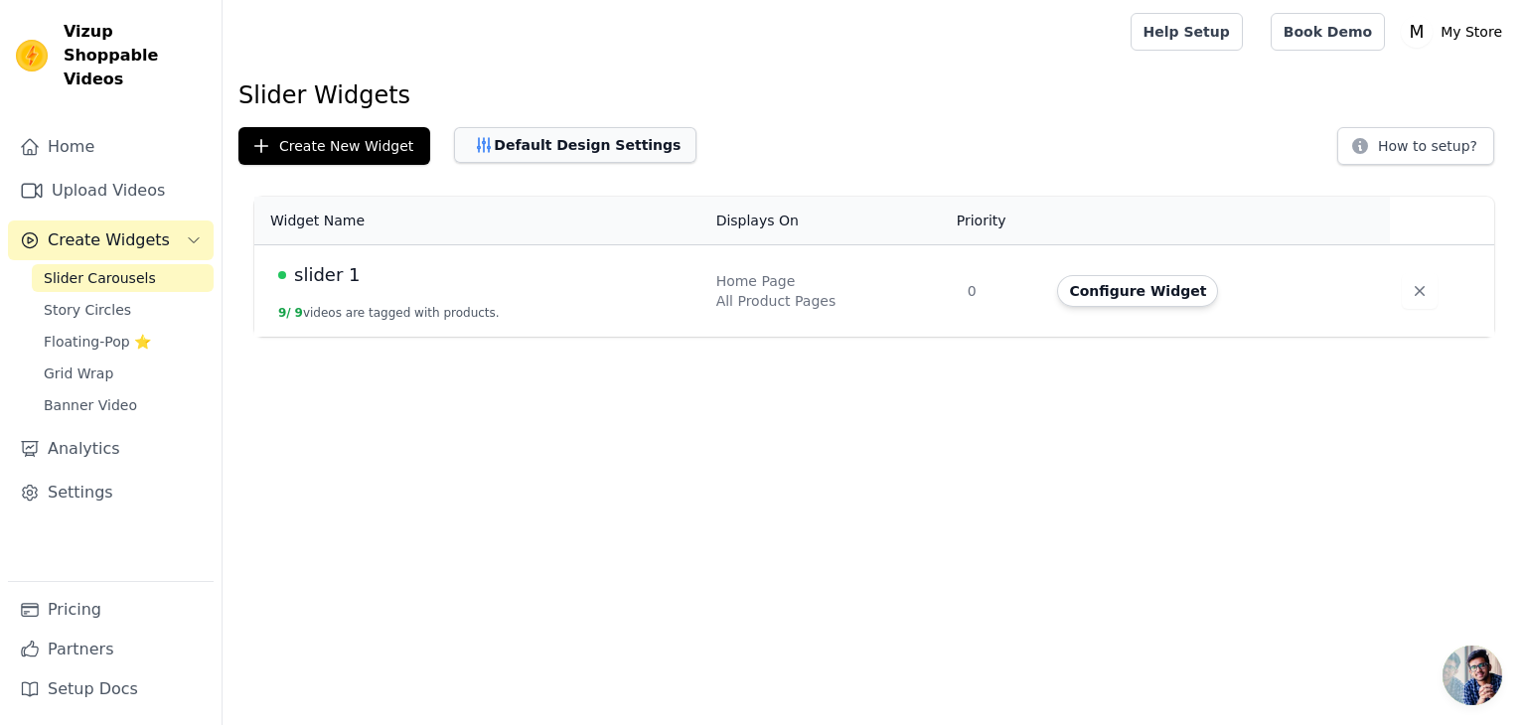
click at [588, 148] on button "Default Design Settings" at bounding box center [575, 145] width 242 height 36
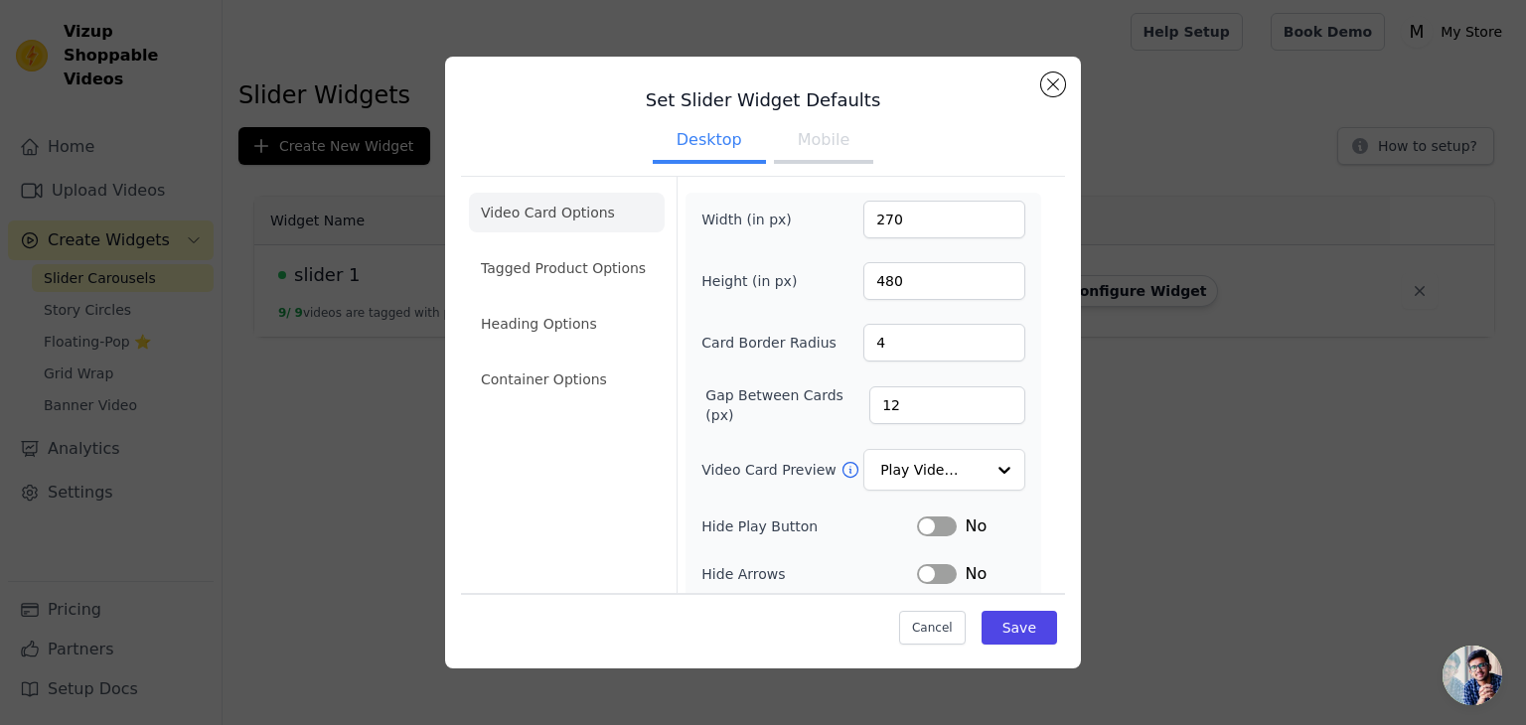
click at [827, 145] on button "Mobile" at bounding box center [823, 142] width 99 height 44
click at [1012, 629] on button "Save" at bounding box center [1020, 628] width 76 height 34
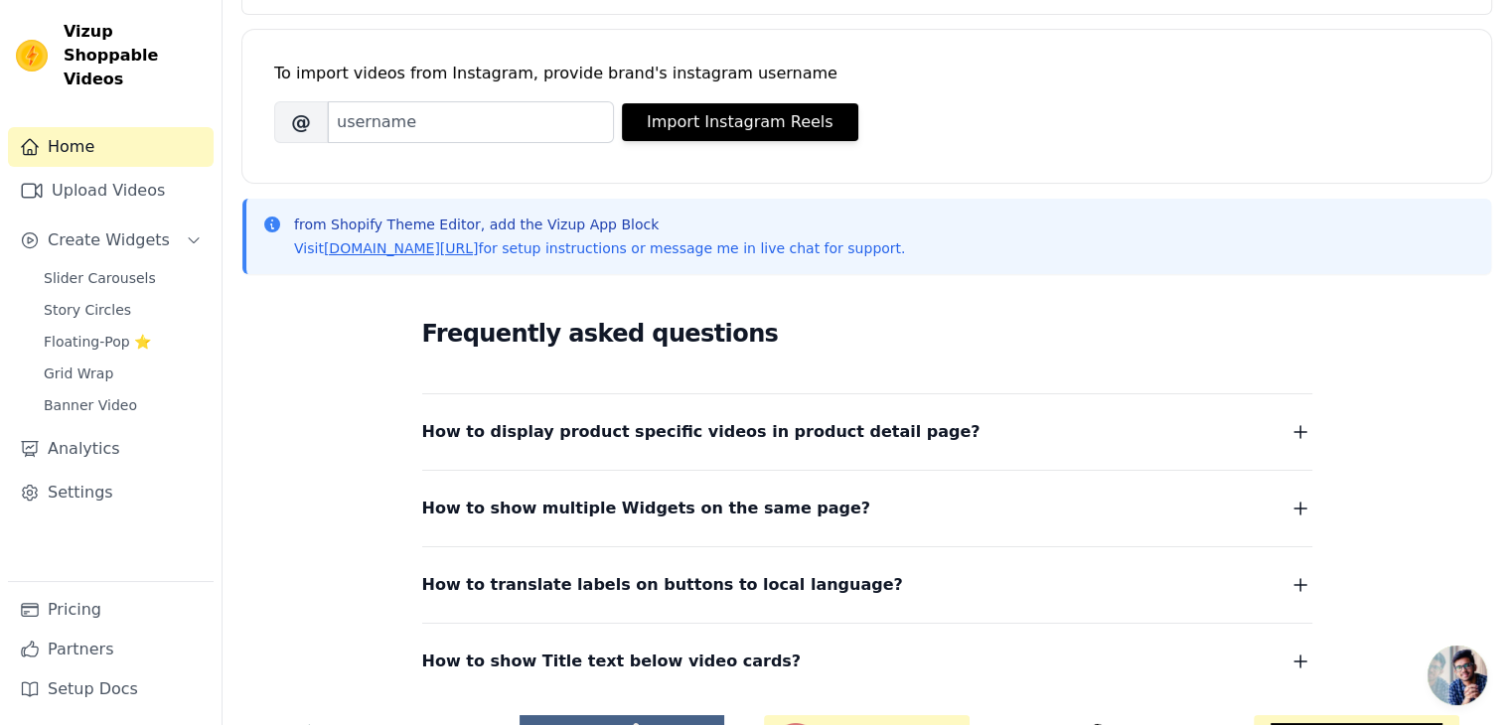
scroll to position [249, 0]
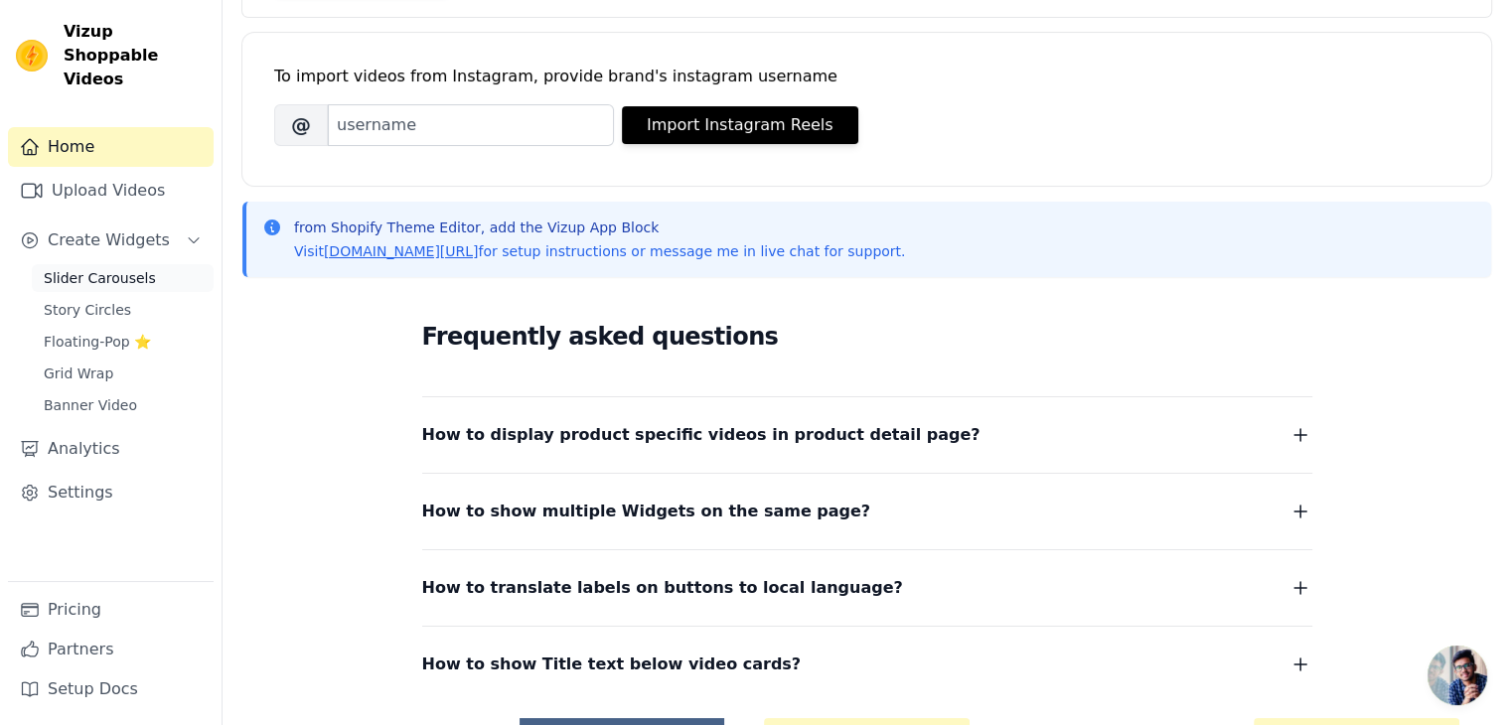
click at [115, 268] on span "Slider Carousels" at bounding box center [100, 278] width 112 height 20
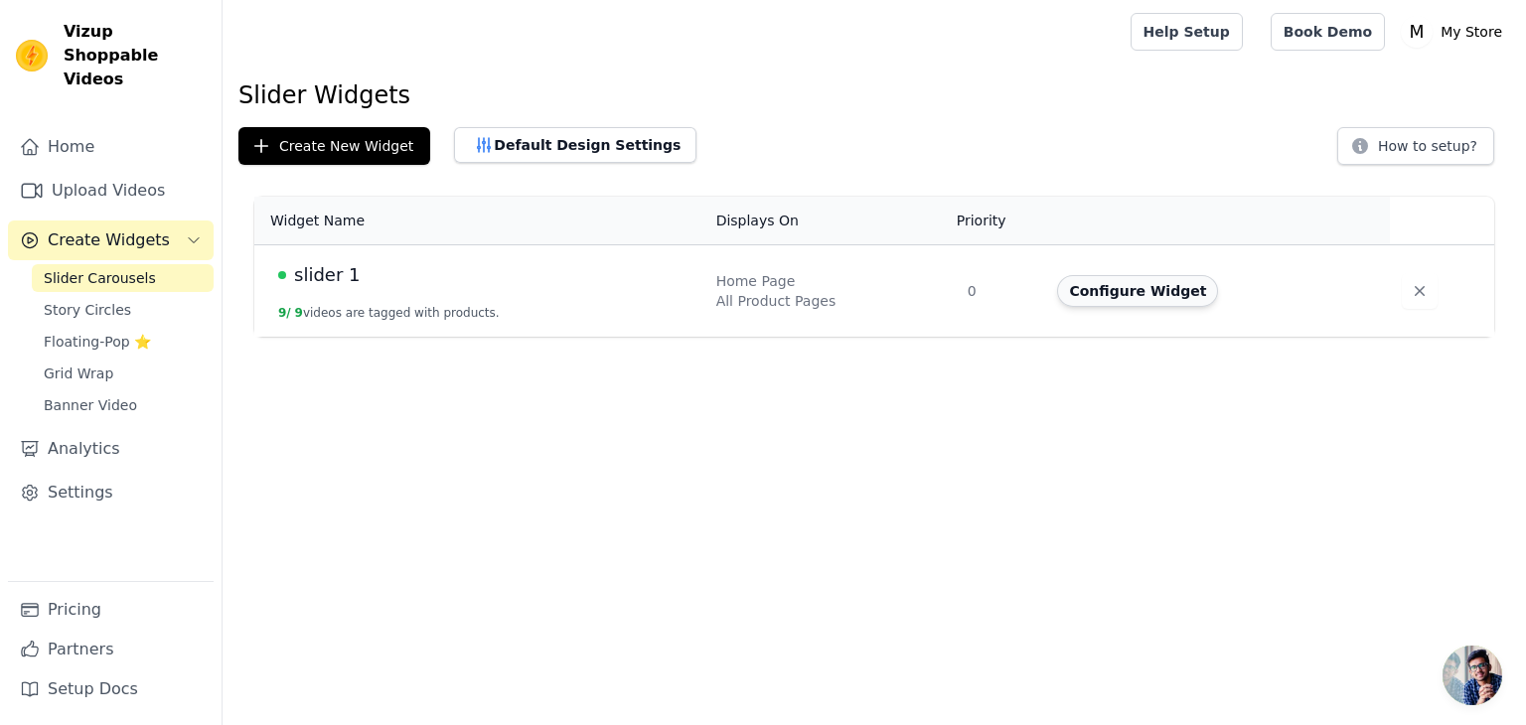
click at [1146, 294] on button "Configure Widget" at bounding box center [1137, 291] width 161 height 32
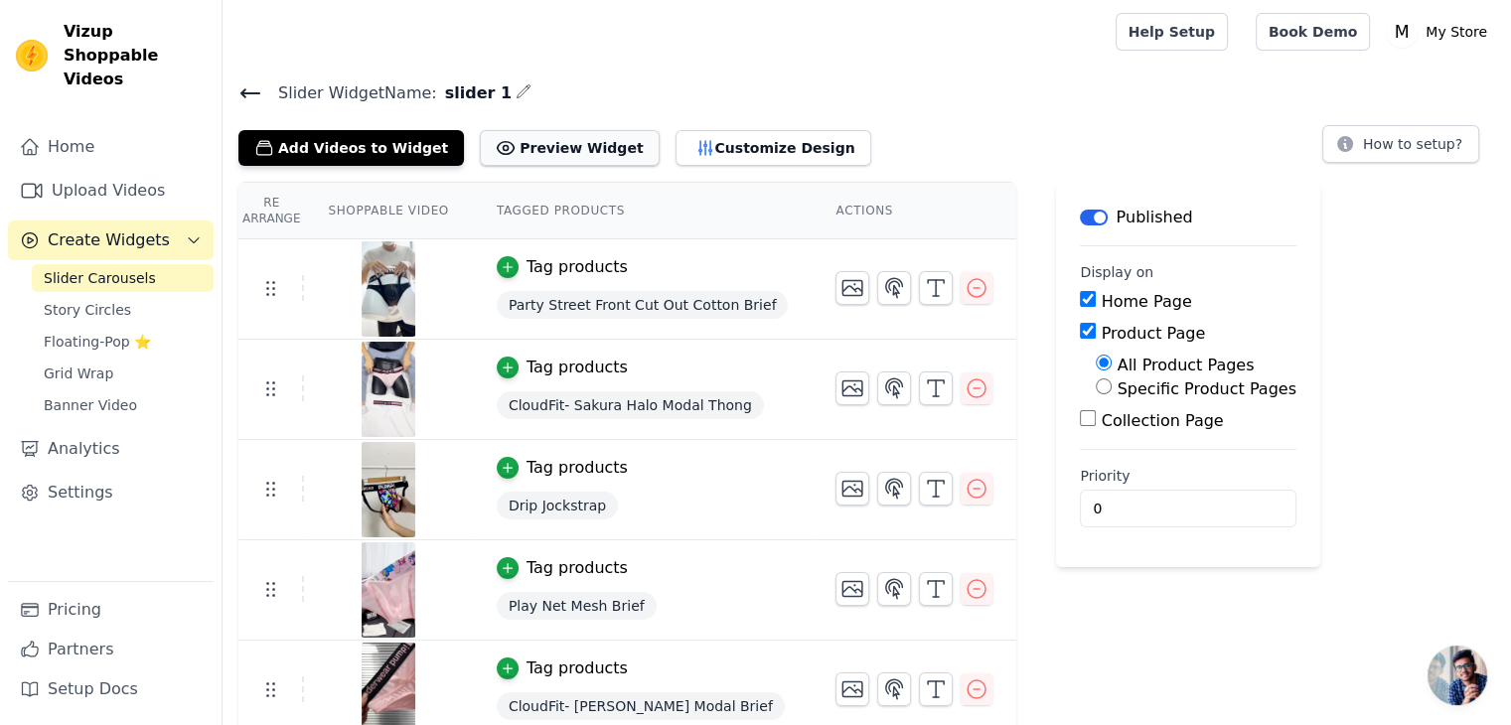
click at [505, 142] on button "Preview Widget" at bounding box center [569, 148] width 179 height 36
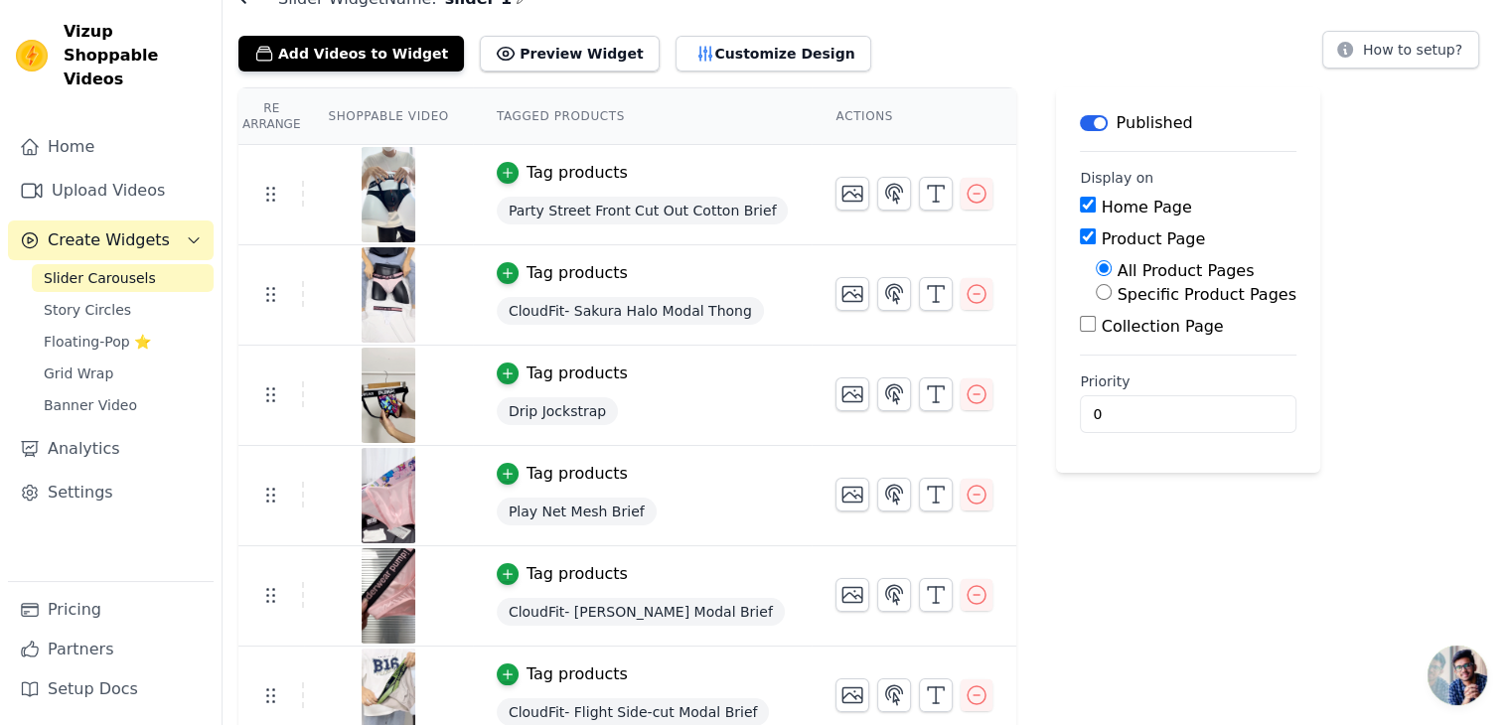
scroll to position [95, 0]
click at [1080, 319] on input "Collection Page" at bounding box center [1088, 323] width 16 height 16
checkbox input "true"
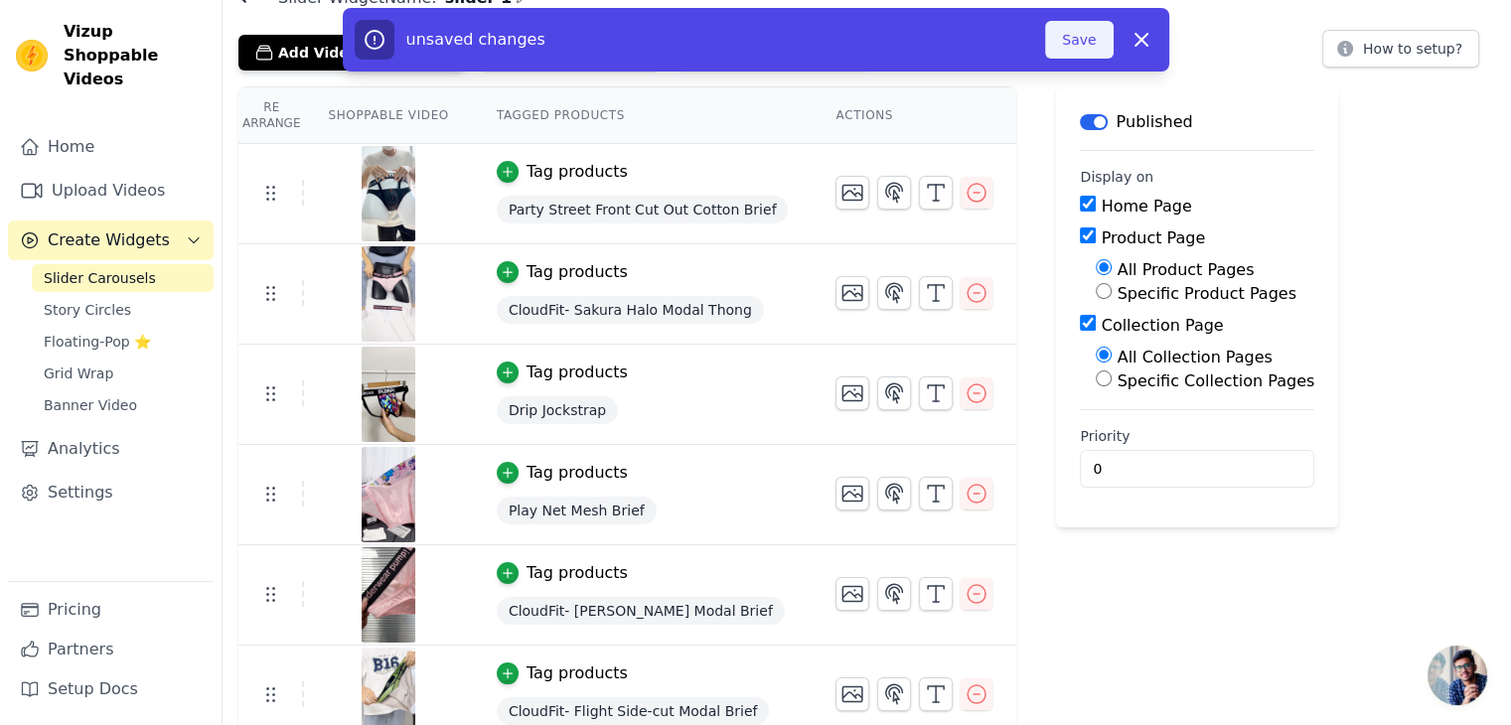
click at [1089, 47] on button "Save" at bounding box center [1079, 40] width 68 height 38
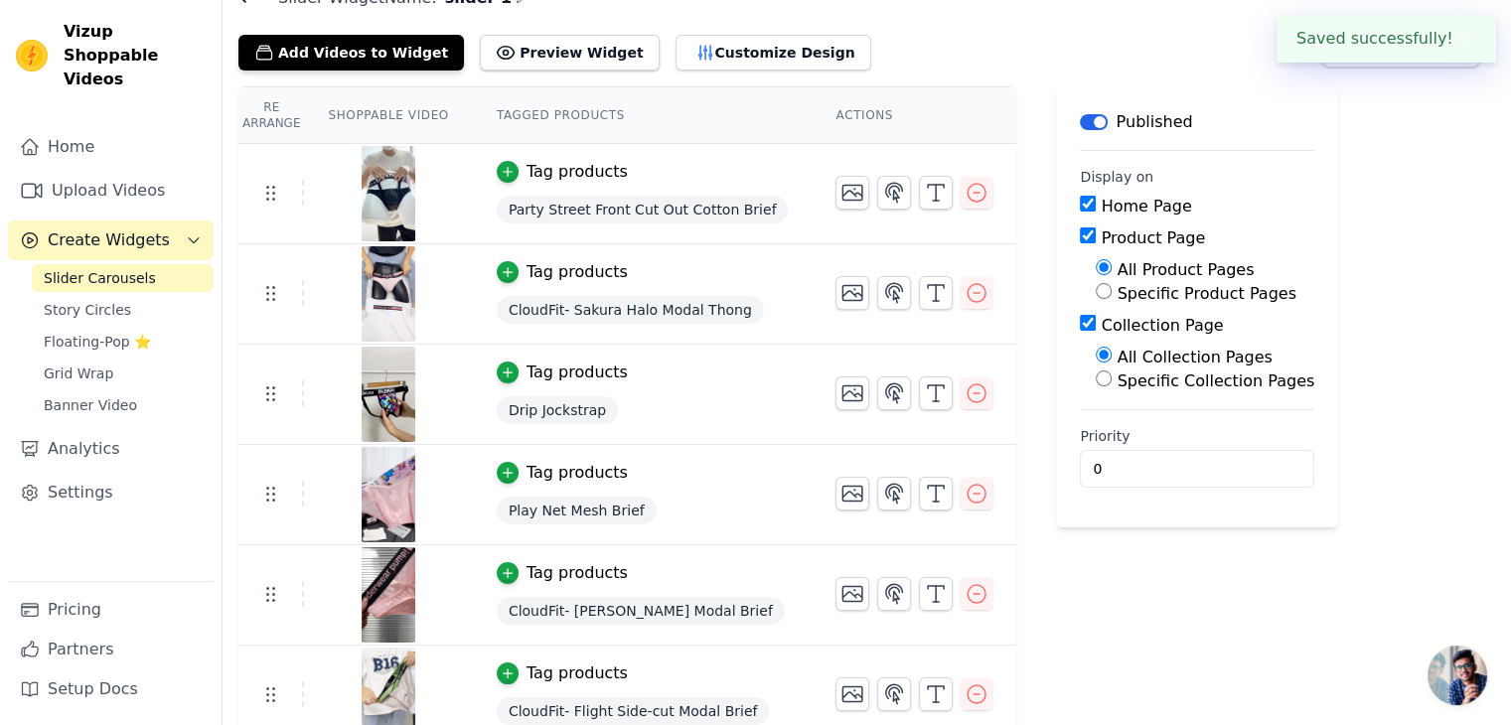
click at [1089, 47] on div "Add Videos to Widget Preview Widget Customize Design How to setup?" at bounding box center [866, 49] width 1257 height 44
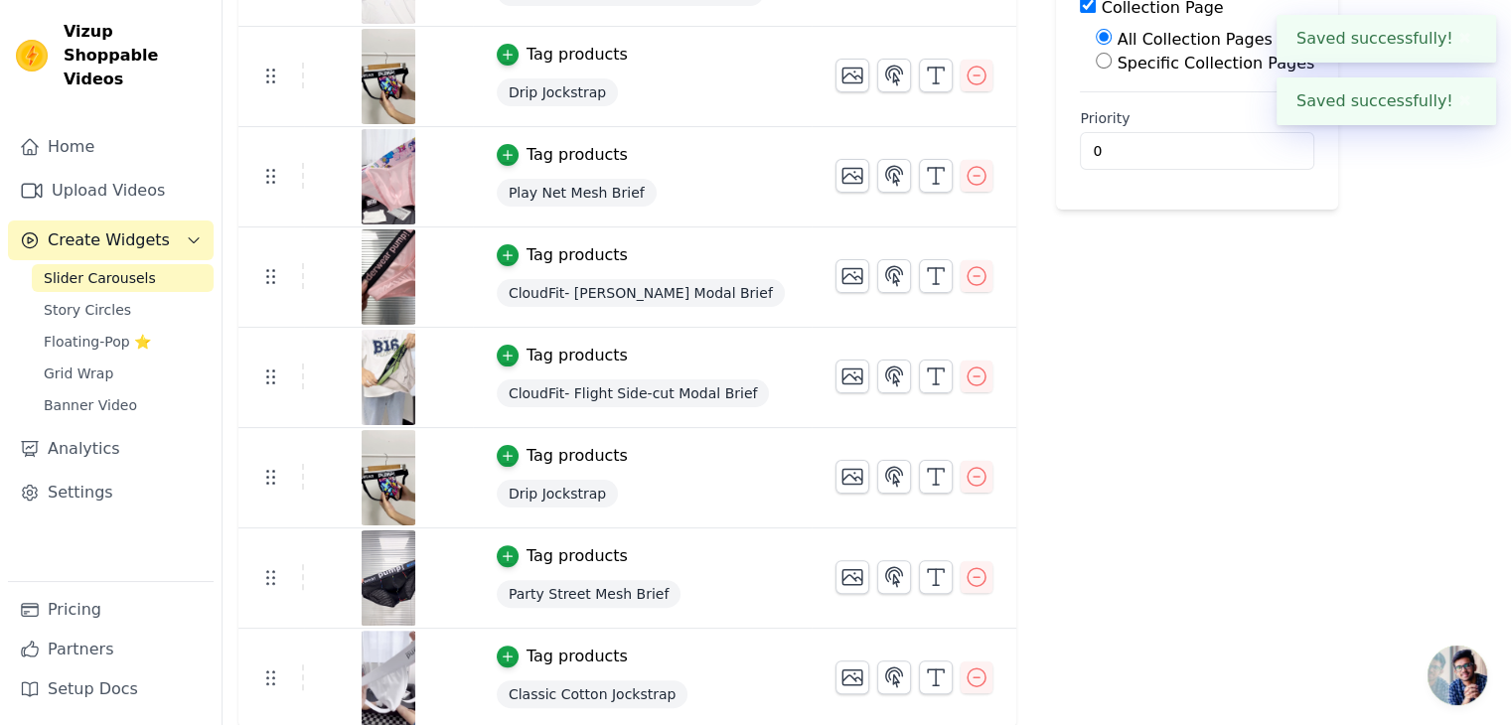
scroll to position [0, 0]
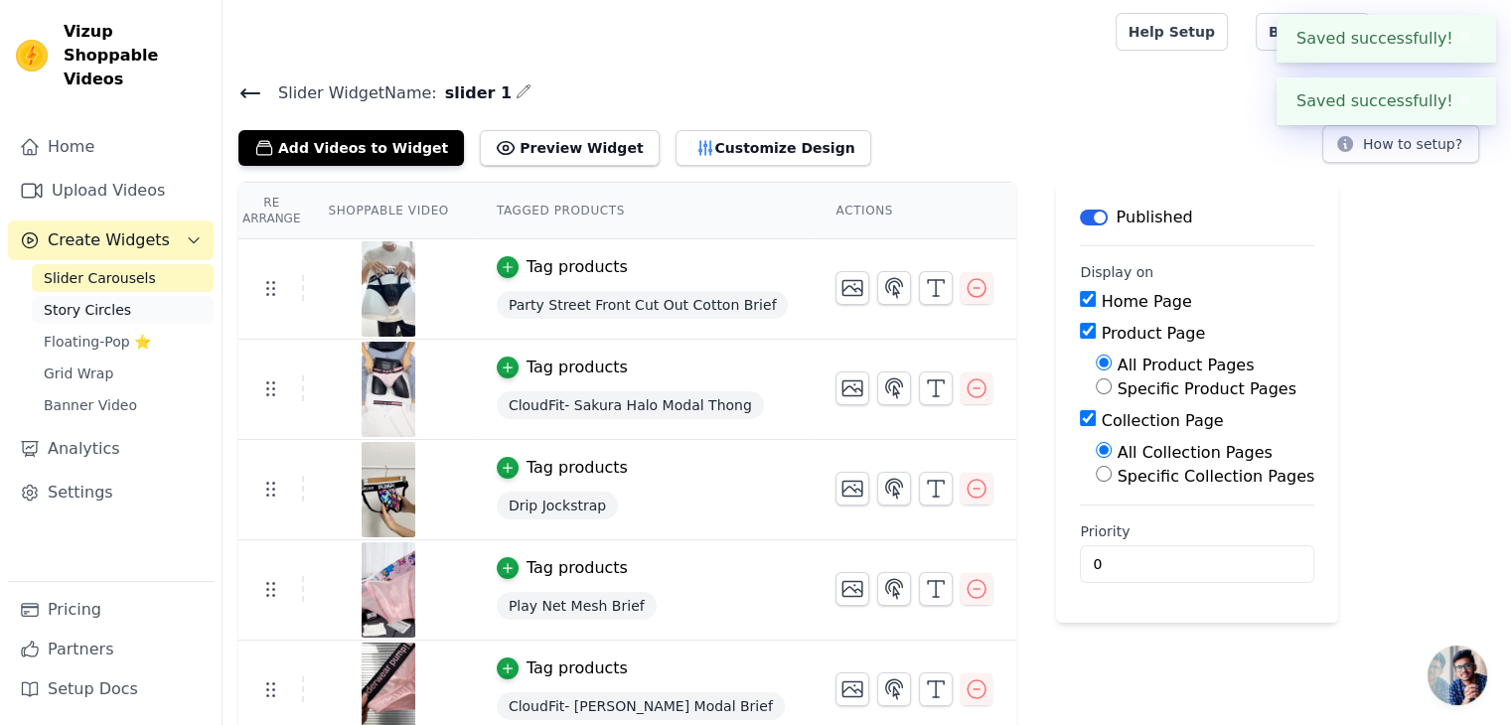
click at [98, 300] on span "Story Circles" at bounding box center [87, 310] width 87 height 20
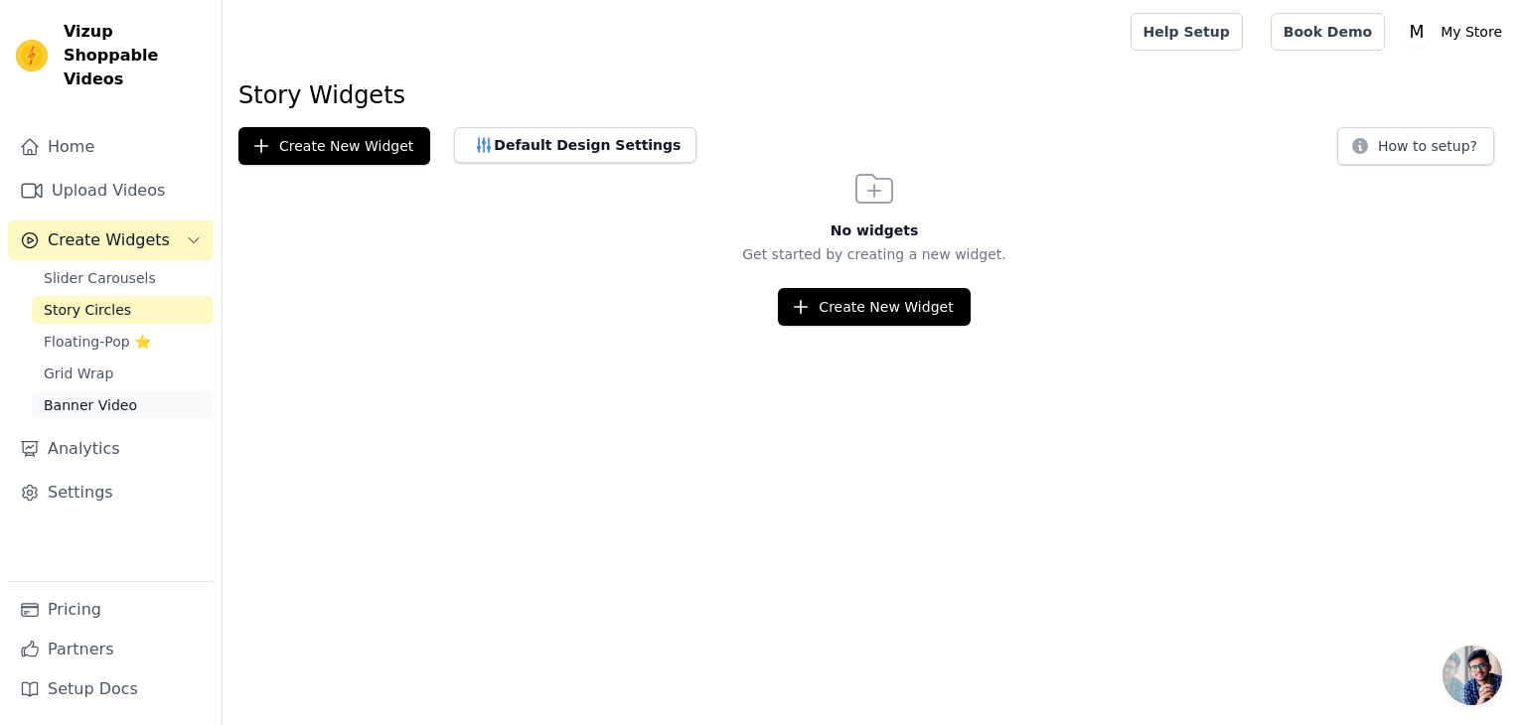
click at [84, 395] on span "Banner Video" at bounding box center [90, 405] width 93 height 20
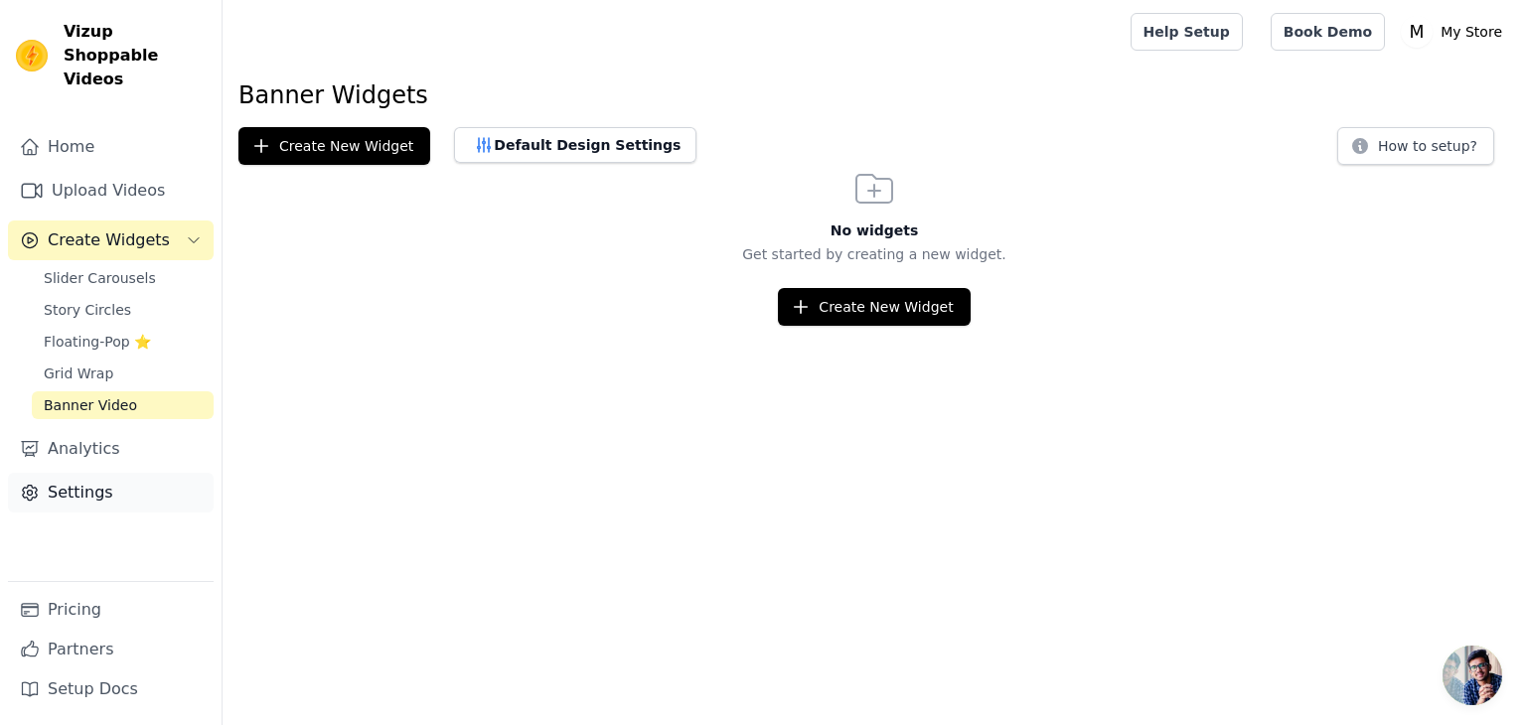
click at [83, 473] on link "Settings" at bounding box center [111, 493] width 206 height 40
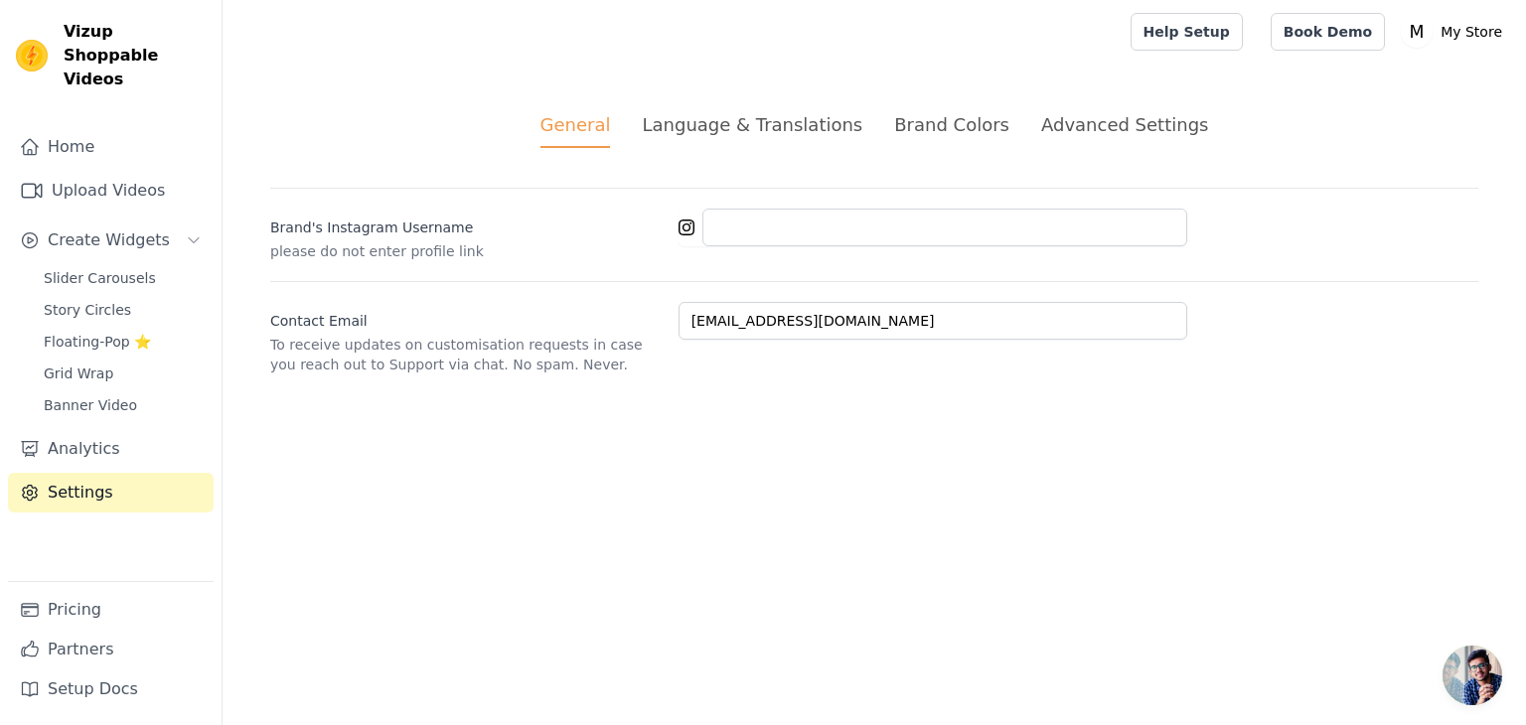
click at [783, 126] on div "Language & Translations" at bounding box center [752, 124] width 221 height 27
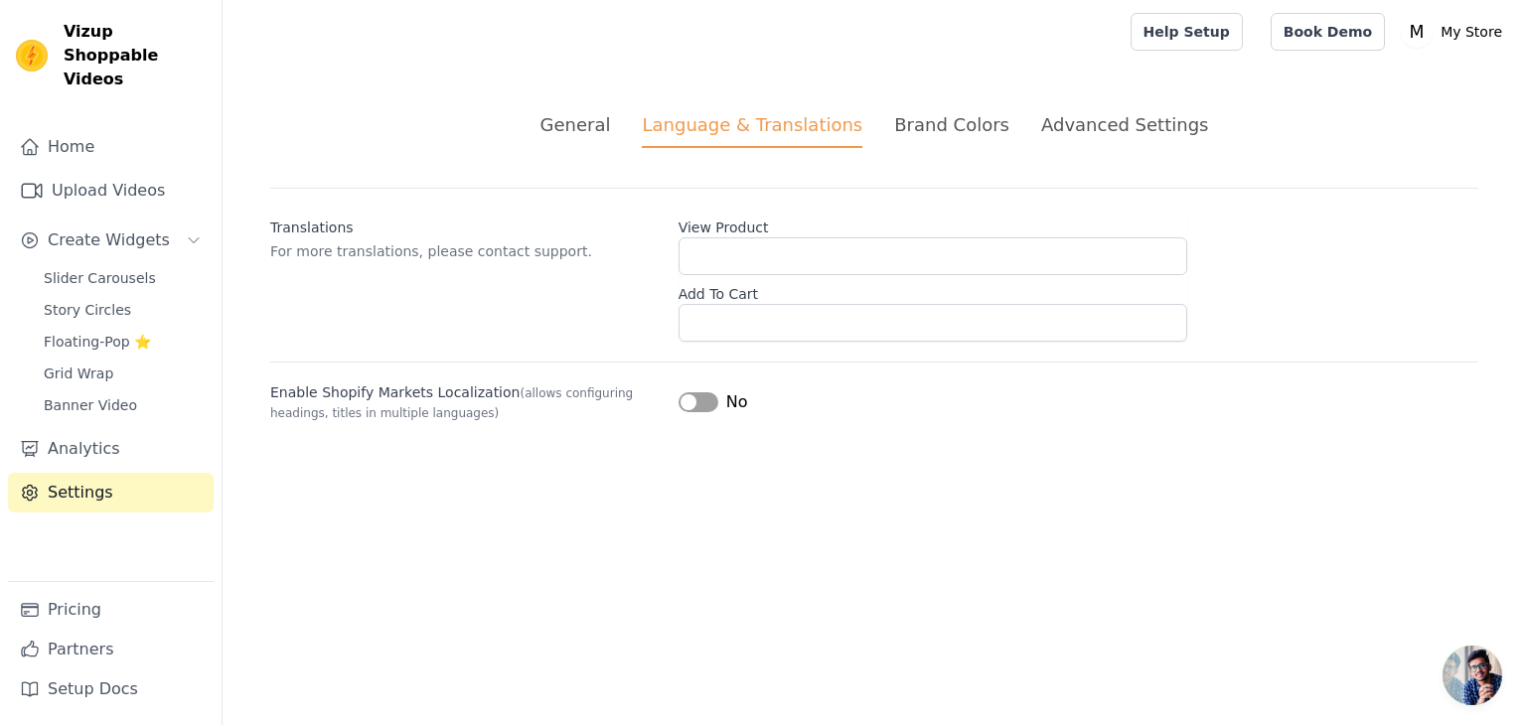
click at [909, 128] on div "Brand Colors" at bounding box center [951, 124] width 115 height 27
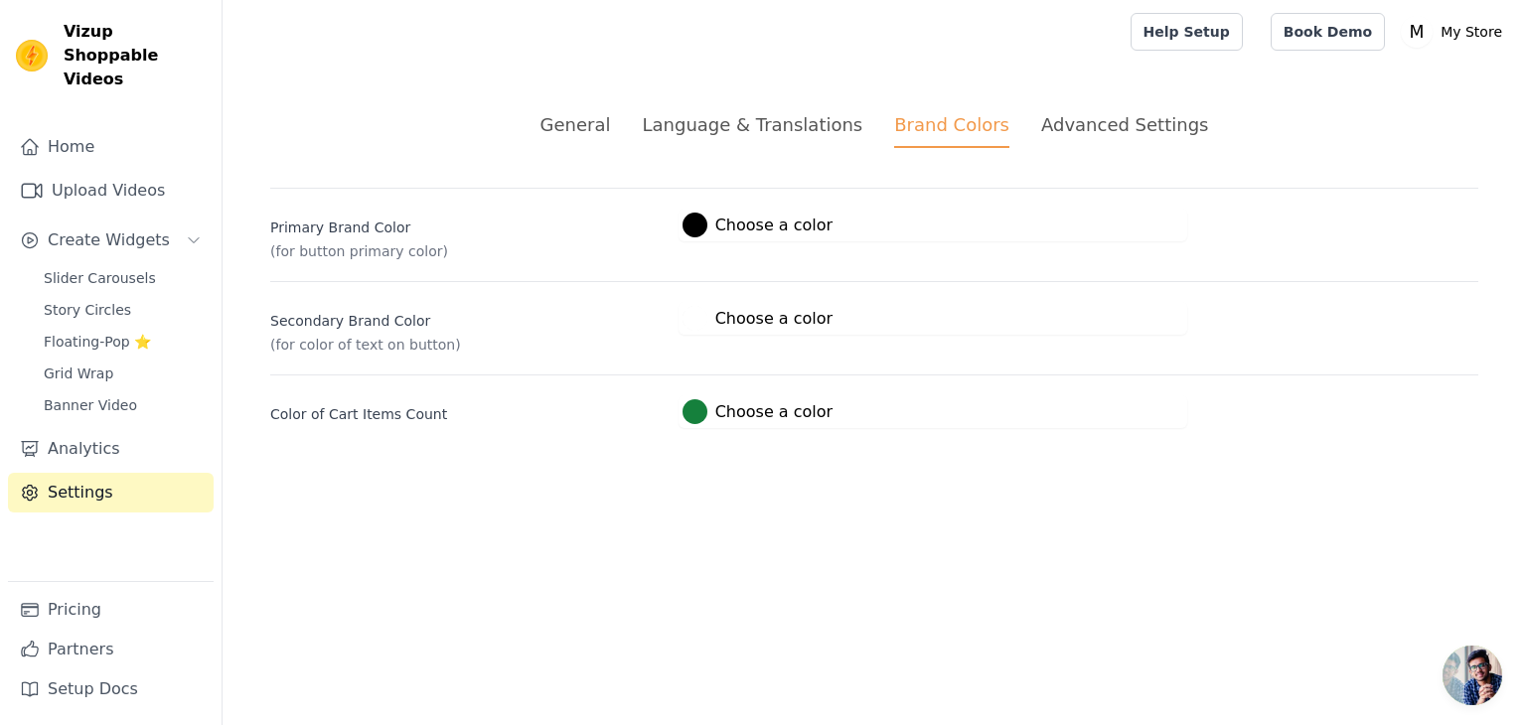
click at [770, 118] on div "Language & Translations" at bounding box center [752, 124] width 221 height 27
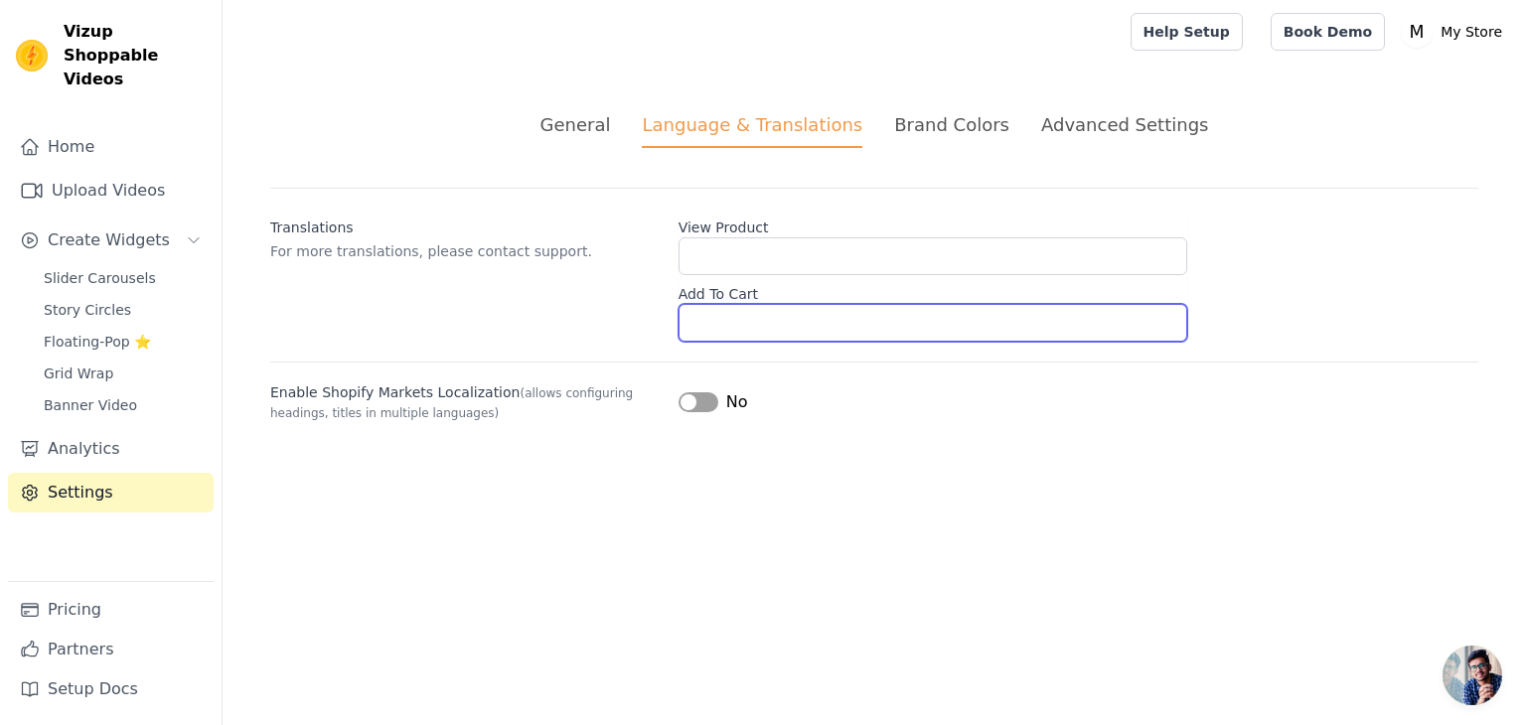
click at [749, 330] on input "Add To Cart" at bounding box center [933, 323] width 509 height 38
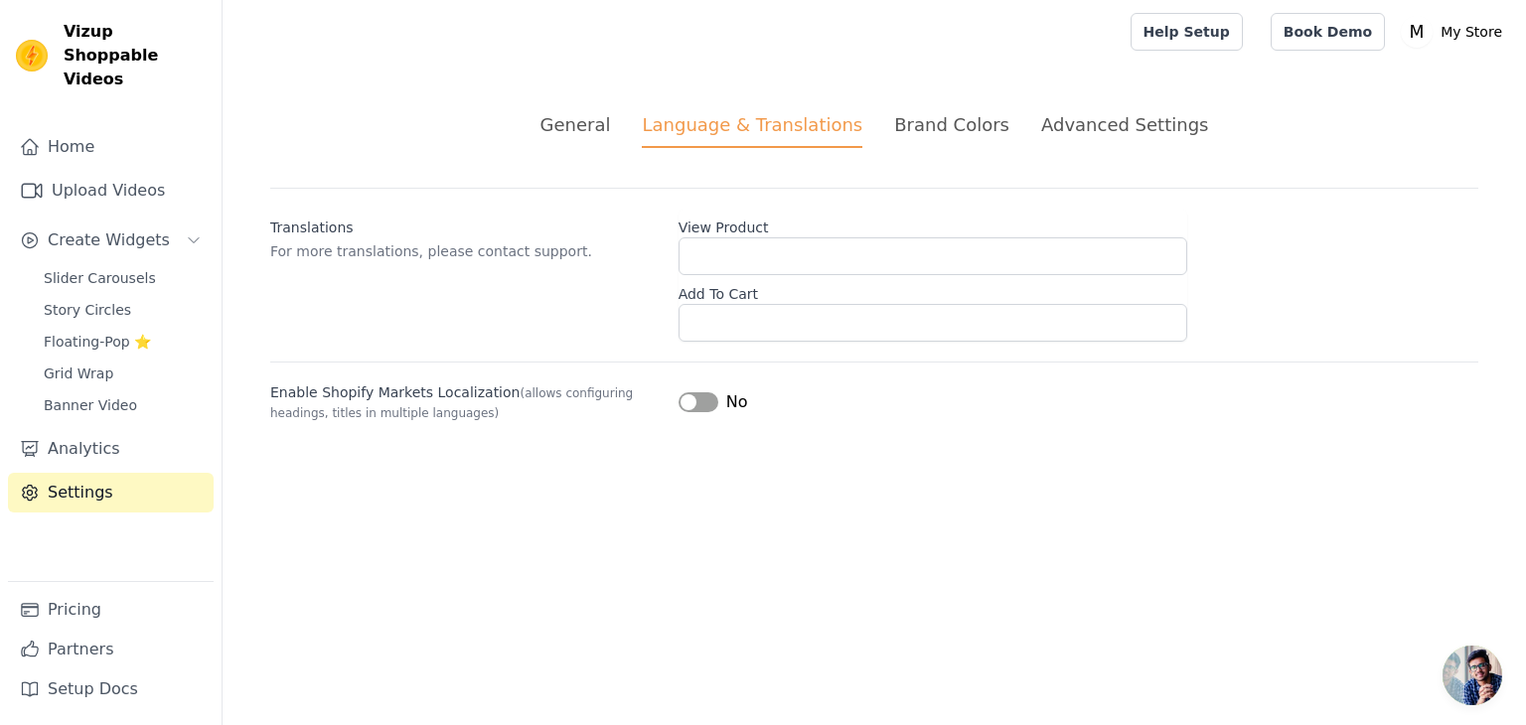
click at [938, 112] on div "Brand Colors" at bounding box center [951, 124] width 115 height 27
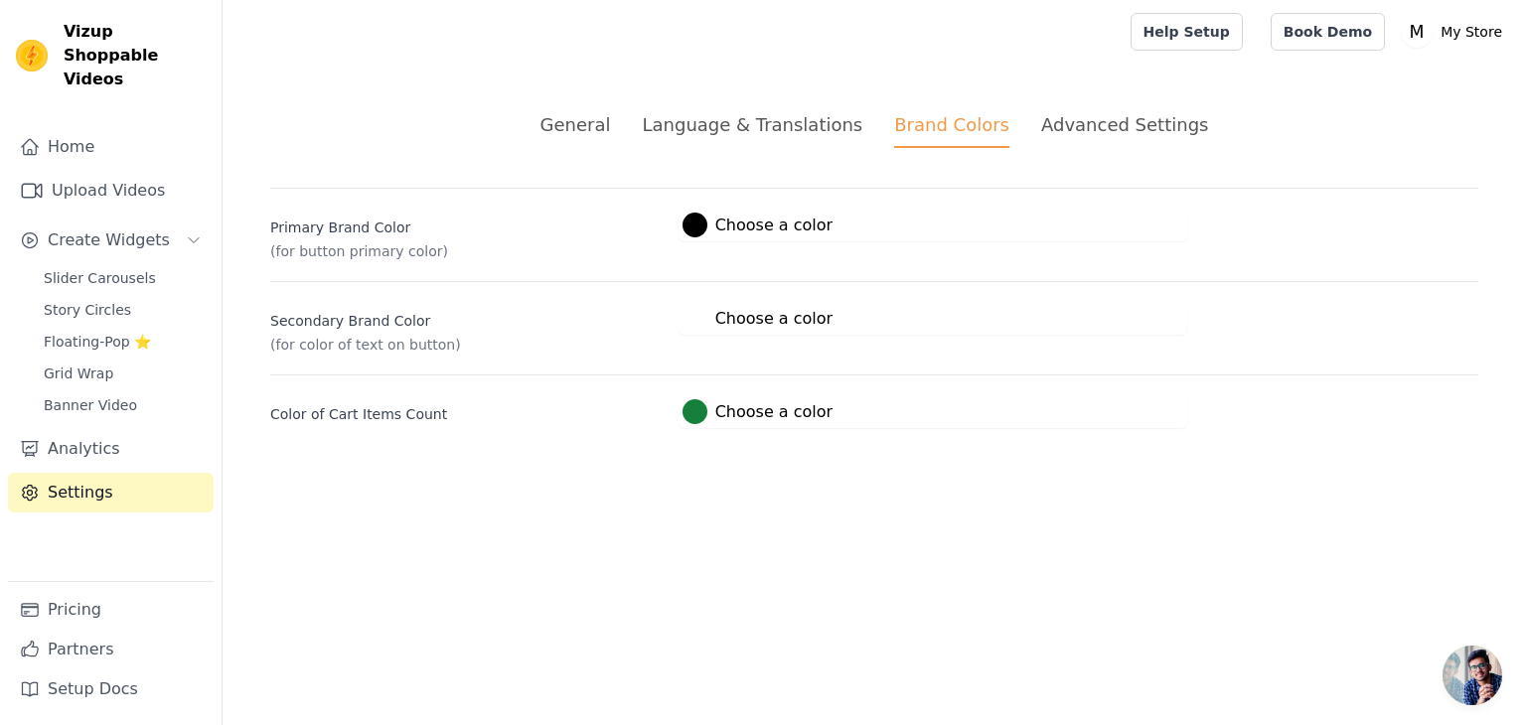
click at [1078, 118] on div "Advanced Settings" at bounding box center [1124, 124] width 167 height 27
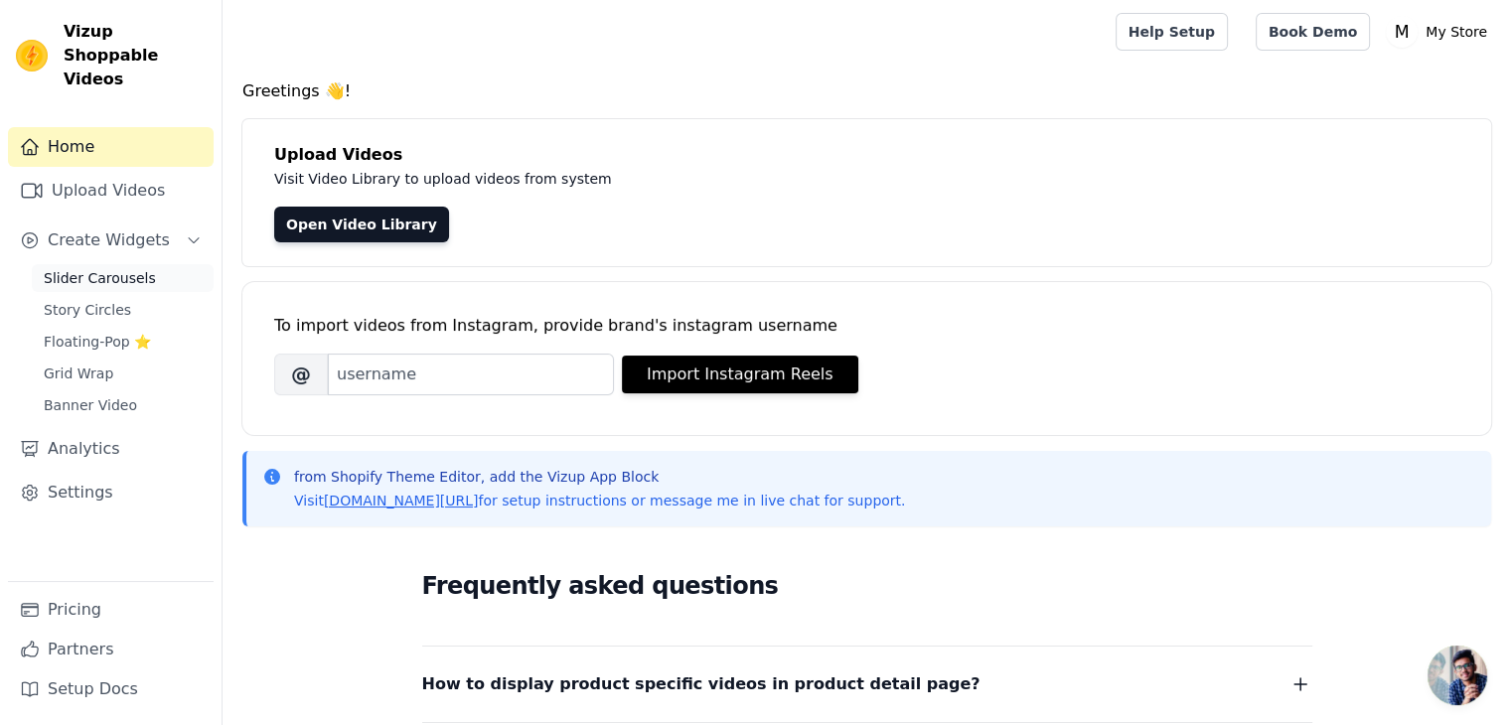
click at [135, 265] on link "Slider Carousels" at bounding box center [123, 278] width 182 height 28
